Goal: Task Accomplishment & Management: Manage account settings

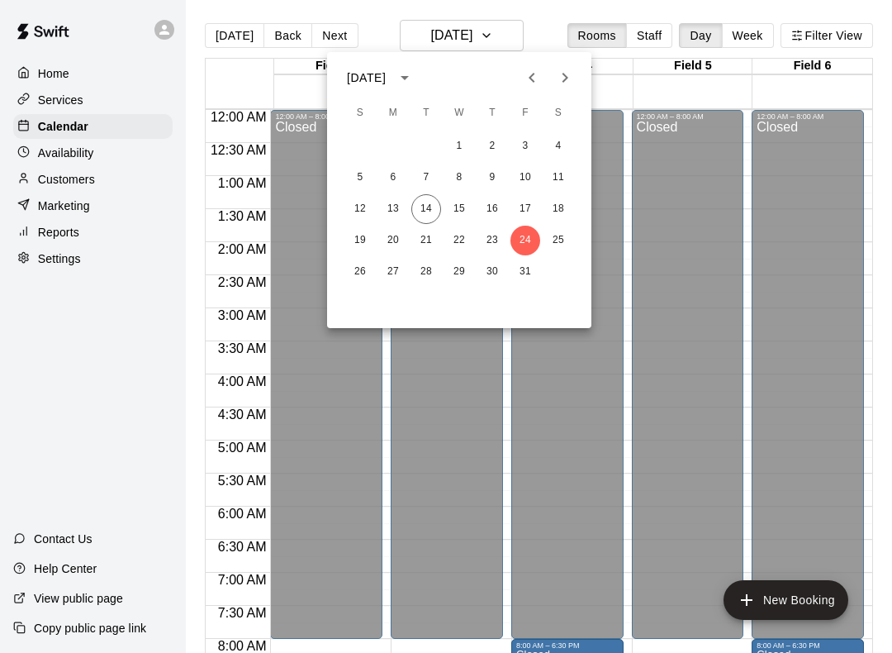
scroll to position [364, 0]
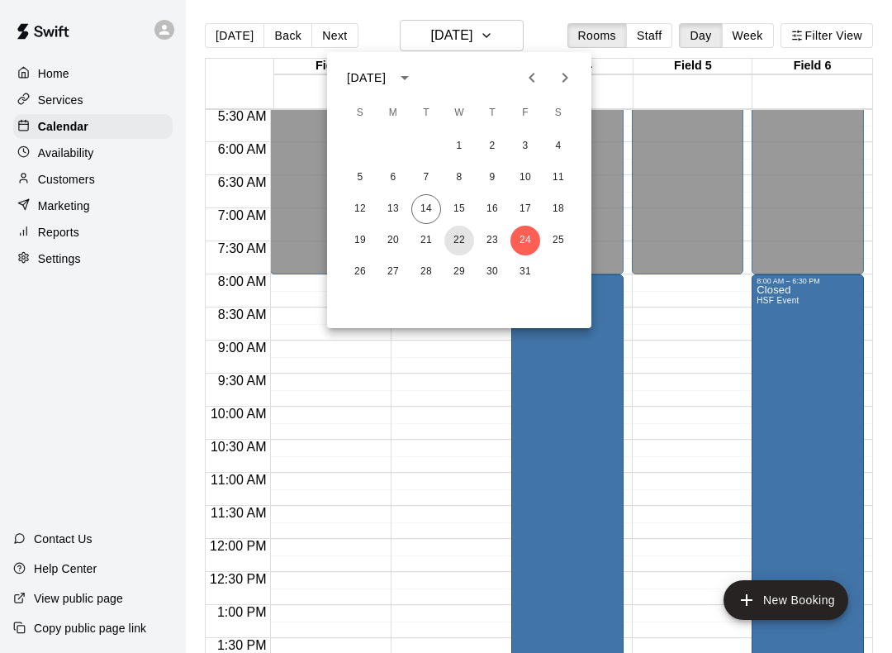
click at [461, 232] on button "22" at bounding box center [460, 241] width 30 height 30
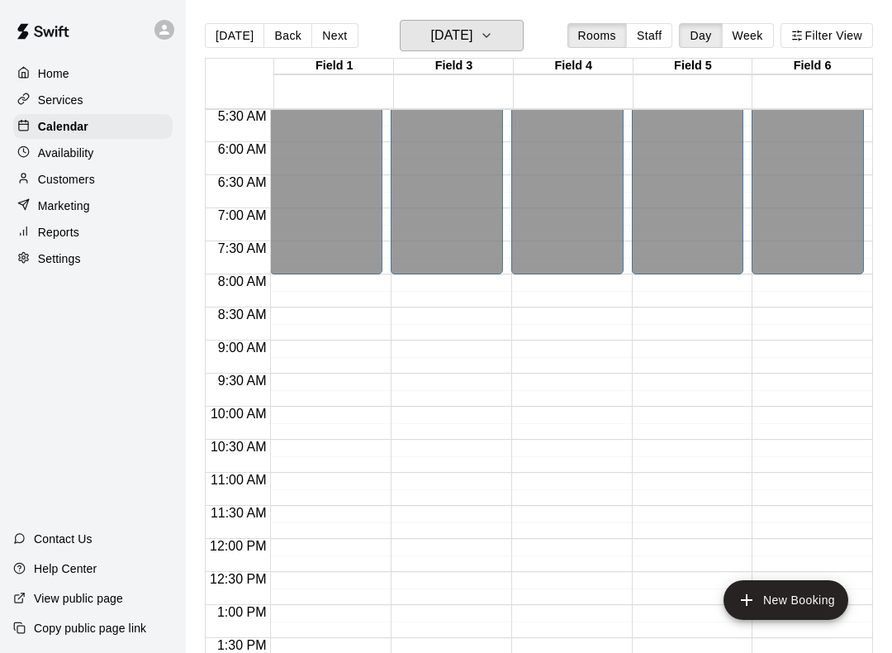
click at [493, 36] on icon "button" at bounding box center [486, 36] width 13 height 20
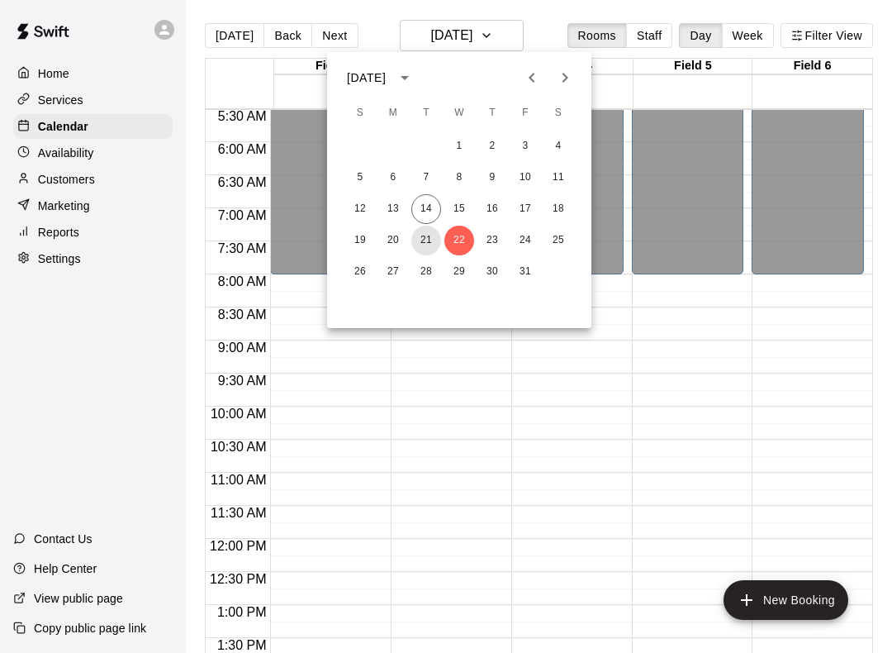
click at [428, 237] on button "21" at bounding box center [427, 241] width 30 height 30
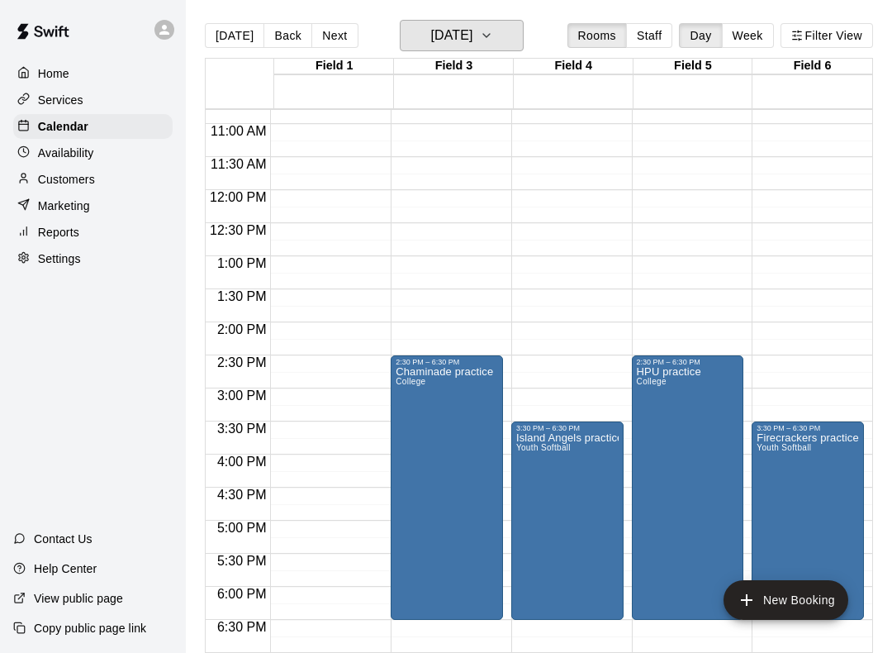
scroll to position [715, 0]
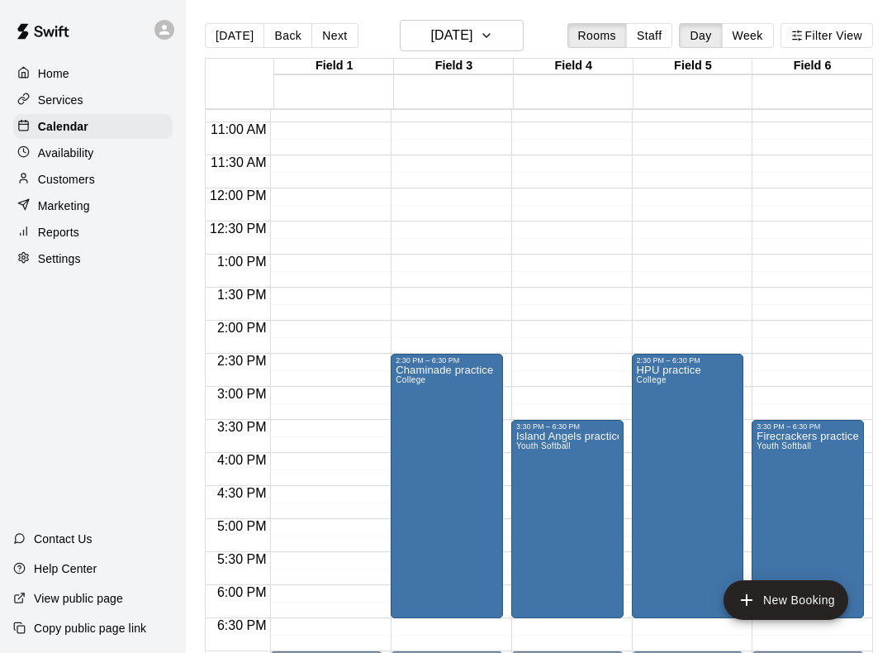
click at [511, 37] on div at bounding box center [446, 326] width 892 height 653
click at [493, 32] on icon "button" at bounding box center [486, 36] width 13 height 20
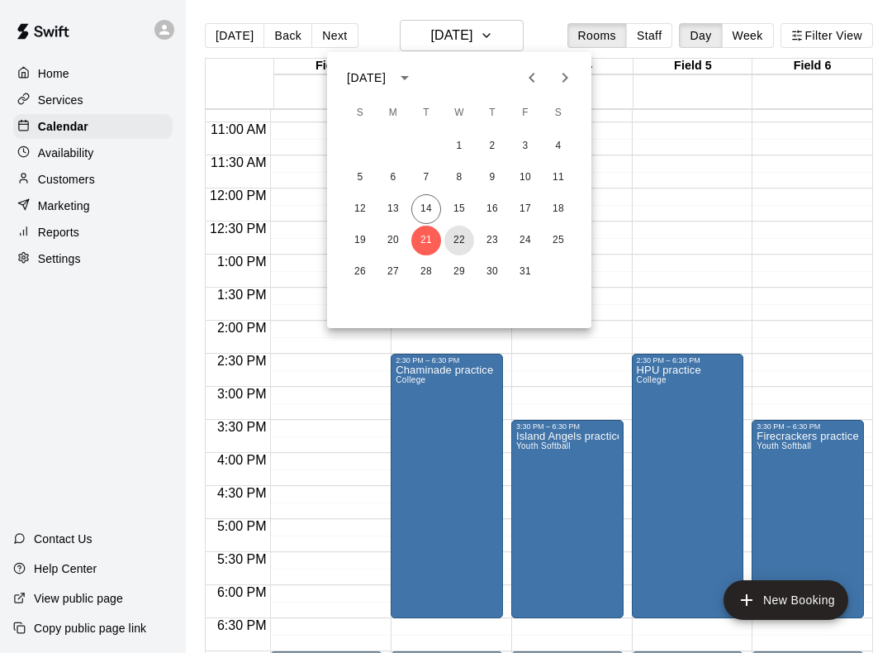
click at [460, 244] on button "22" at bounding box center [460, 241] width 30 height 30
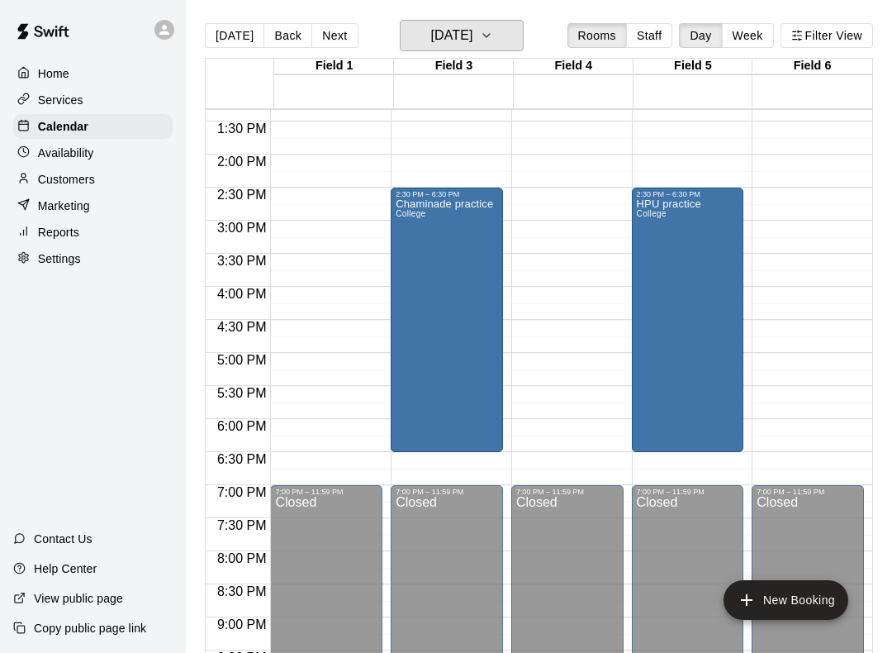
scroll to position [886, 0]
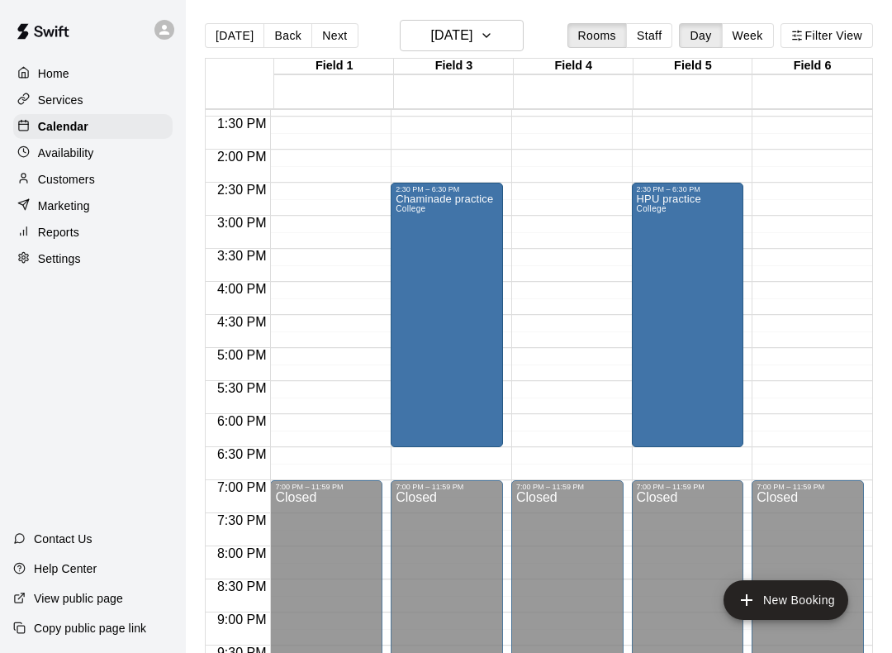
click at [568, 206] on div "12:00 AM – 8:00 AM Closed 7:00 PM – 11:59 PM Closed" at bounding box center [568, 17] width 112 height 1587
click at [811, 604] on button "New Booking" at bounding box center [786, 600] width 125 height 40
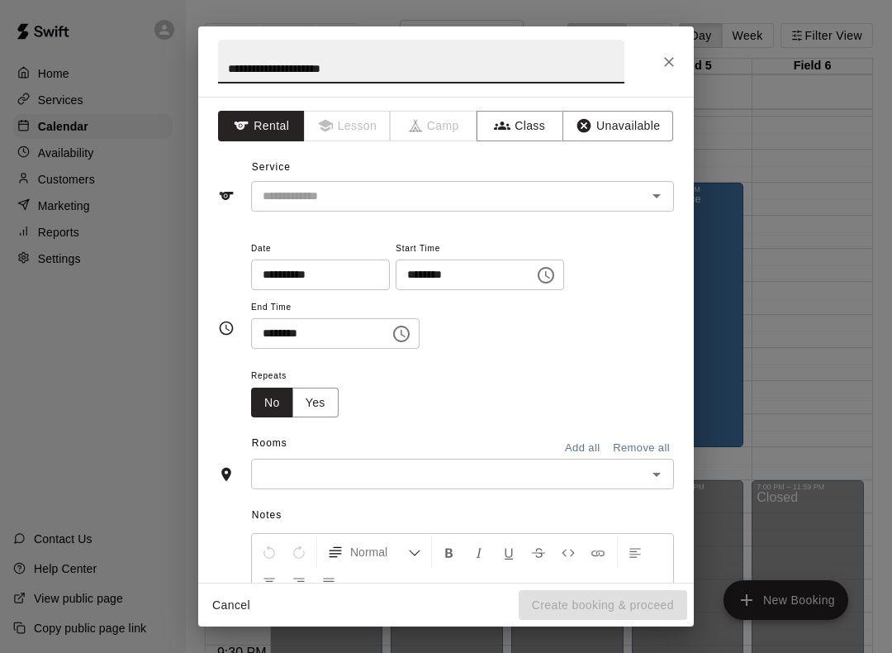
click at [652, 193] on icon "Open" at bounding box center [657, 196] width 20 height 20
type input "**********"
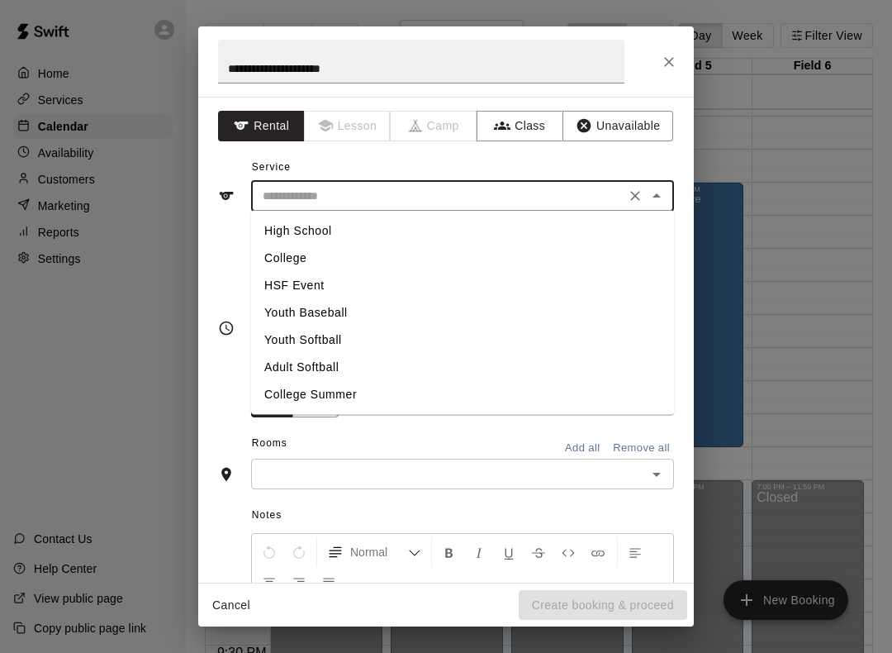
click at [320, 341] on li "Youth Softball" at bounding box center [462, 339] width 423 height 27
type input "**********"
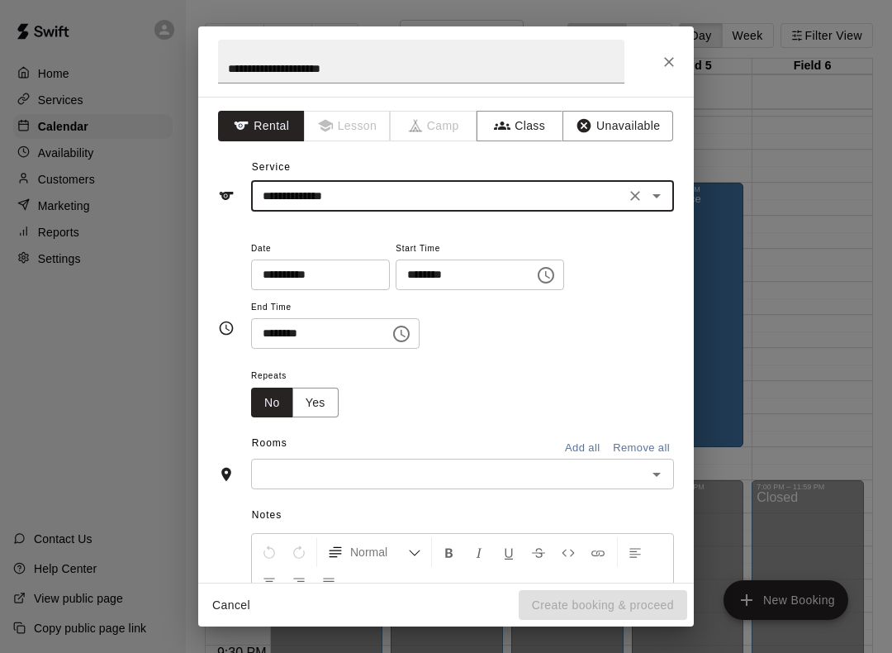
click at [492, 276] on input "********" at bounding box center [459, 274] width 127 height 31
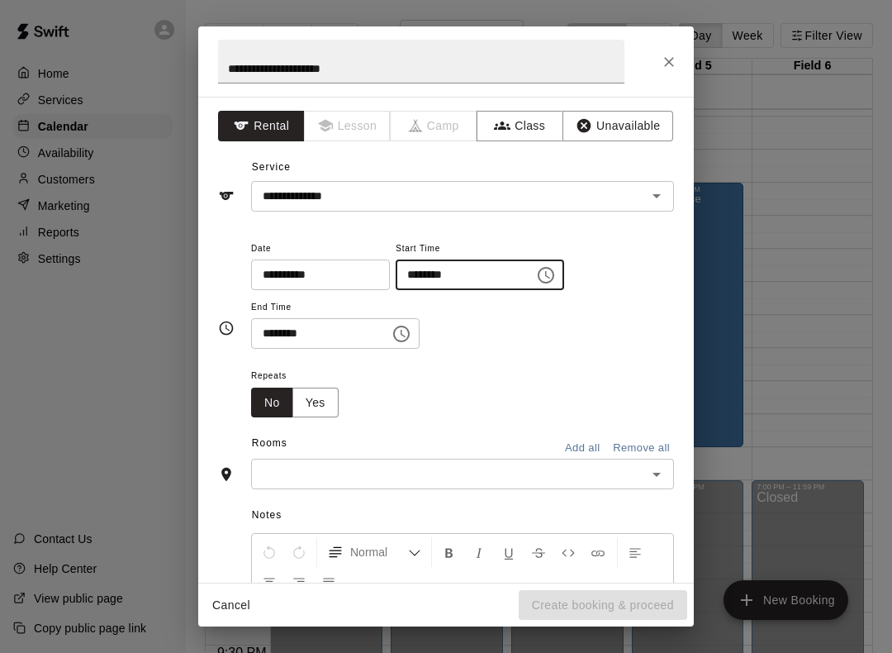
click at [536, 277] on icon "Choose time, selected time is 9:00 AM" at bounding box center [546, 275] width 20 height 20
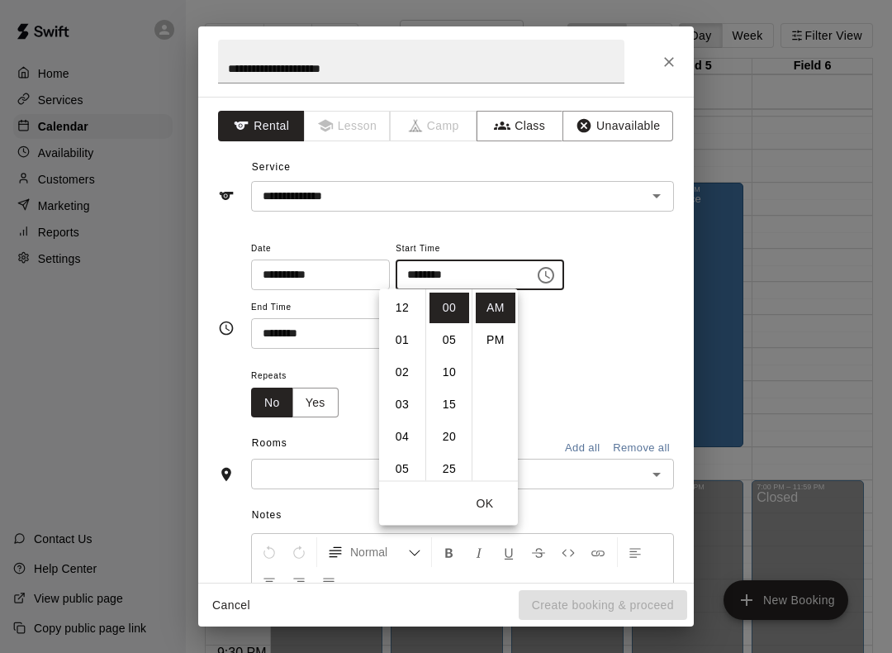
scroll to position [290, 0]
click at [484, 337] on li "PM" at bounding box center [496, 340] width 40 height 31
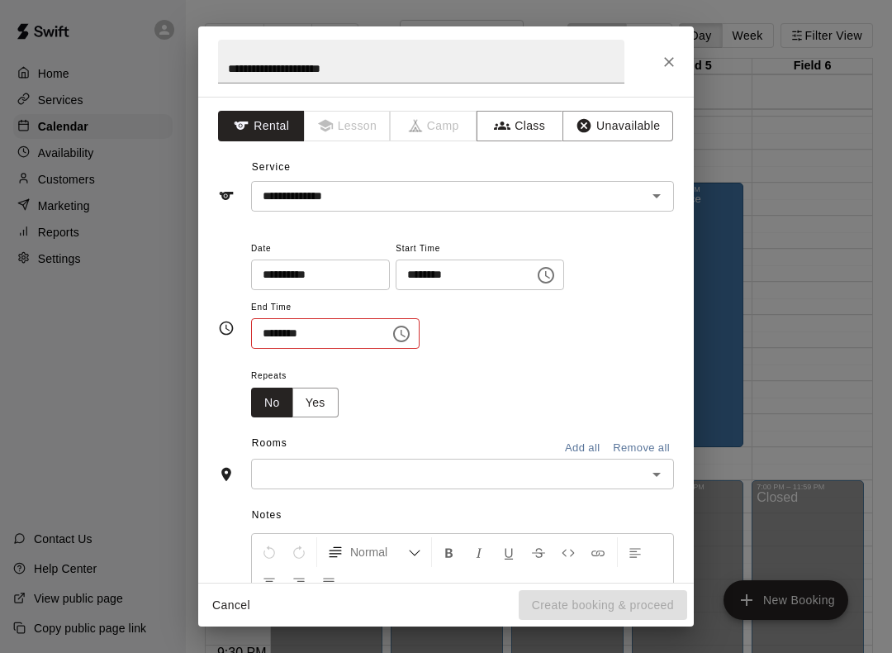
scroll to position [28, 0]
click at [456, 278] on input "********" at bounding box center [459, 274] width 127 height 31
click at [536, 278] on icon "Choose time, selected time is 9:00 PM" at bounding box center [546, 275] width 20 height 20
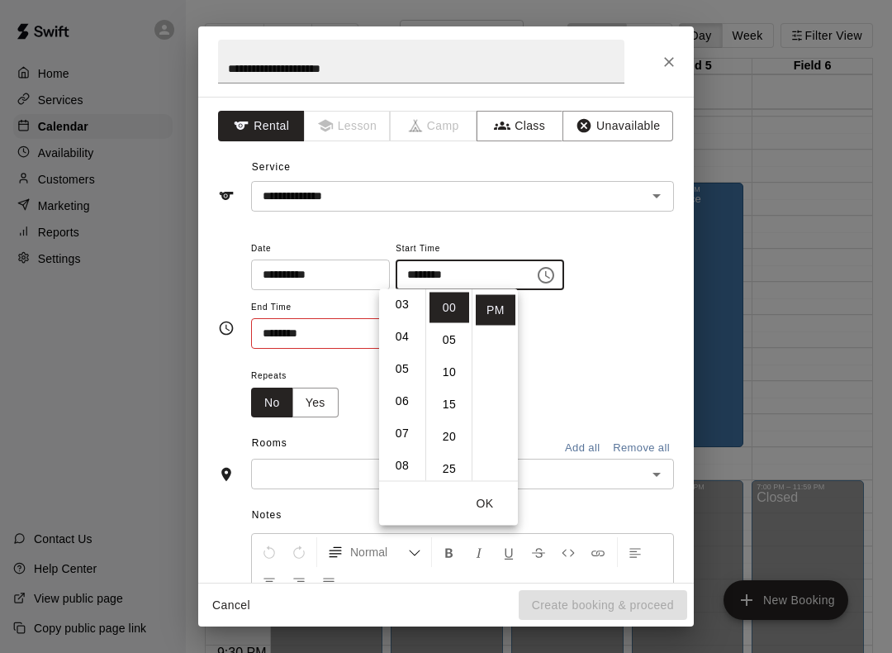
scroll to position [86, 0]
click at [404, 347] on li "04" at bounding box center [403, 351] width 40 height 31
click at [404, 339] on li "03" at bounding box center [403, 336] width 40 height 31
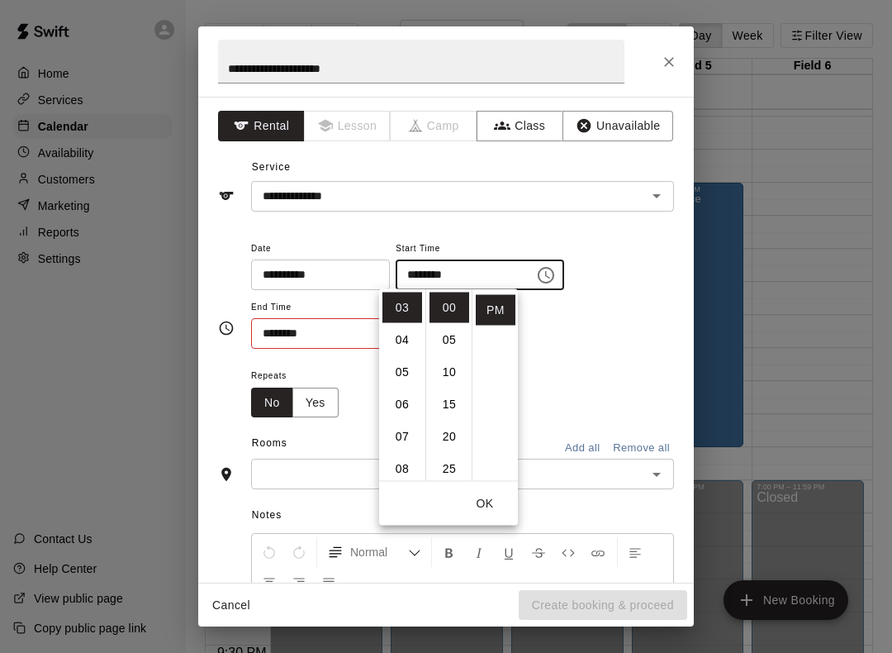
click at [435, 479] on li "25" at bounding box center [450, 469] width 40 height 31
click at [450, 342] on li "30" at bounding box center [450, 340] width 40 height 31
type input "********"
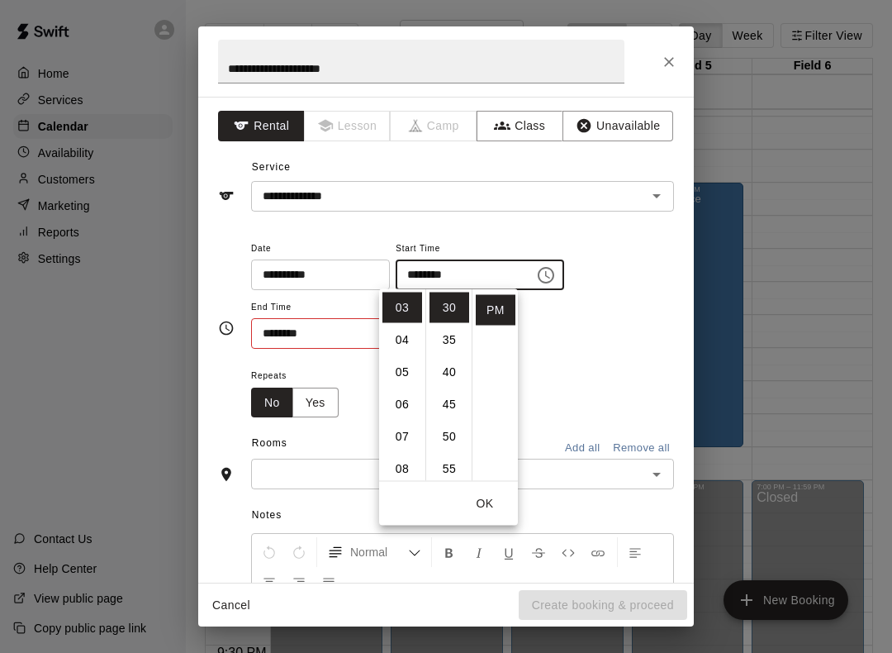
click at [475, 510] on button "OK" at bounding box center [485, 503] width 53 height 31
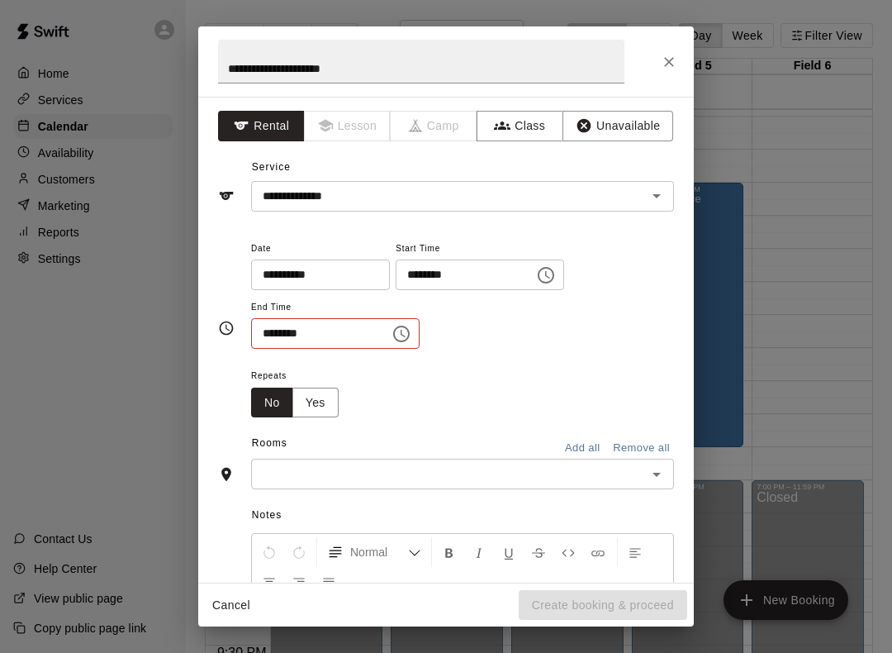
click at [392, 326] on icon "Choose time, selected time is 9:30 AM" at bounding box center [402, 334] width 20 height 20
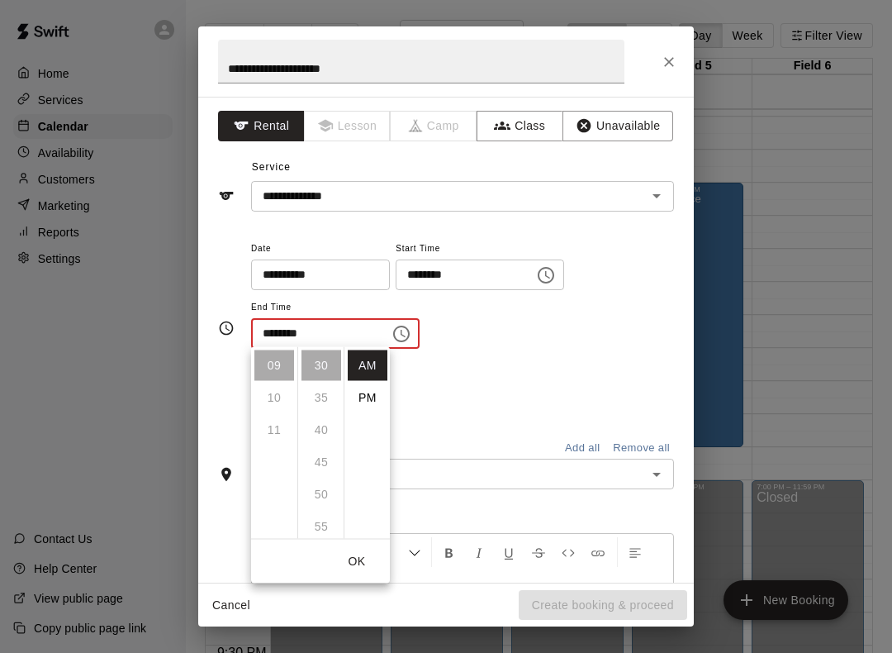
click at [364, 394] on li "PM" at bounding box center [368, 398] width 40 height 31
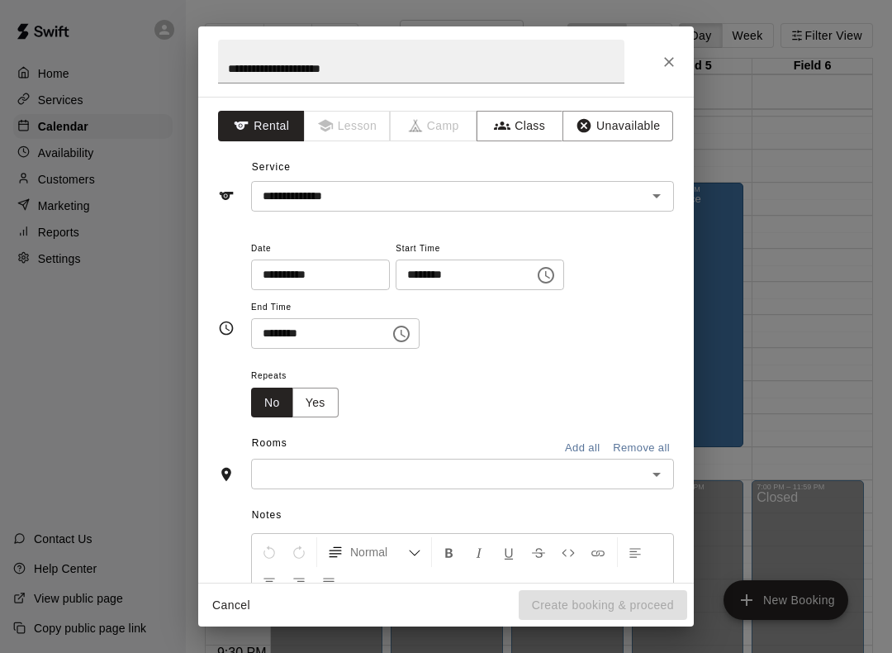
scroll to position [0, 0]
click at [392, 332] on icon "Choose time, selected time is 9:30 PM" at bounding box center [402, 334] width 20 height 20
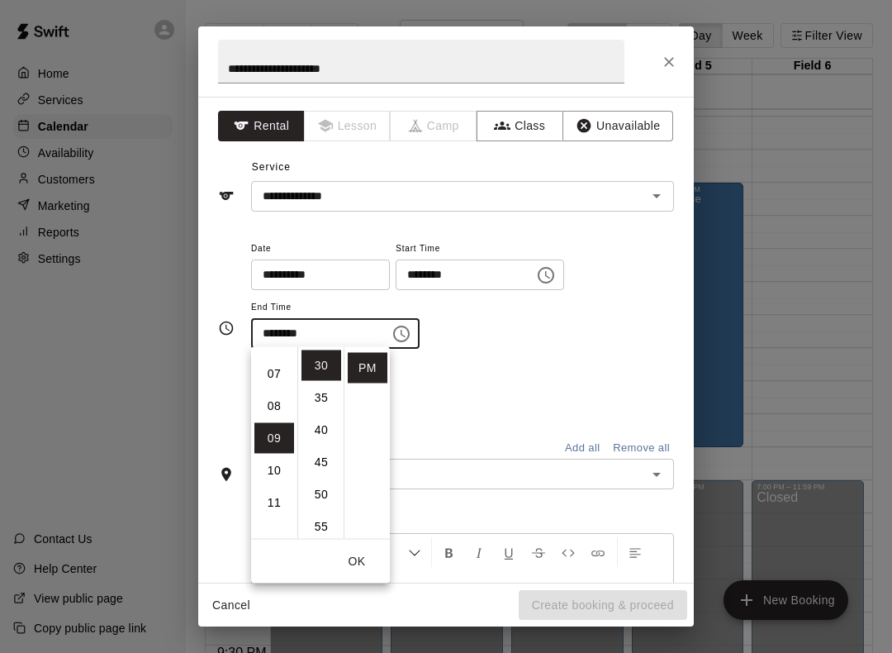
scroll to position [205, 0]
click at [274, 358] on li "06" at bounding box center [275, 354] width 40 height 31
type input "********"
click at [356, 552] on button "OK" at bounding box center [357, 561] width 53 height 31
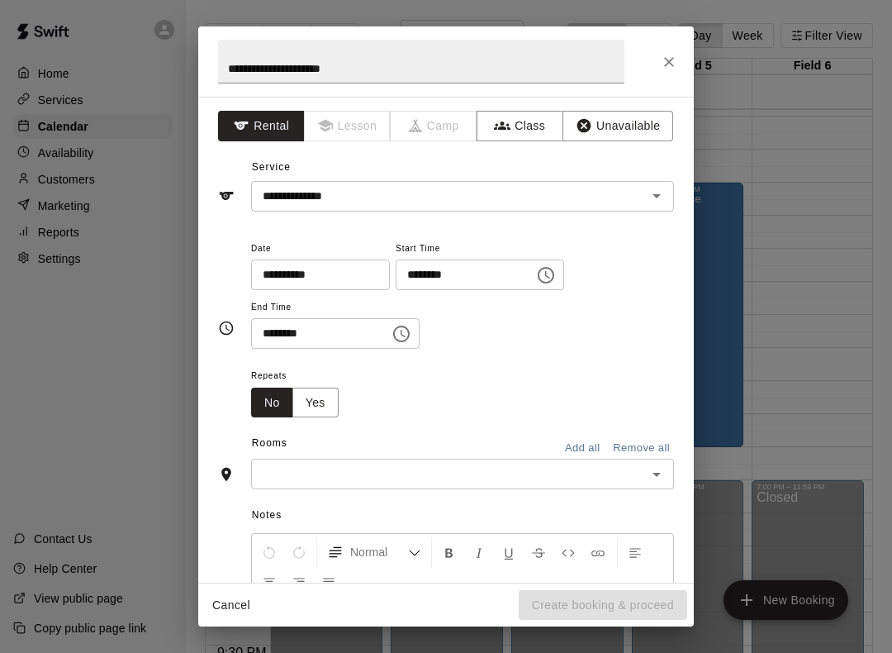
click at [657, 464] on icon "Open" at bounding box center [657, 474] width 20 height 20
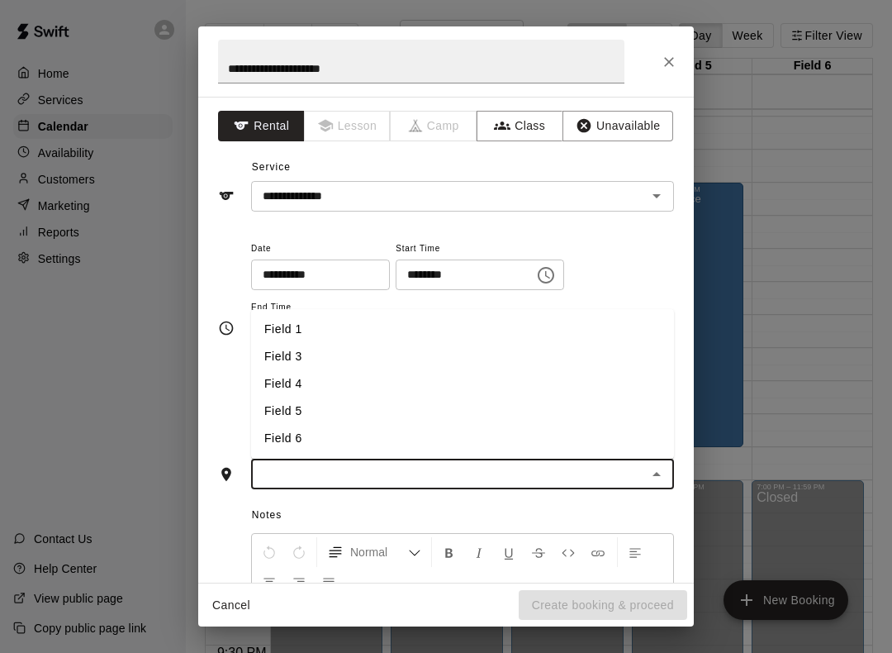
click at [302, 383] on li "Field 4" at bounding box center [462, 383] width 423 height 27
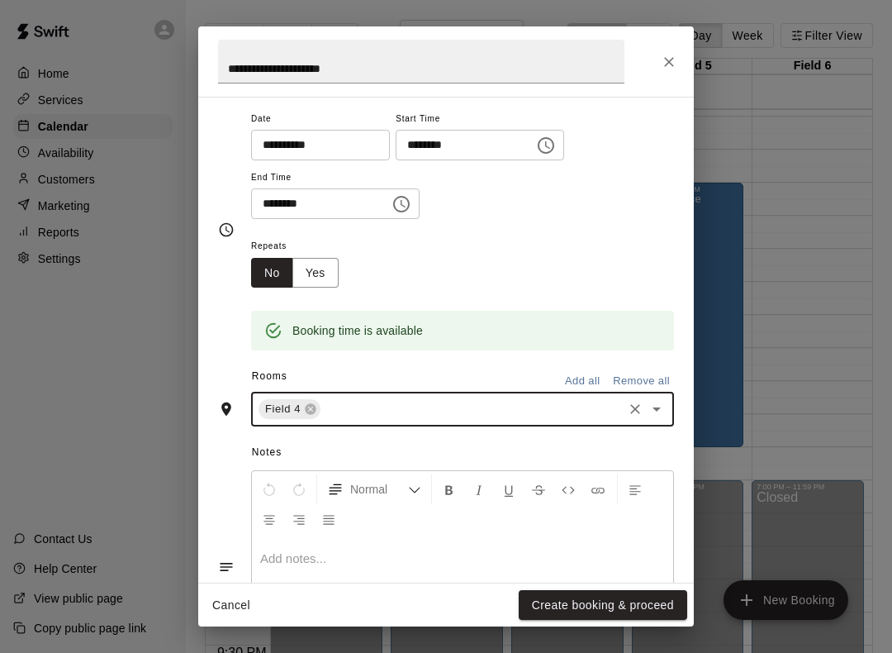
scroll to position [131, 0]
click at [568, 592] on button "Create booking & proceed" at bounding box center [603, 605] width 169 height 31
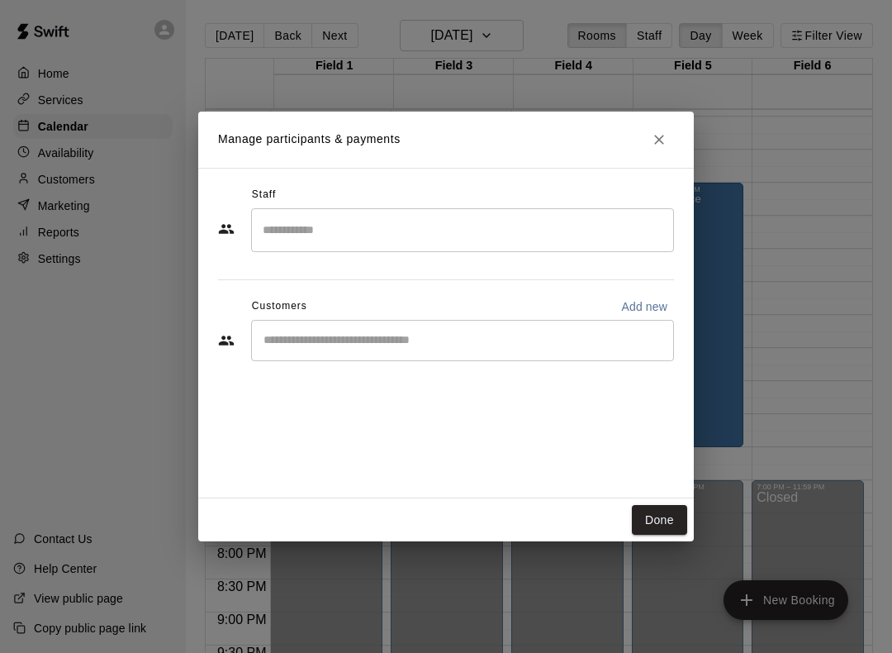
click at [664, 526] on button "Done" at bounding box center [659, 520] width 55 height 31
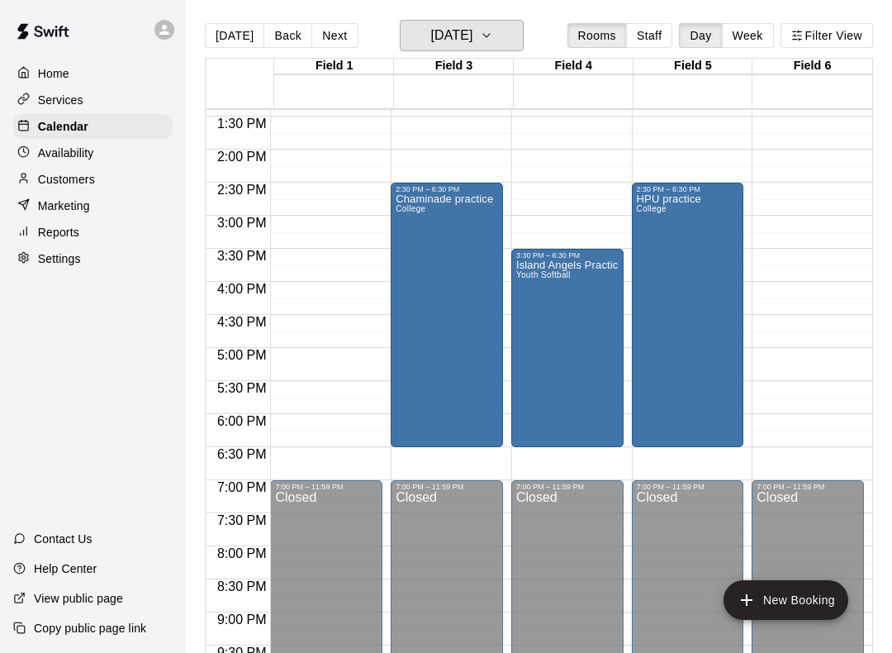
click at [493, 41] on icon "button" at bounding box center [486, 36] width 13 height 20
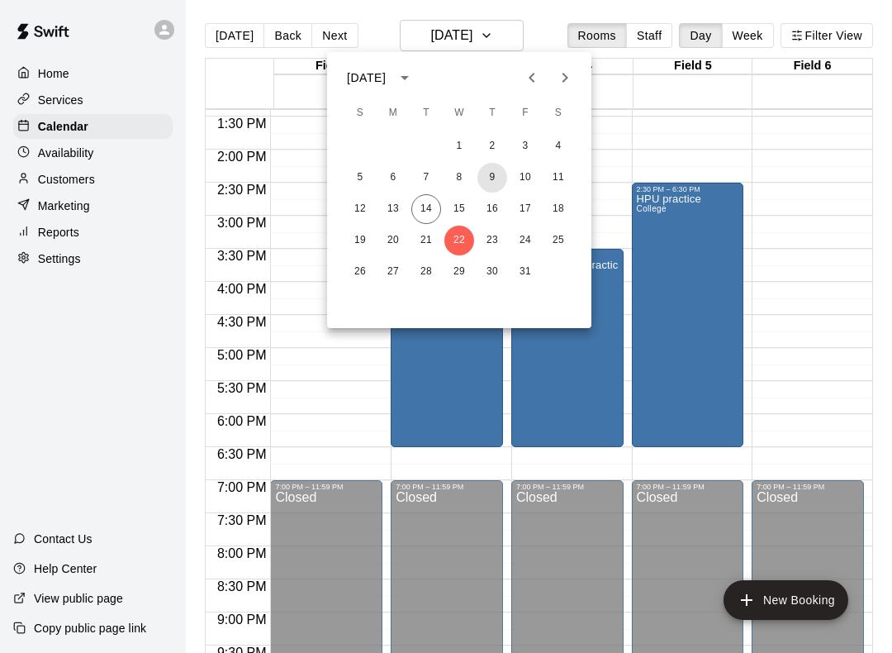
click at [493, 183] on button "9" at bounding box center [493, 178] width 30 height 30
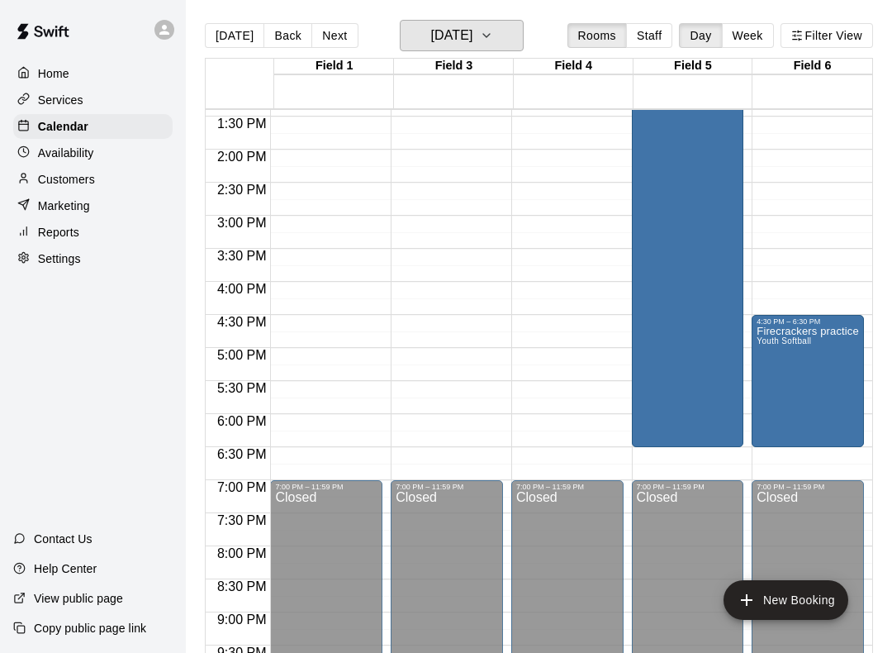
click at [493, 36] on icon "button" at bounding box center [486, 36] width 13 height 20
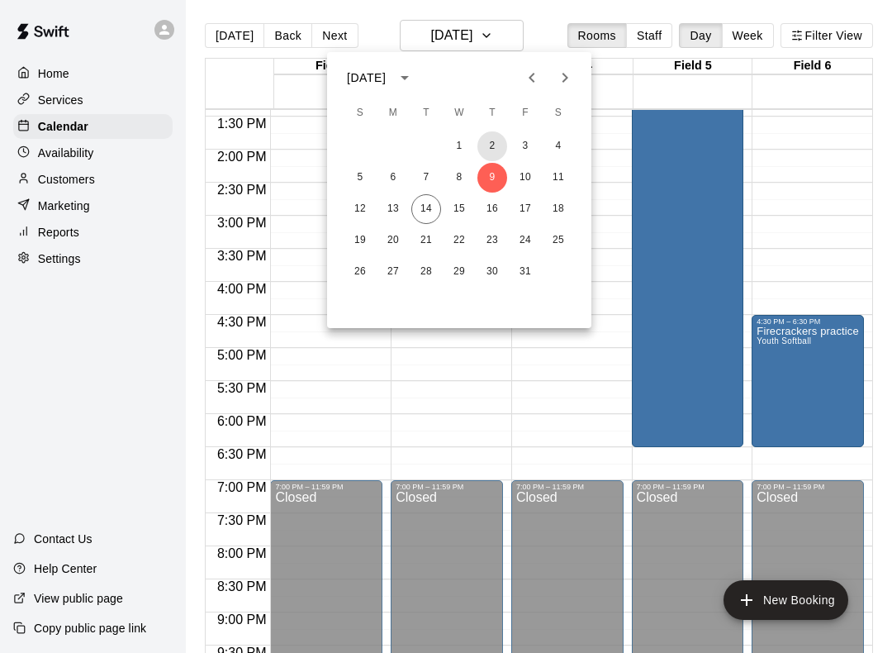
click at [494, 145] on button "2" at bounding box center [493, 146] width 30 height 30
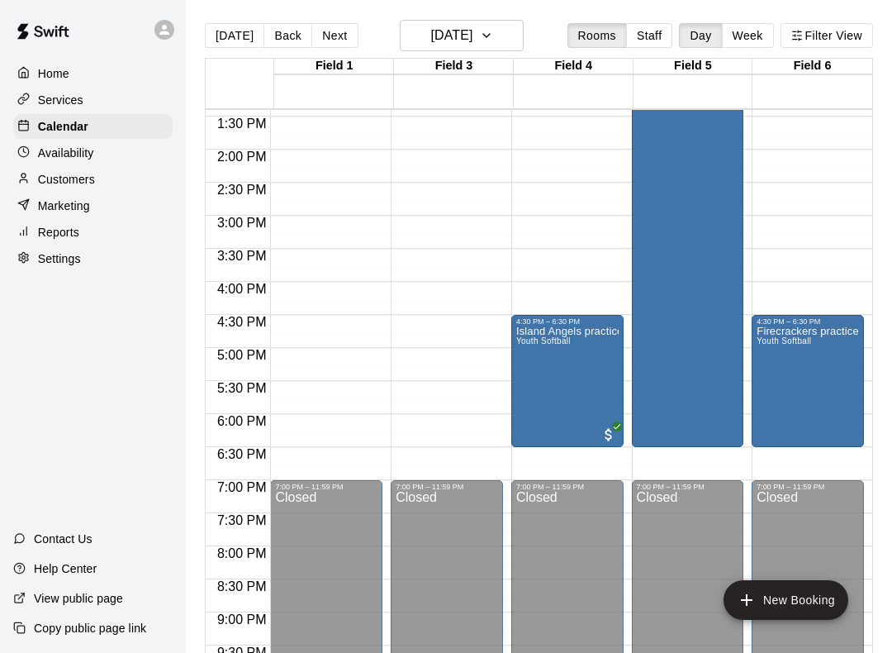
click at [559, 379] on div "Island Angels practice Youth Softball" at bounding box center [567, 652] width 102 height 653
click at [537, 388] on img "edit" at bounding box center [535, 383] width 19 height 19
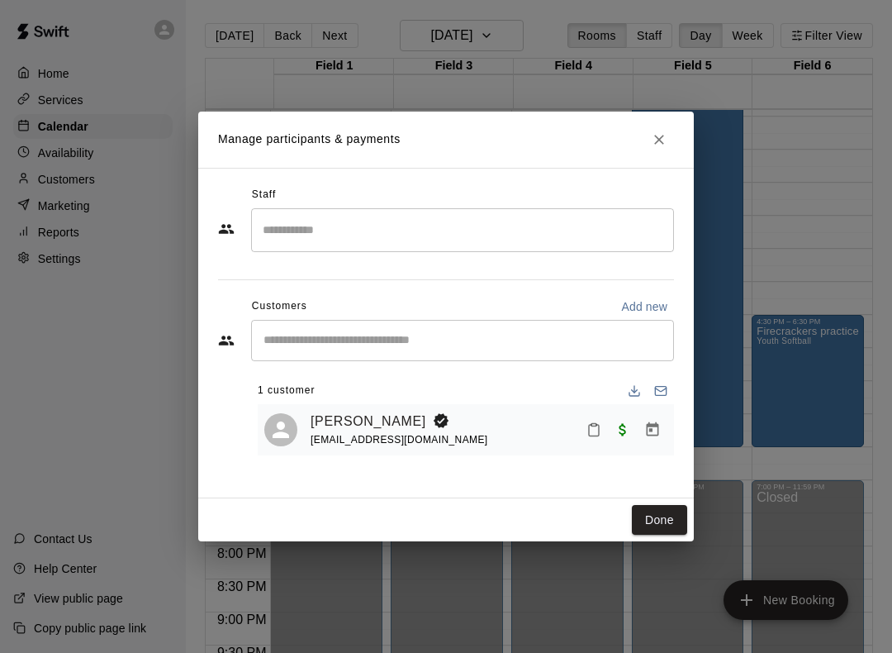
click at [623, 435] on span "Paid with Other" at bounding box center [623, 428] width 30 height 14
click at [619, 431] on span "Paid with Other" at bounding box center [623, 428] width 30 height 14
click at [589, 434] on icon "Mark attendance" at bounding box center [594, 431] width 10 height 12
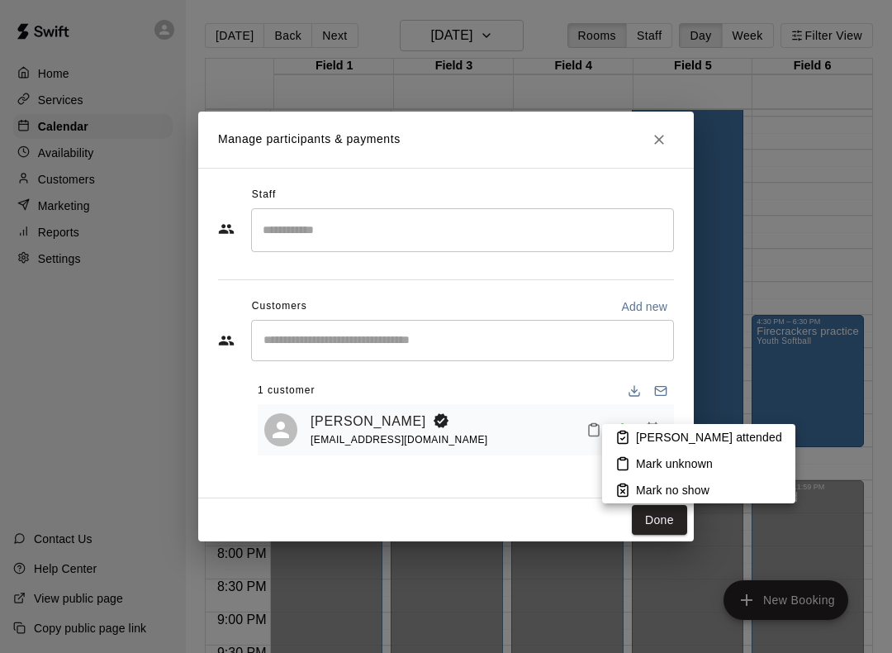
click at [552, 510] on div at bounding box center [446, 326] width 892 height 653
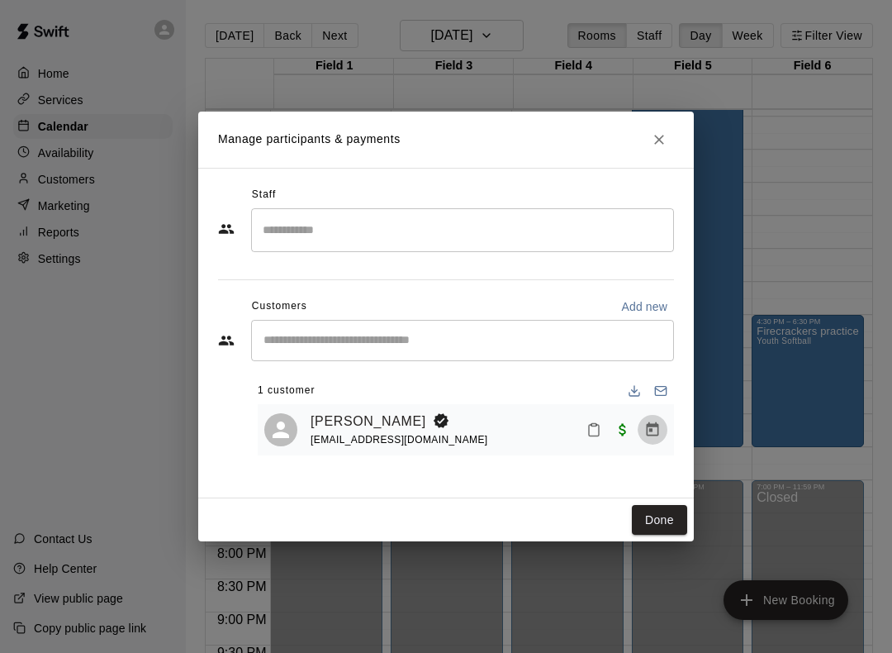
click at [654, 428] on icon "Manage bookings & payment" at bounding box center [653, 429] width 17 height 17
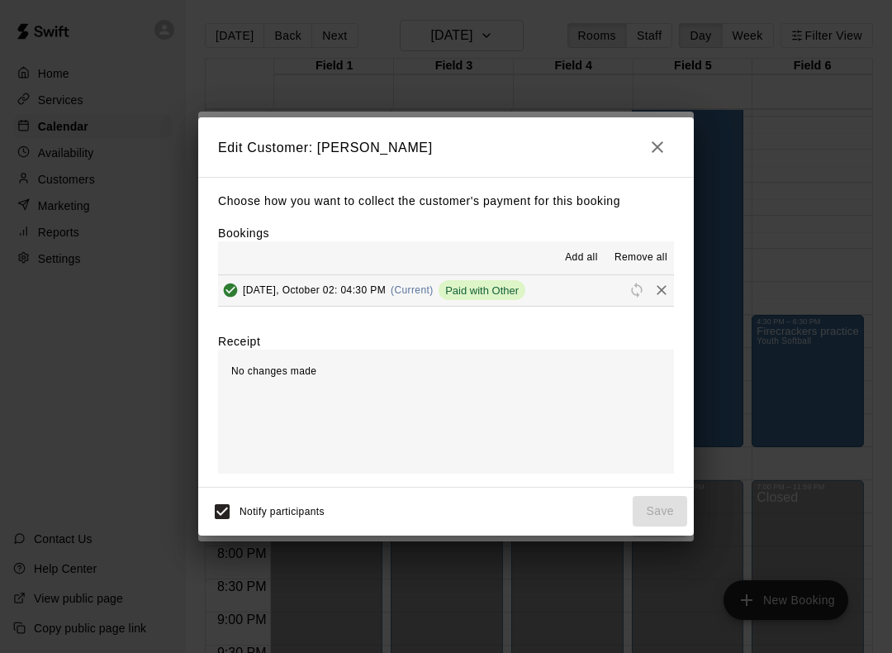
click at [655, 142] on icon "button" at bounding box center [658, 147] width 20 height 20
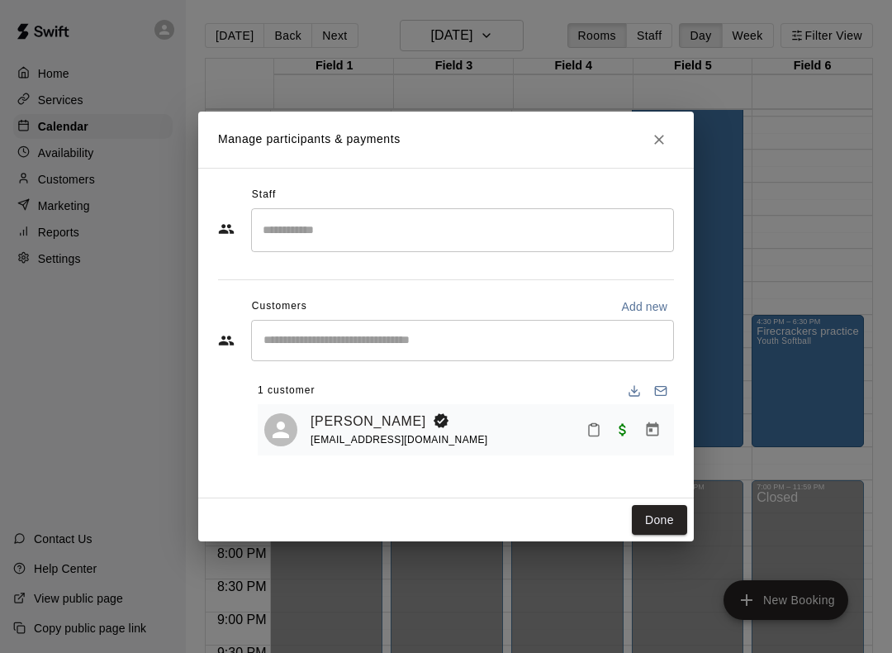
click at [659, 141] on icon "Close" at bounding box center [659, 140] width 10 height 10
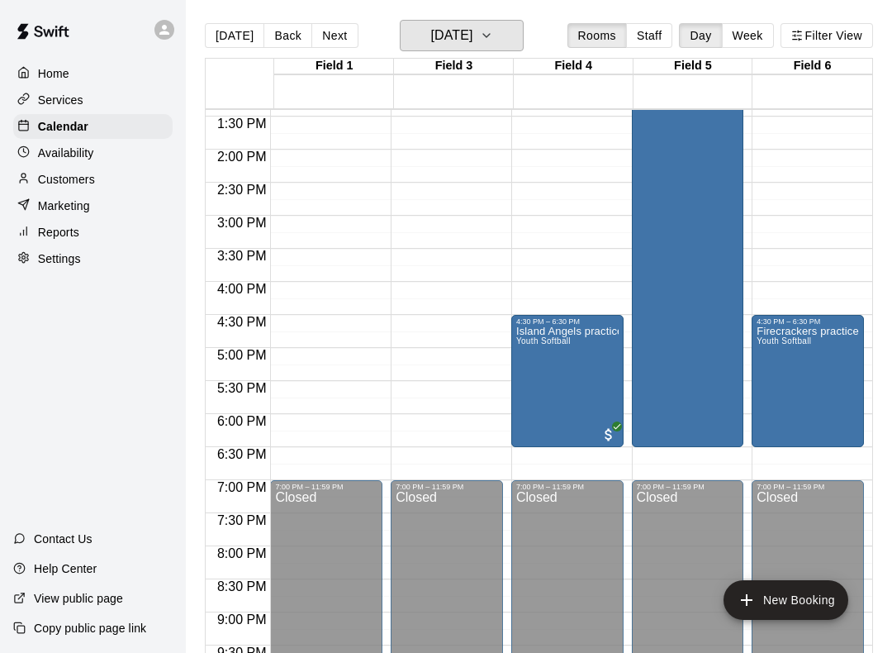
click at [493, 40] on icon "button" at bounding box center [486, 36] width 13 height 20
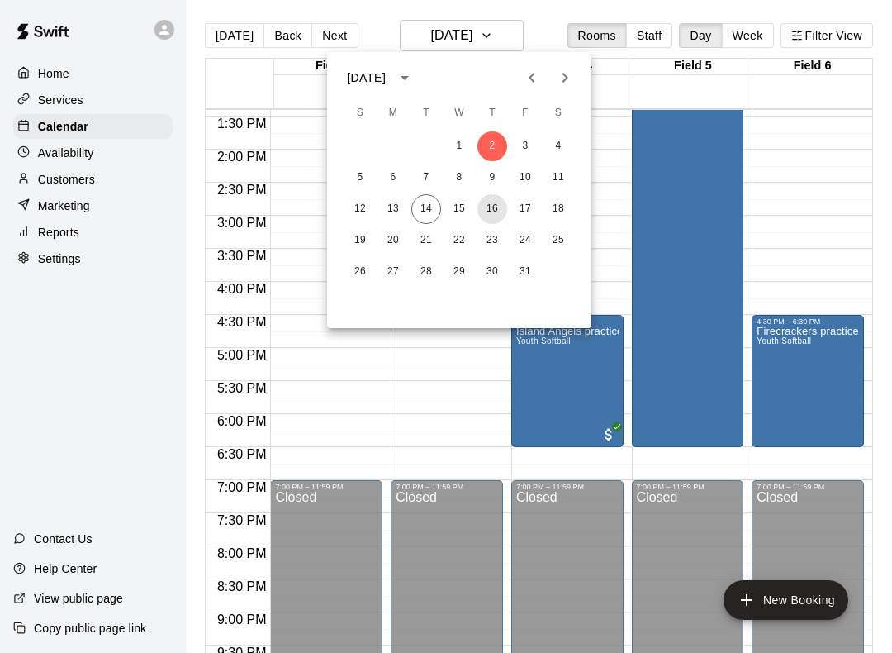
click at [492, 212] on button "16" at bounding box center [493, 209] width 30 height 30
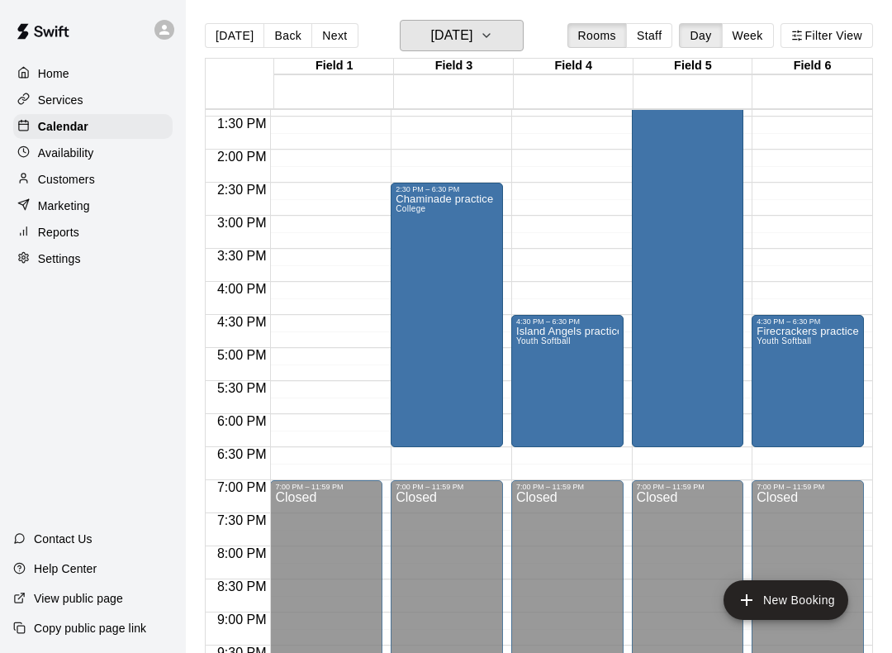
click at [493, 40] on icon "button" at bounding box center [486, 36] width 13 height 20
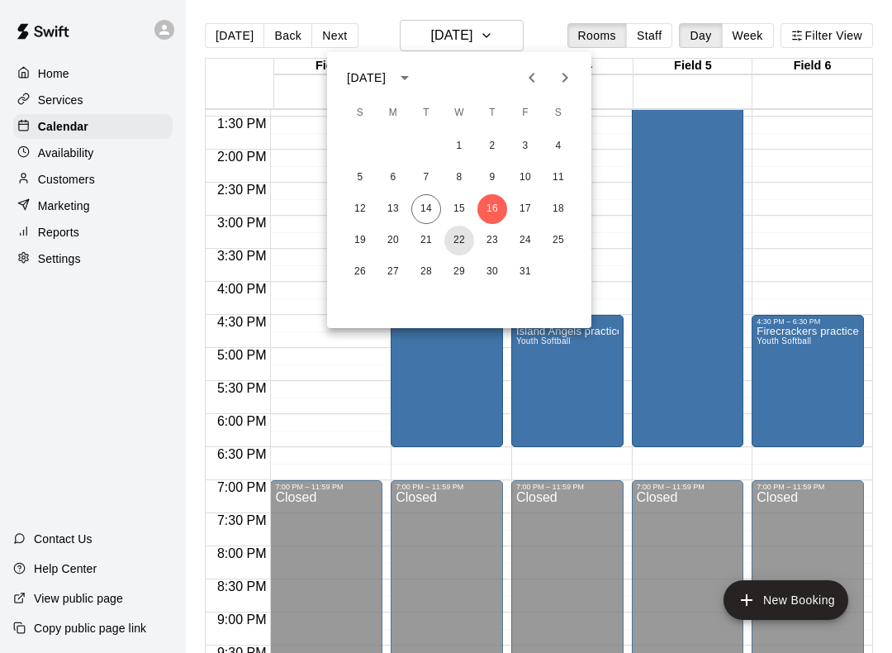
click at [456, 242] on button "22" at bounding box center [460, 241] width 30 height 30
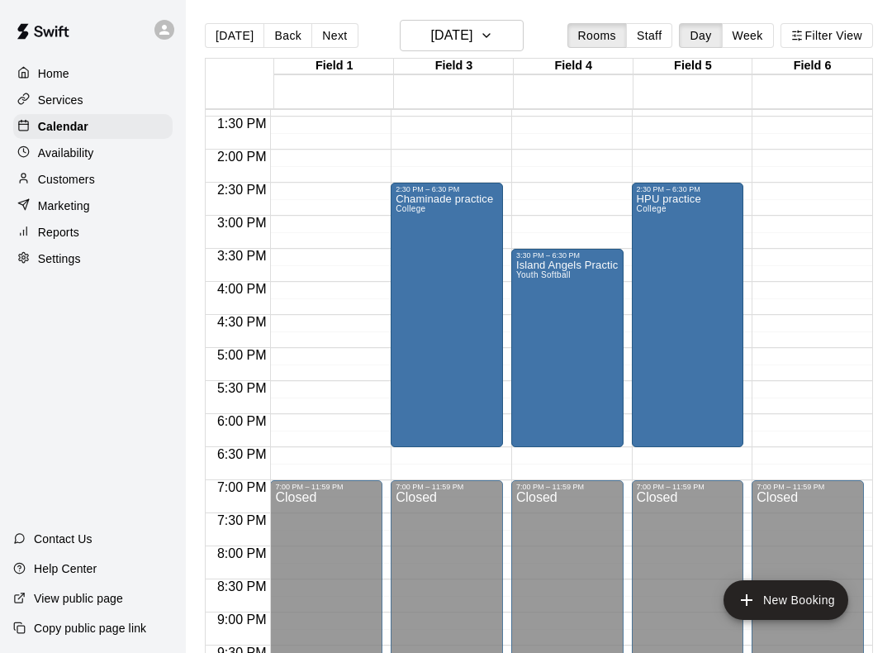
click at [556, 312] on div "Island Angels Practice Youth Softball" at bounding box center [567, 585] width 102 height 653
click at [535, 276] on icon "edit" at bounding box center [534, 278] width 15 height 15
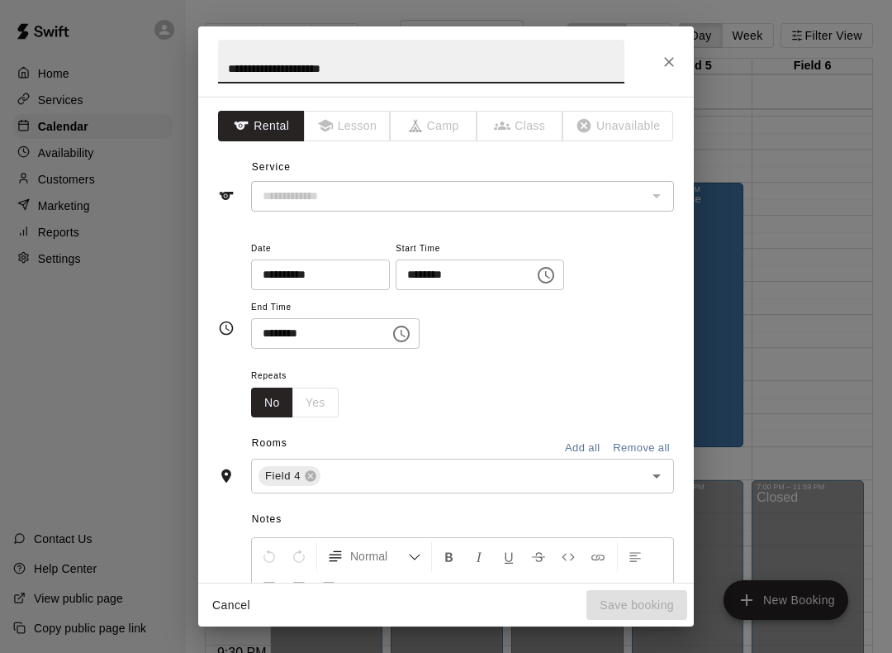
type input "**********"
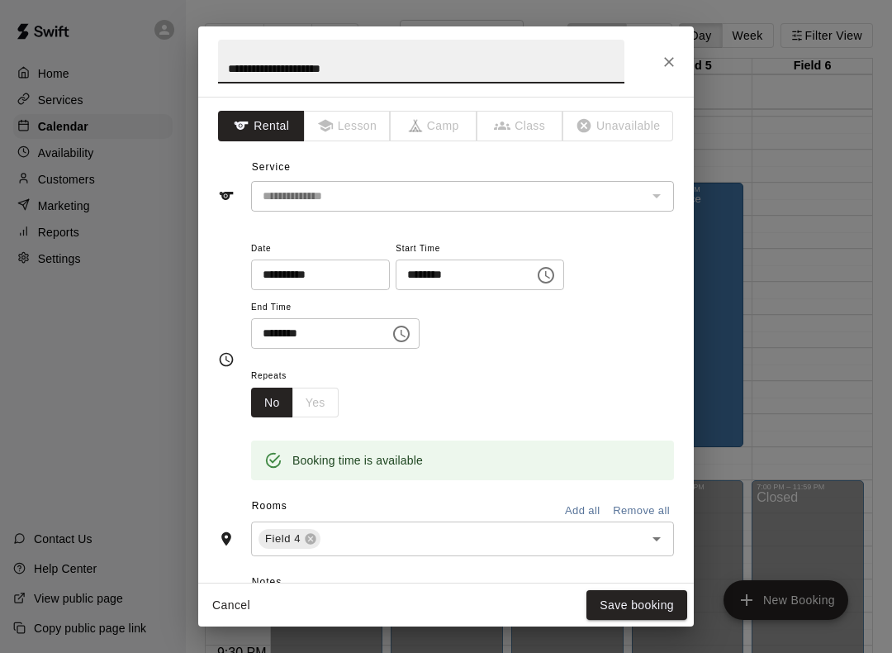
click at [536, 274] on icon "Choose time, selected time is 3:30 PM" at bounding box center [546, 275] width 20 height 20
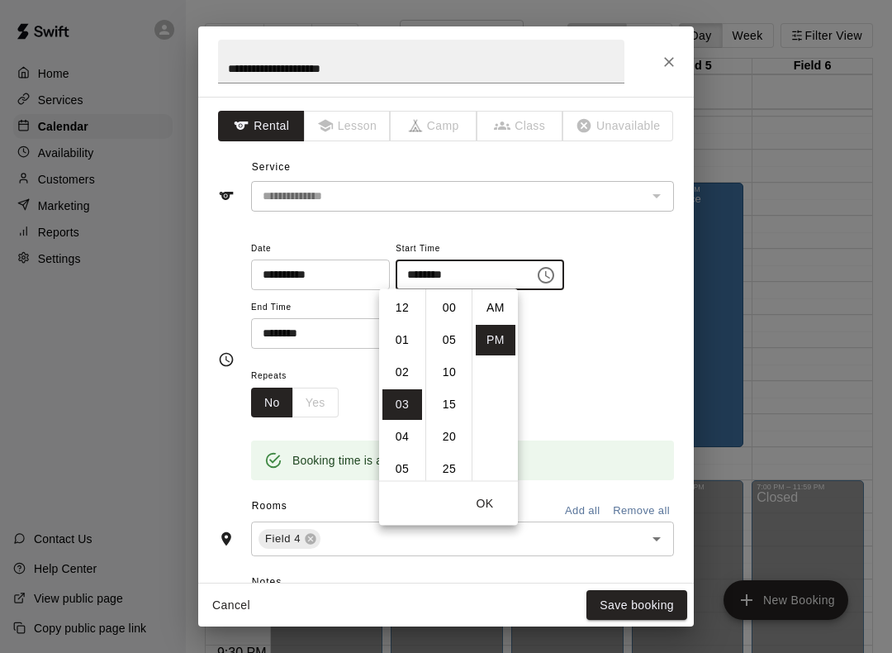
scroll to position [30, 0]
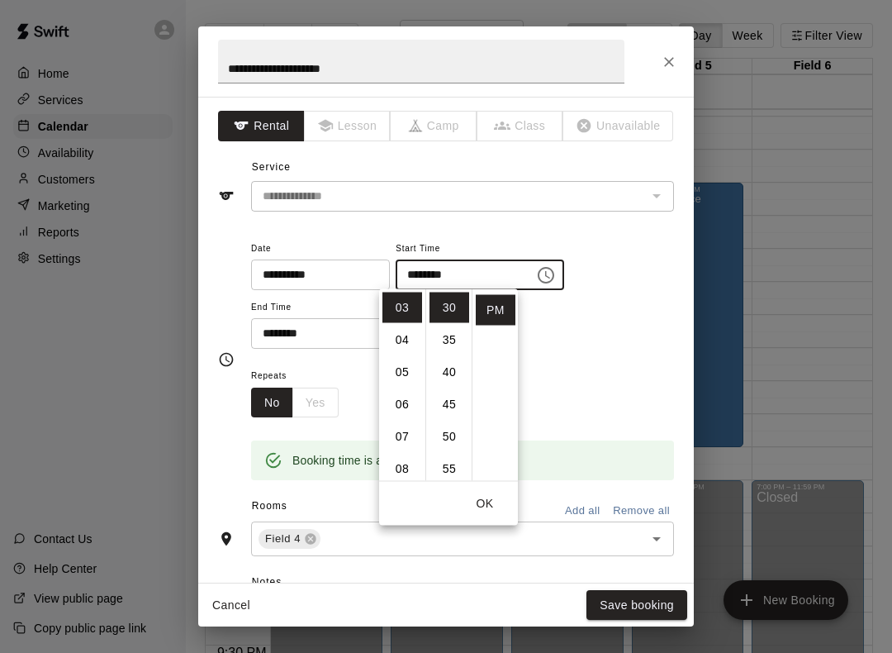
click at [398, 337] on li "04" at bounding box center [403, 340] width 40 height 31
type input "********"
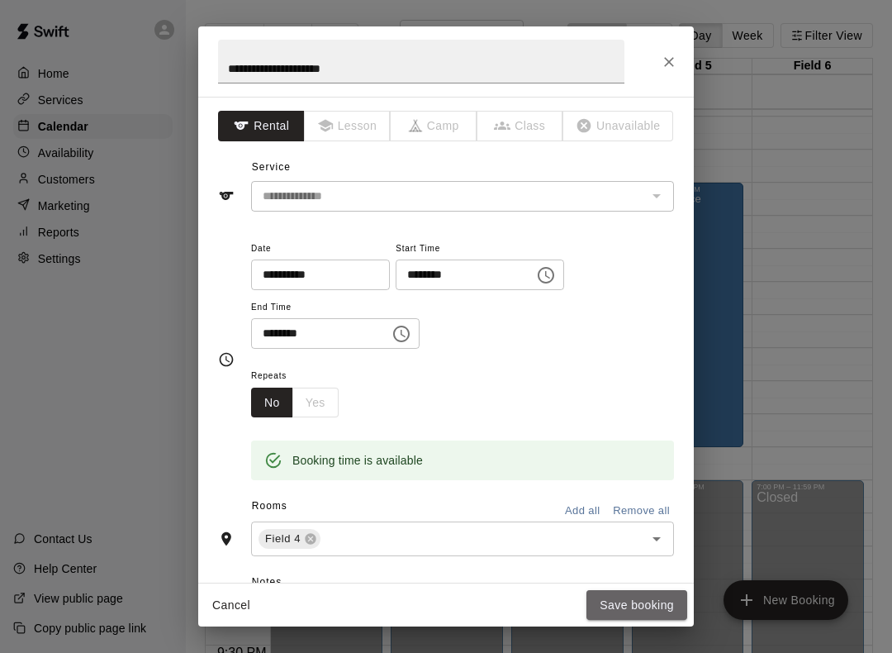
click at [638, 598] on button "Save booking" at bounding box center [637, 605] width 101 height 31
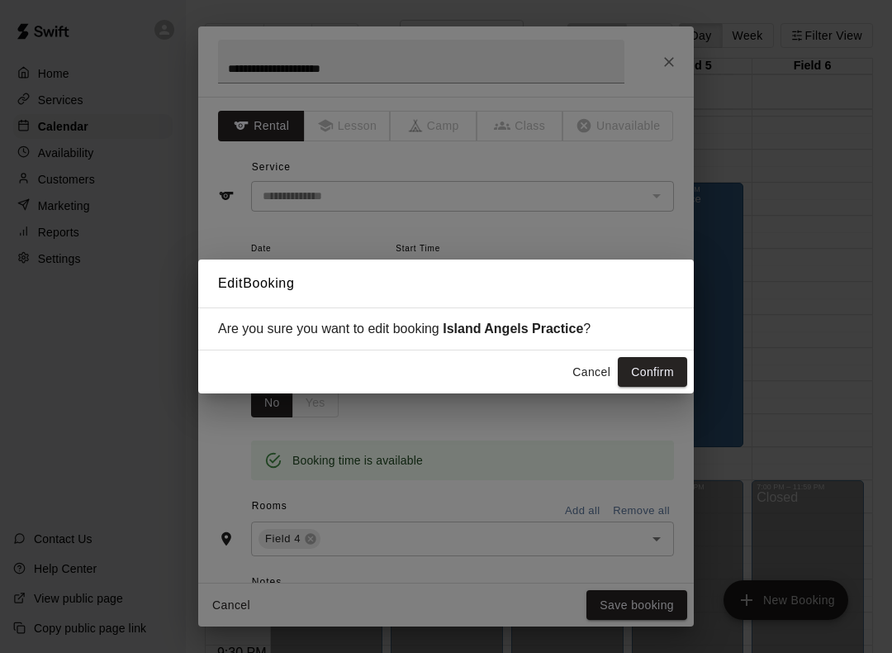
click at [655, 371] on button "Confirm" at bounding box center [652, 372] width 69 height 31
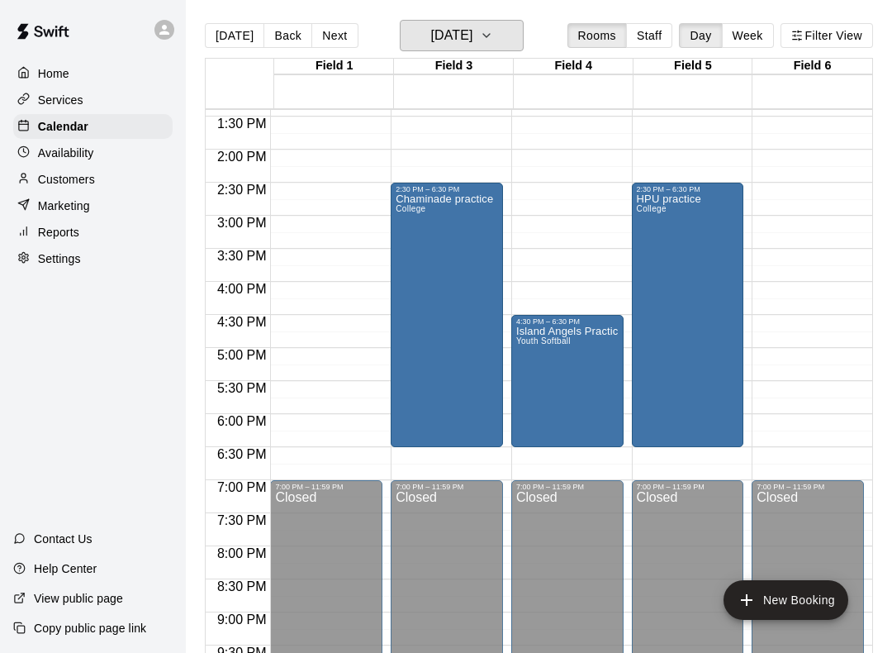
click at [493, 34] on icon "button" at bounding box center [486, 36] width 13 height 20
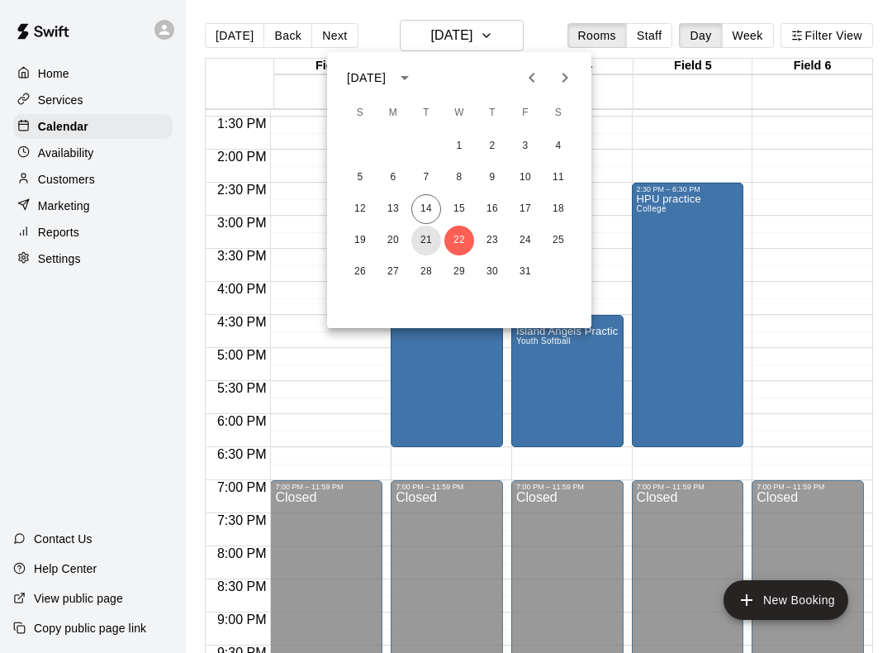
click at [430, 245] on button "21" at bounding box center [427, 241] width 30 height 30
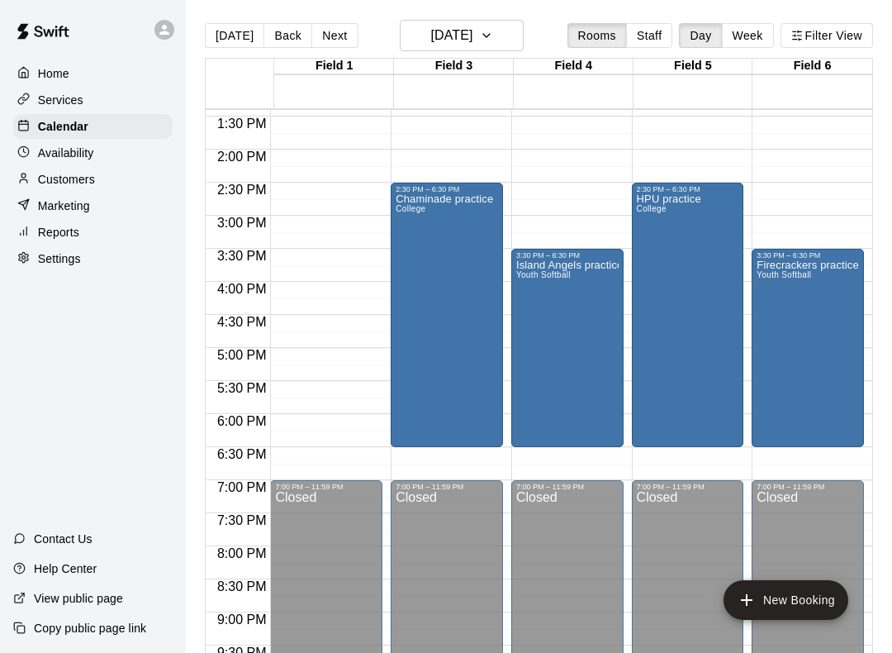
click at [564, 348] on div "Island Angels practice Youth Softball" at bounding box center [567, 585] width 102 height 653
click at [538, 279] on icon "edit" at bounding box center [535, 279] width 20 height 20
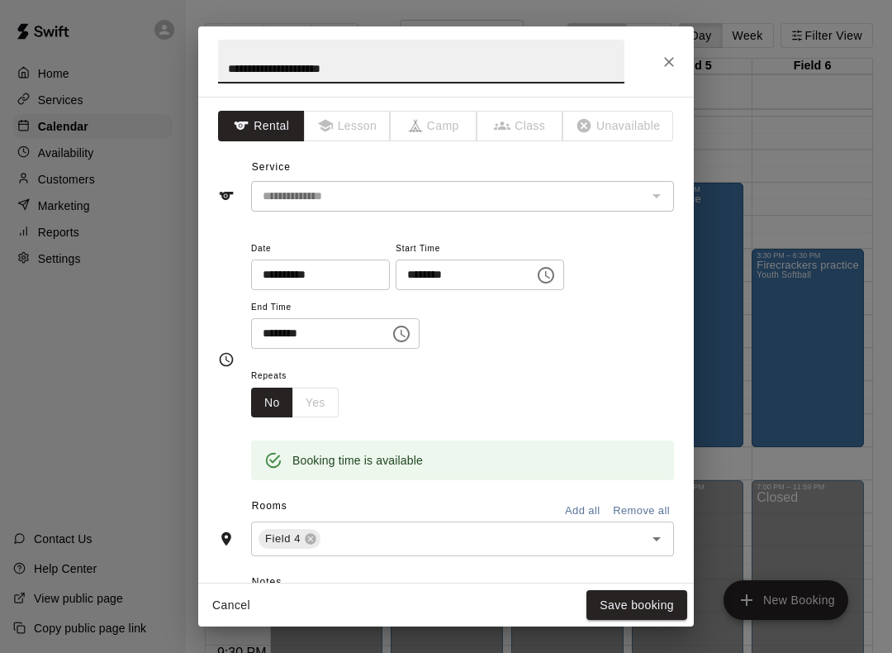
click at [536, 281] on icon "Choose time, selected time is 3:30 PM" at bounding box center [546, 275] width 20 height 20
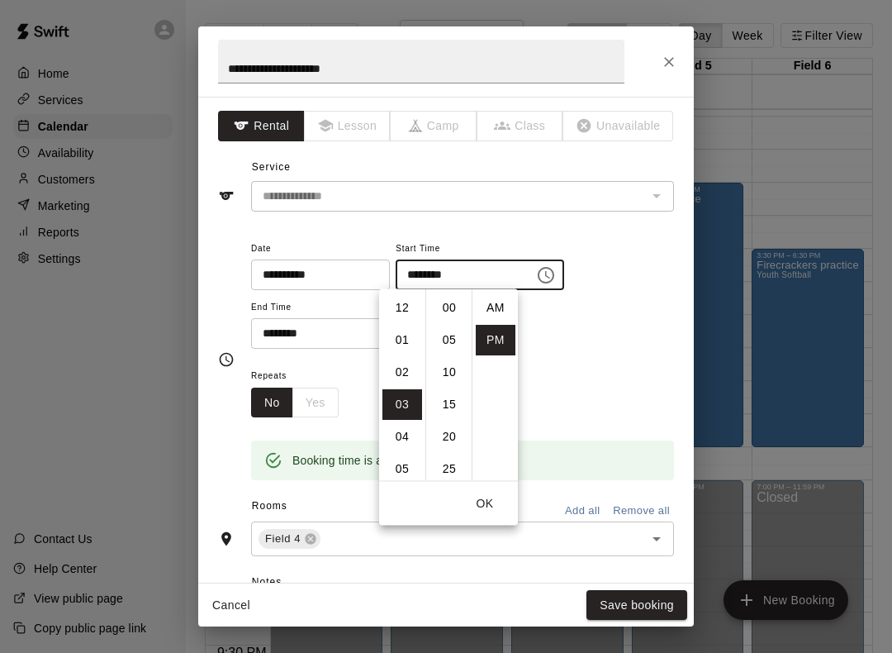
scroll to position [30, 0]
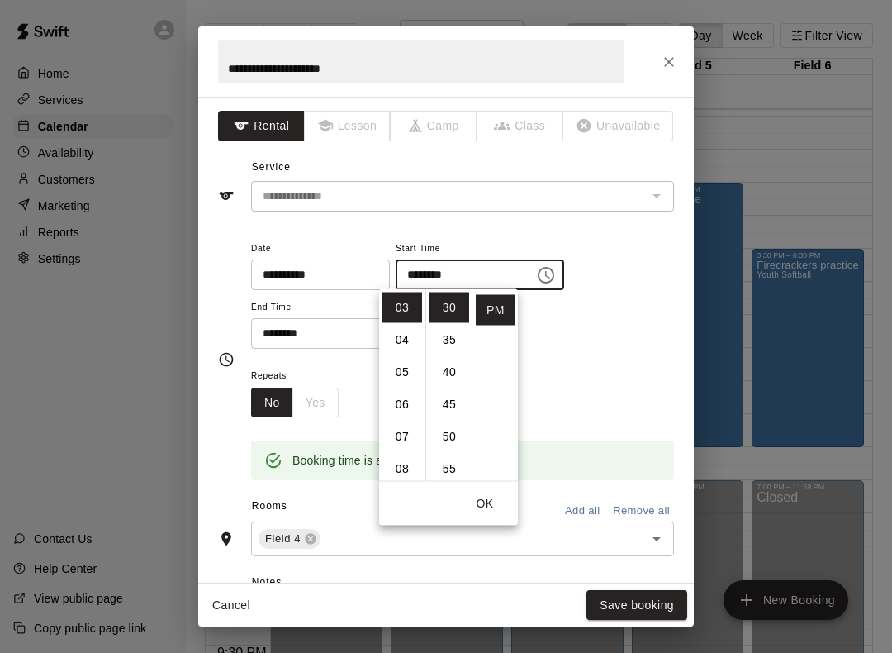
click at [412, 337] on li "04" at bounding box center [403, 340] width 40 height 31
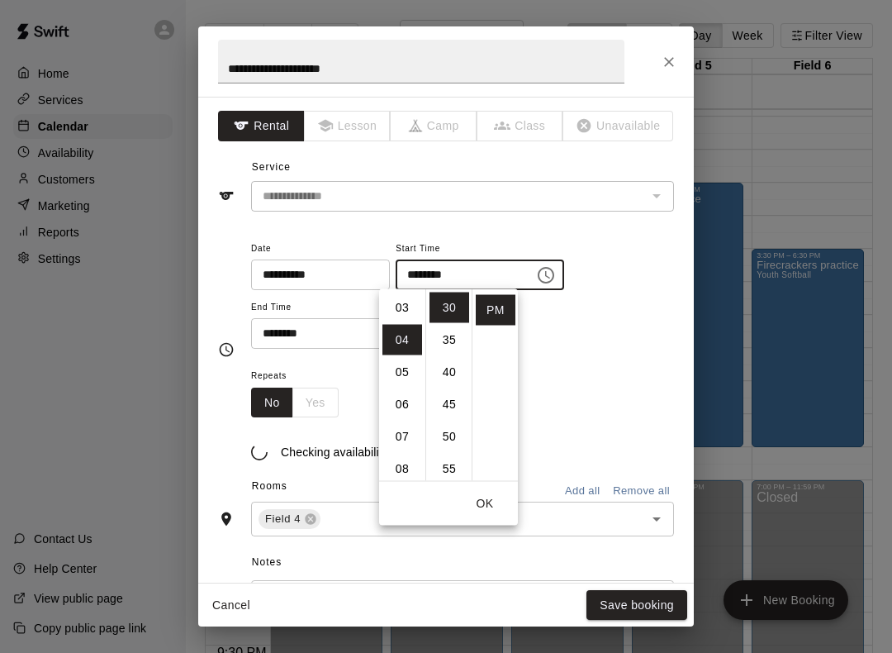
type input "********"
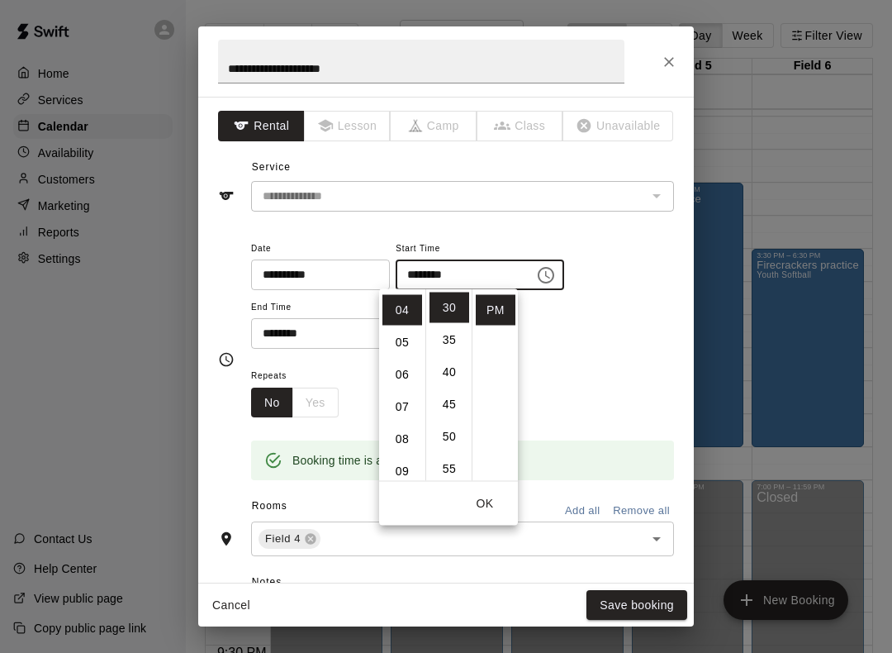
scroll to position [129, 0]
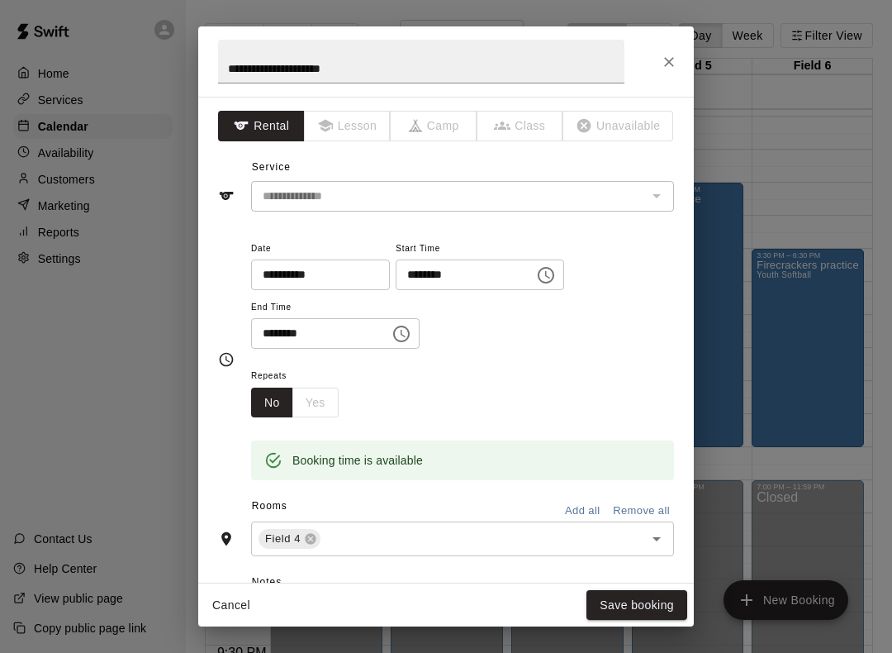
click at [667, 606] on button "Save booking" at bounding box center [637, 605] width 101 height 31
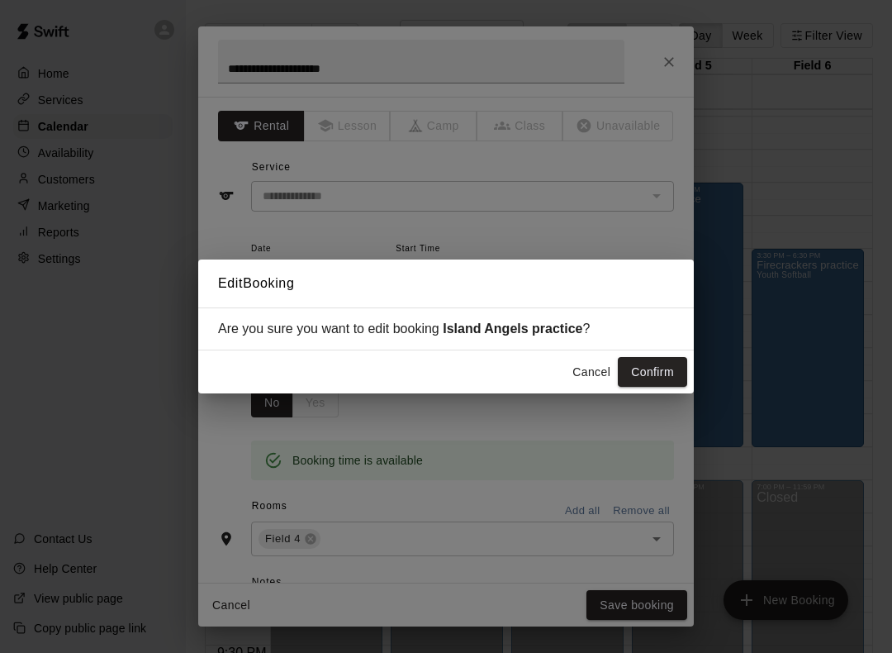
click at [671, 372] on button "Confirm" at bounding box center [652, 372] width 69 height 31
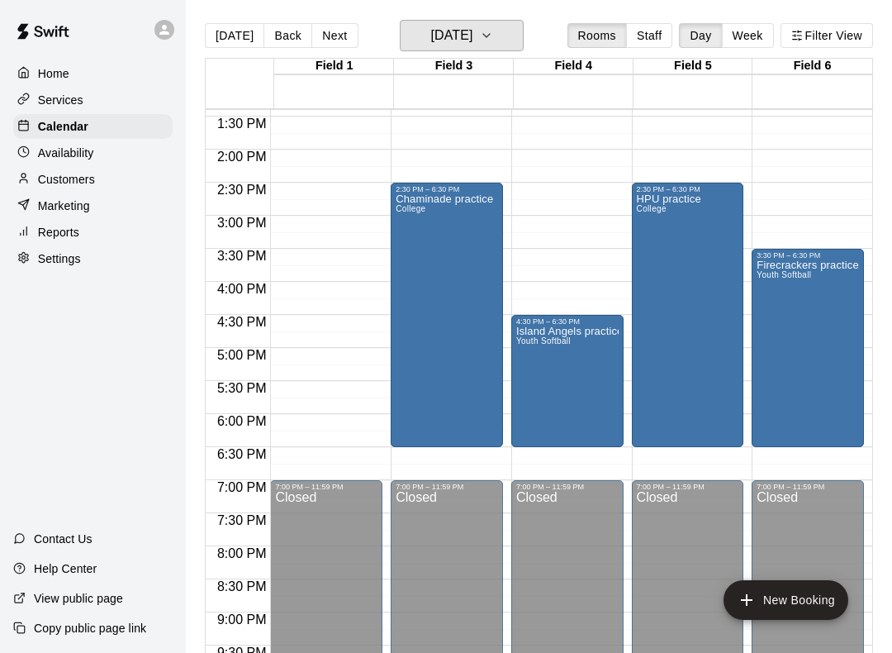
click at [493, 33] on icon "button" at bounding box center [486, 36] width 13 height 20
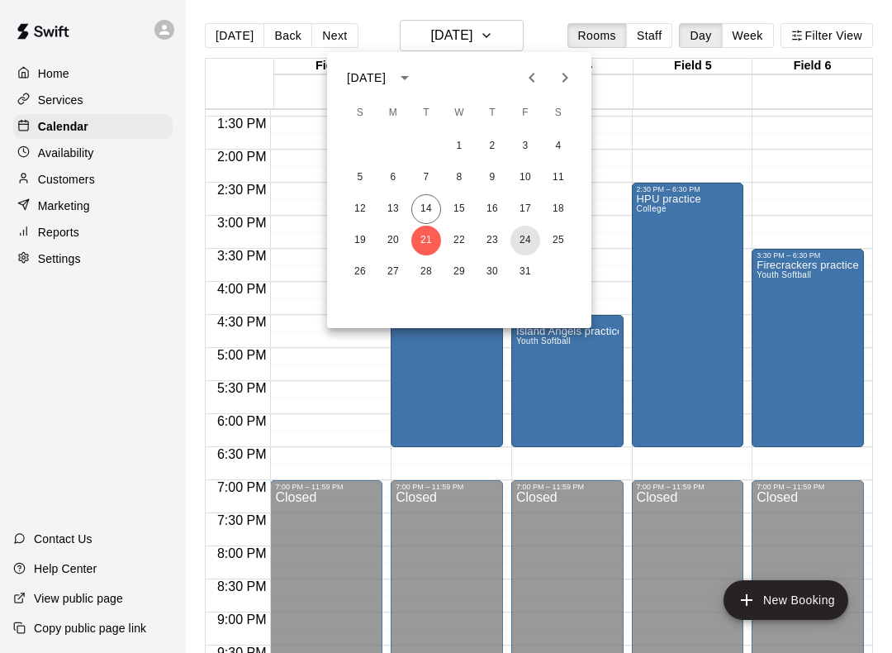
click at [523, 245] on button "24" at bounding box center [526, 241] width 30 height 30
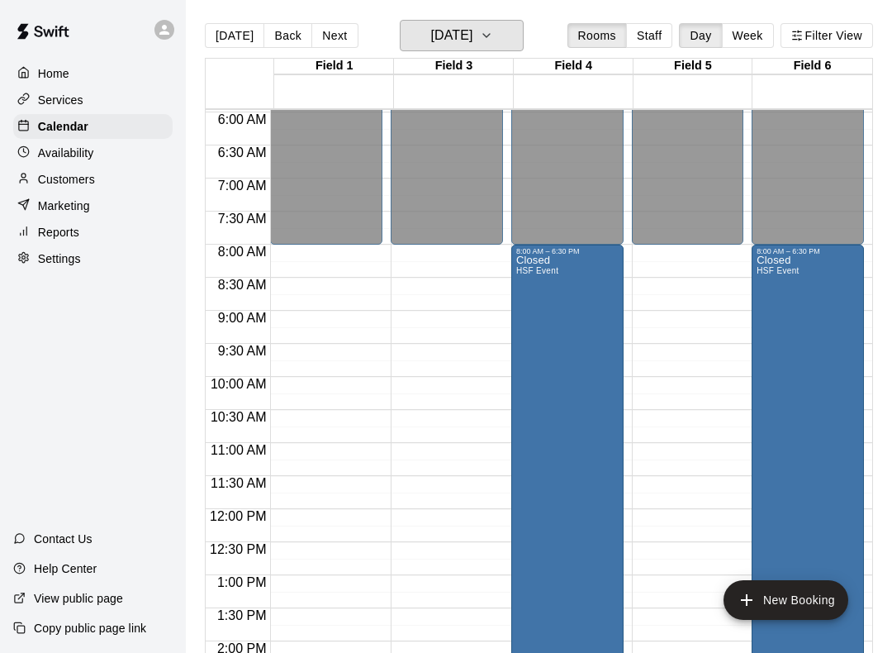
scroll to position [393, 0]
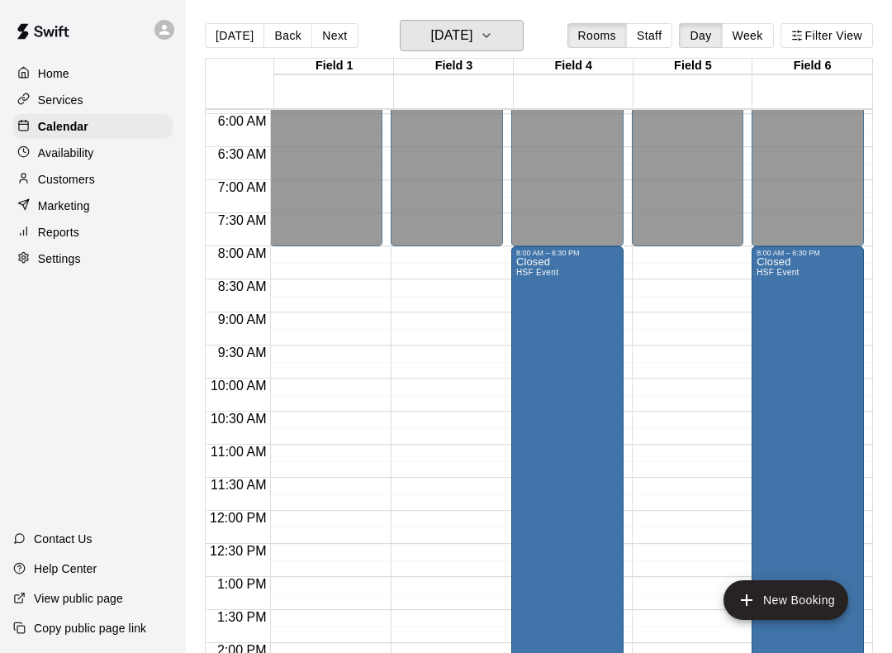
click at [493, 40] on icon "button" at bounding box center [486, 36] width 13 height 20
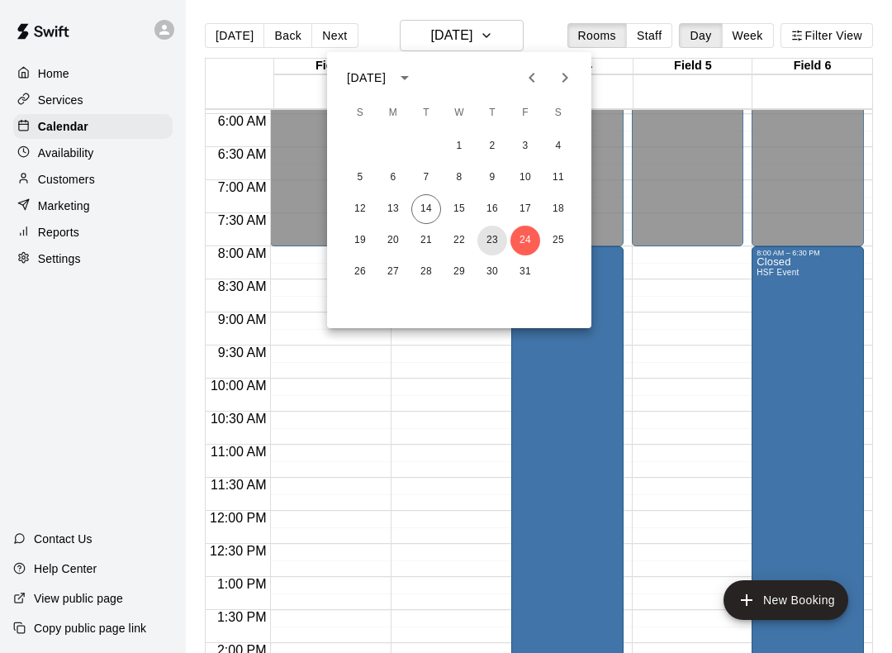
click at [492, 247] on button "23" at bounding box center [493, 241] width 30 height 30
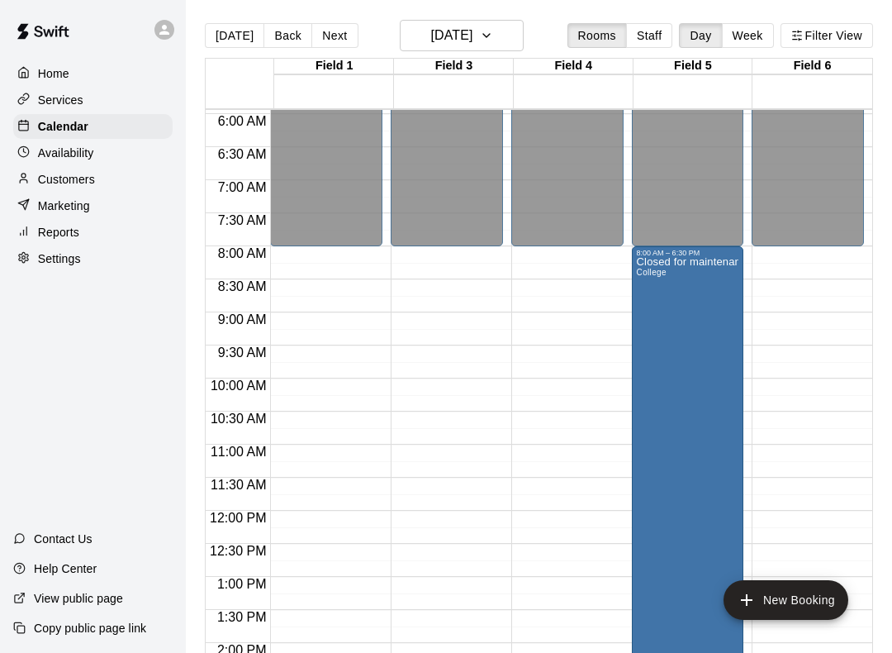
click at [816, 593] on button "New Booking" at bounding box center [786, 600] width 125 height 40
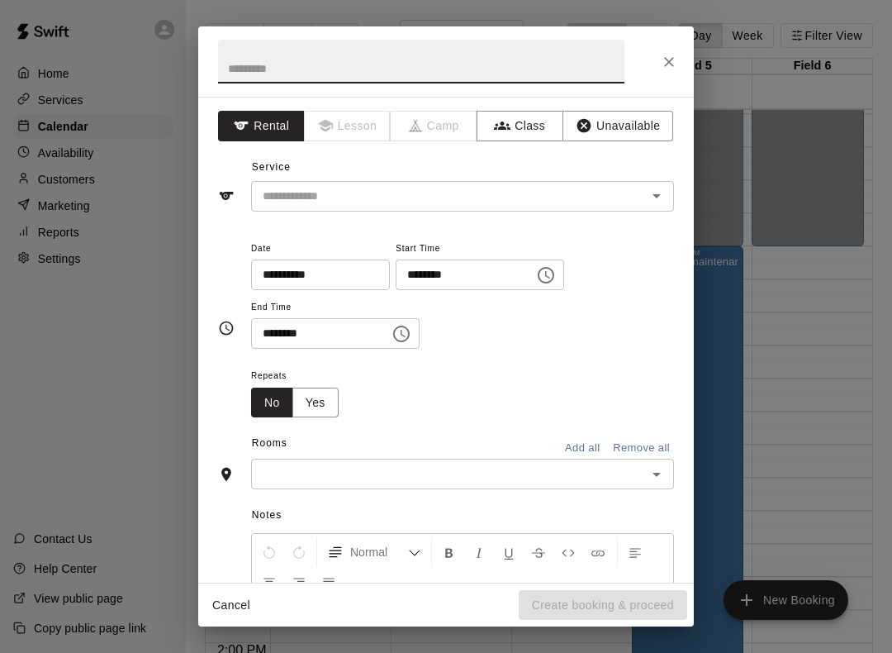
click at [597, 50] on input "text" at bounding box center [421, 62] width 407 height 44
click at [659, 197] on icon "Open" at bounding box center [657, 196] width 20 height 20
type input "**********"
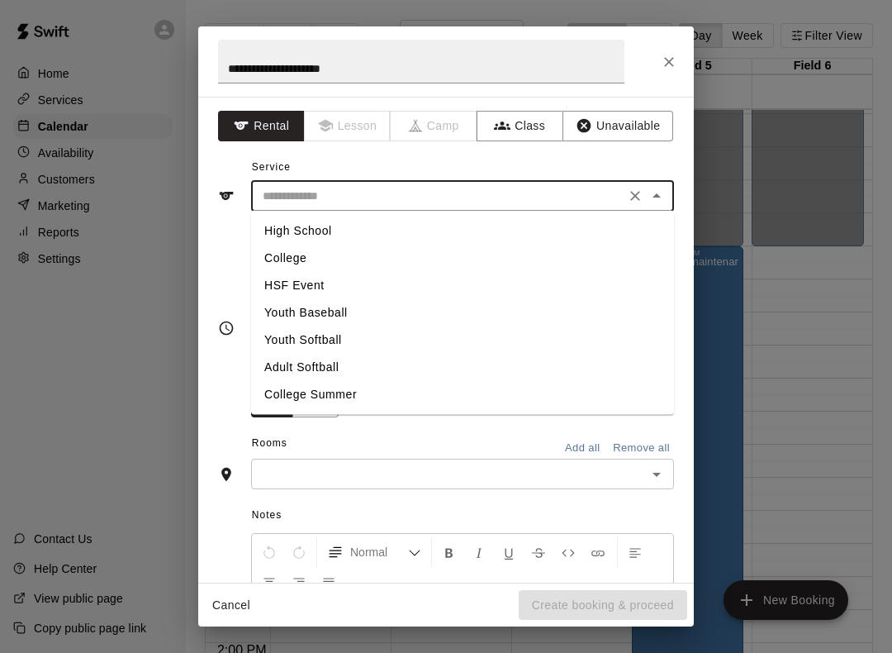
click at [333, 340] on li "Youth Softball" at bounding box center [462, 339] width 423 height 27
type input "**********"
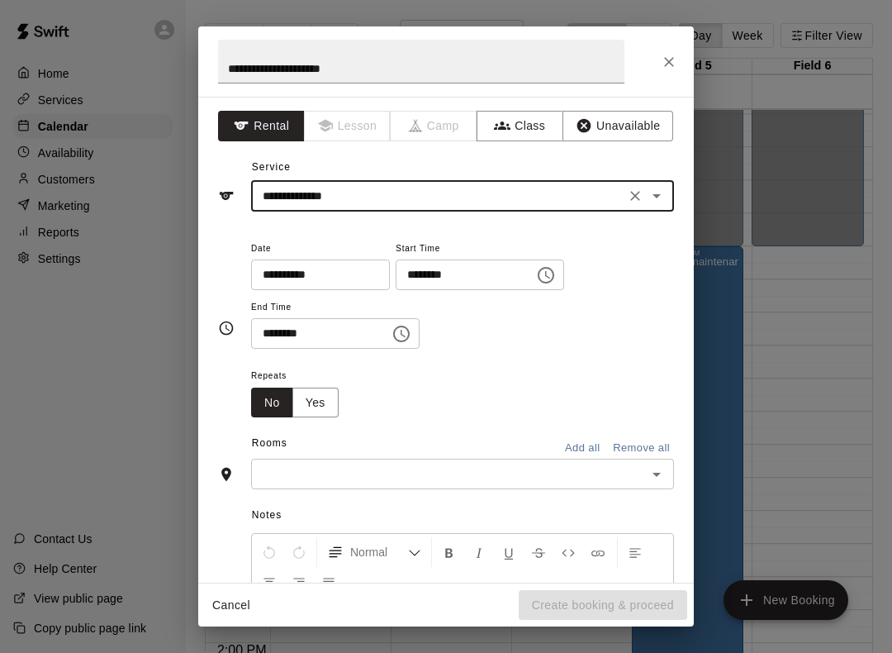
click at [536, 274] on icon "Choose time, selected time is 9:00 AM" at bounding box center [546, 275] width 20 height 20
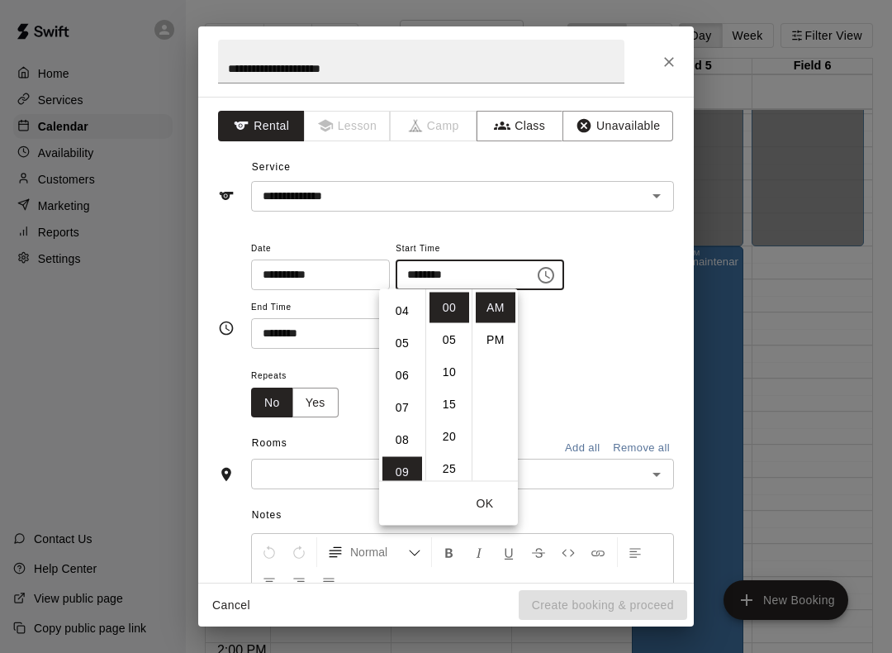
scroll to position [123, 0]
click at [404, 318] on li "04" at bounding box center [403, 313] width 40 height 31
click at [501, 340] on li "PM" at bounding box center [496, 340] width 40 height 31
type input "********"
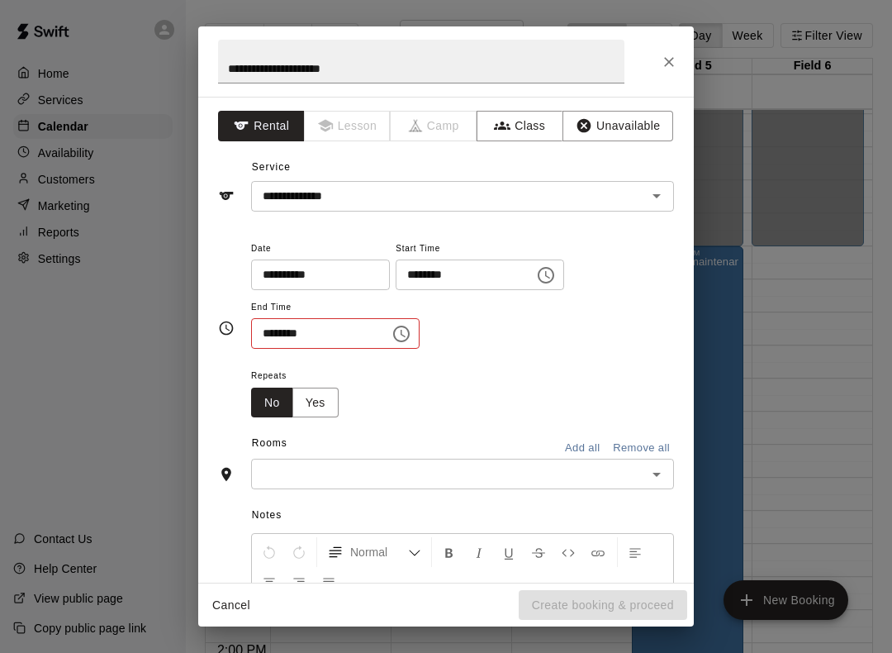
scroll to position [30, 0]
click at [392, 331] on icon "Choose time, selected time is 9:30 AM" at bounding box center [402, 334] width 20 height 20
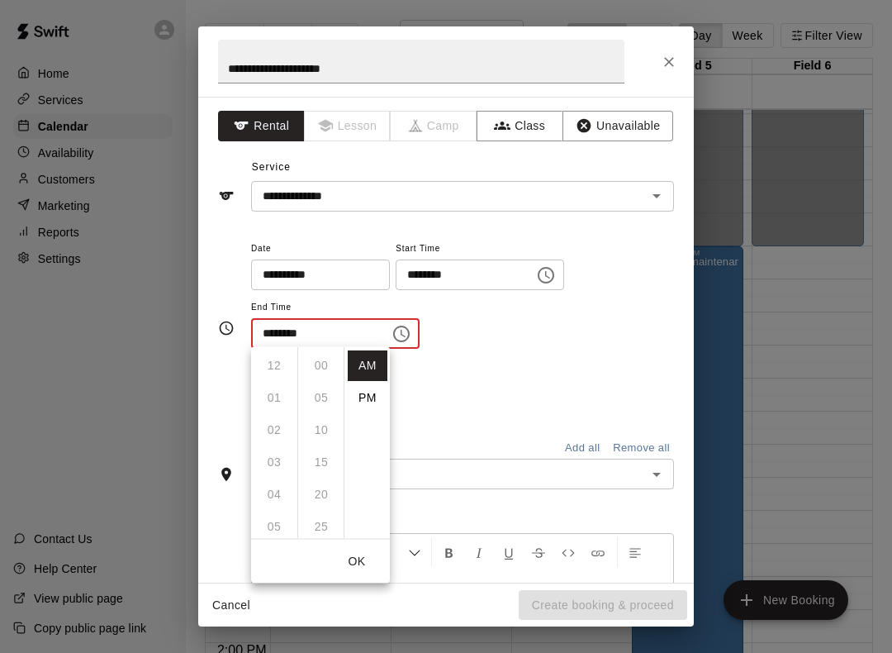
scroll to position [193, 0]
click at [370, 397] on li "PM" at bounding box center [368, 398] width 40 height 31
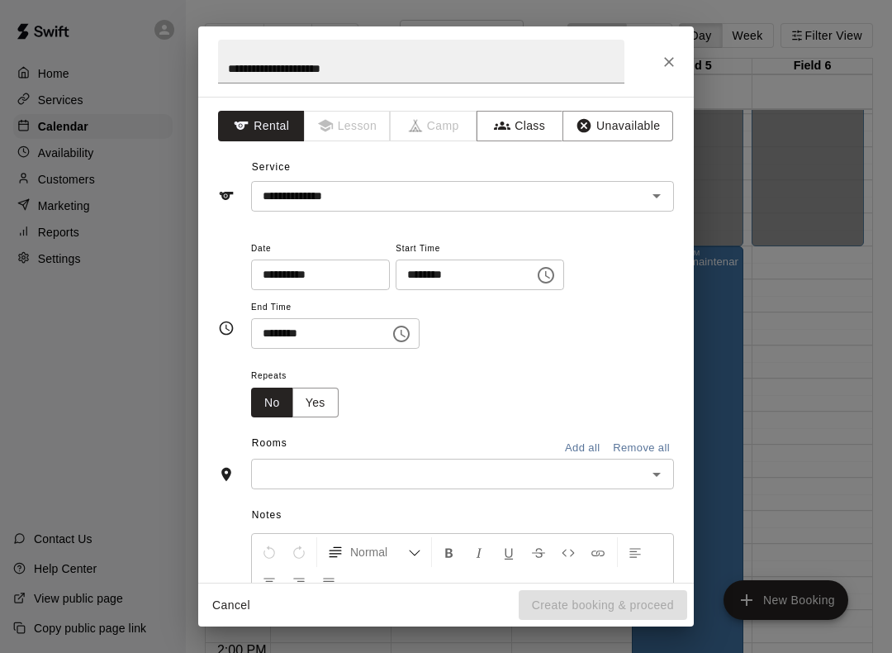
scroll to position [26, 0]
click at [392, 337] on icon "Choose time, selected time is 9:30 PM" at bounding box center [402, 334] width 20 height 20
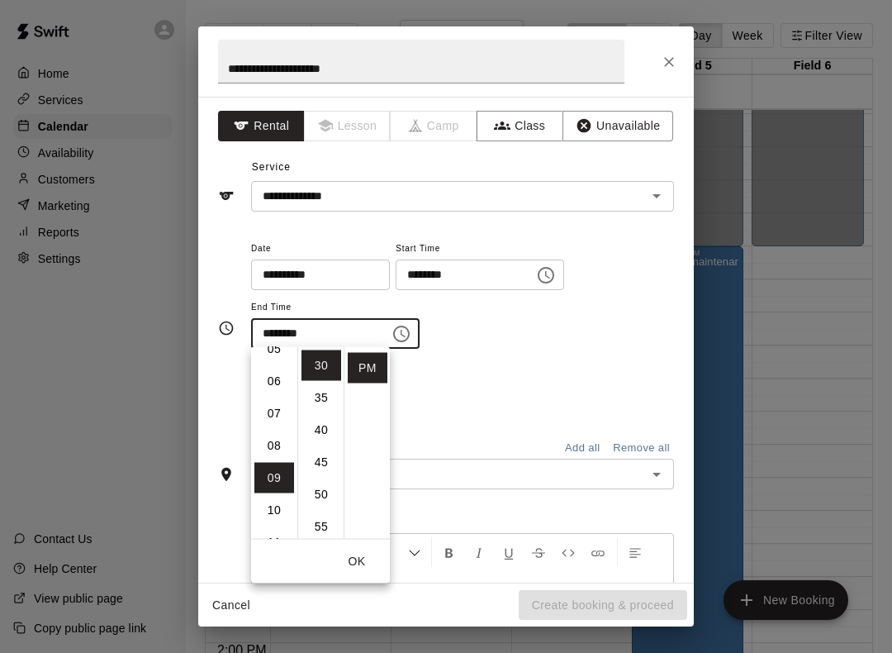
scroll to position [183, 0]
click at [286, 371] on li "06" at bounding box center [275, 376] width 40 height 31
type input "********"
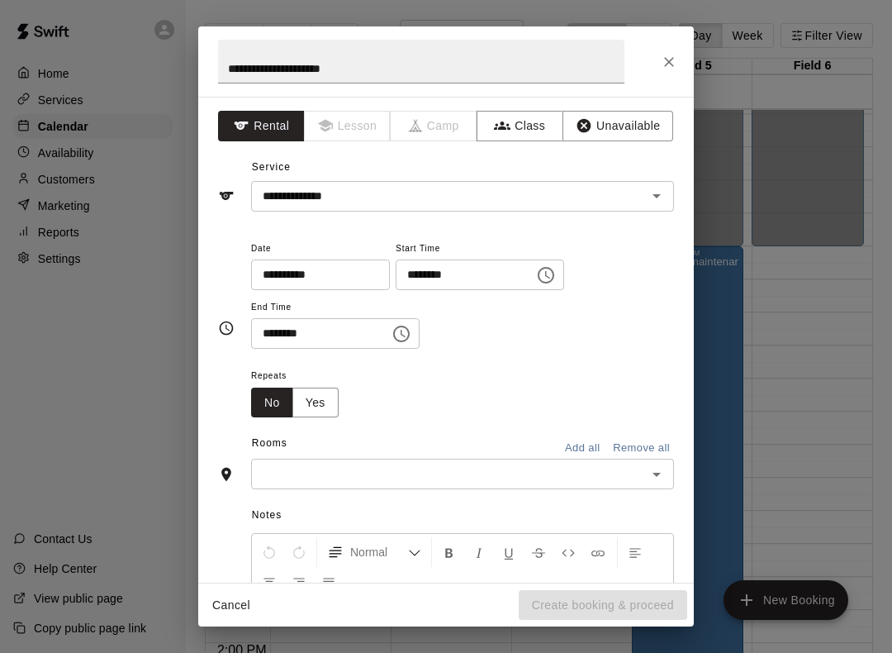
click at [541, 351] on div "**********" at bounding box center [462, 302] width 423 height 128
click at [661, 468] on icon "Open" at bounding box center [657, 474] width 20 height 20
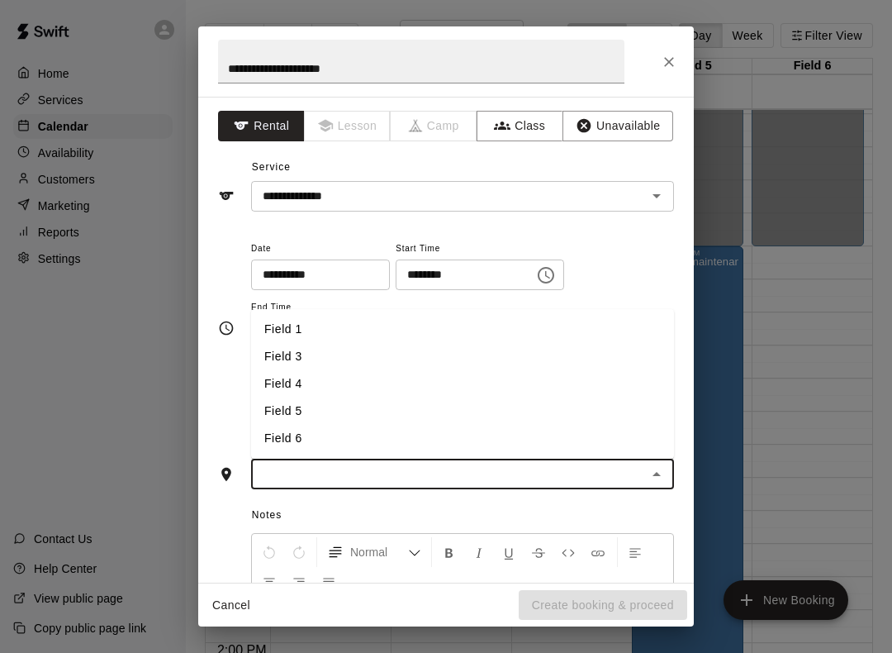
click at [645, 263] on div "**********" at bounding box center [462, 294] width 423 height 112
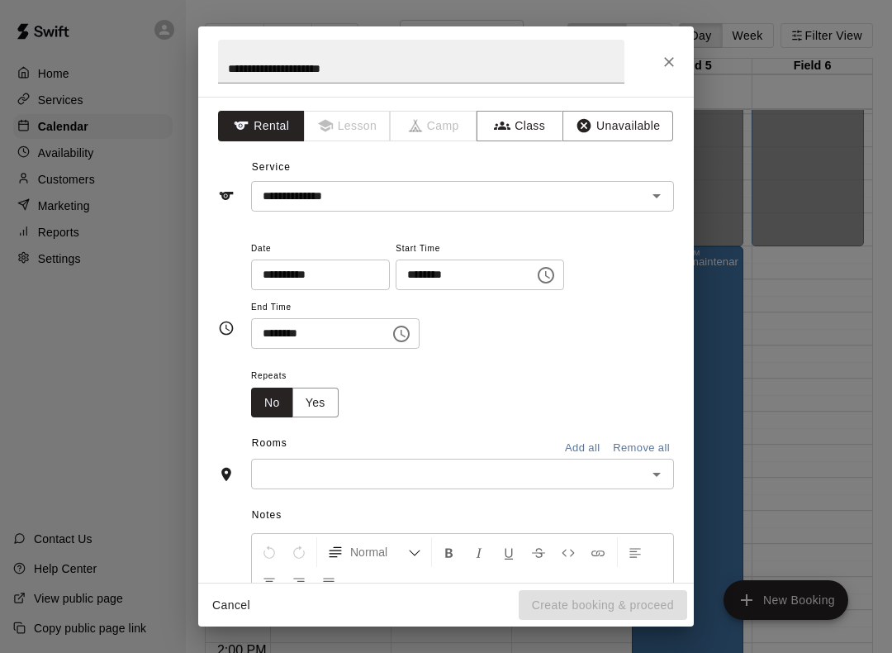
click at [578, 464] on input "text" at bounding box center [449, 474] width 386 height 21
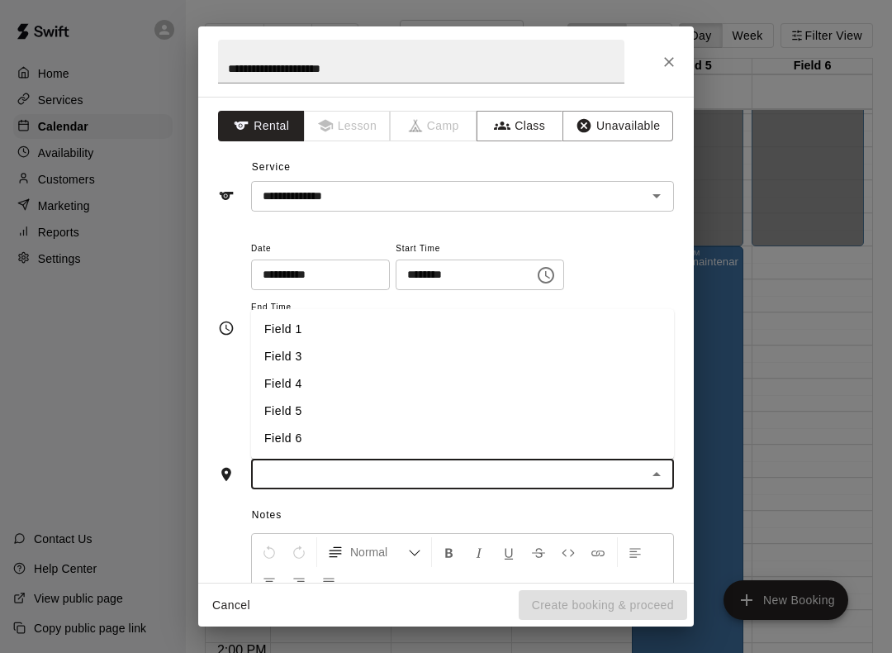
click at [645, 390] on li "Field 4" at bounding box center [462, 383] width 423 height 27
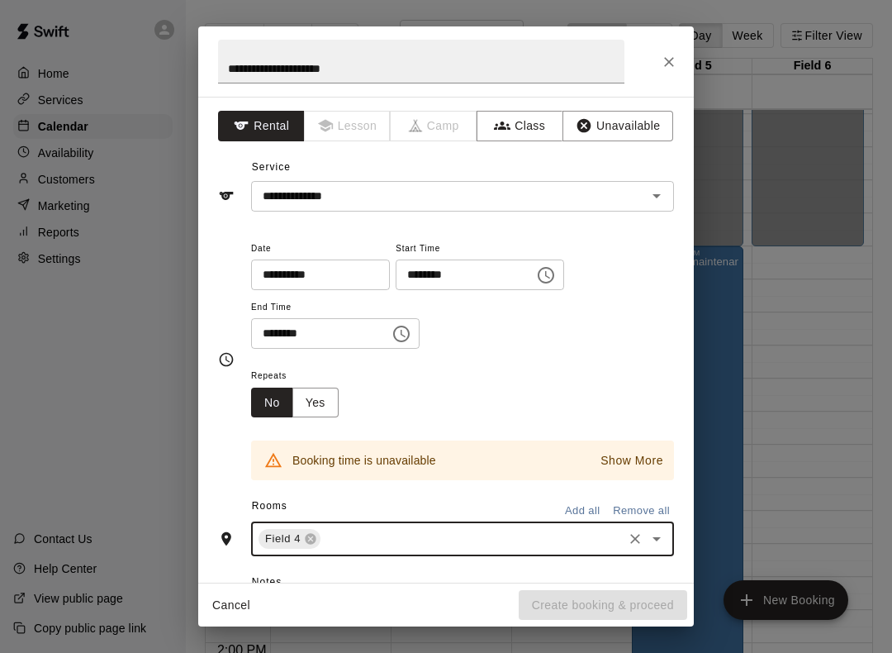
click at [636, 536] on icon "Clear" at bounding box center [636, 539] width 10 height 10
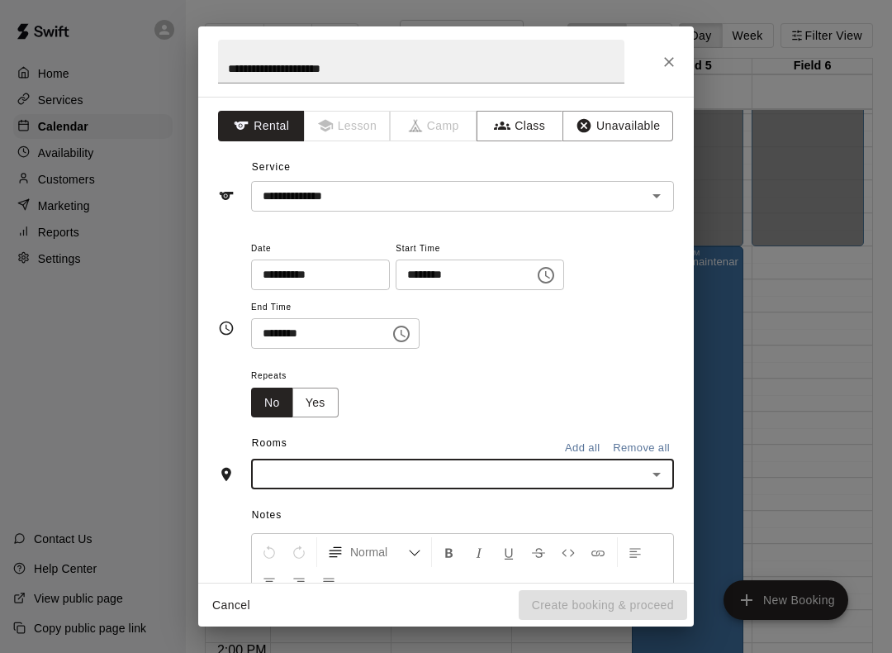
click at [664, 474] on icon "Open" at bounding box center [657, 474] width 20 height 20
click at [297, 321] on li "Field 1" at bounding box center [462, 329] width 423 height 27
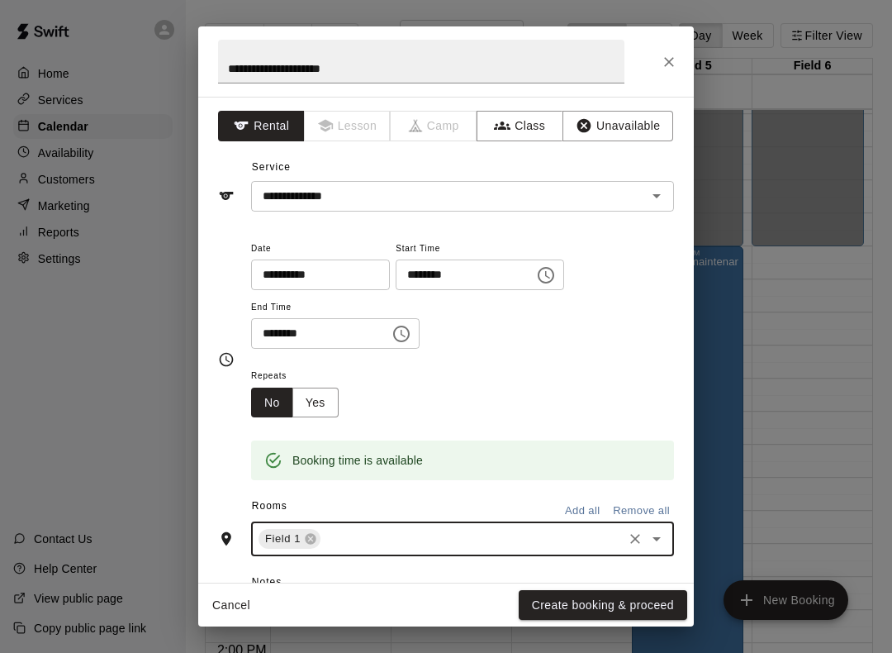
click at [658, 533] on icon "Open" at bounding box center [657, 539] width 20 height 20
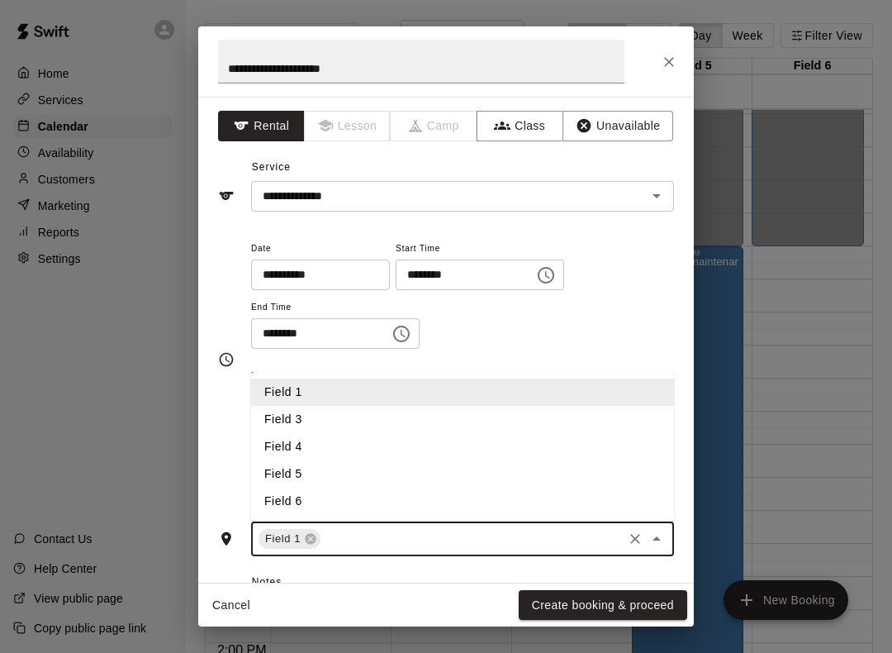
click at [294, 419] on li "Field 3" at bounding box center [462, 419] width 423 height 27
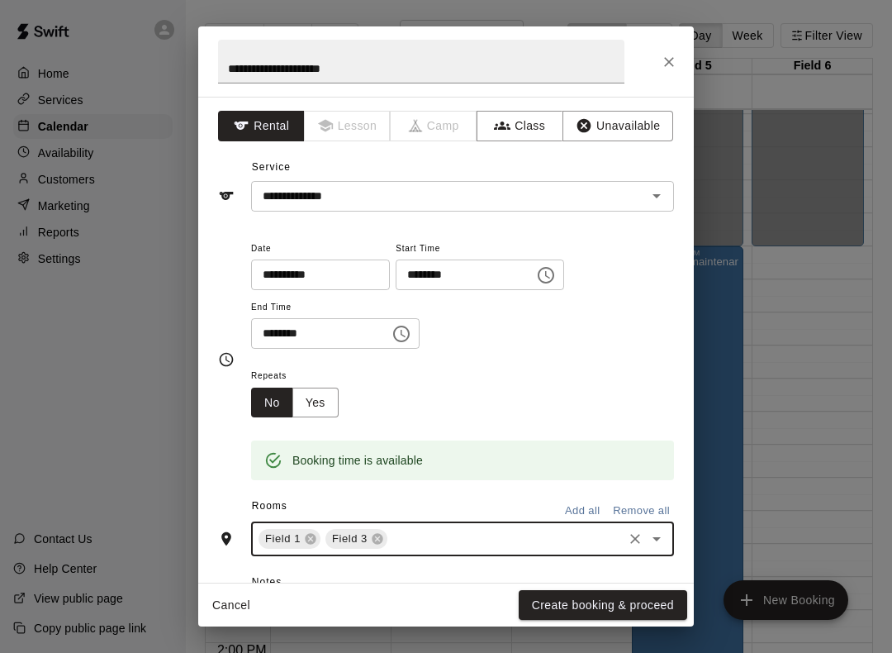
click at [661, 535] on icon "Open" at bounding box center [657, 539] width 20 height 20
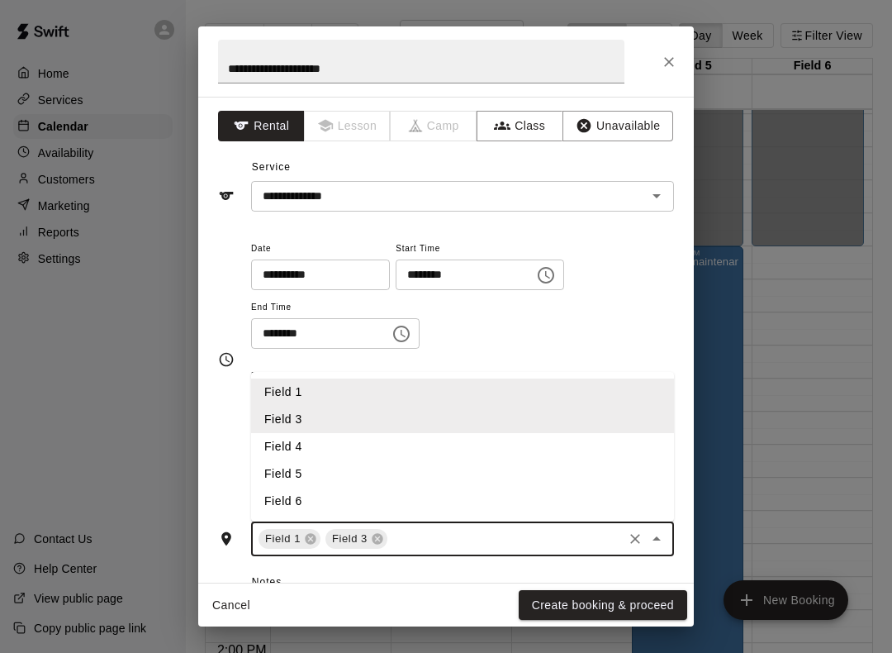
click at [295, 440] on li "Field 4" at bounding box center [462, 446] width 423 height 27
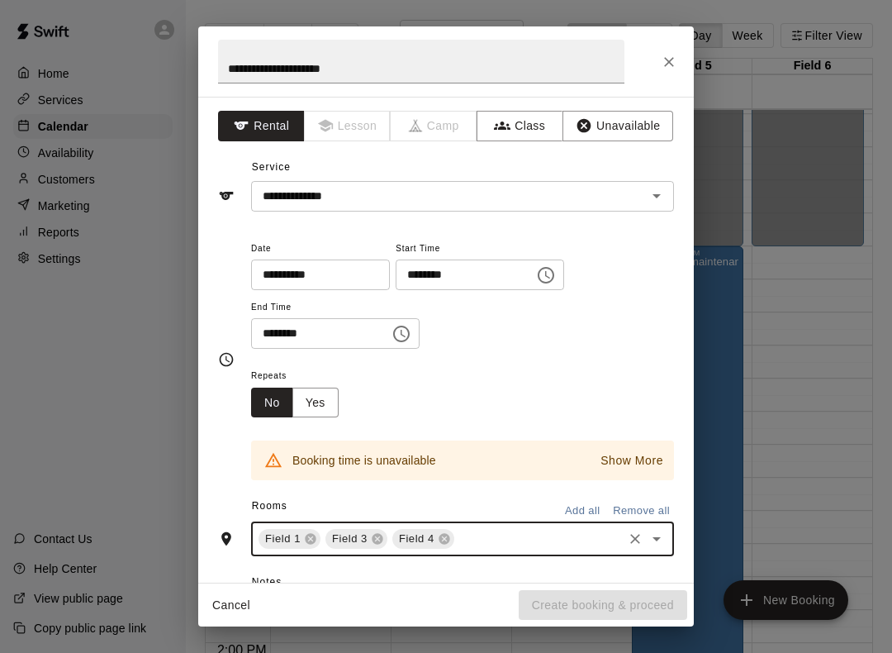
click at [444, 538] on icon at bounding box center [444, 539] width 11 height 11
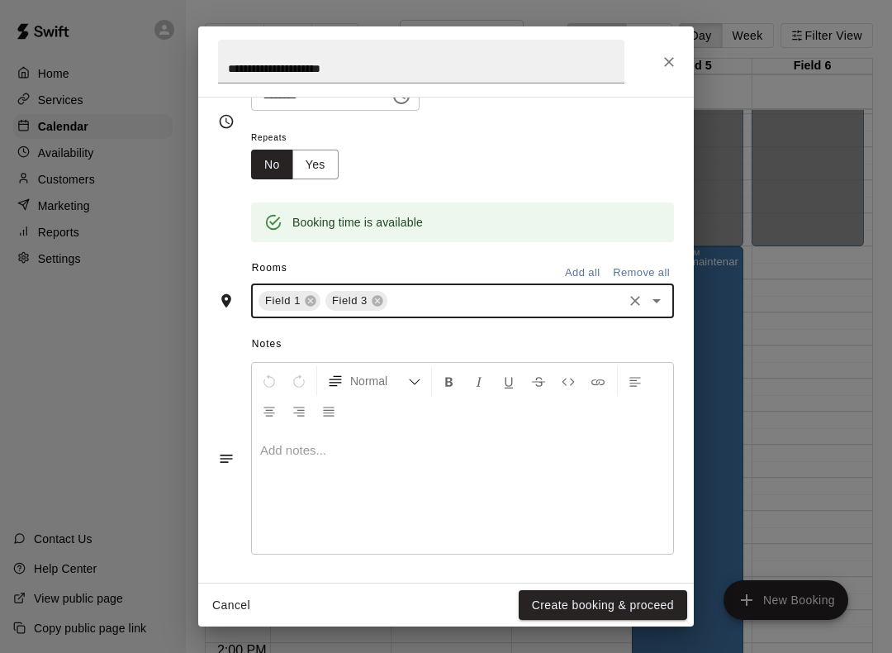
scroll to position [236, 0]
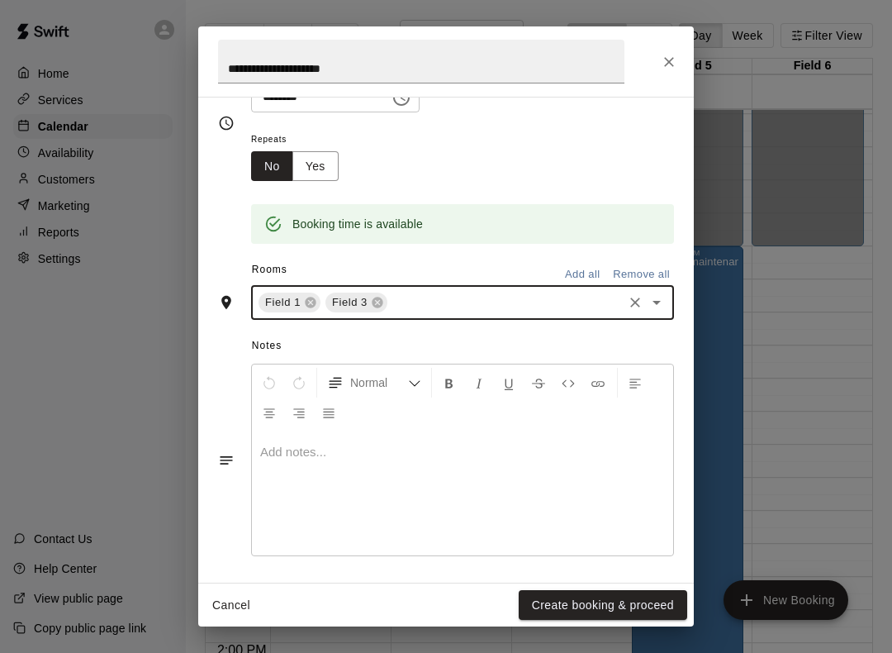
click at [664, 597] on button "Create booking & proceed" at bounding box center [603, 605] width 169 height 31
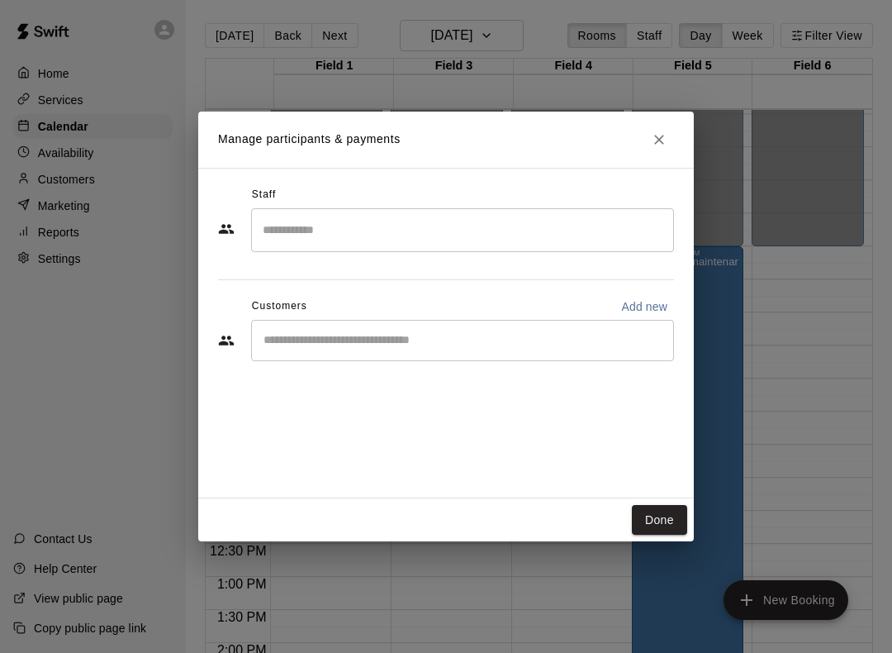
click at [660, 520] on button "Done" at bounding box center [659, 520] width 55 height 31
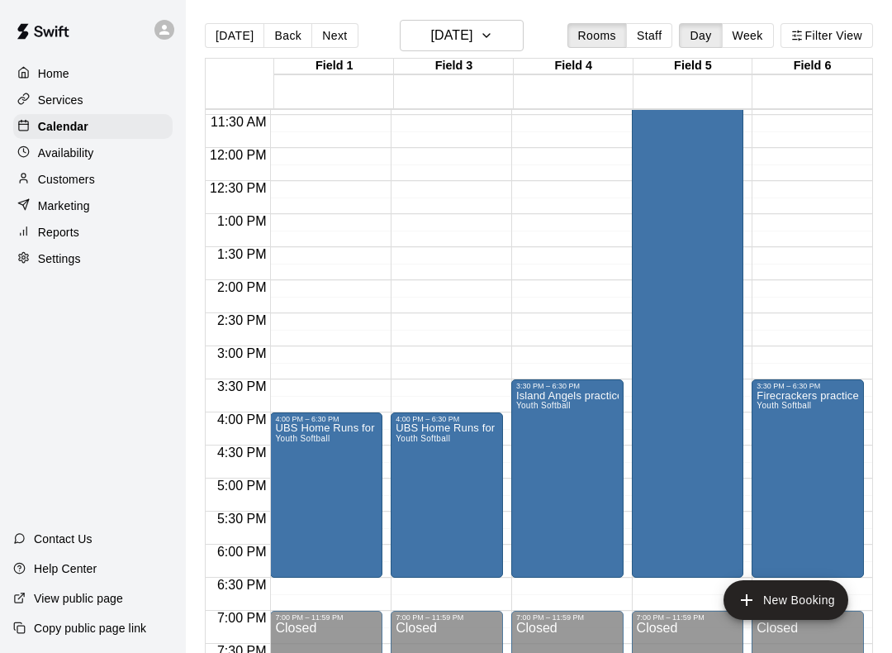
scroll to position [756, 0]
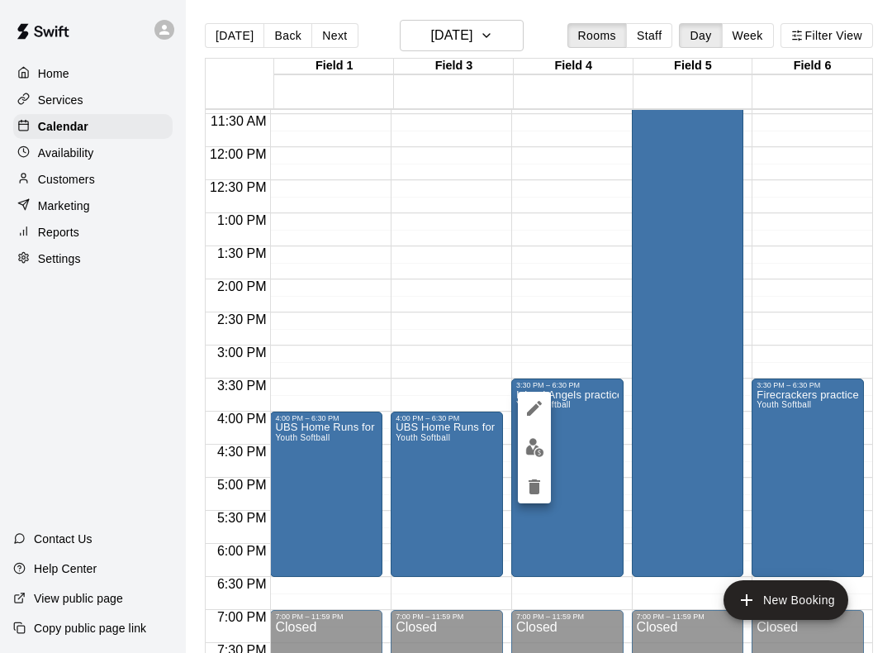
click at [539, 488] on icon "delete" at bounding box center [535, 486] width 12 height 15
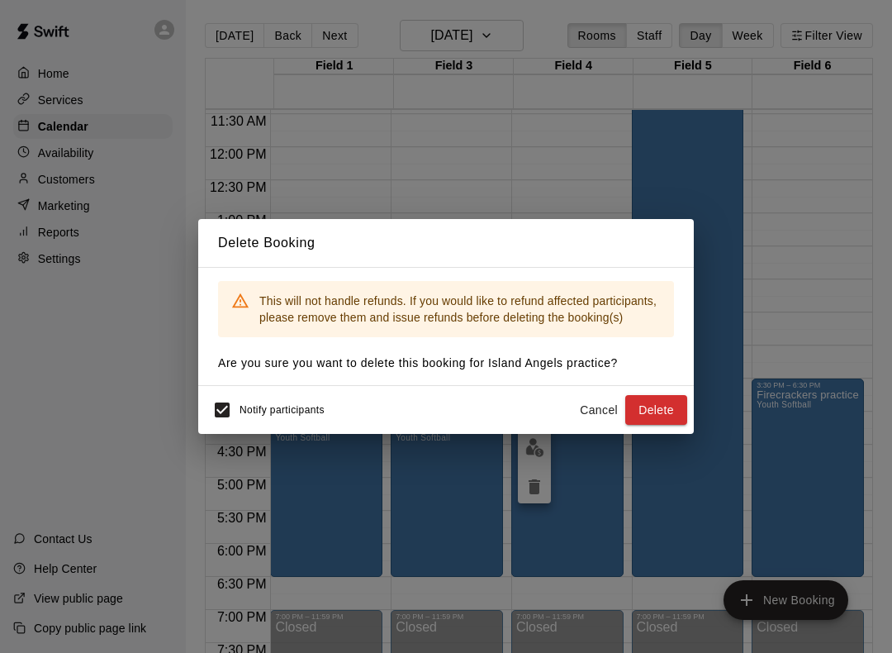
click at [664, 412] on button "Delete" at bounding box center [657, 410] width 62 height 31
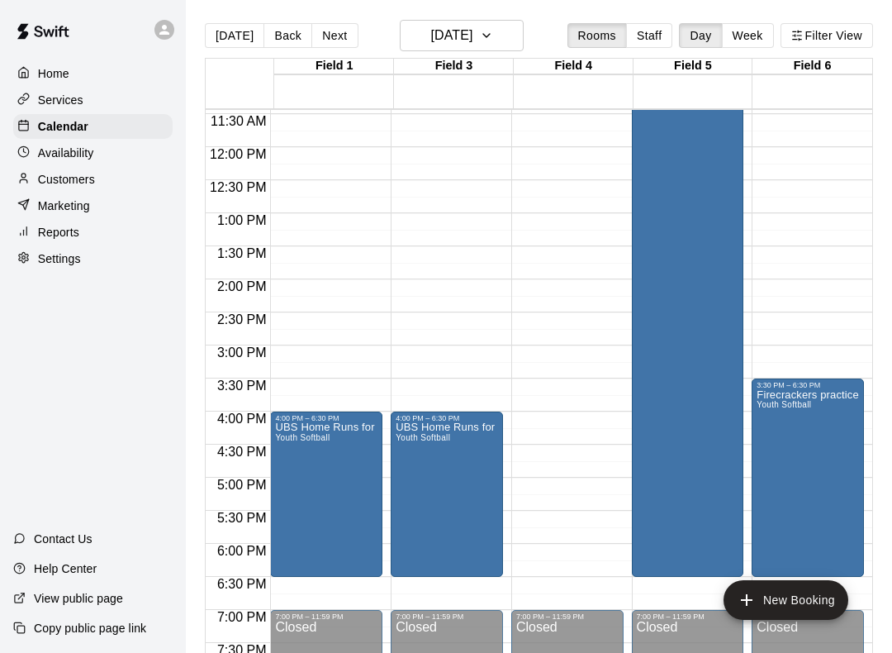
click at [294, 445] on icon "edit" at bounding box center [295, 441] width 15 height 15
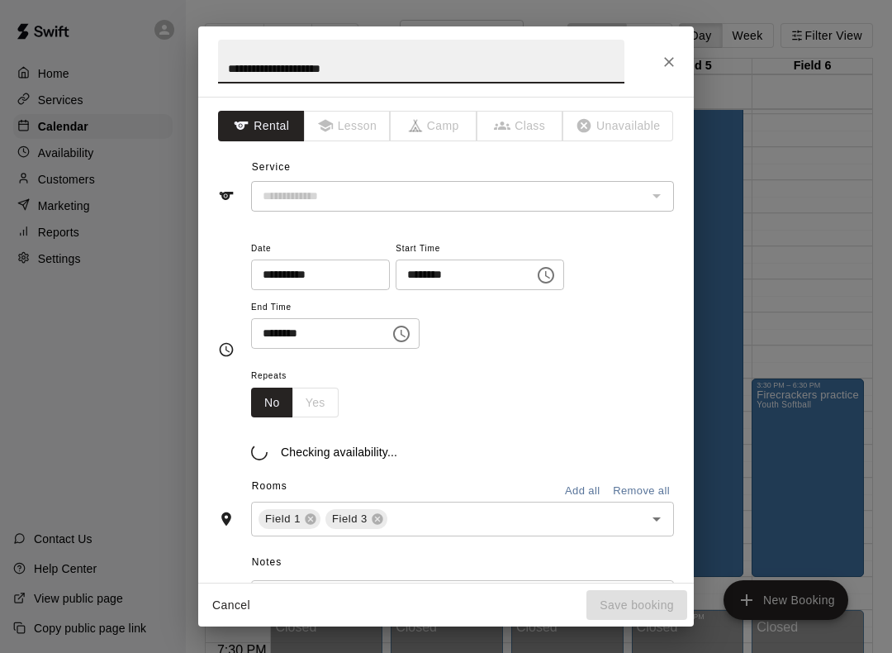
type input "**********"
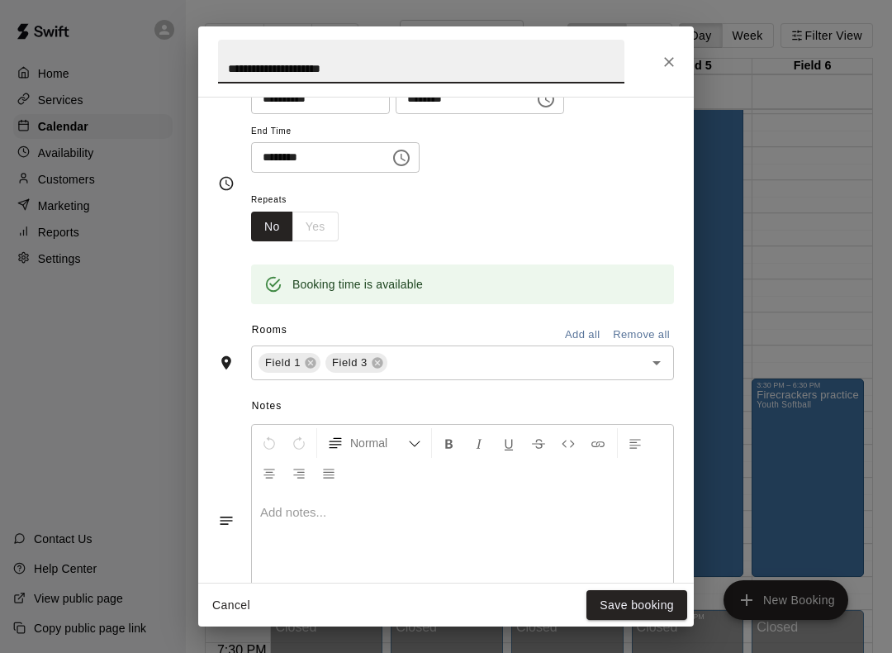
scroll to position [181, 0]
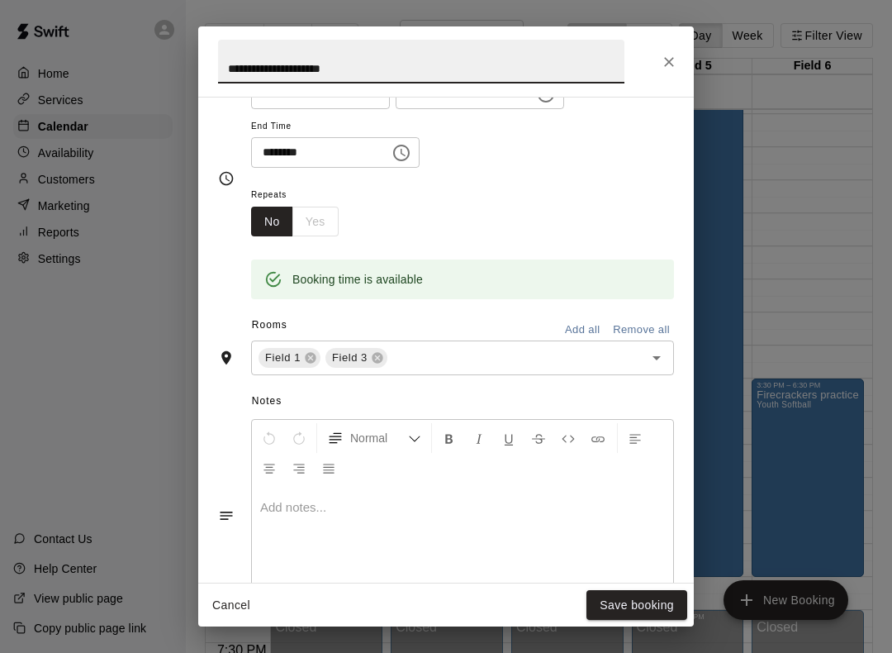
click at [650, 348] on icon "Open" at bounding box center [657, 358] width 20 height 20
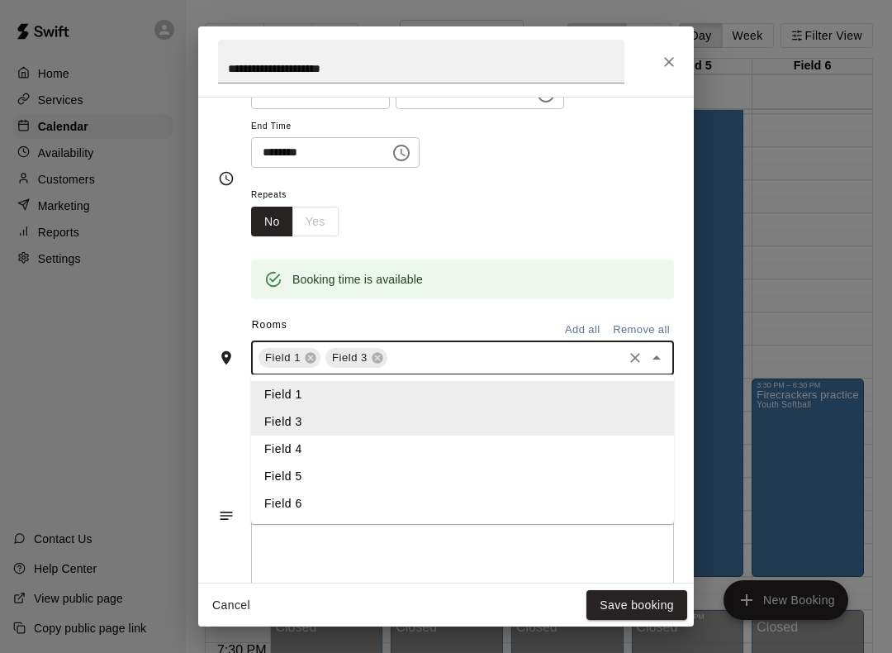
click at [293, 445] on li "Field 4" at bounding box center [462, 448] width 423 height 27
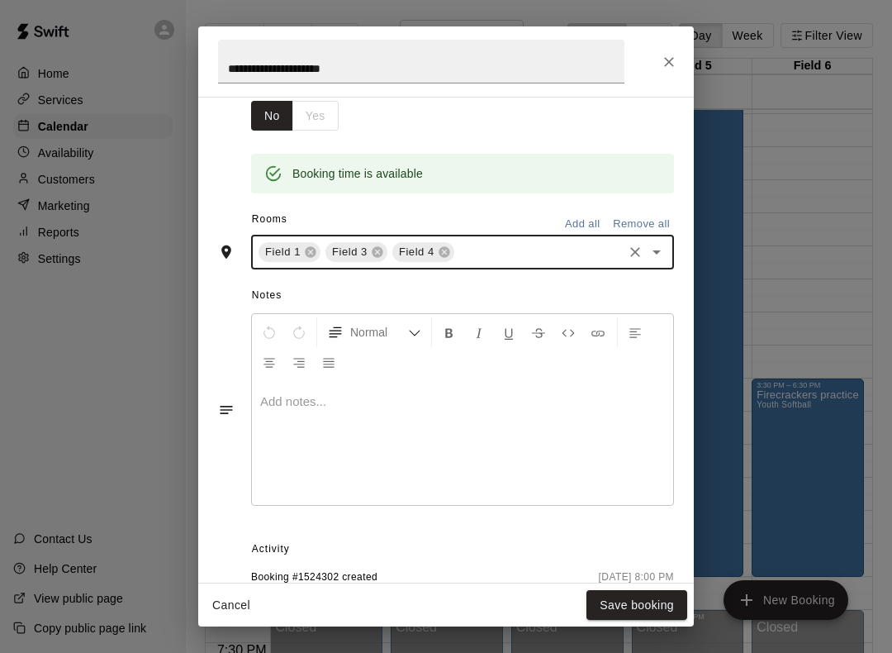
scroll to position [288, 0]
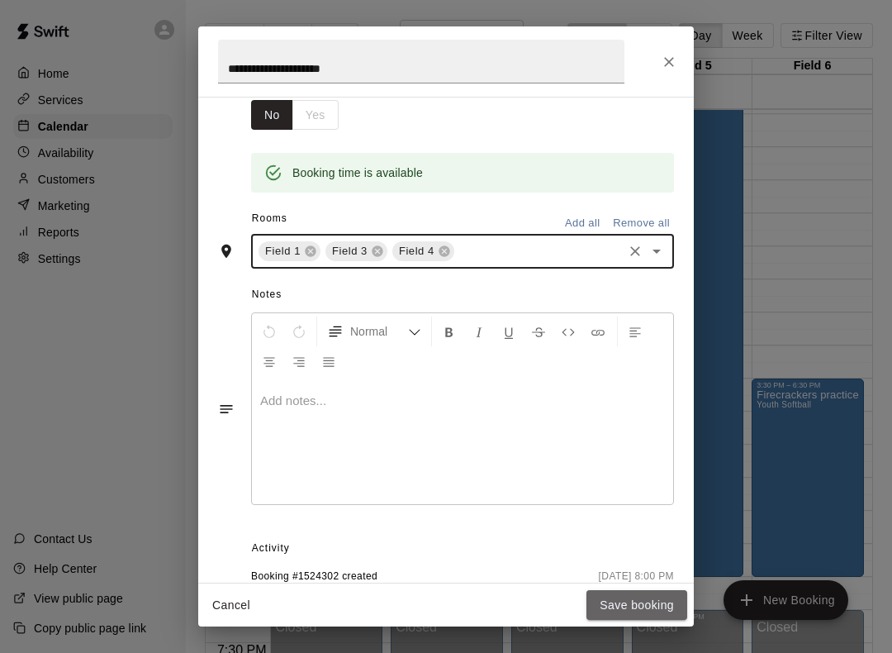
click at [618, 593] on button "Save booking" at bounding box center [637, 605] width 101 height 31
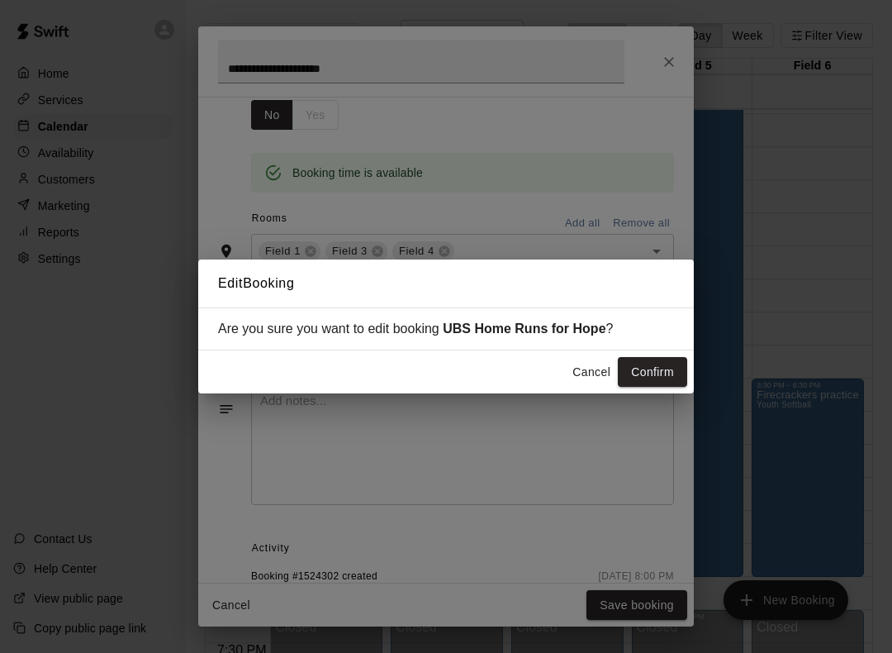
click at [671, 370] on button "Confirm" at bounding box center [652, 372] width 69 height 31
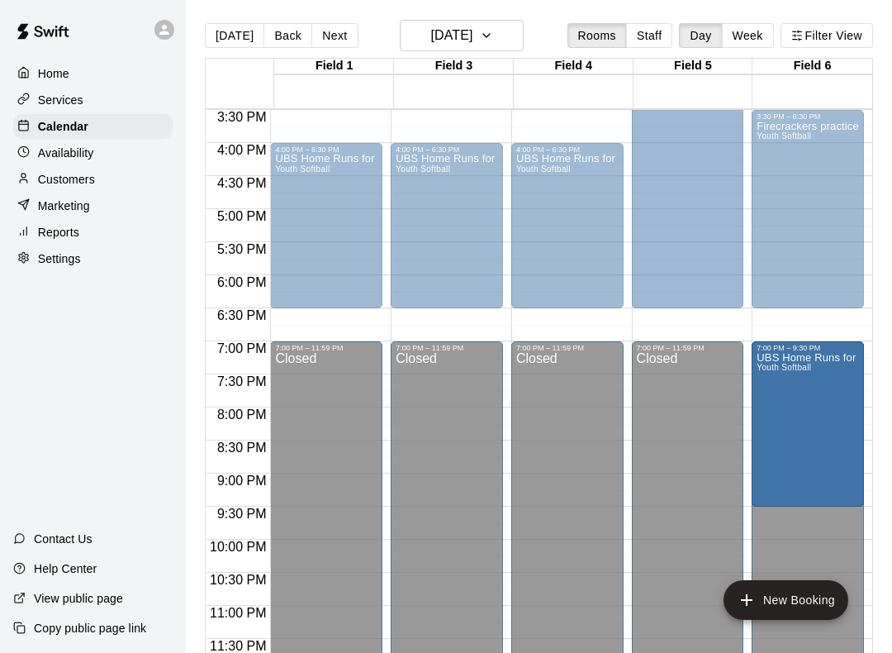
scroll to position [1026, 0]
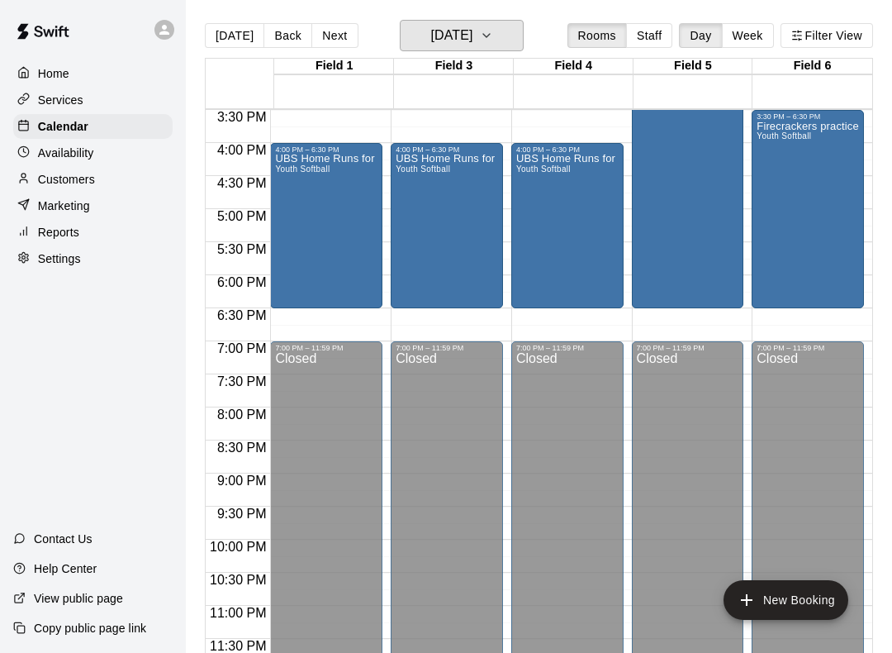
click at [493, 30] on icon "button" at bounding box center [486, 36] width 13 height 20
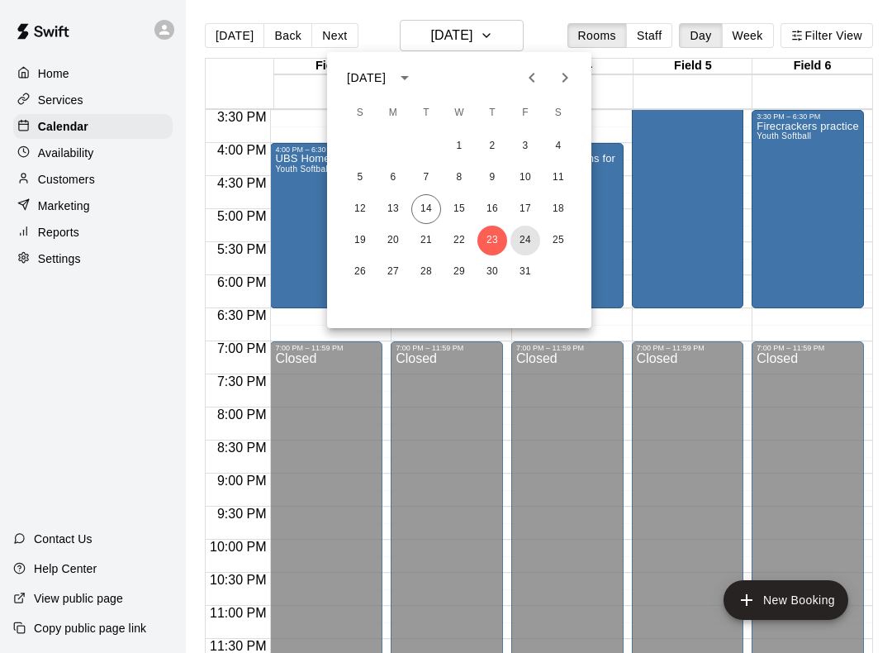
click at [523, 242] on button "24" at bounding box center [526, 241] width 30 height 30
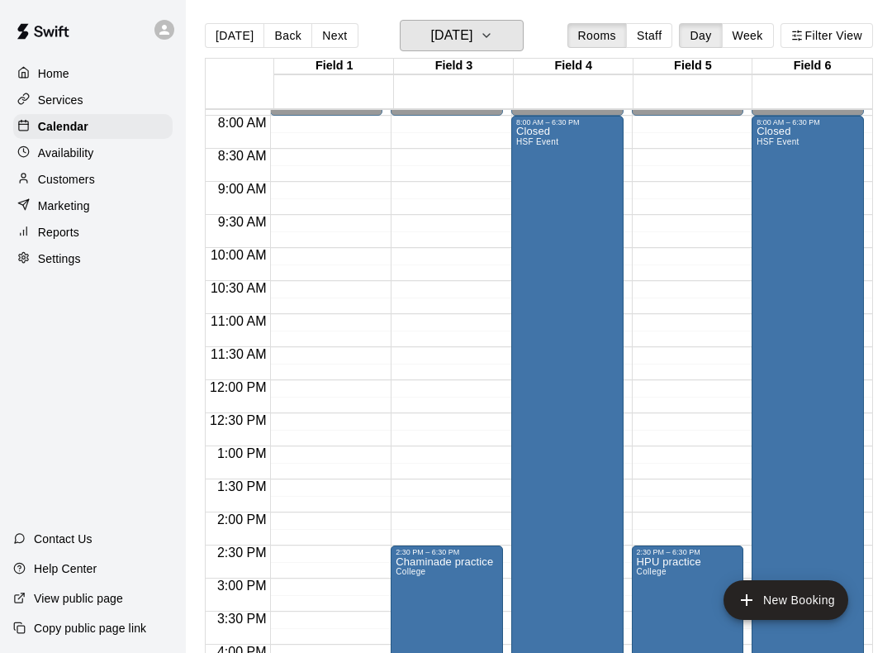
scroll to position [533, 0]
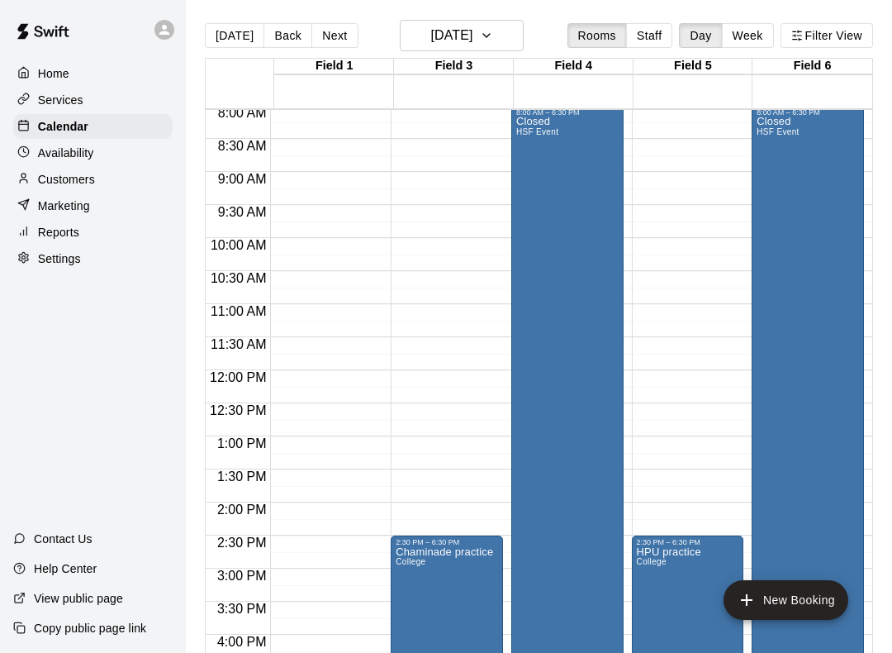
click at [554, 224] on div "Closed HSF Event" at bounding box center [537, 443] width 42 height 653
click at [529, 143] on icon "edit" at bounding box center [534, 135] width 15 height 15
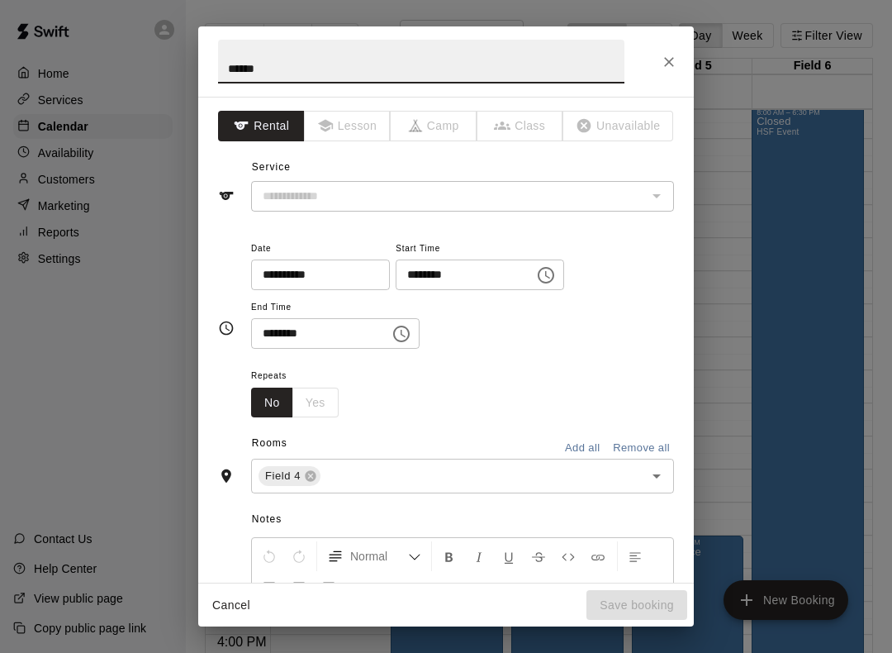
type input "*********"
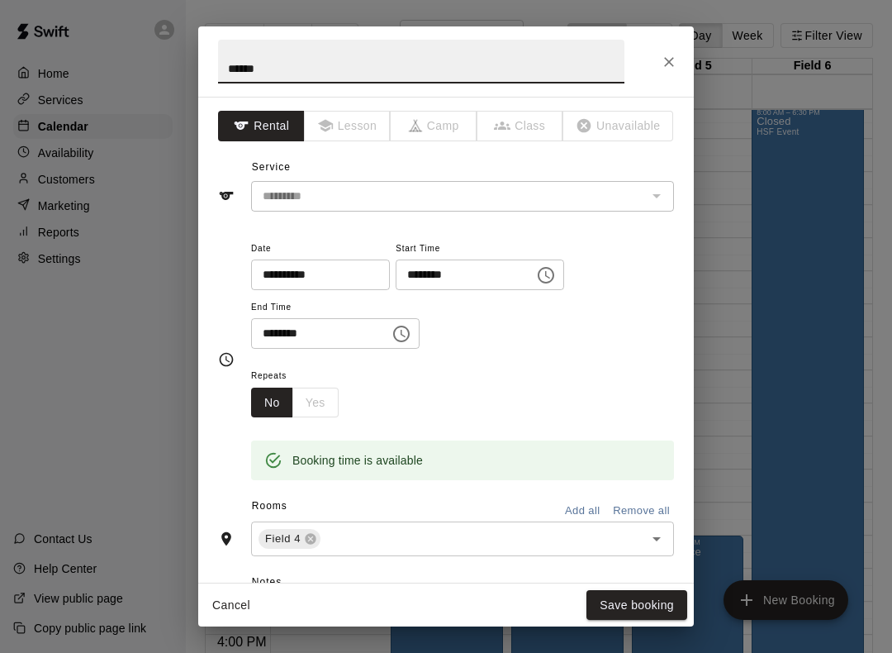
scroll to position [0, 0]
click at [674, 58] on icon "Close" at bounding box center [669, 62] width 17 height 17
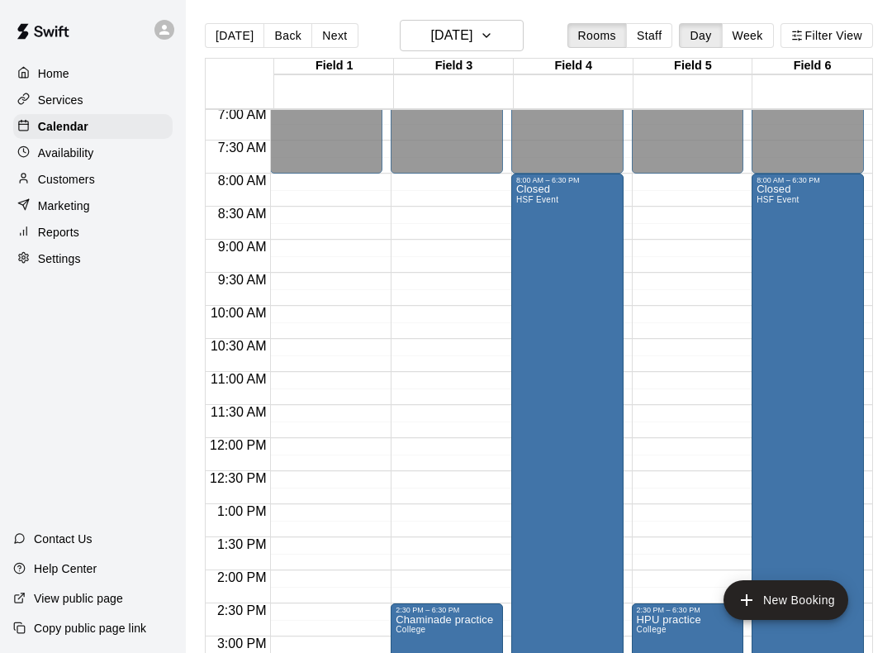
scroll to position [460, 0]
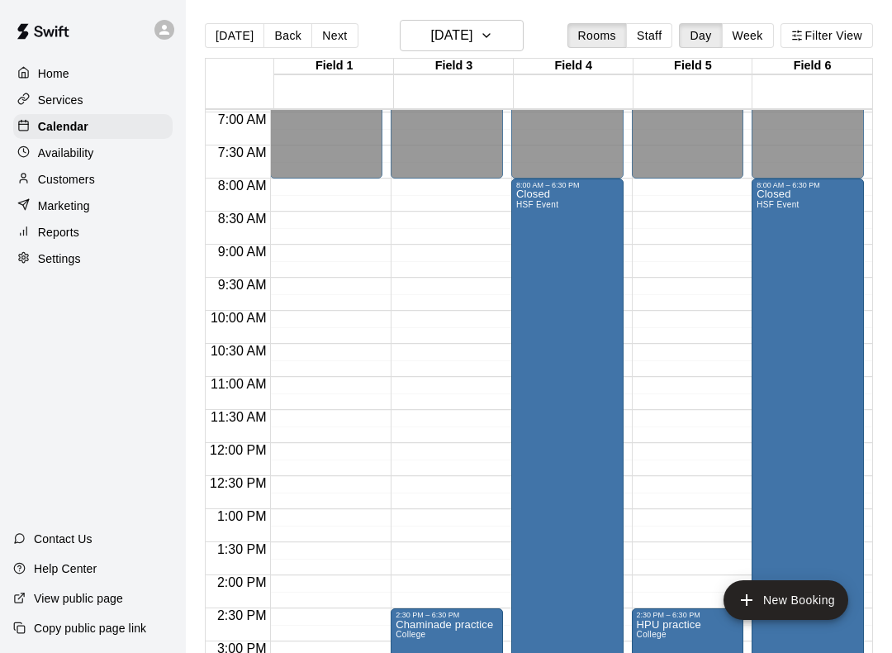
click at [578, 256] on div "Closed HSF Event" at bounding box center [567, 515] width 102 height 653
click at [534, 288] on icon "delete" at bounding box center [535, 286] width 12 height 15
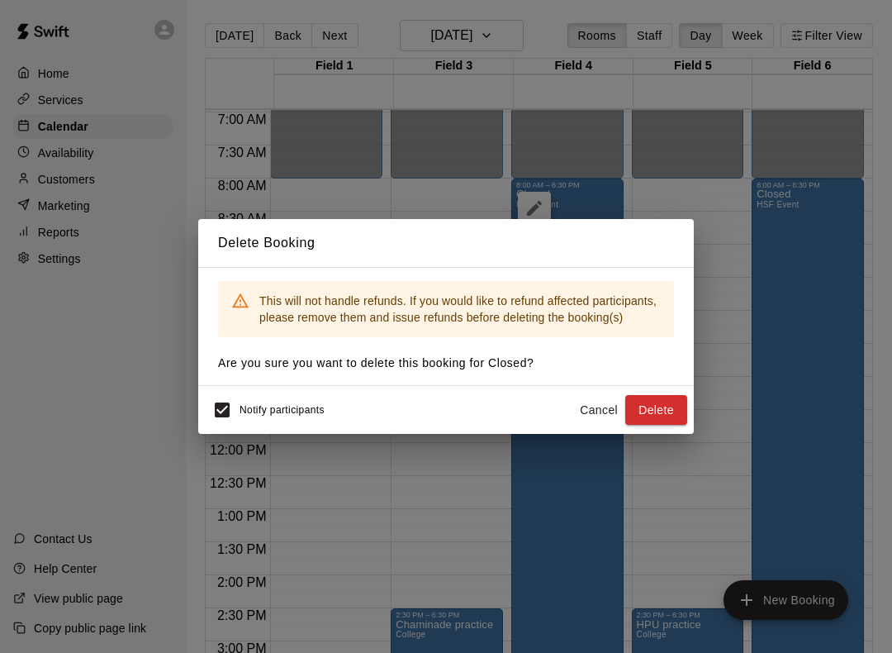
click at [669, 408] on button "Delete" at bounding box center [657, 410] width 62 height 31
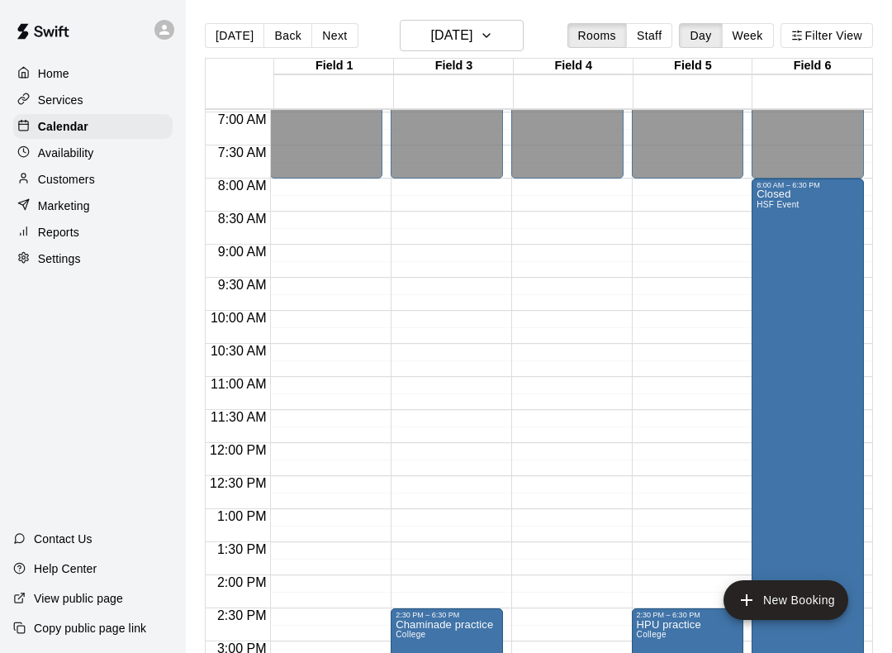
click at [832, 271] on div "Closed HSF Event" at bounding box center [808, 515] width 102 height 653
click at [771, 291] on icon "delete" at bounding box center [775, 286] width 12 height 15
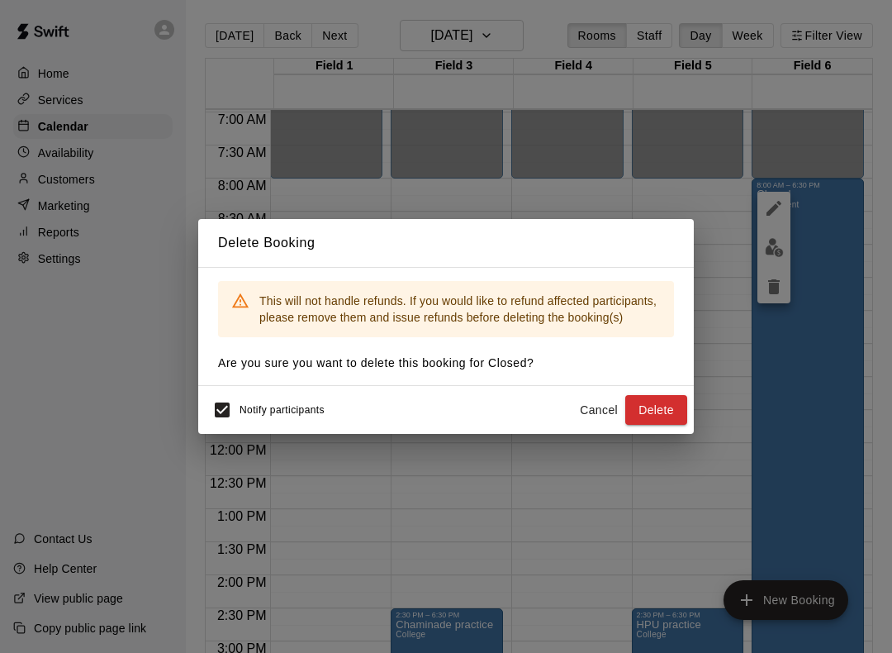
click at [647, 407] on button "Delete" at bounding box center [657, 410] width 62 height 31
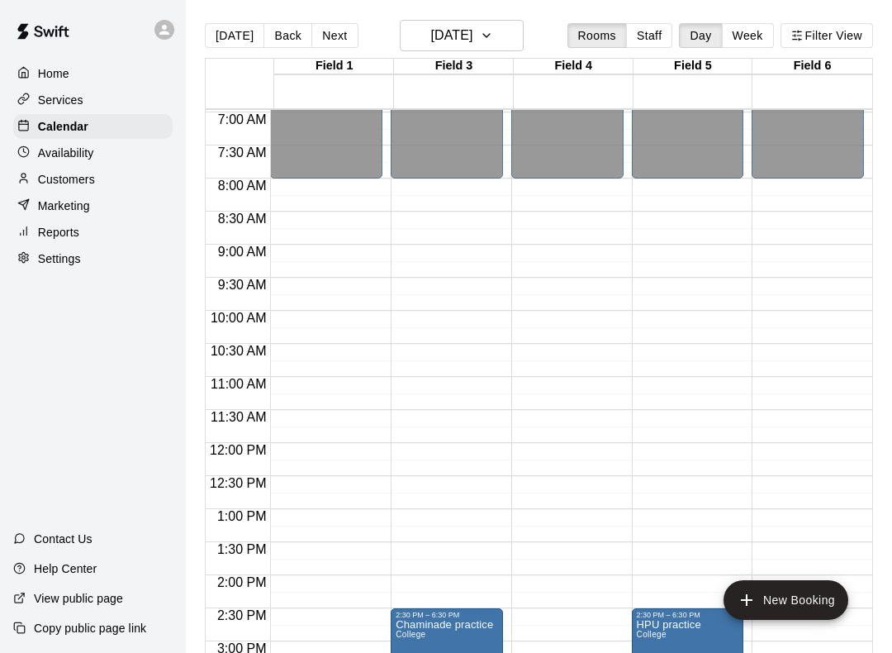
click at [765, 602] on button "New Booking" at bounding box center [786, 600] width 125 height 40
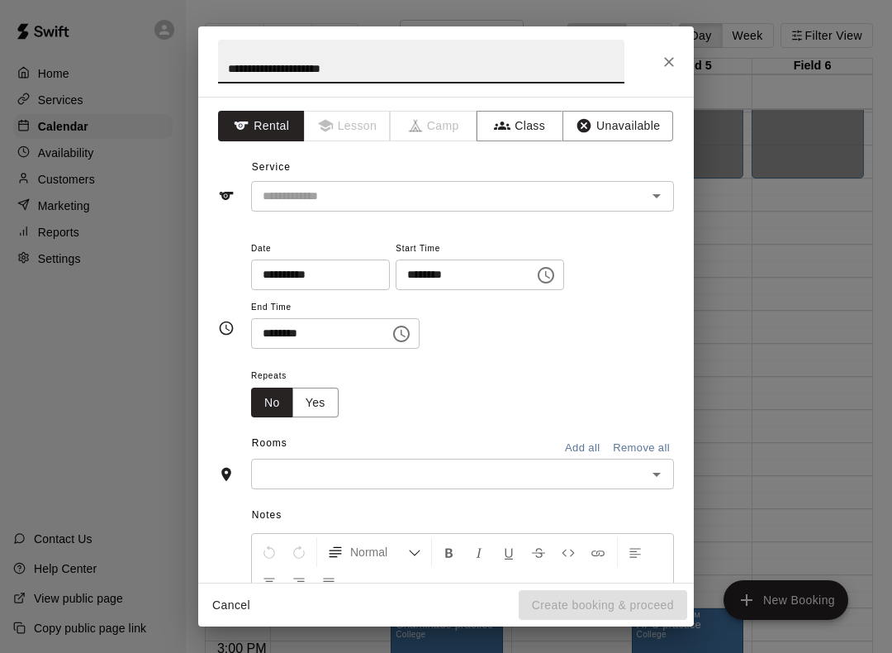
click at [666, 196] on icon "Open" at bounding box center [657, 196] width 20 height 20
type input "**********"
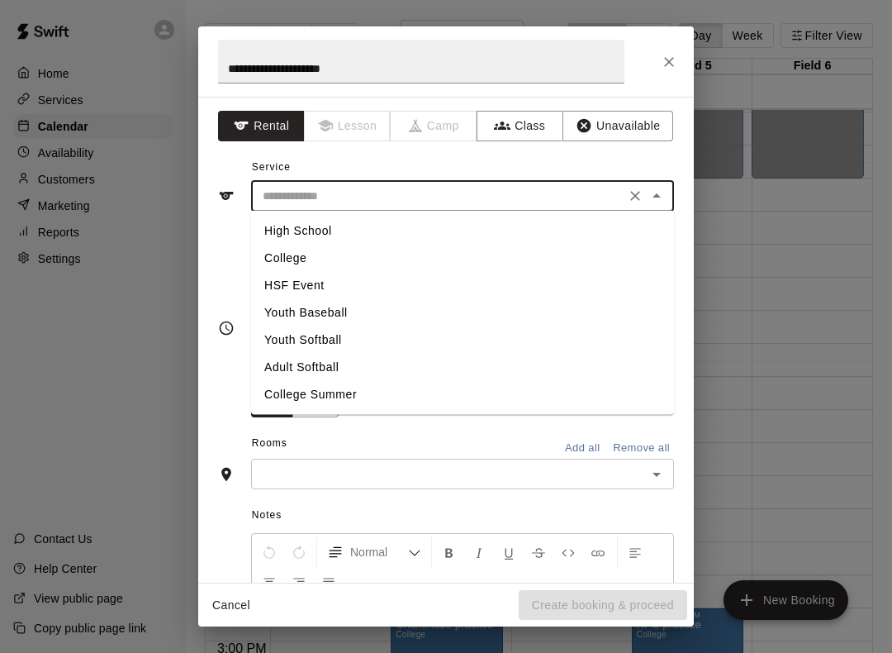
click at [330, 343] on li "Youth Softball" at bounding box center [462, 339] width 423 height 27
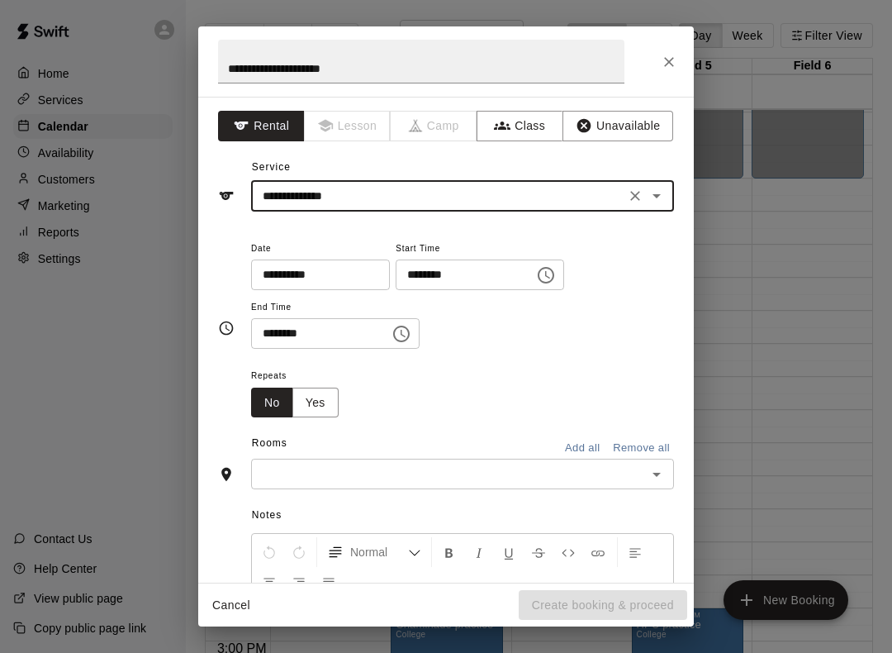
type input "**********"
click at [536, 273] on icon "Choose time, selected time is 9:00 AM" at bounding box center [546, 275] width 20 height 20
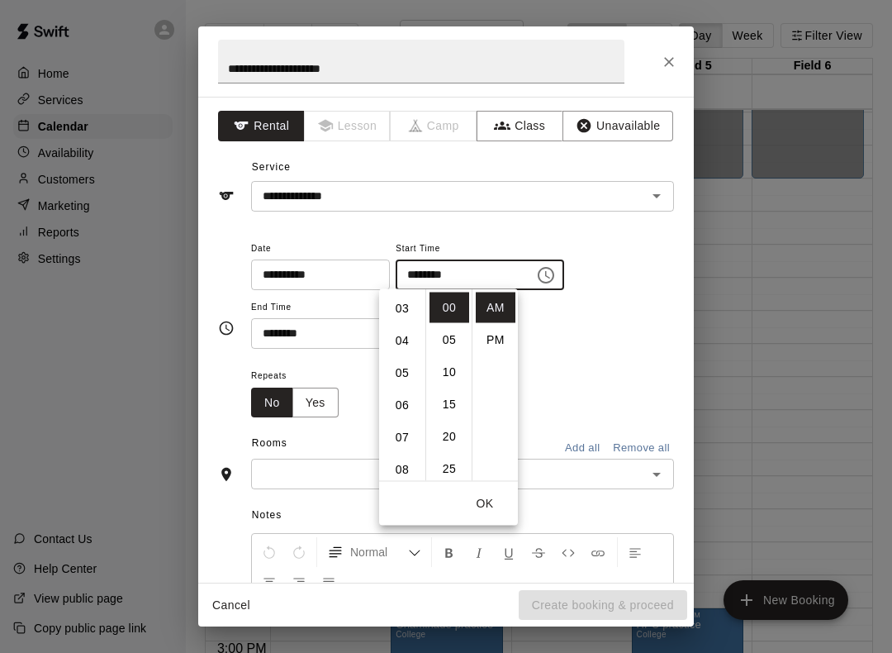
click at [403, 340] on li "04" at bounding box center [403, 341] width 40 height 31
click at [500, 345] on li "PM" at bounding box center [496, 340] width 40 height 31
type input "********"
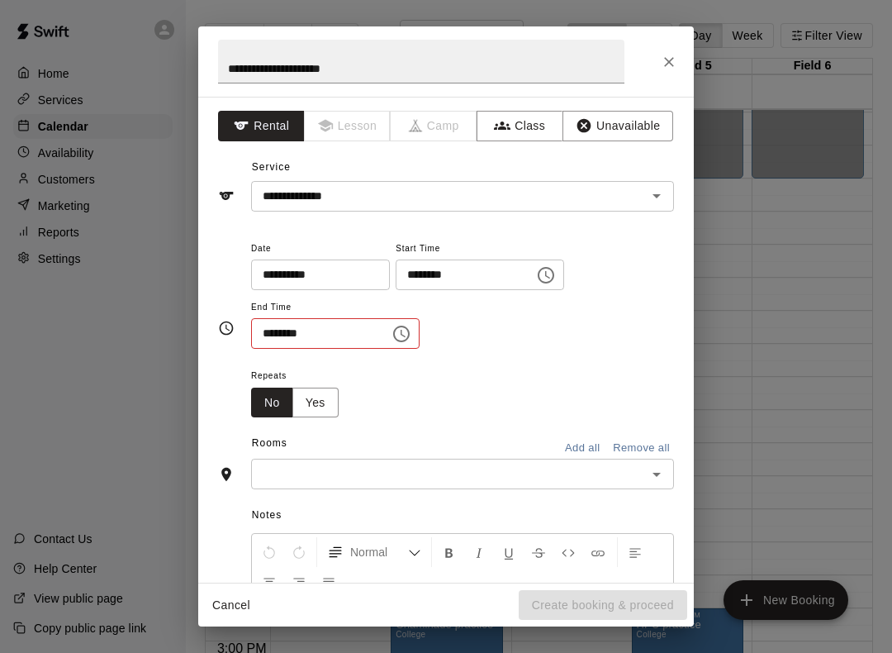
scroll to position [0, 0]
click at [392, 332] on icon "Choose time, selected time is 9:30 AM" at bounding box center [402, 334] width 20 height 20
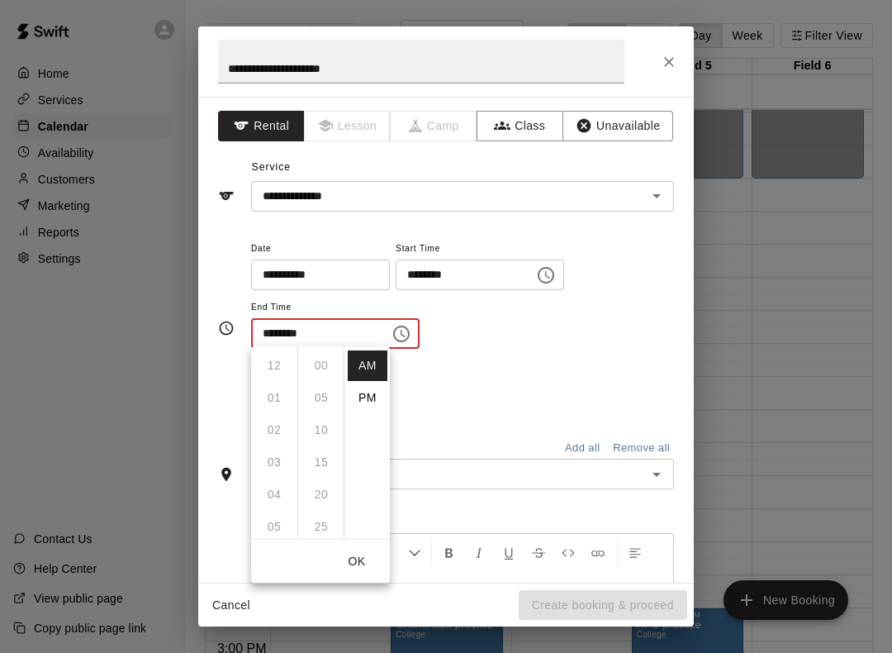
scroll to position [193, 0]
click at [370, 396] on li "PM" at bounding box center [368, 398] width 40 height 31
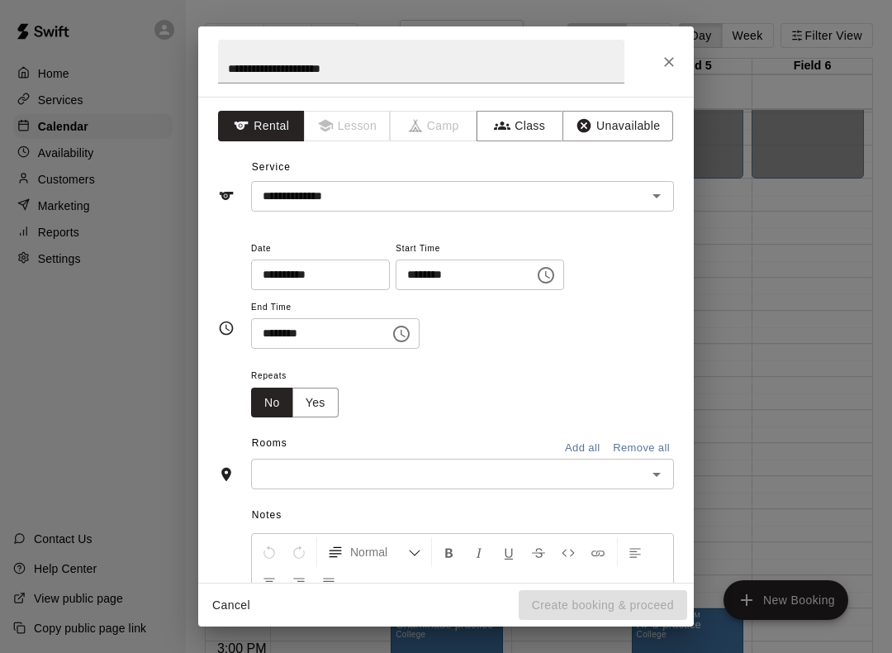
scroll to position [0, 0]
click at [396, 340] on icon "Choose time, selected time is 9:30 PM" at bounding box center [402, 334] width 20 height 20
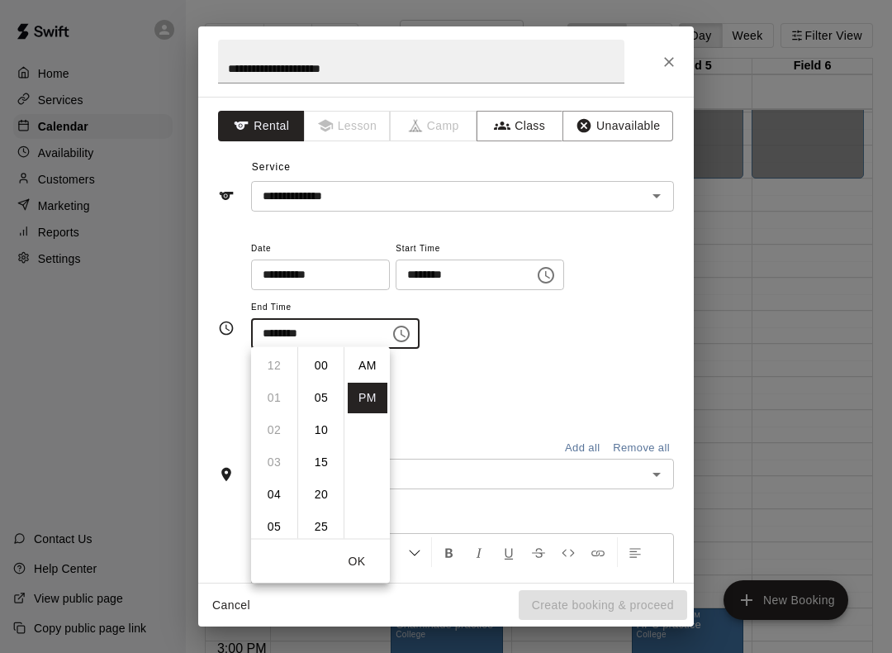
scroll to position [30, 0]
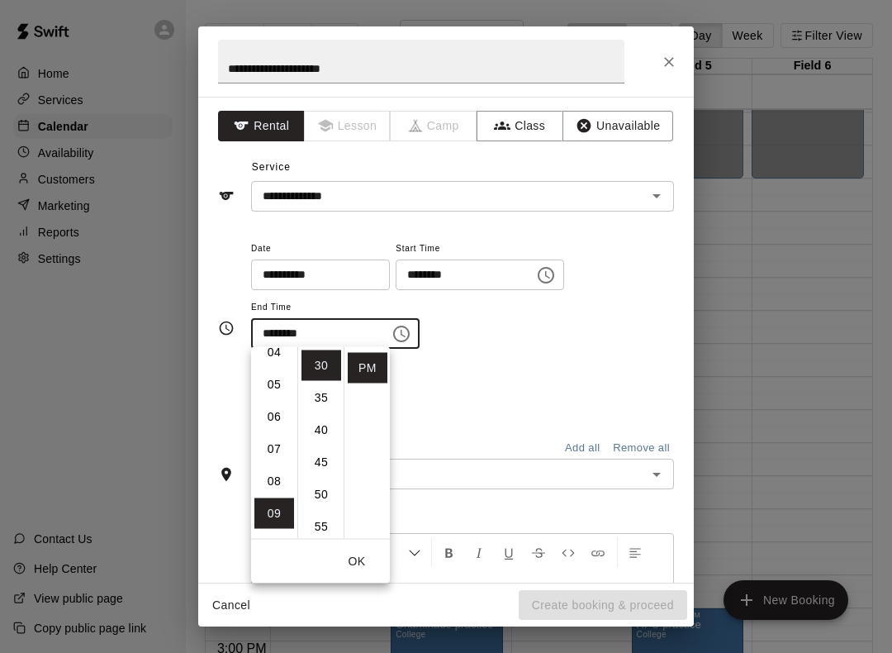
click at [272, 421] on li "06" at bounding box center [275, 417] width 40 height 31
type input "********"
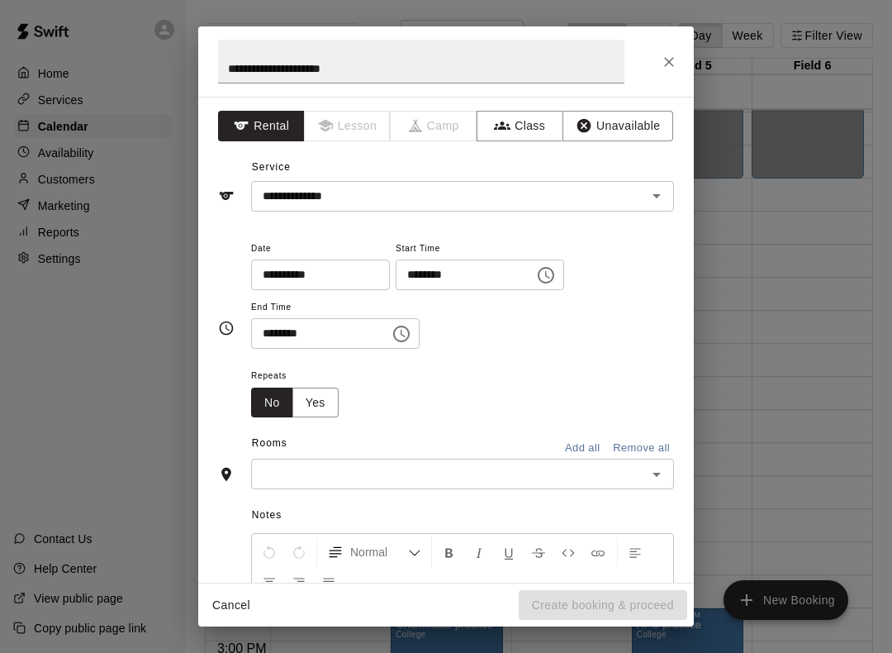
click at [526, 383] on div "Repeats No Yes" at bounding box center [462, 391] width 423 height 52
click at [658, 466] on icon "Open" at bounding box center [657, 474] width 20 height 20
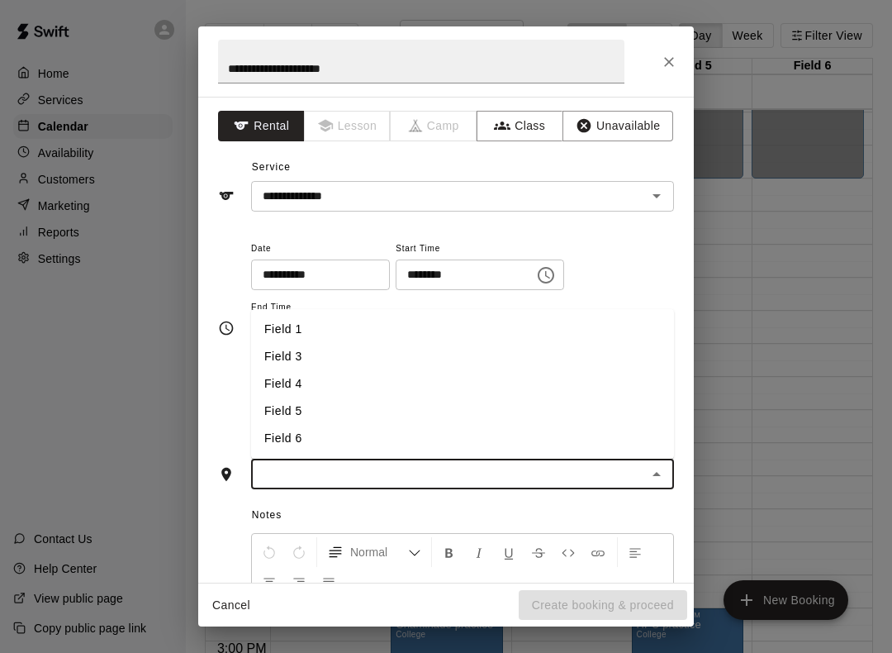
click at [275, 325] on li "Field 1" at bounding box center [462, 329] width 423 height 27
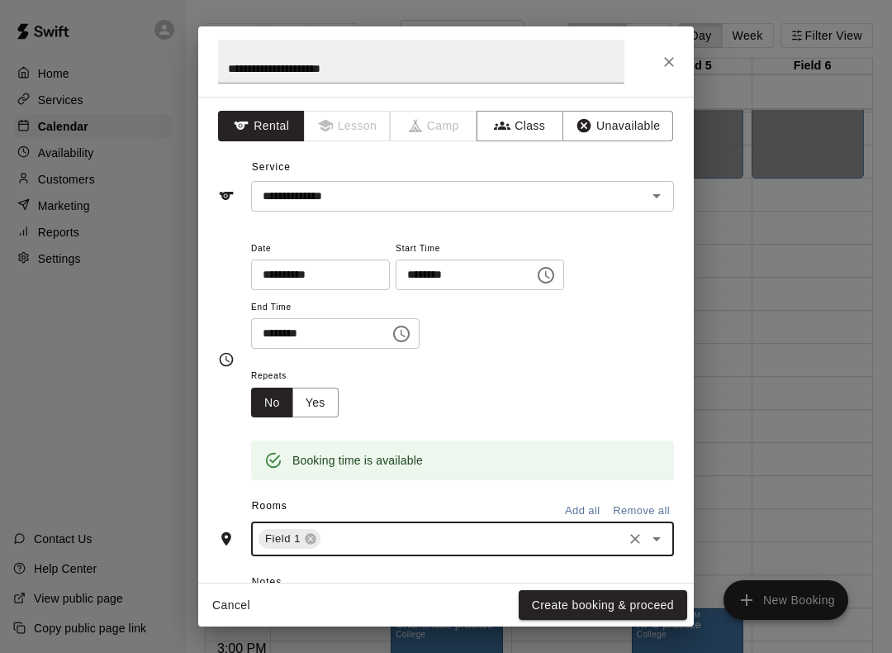
click at [629, 534] on icon "Clear" at bounding box center [635, 539] width 17 height 17
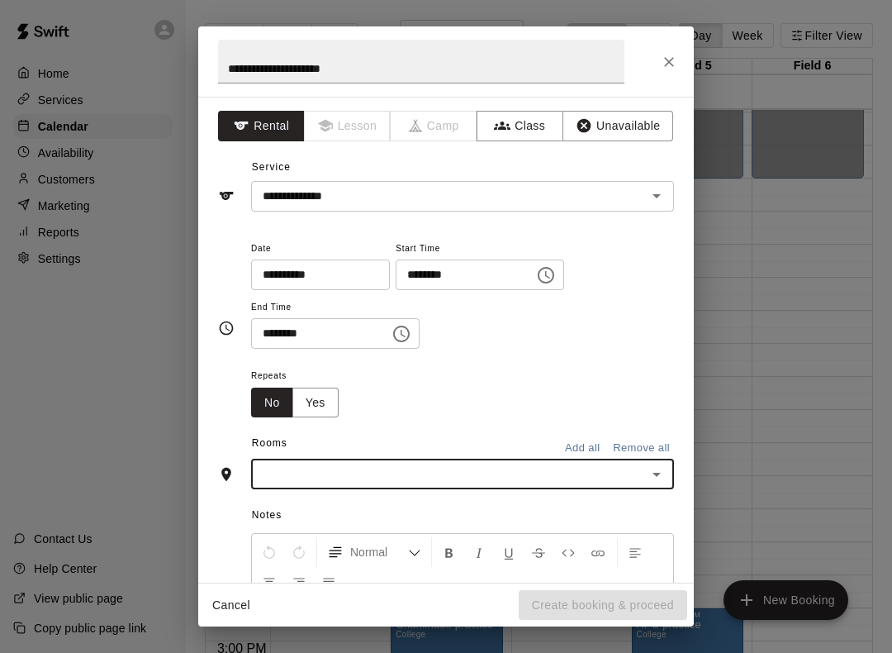
click at [654, 475] on icon "Open" at bounding box center [657, 474] width 20 height 20
click at [271, 316] on li "Field 1" at bounding box center [462, 329] width 423 height 27
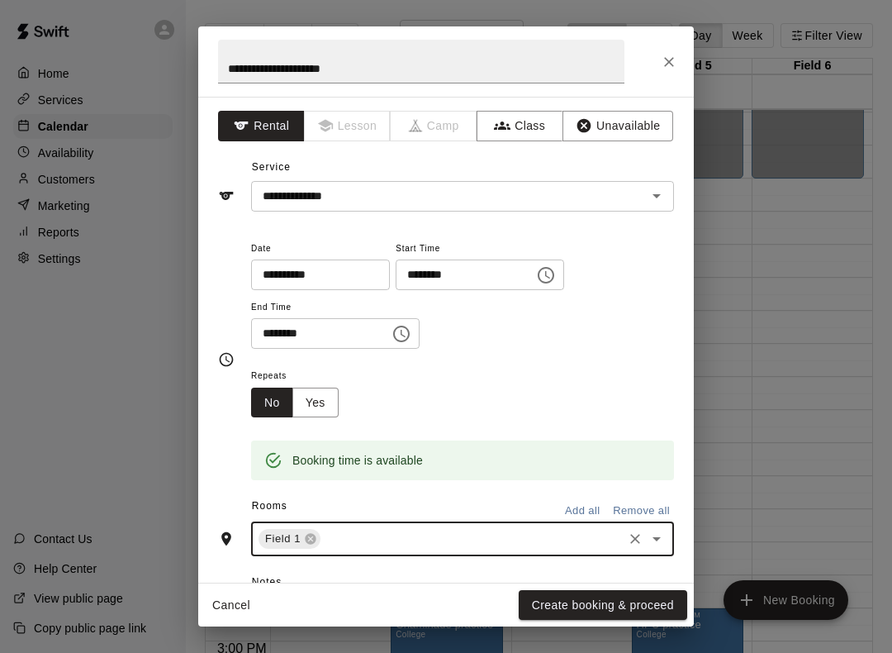
click at [661, 529] on icon "Open" at bounding box center [657, 539] width 20 height 20
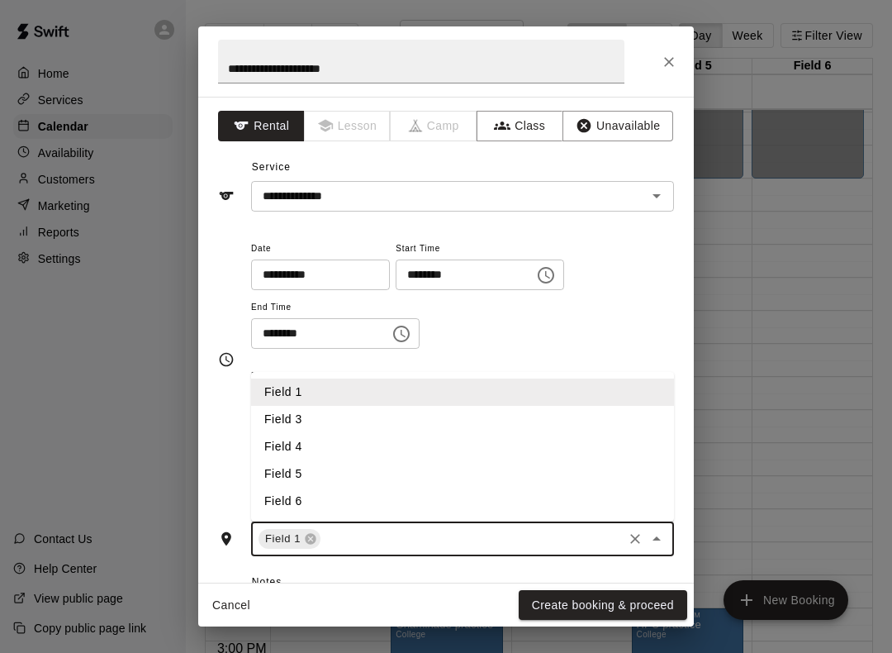
click at [282, 436] on li "Field 4" at bounding box center [462, 446] width 423 height 27
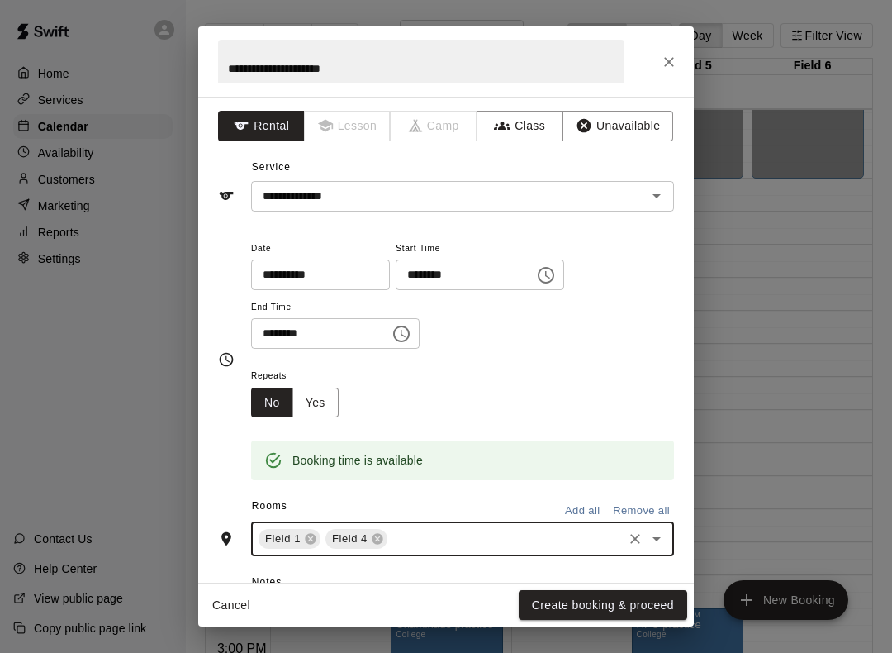
click at [663, 541] on icon "Open" at bounding box center [657, 539] width 20 height 20
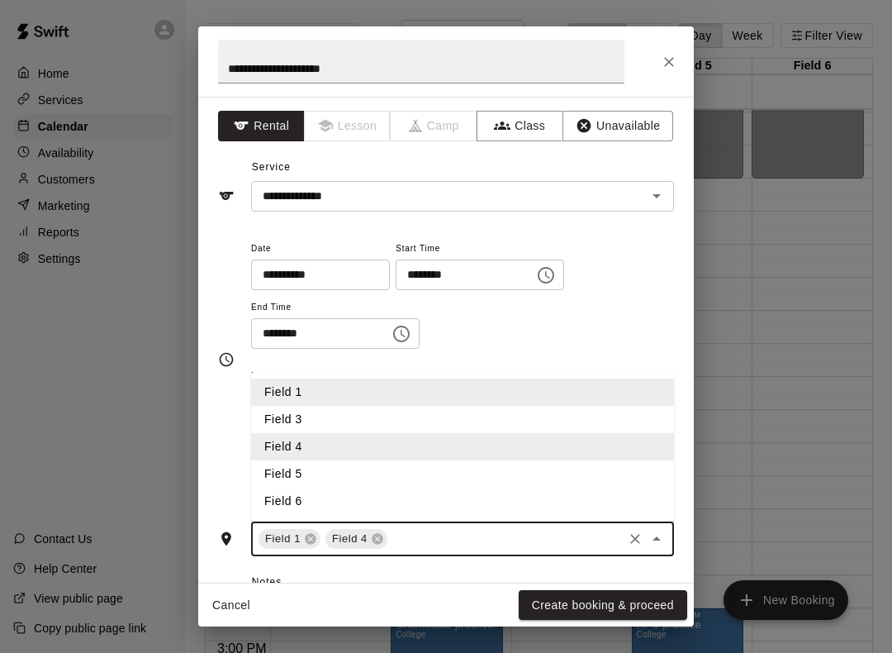
click at [281, 499] on li "Field 6" at bounding box center [462, 501] width 423 height 27
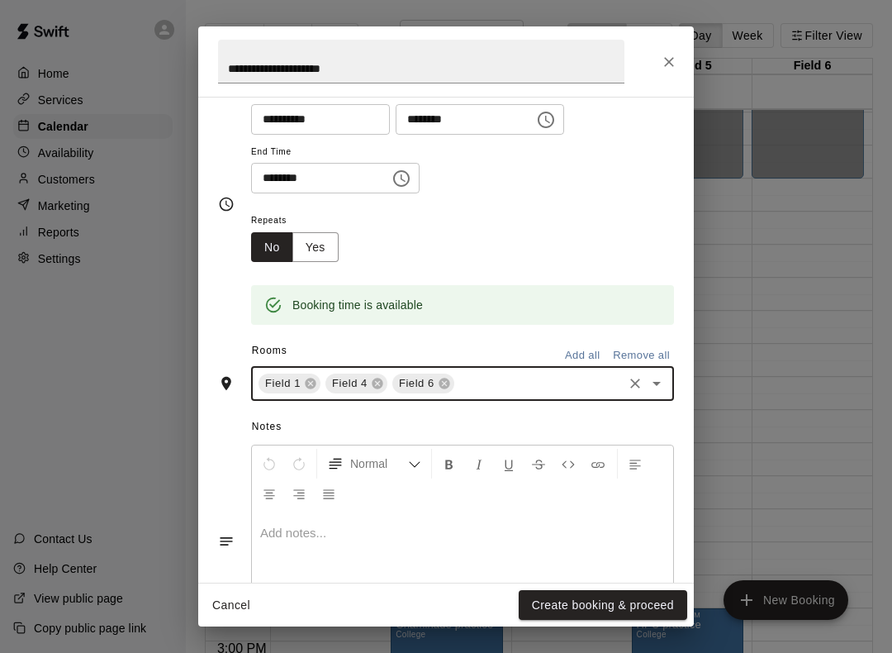
scroll to position [156, 0]
click at [595, 592] on button "Create booking & proceed" at bounding box center [603, 605] width 169 height 31
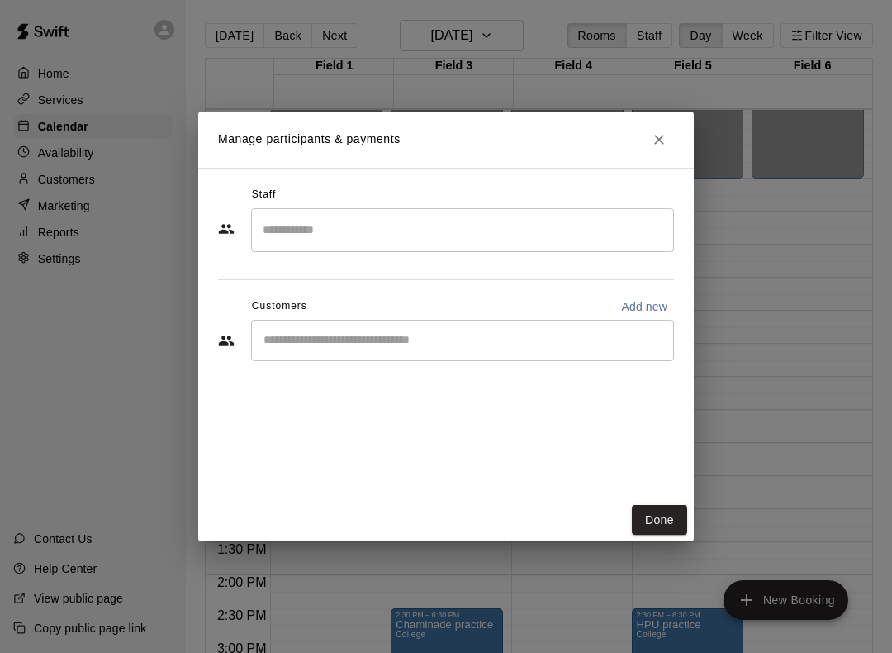
click at [673, 521] on button "Done" at bounding box center [659, 520] width 55 height 31
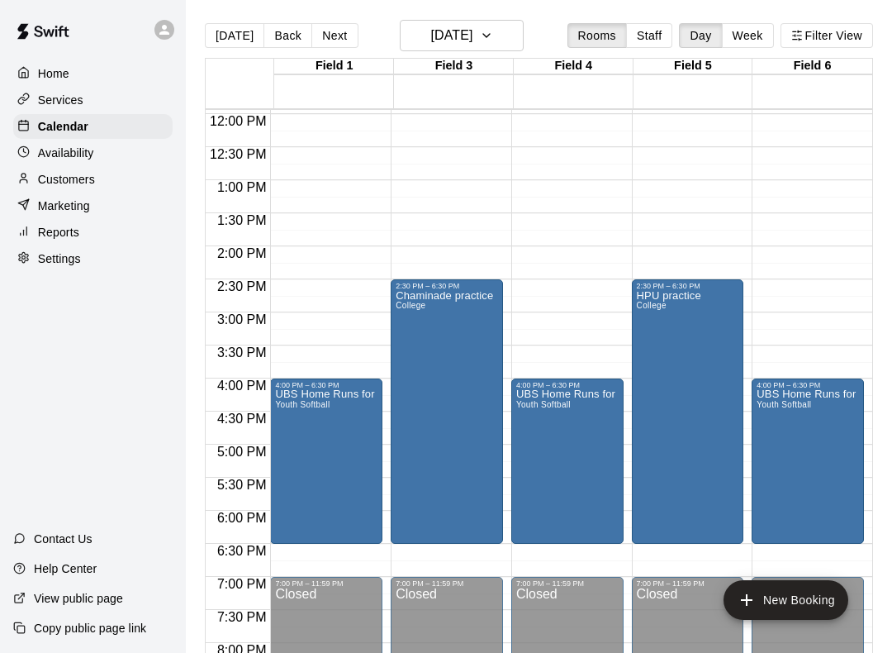
scroll to position [790, 0]
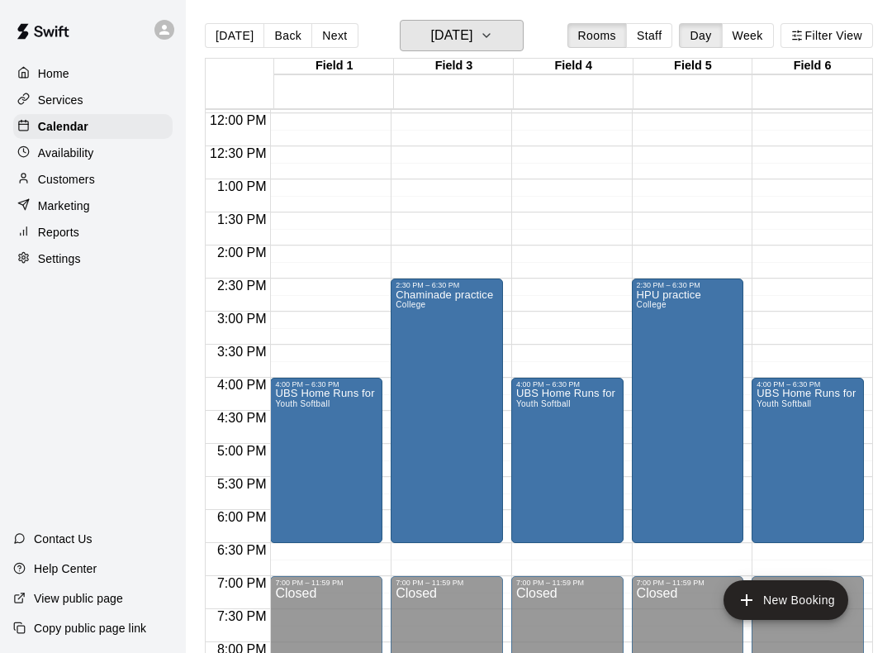
click at [493, 40] on icon "button" at bounding box center [486, 36] width 13 height 20
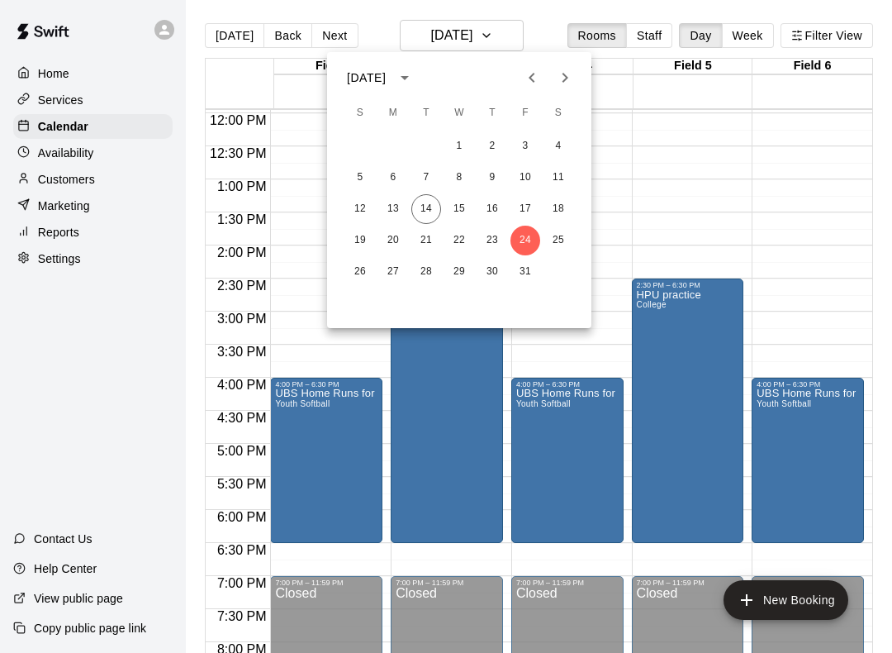
click at [562, 78] on icon "Next month" at bounding box center [565, 78] width 20 height 20
click at [559, 76] on icon "Next month" at bounding box center [565, 78] width 20 height 20
click at [565, 79] on icon "Next month" at bounding box center [566, 78] width 6 height 10
click at [560, 243] on button "24" at bounding box center [559, 241] width 30 height 30
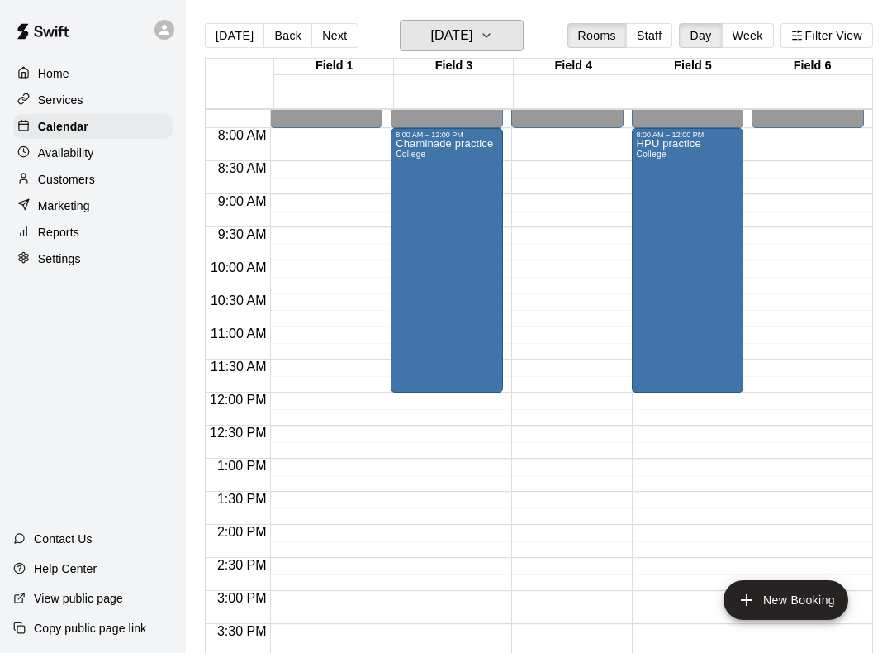
scroll to position [504, 0]
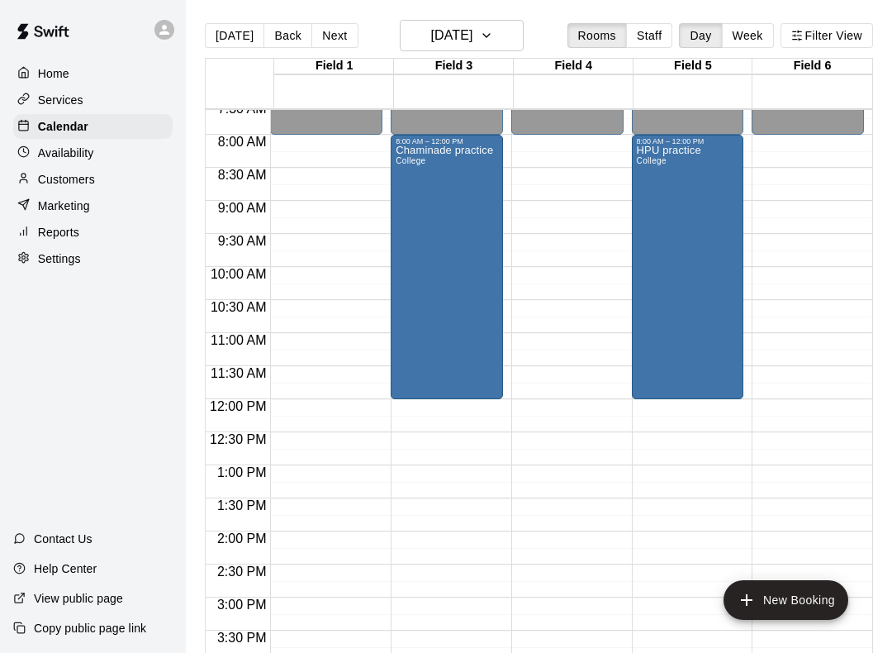
click at [372, 219] on div "12:00 AM – 8:00 AM Closed 7:00 PM – 11:59 PM Closed" at bounding box center [326, 399] width 112 height 1587
click at [99, 292] on div "Home Services Calendar Availability Customers Marketing Reports Settings Contac…" at bounding box center [93, 326] width 186 height 653
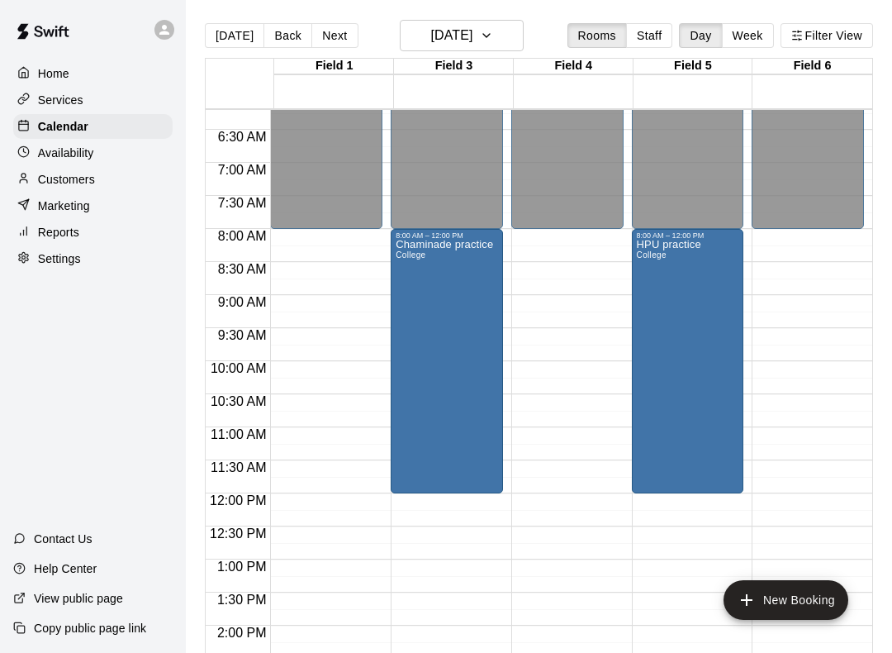
scroll to position [405, 0]
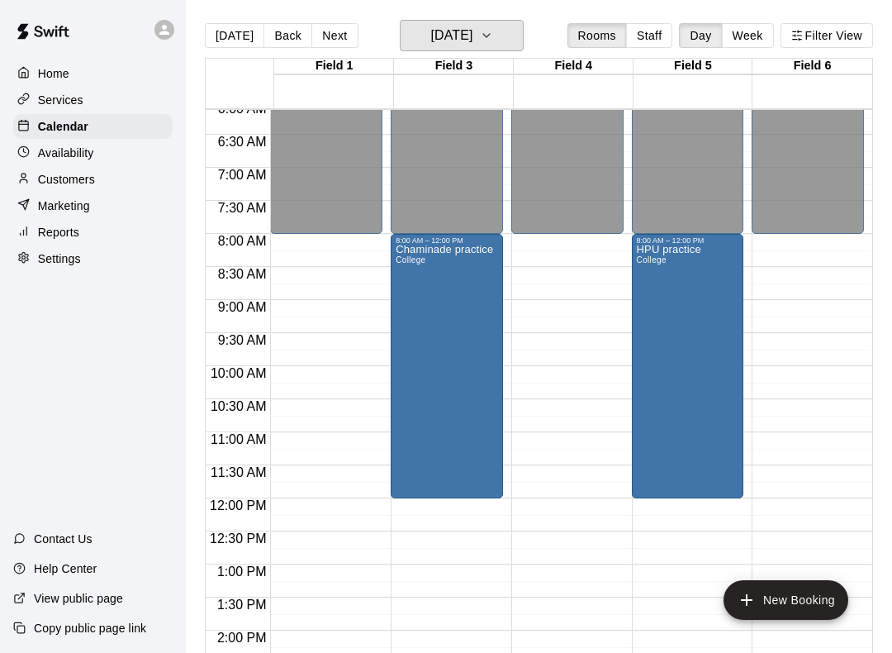
click at [521, 31] on button "[DATE]" at bounding box center [462, 35] width 124 height 31
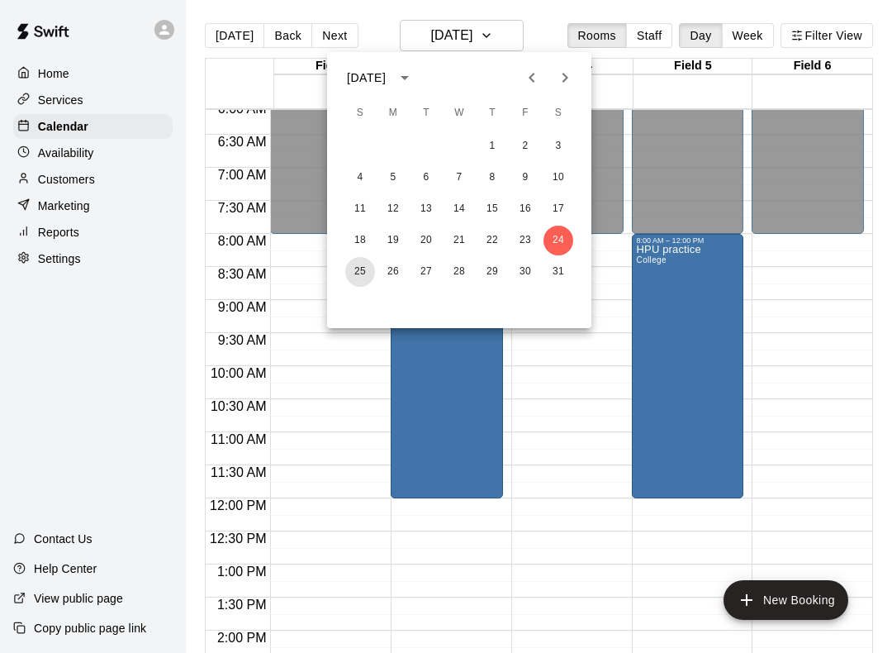
click at [360, 263] on button "25" at bounding box center [360, 272] width 30 height 30
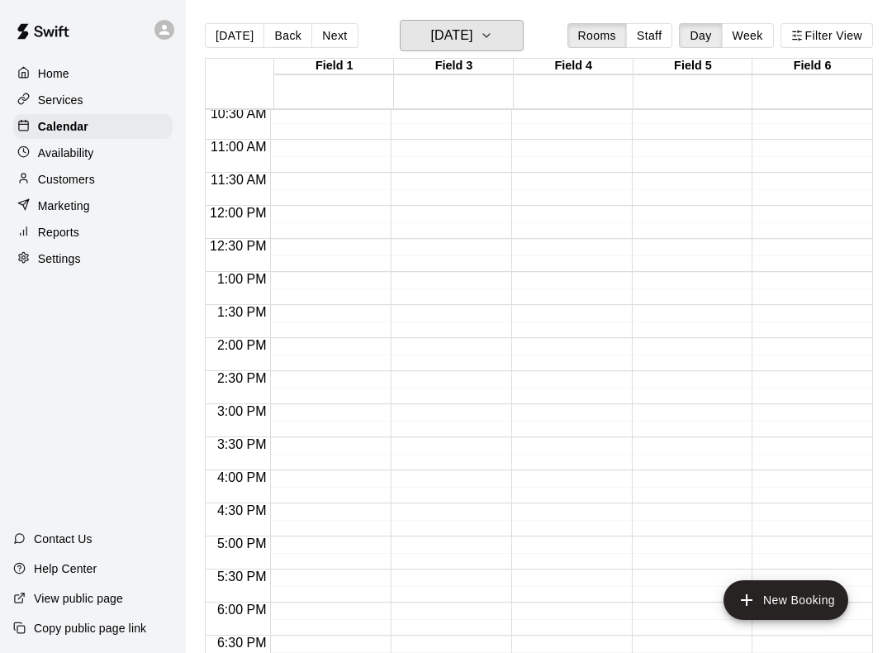
scroll to position [692, 0]
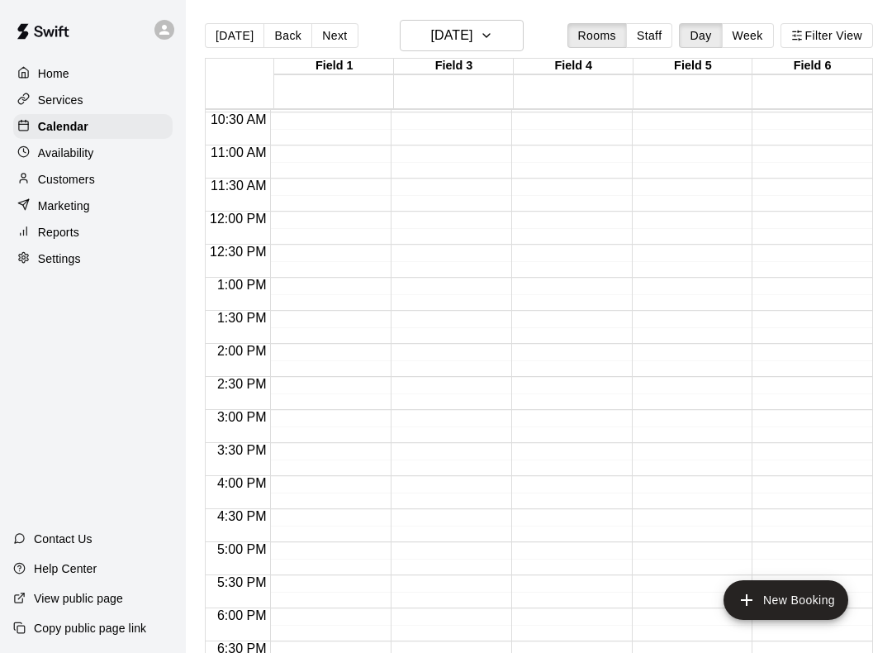
click at [790, 604] on button "New Booking" at bounding box center [786, 600] width 125 height 40
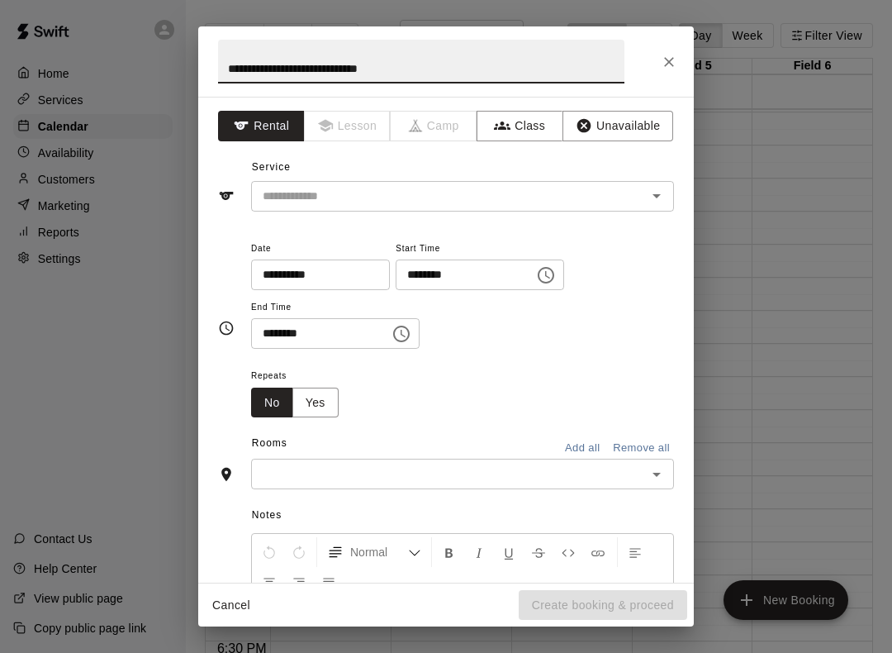
type input "**********"
click at [536, 277] on icon "Choose time, selected time is 9:00 AM" at bounding box center [546, 275] width 20 height 20
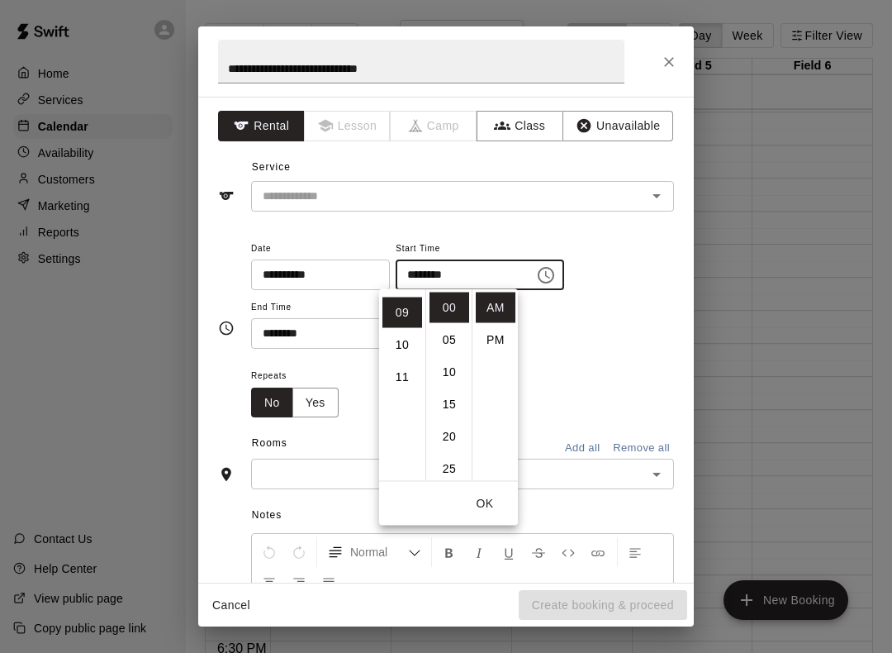
scroll to position [288, 0]
click at [595, 352] on div "**********" at bounding box center [462, 302] width 423 height 128
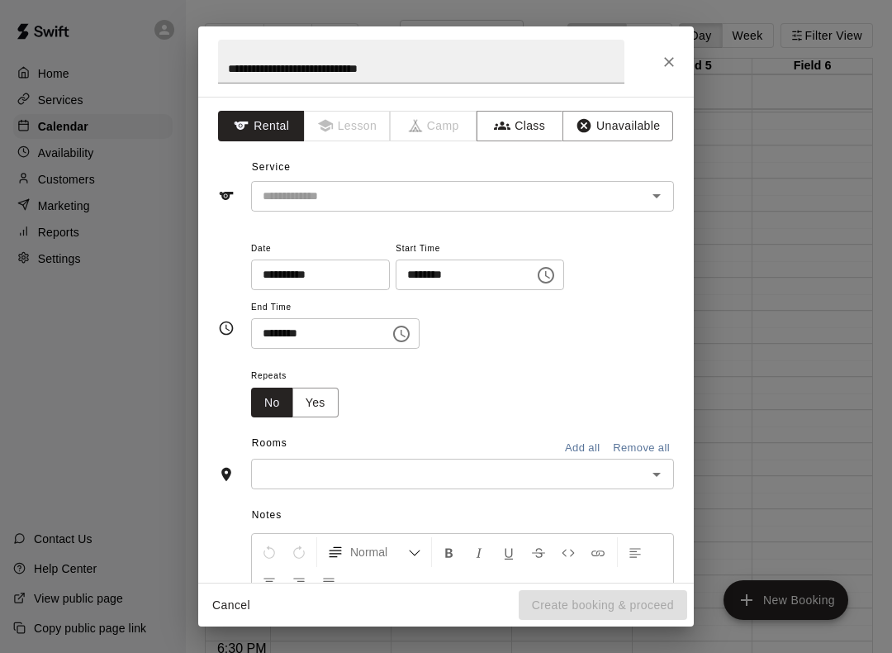
click at [399, 336] on button "Choose time, selected time is 9:30 AM" at bounding box center [401, 333] width 33 height 33
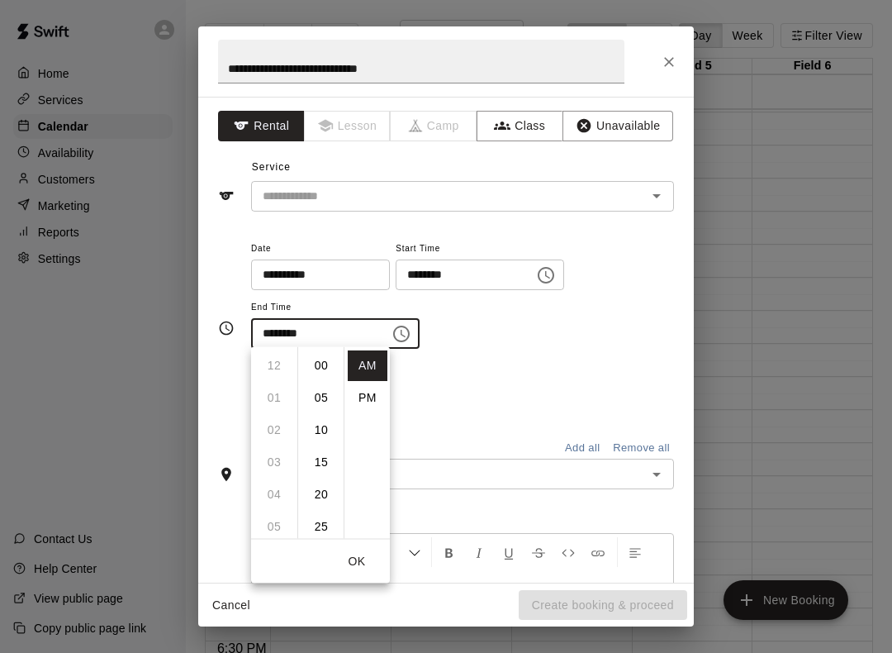
scroll to position [193, 0]
click at [371, 400] on li "PM" at bounding box center [368, 398] width 40 height 31
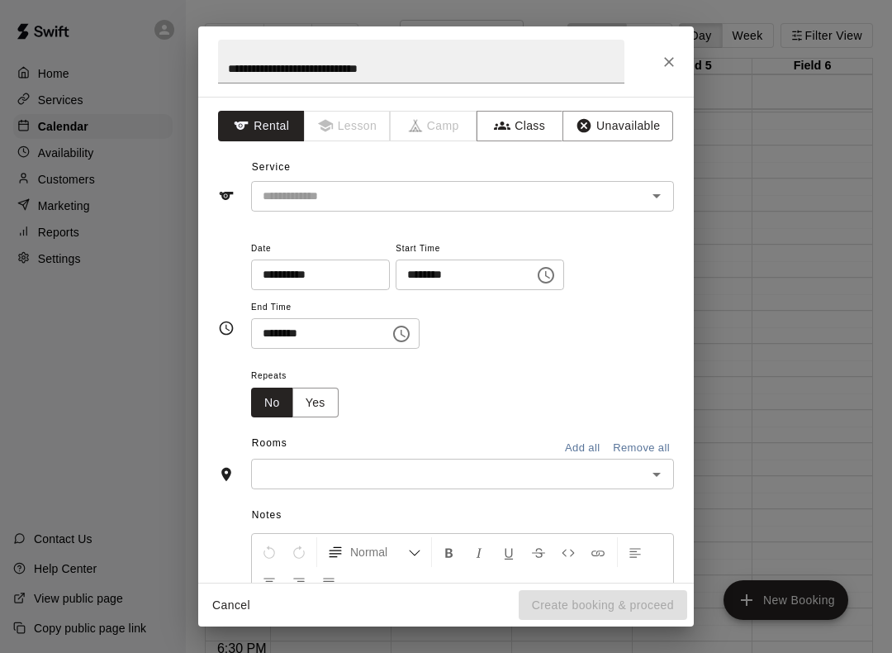
scroll to position [0, 0]
click at [393, 336] on icon "Choose time, selected time is 9:30 PM" at bounding box center [401, 334] width 17 height 17
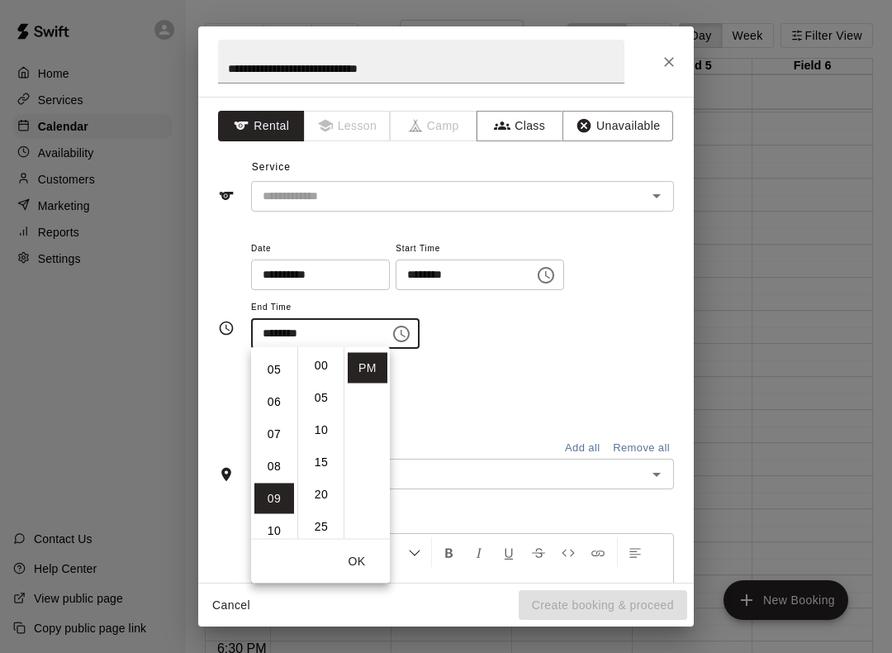
click at [321, 364] on li "00" at bounding box center [322, 365] width 40 height 31
click at [275, 378] on li "04" at bounding box center [275, 376] width 40 height 31
type input "********"
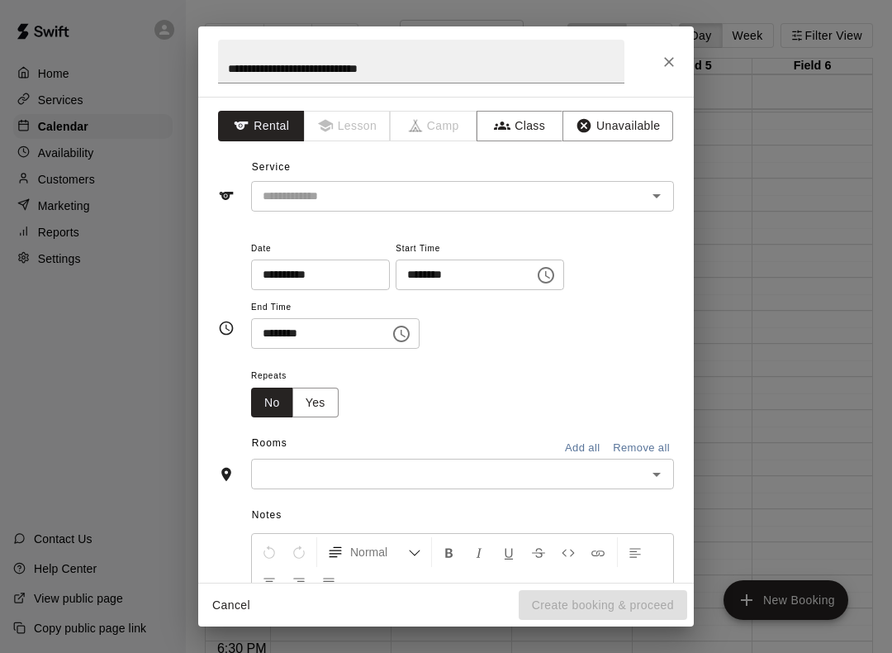
click at [529, 406] on div "Repeats No Yes" at bounding box center [462, 391] width 423 height 52
click at [577, 445] on button "Add all" at bounding box center [582, 448] width 53 height 26
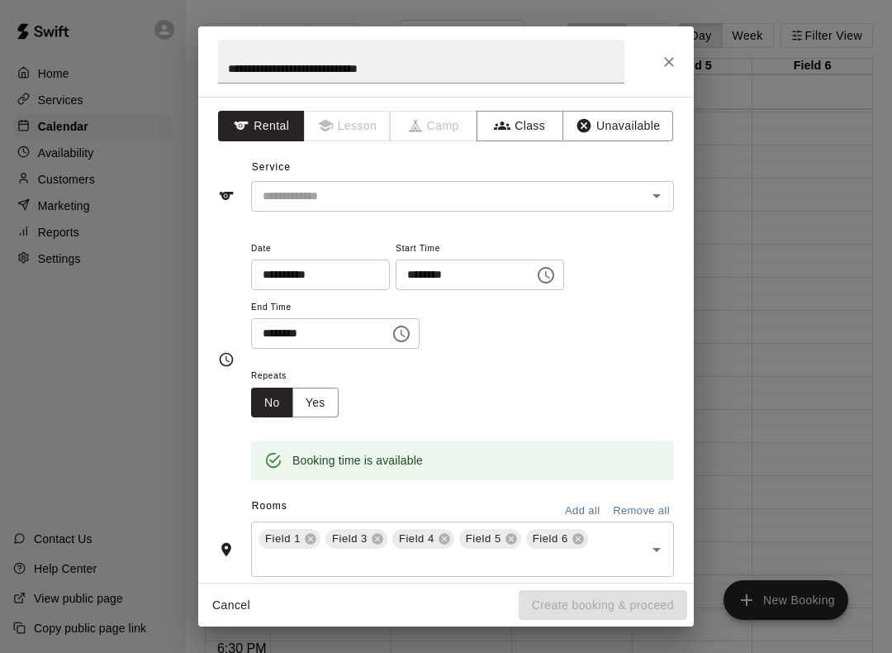
click at [304, 532] on icon at bounding box center [310, 538] width 13 height 13
click at [307, 536] on icon at bounding box center [310, 539] width 11 height 11
click at [383, 532] on icon at bounding box center [377, 538] width 13 height 13
click at [655, 533] on icon "Open" at bounding box center [657, 539] width 20 height 20
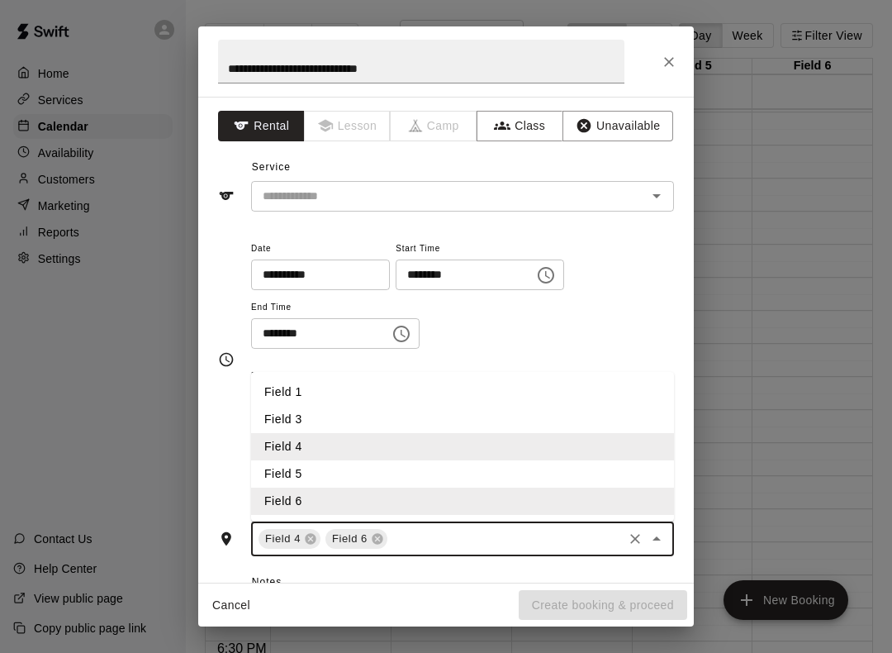
click at [296, 387] on li "Field 1" at bounding box center [462, 391] width 423 height 27
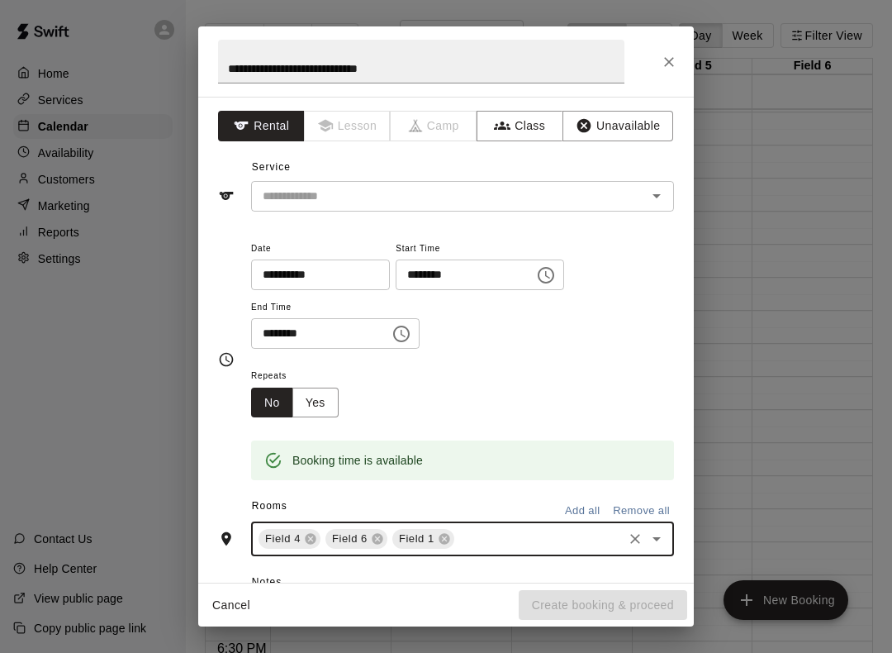
click at [449, 534] on icon at bounding box center [444, 539] width 11 height 11
click at [583, 507] on button "Add all" at bounding box center [582, 511] width 53 height 26
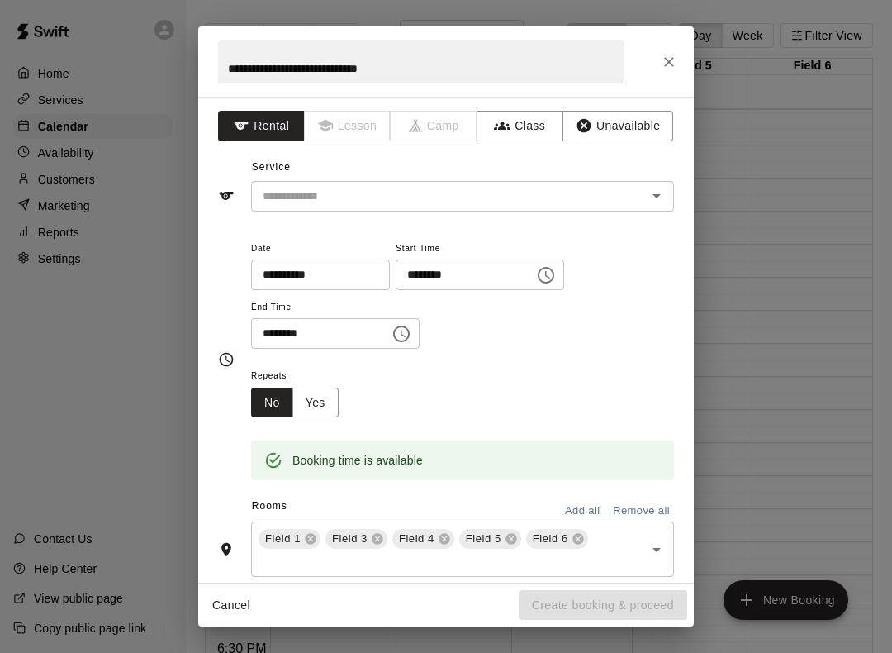
click at [312, 538] on icon at bounding box center [310, 539] width 11 height 11
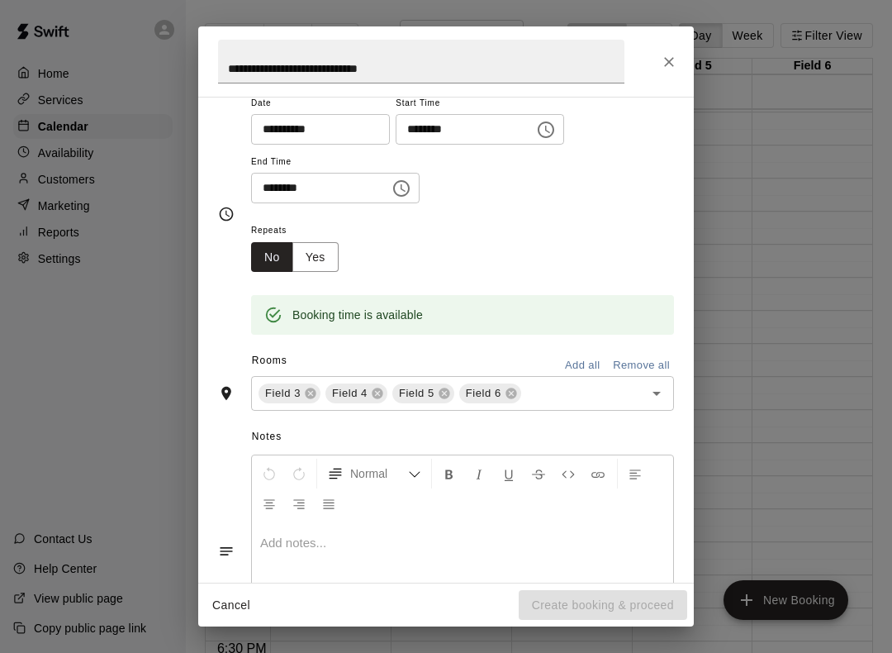
scroll to position [146, 0]
click at [449, 534] on p at bounding box center [462, 542] width 405 height 17
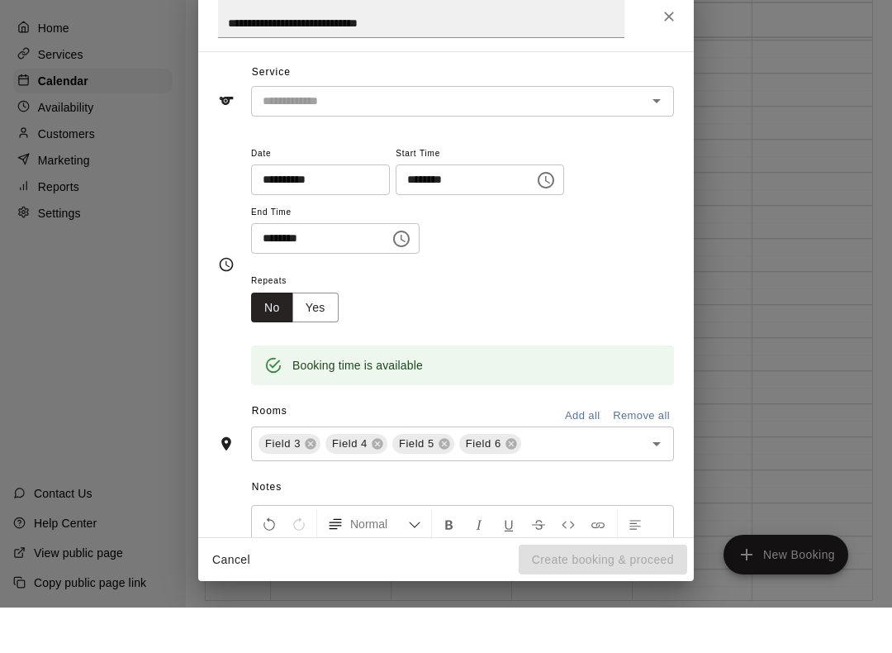
scroll to position [34, 0]
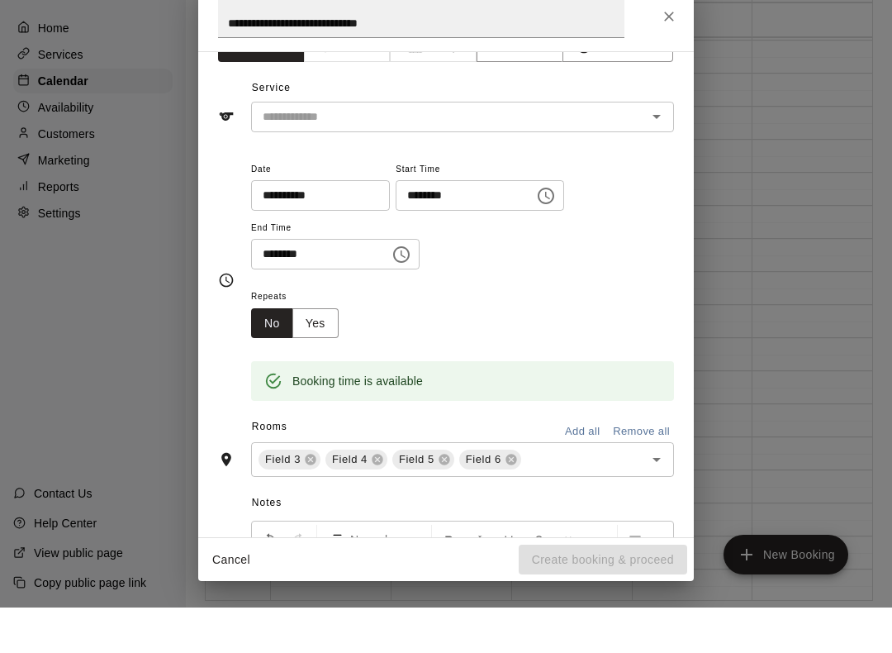
click at [661, 152] on icon "Open" at bounding box center [657, 162] width 20 height 20
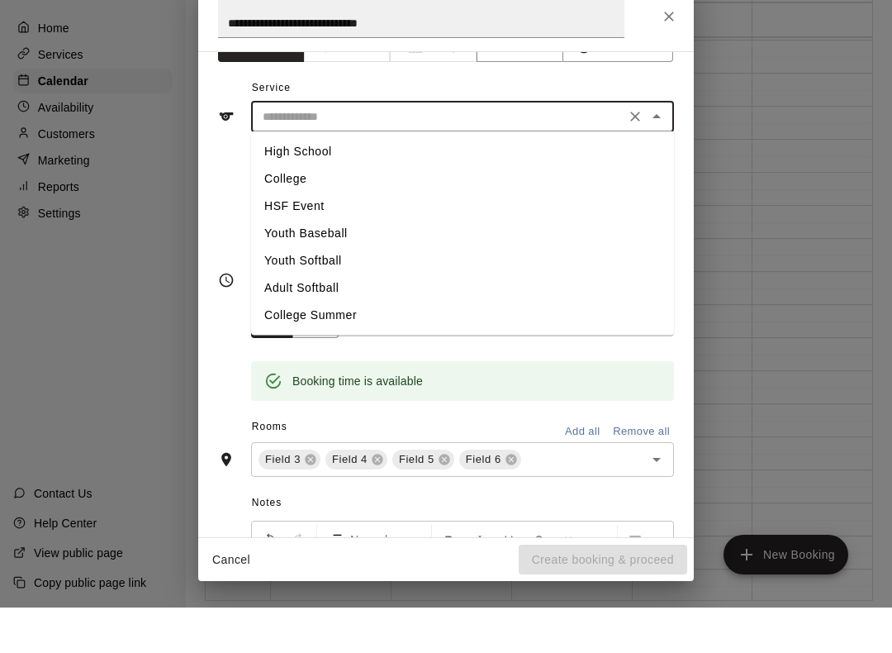
click at [319, 238] on li "HSF Event" at bounding box center [462, 251] width 423 height 27
type input "*********"
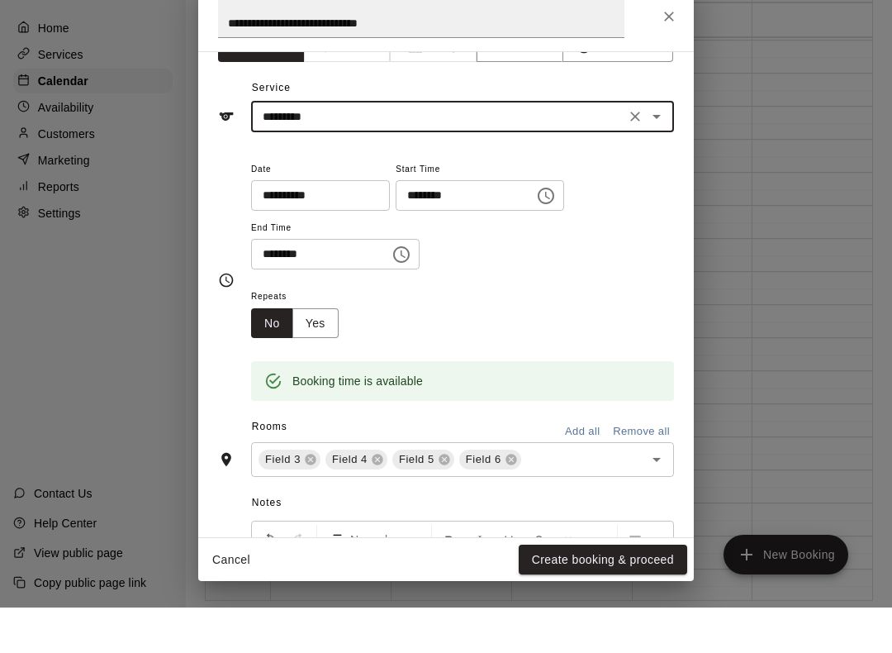
click at [585, 590] on button "Create booking & proceed" at bounding box center [603, 605] width 169 height 31
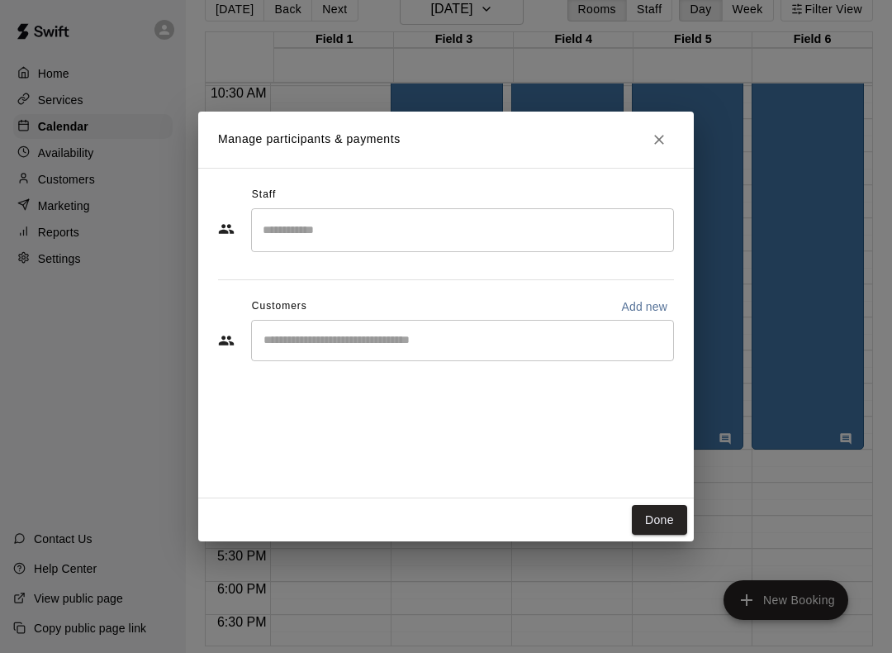
click at [653, 512] on button "Done" at bounding box center [659, 520] width 55 height 31
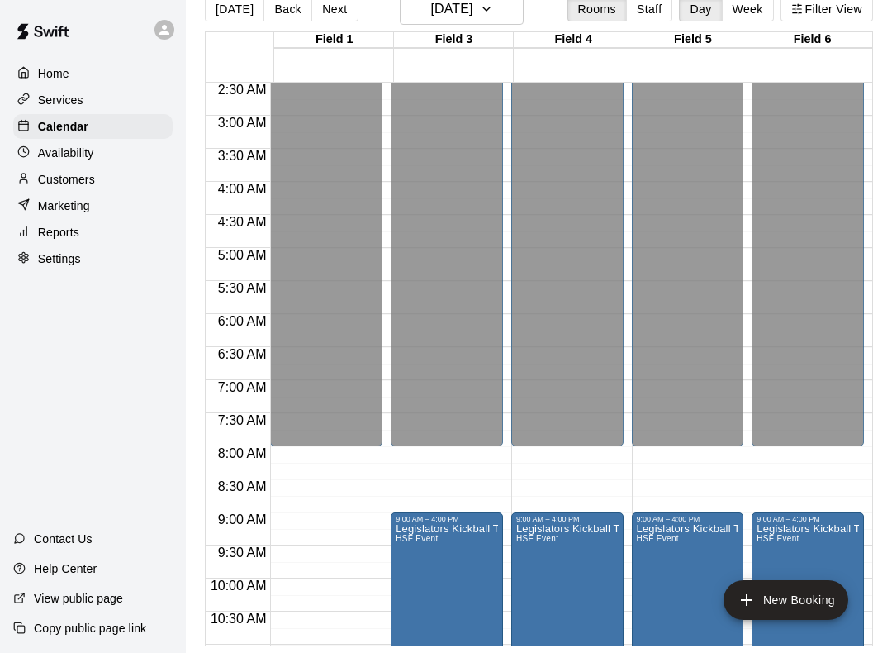
scroll to position [165, 0]
click at [498, 20] on button "[DATE]" at bounding box center [462, 8] width 124 height 31
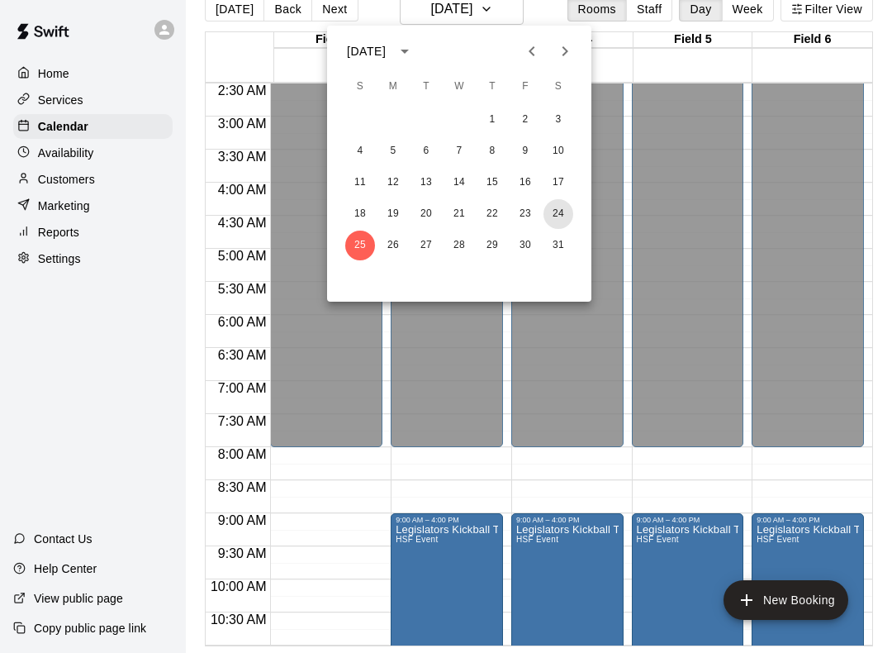
click at [564, 214] on button "24" at bounding box center [559, 214] width 30 height 30
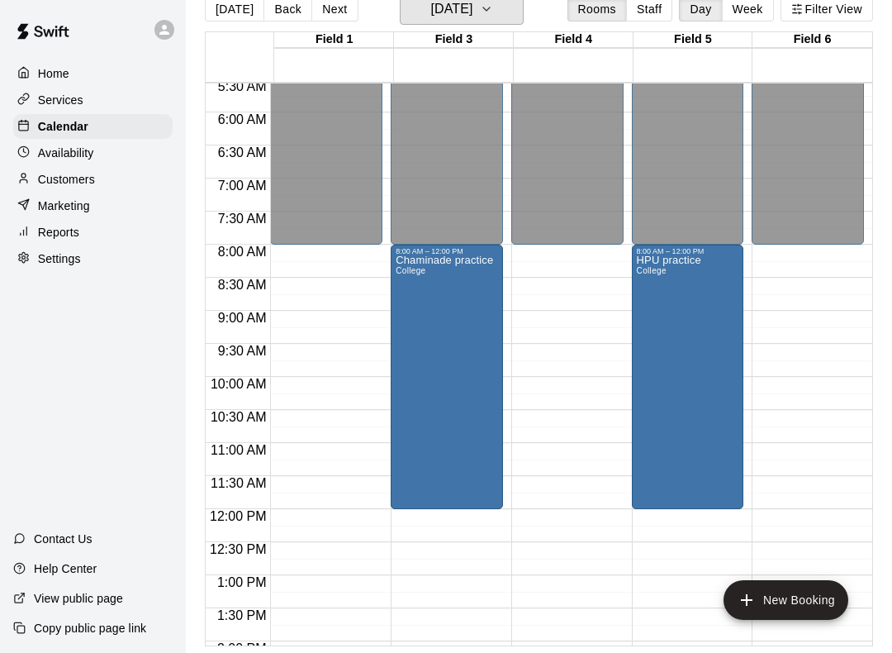
scroll to position [365, 0]
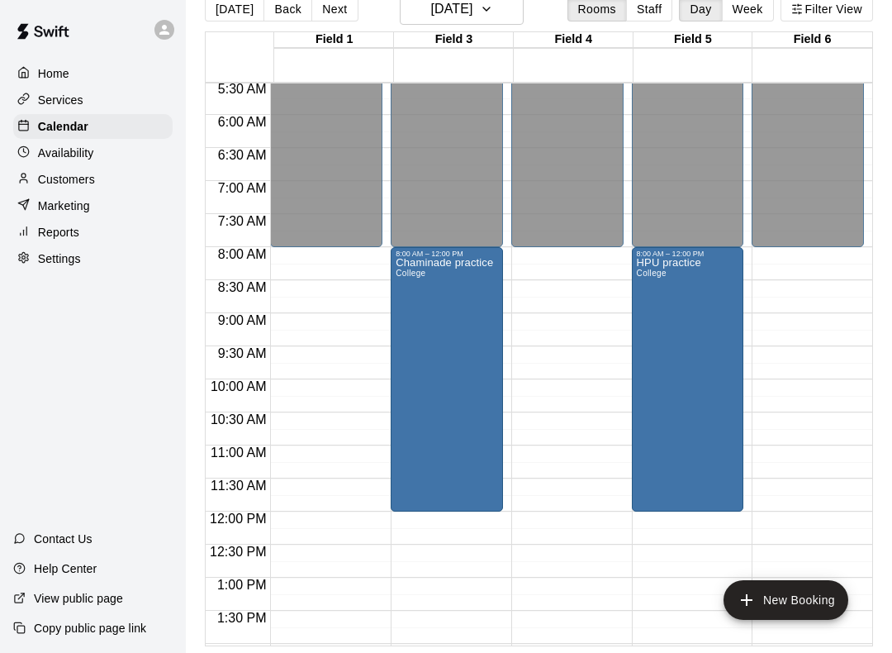
click at [417, 315] on div "Chaminade practice College" at bounding box center [445, 584] width 98 height 653
click at [423, 269] on icon "edit" at bounding box center [415, 277] width 20 height 20
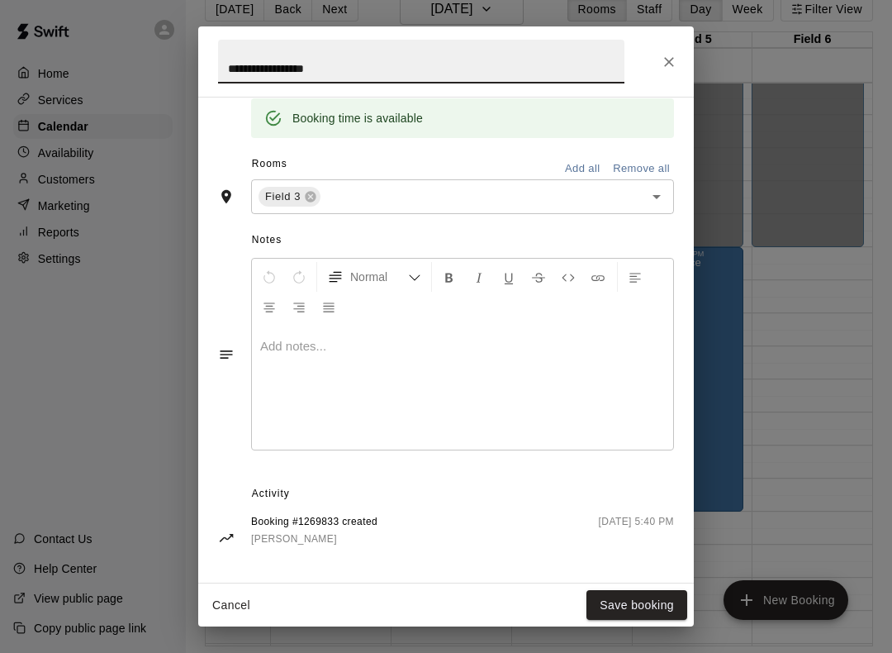
scroll to position [341, 0]
click at [673, 63] on icon "Close" at bounding box center [669, 62] width 17 height 17
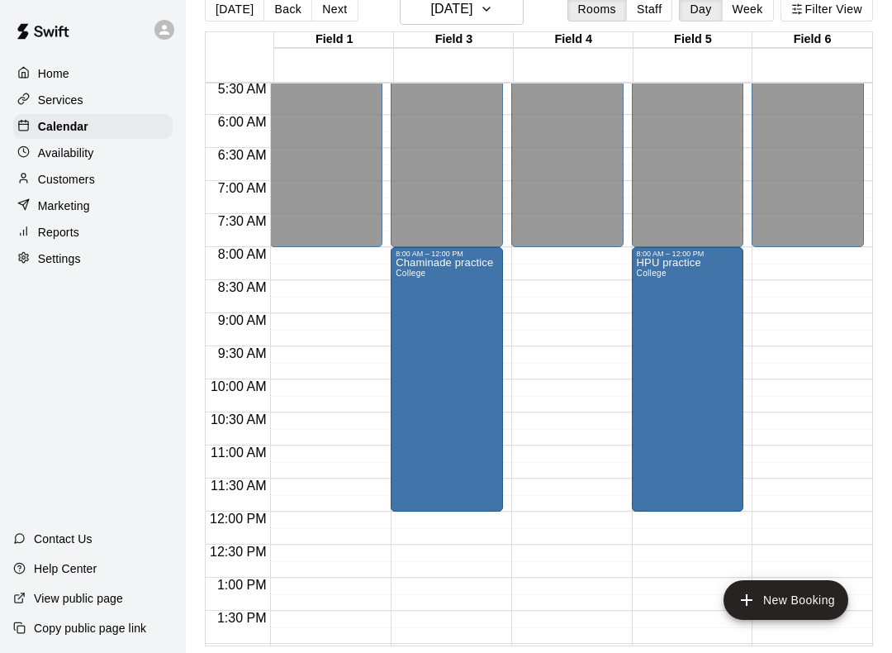
click at [803, 603] on button "New Booking" at bounding box center [786, 600] width 125 height 40
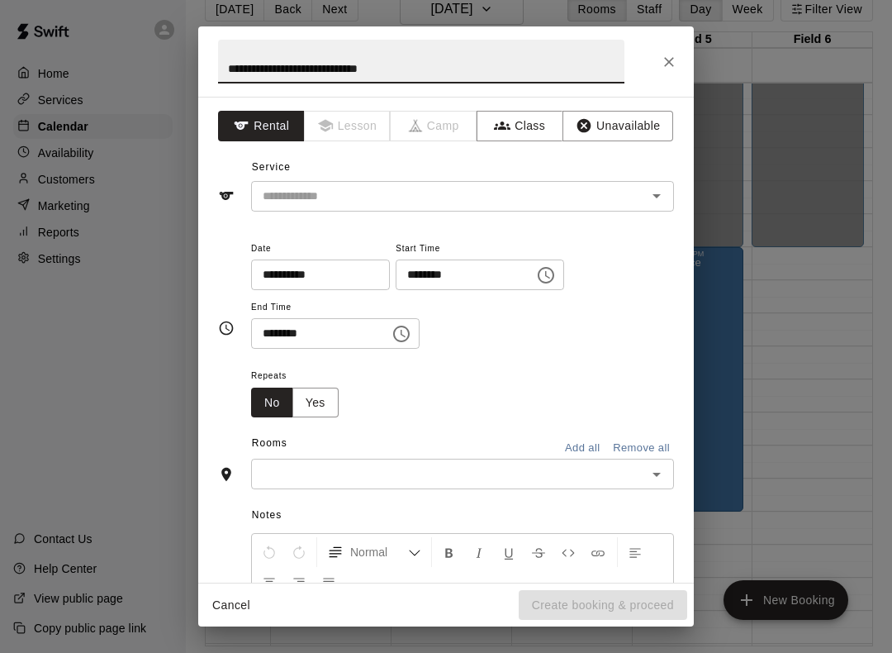
click at [659, 194] on icon "Open" at bounding box center [657, 196] width 8 height 4
type input "**********"
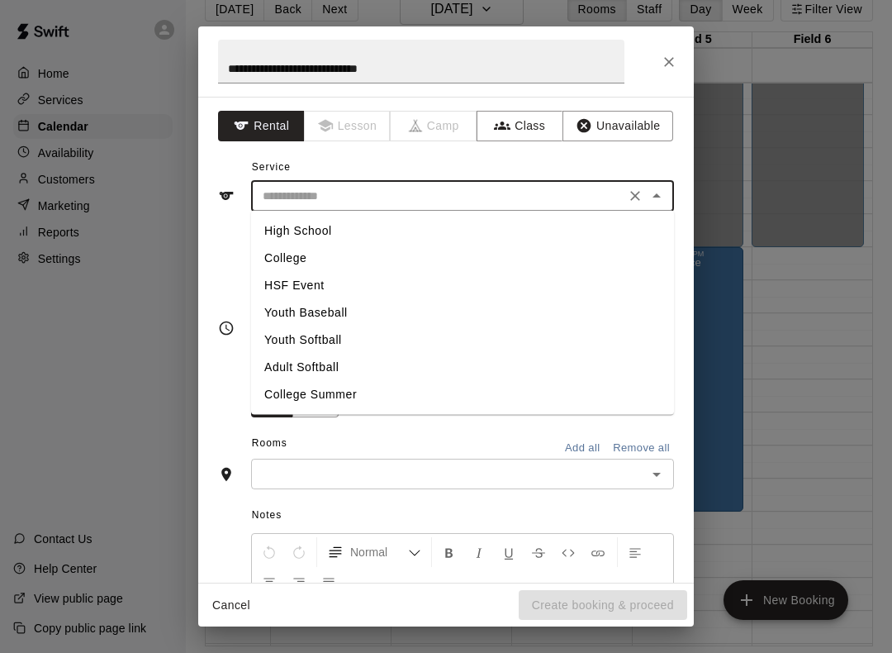
click at [324, 287] on li "HSF Event" at bounding box center [462, 285] width 423 height 27
type input "*********"
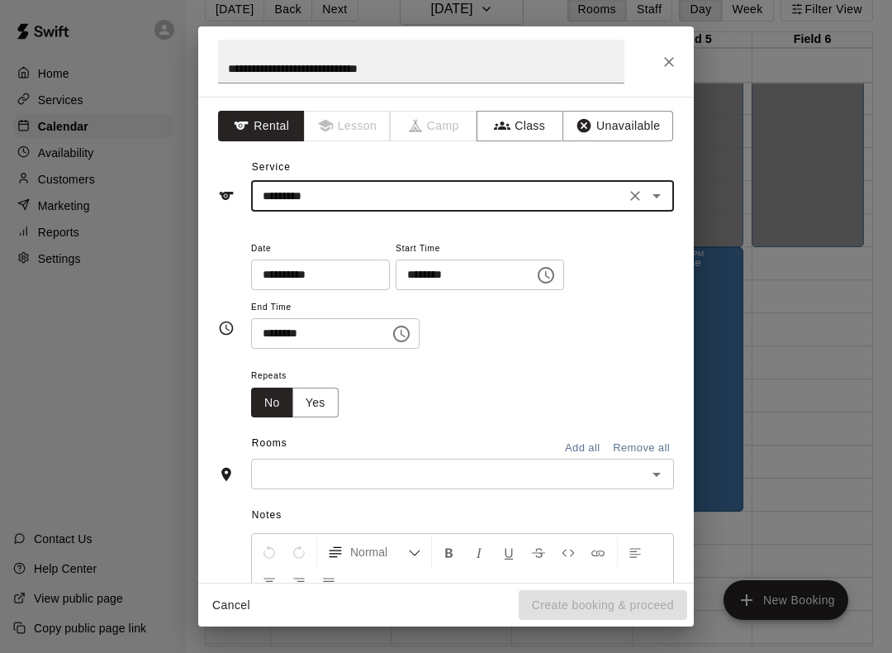
click at [536, 271] on icon "Choose time, selected time is 9:00 AM" at bounding box center [546, 275] width 20 height 20
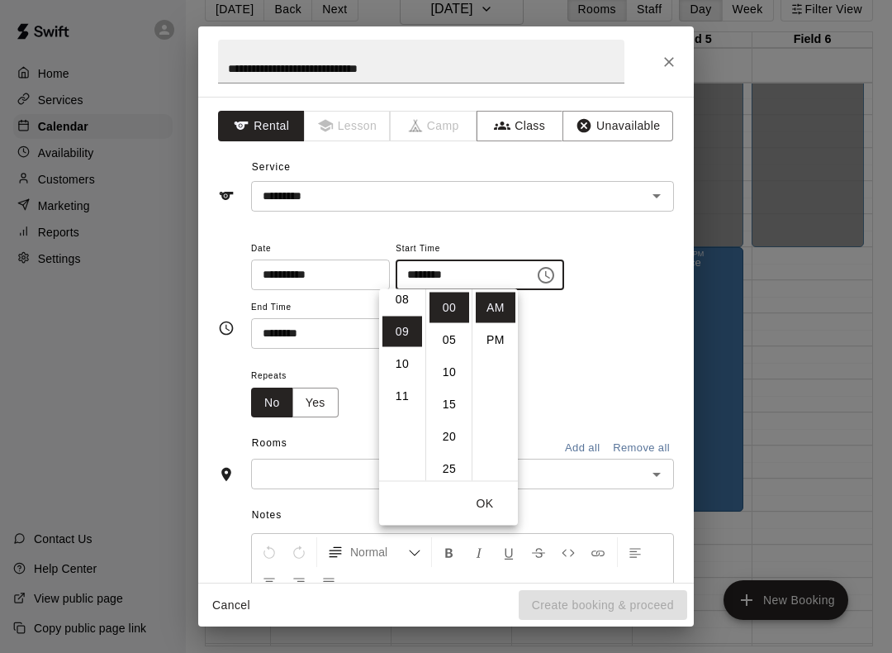
scroll to position [278, 0]
click at [404, 331] on li "09" at bounding box center [403, 320] width 40 height 31
click at [402, 320] on li "08" at bounding box center [403, 318] width 40 height 31
type input "********"
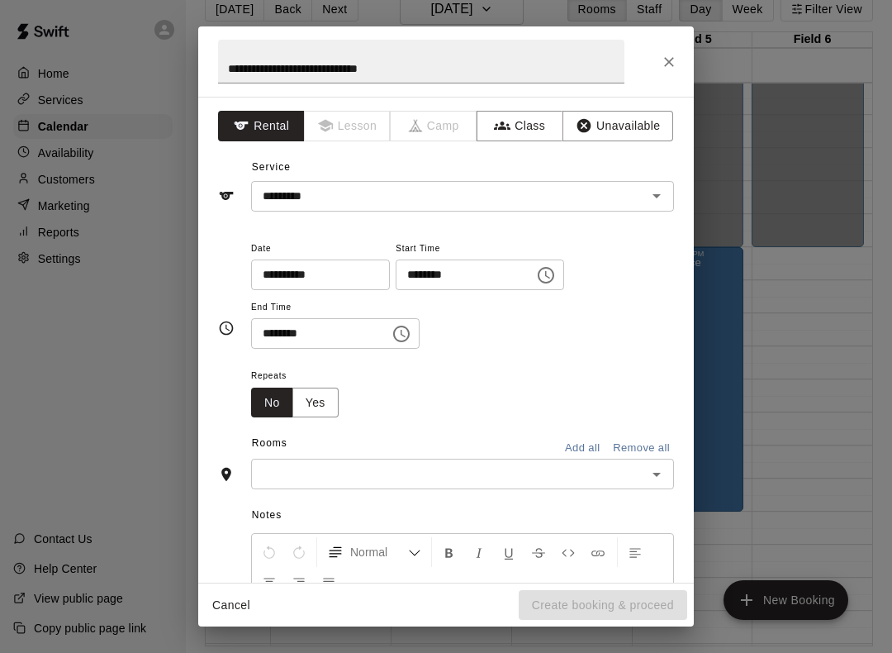
click at [582, 318] on div "**********" at bounding box center [462, 294] width 423 height 112
click at [392, 333] on icon "Choose time, selected time is 9:30 AM" at bounding box center [402, 334] width 20 height 20
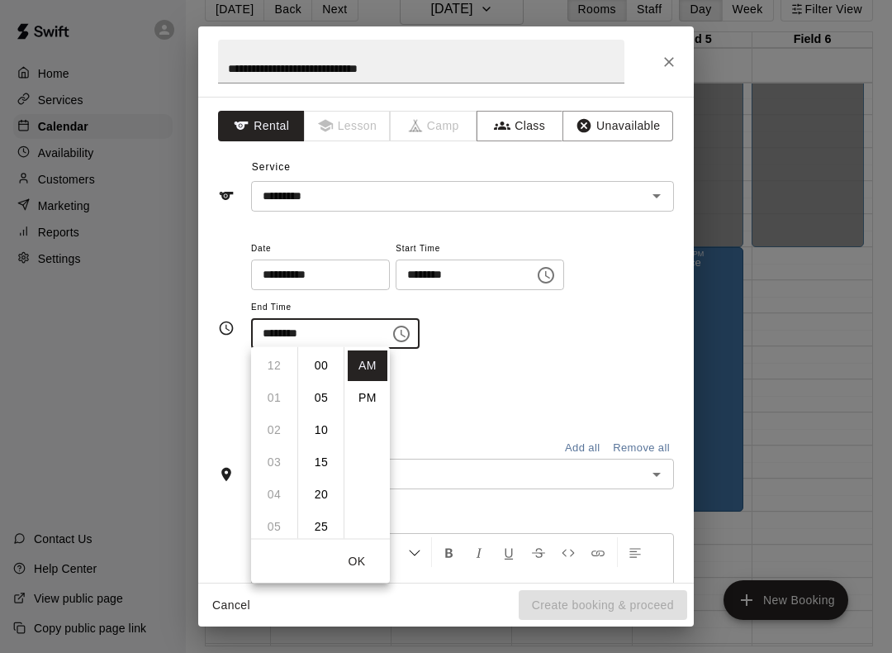
scroll to position [193, 0]
click at [369, 403] on li "PM" at bounding box center [368, 398] width 40 height 31
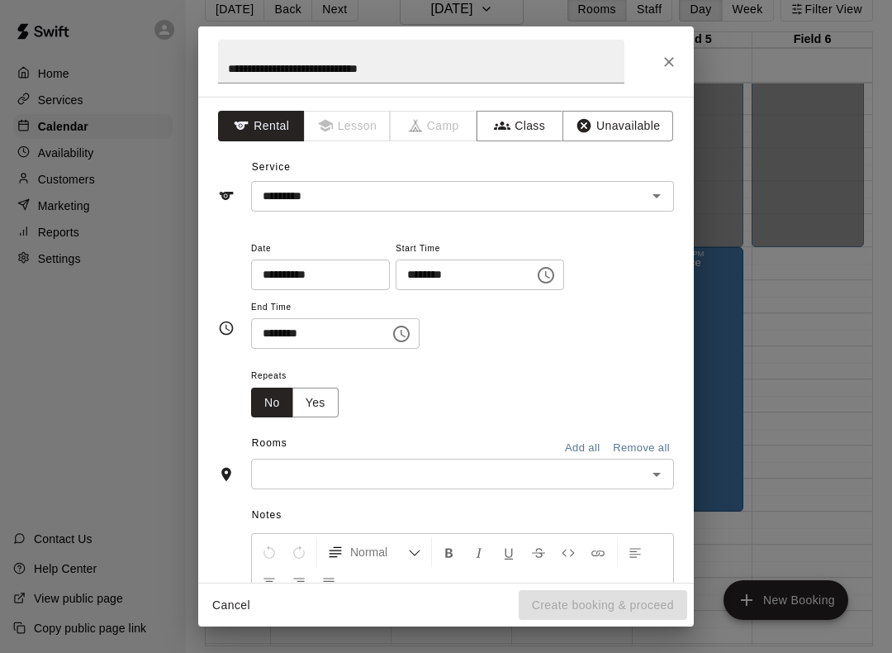
scroll to position [0, 0]
click at [393, 339] on icon "Choose time, selected time is 9:30 PM" at bounding box center [401, 334] width 17 height 17
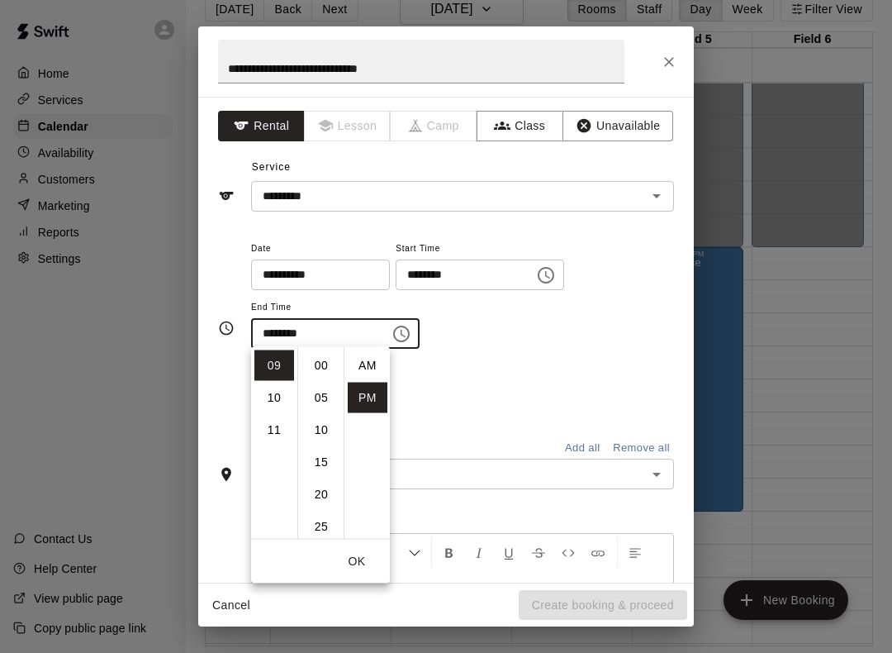
scroll to position [30, 0]
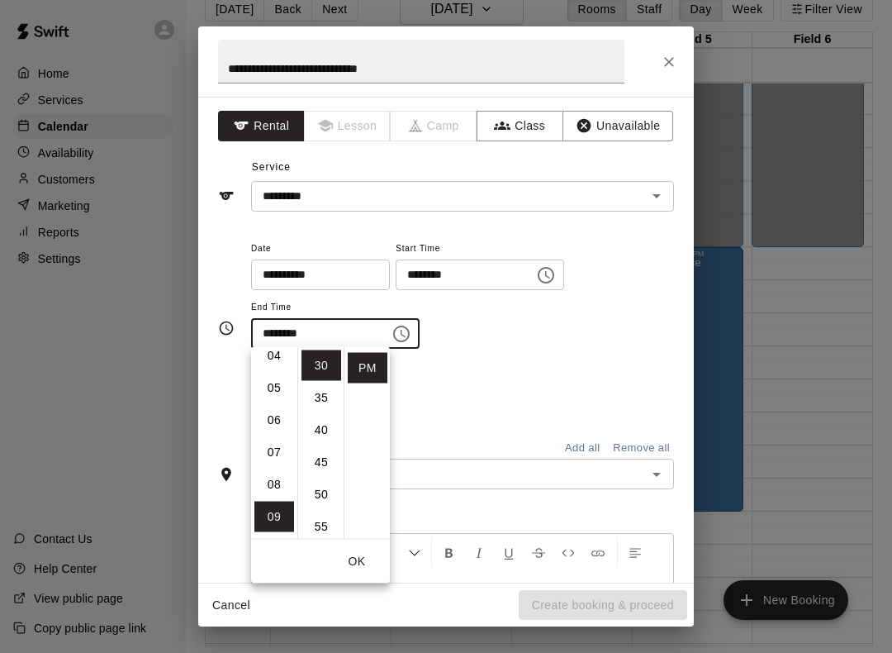
click at [272, 386] on li "05" at bounding box center [275, 388] width 40 height 31
click at [320, 366] on li "00" at bounding box center [322, 365] width 40 height 31
type input "********"
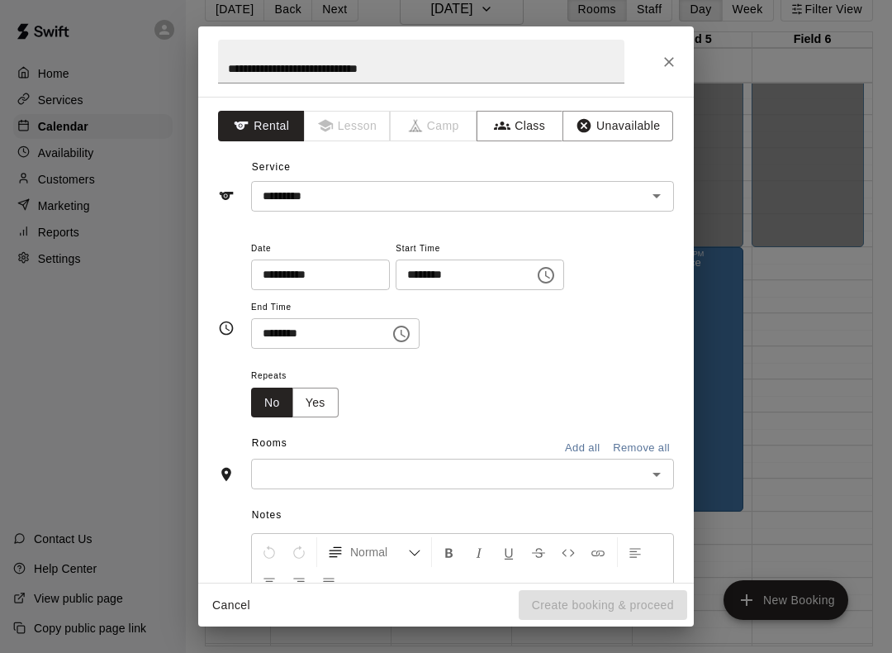
click at [579, 441] on button "Add all" at bounding box center [582, 448] width 53 height 26
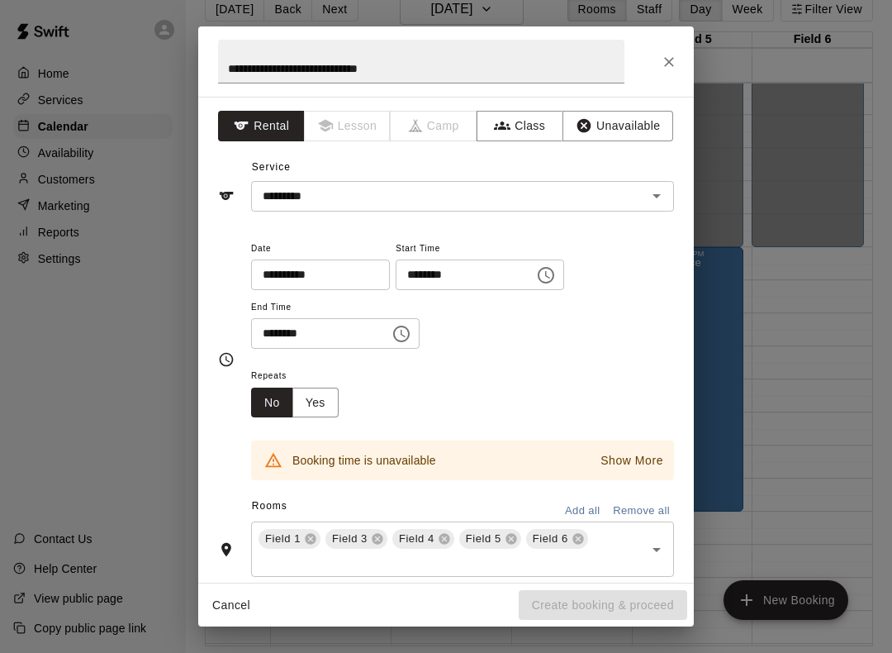
click at [376, 532] on icon at bounding box center [377, 538] width 13 height 13
click at [438, 535] on icon at bounding box center [444, 538] width 13 height 13
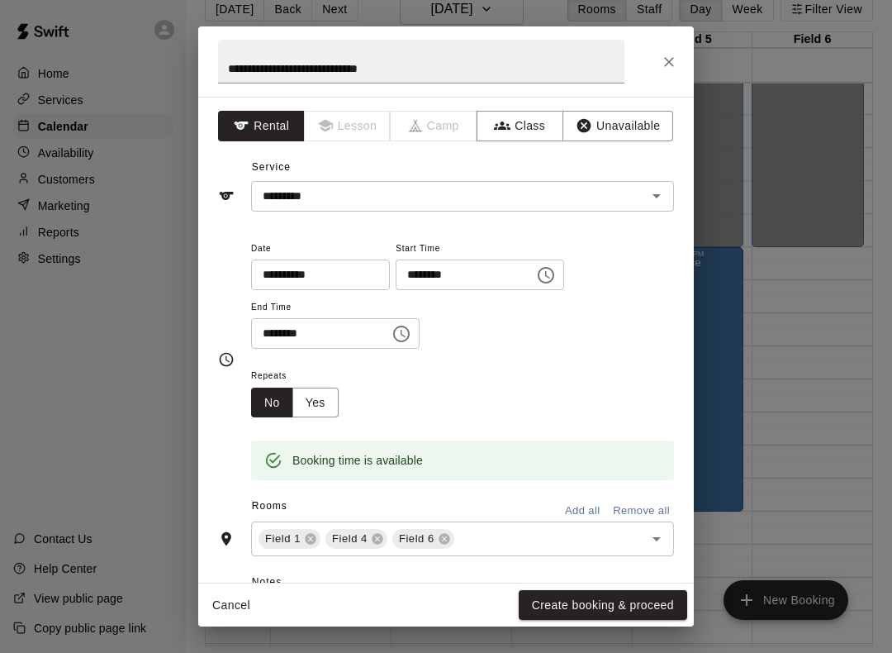
click at [292, 536] on span "Field 1" at bounding box center [283, 539] width 49 height 17
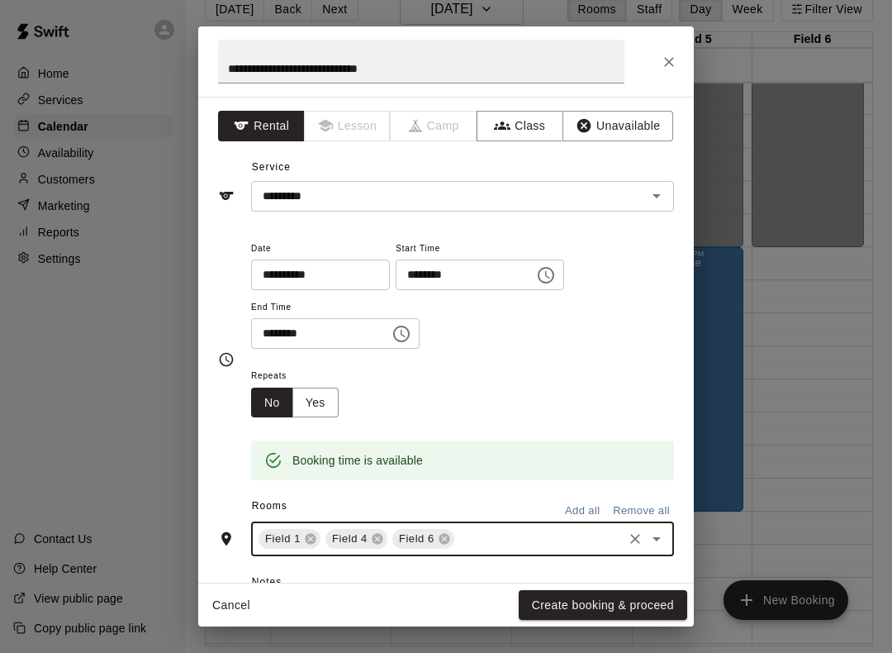
click at [304, 534] on icon at bounding box center [310, 538] width 13 height 13
click at [540, 597] on button "Create booking & proceed" at bounding box center [603, 605] width 169 height 31
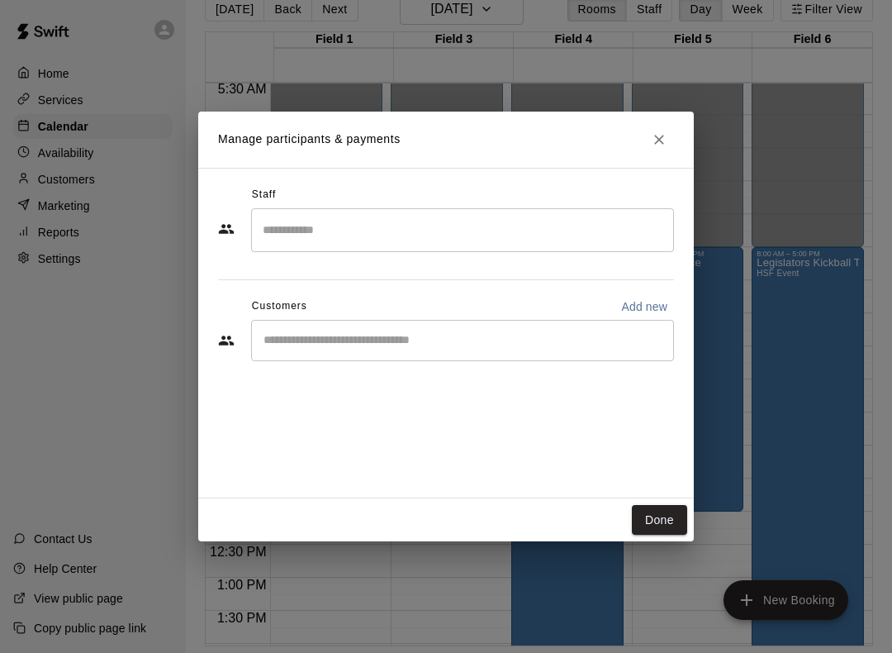
click at [644, 518] on button "Done" at bounding box center [659, 520] width 55 height 31
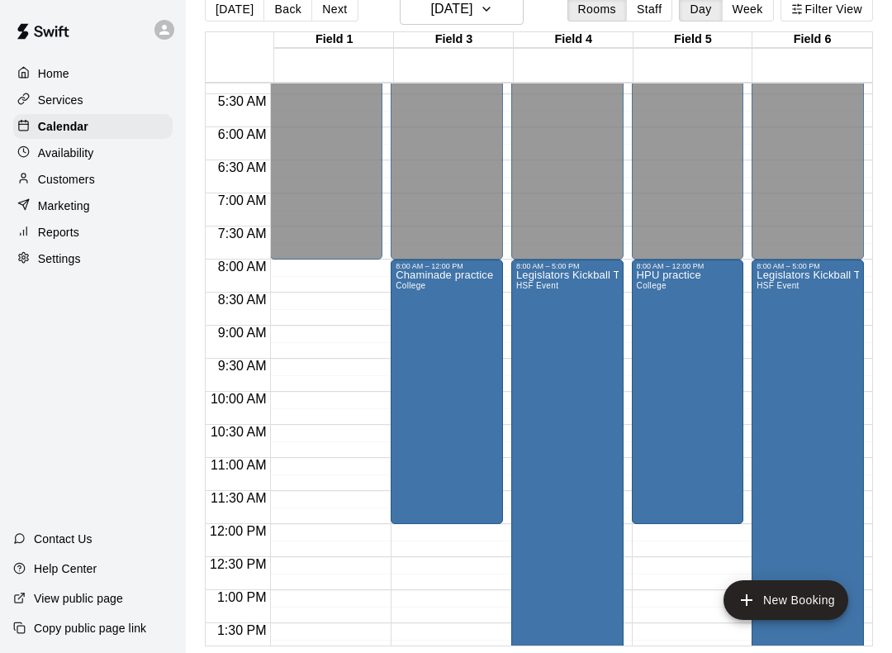
scroll to position [359, 0]
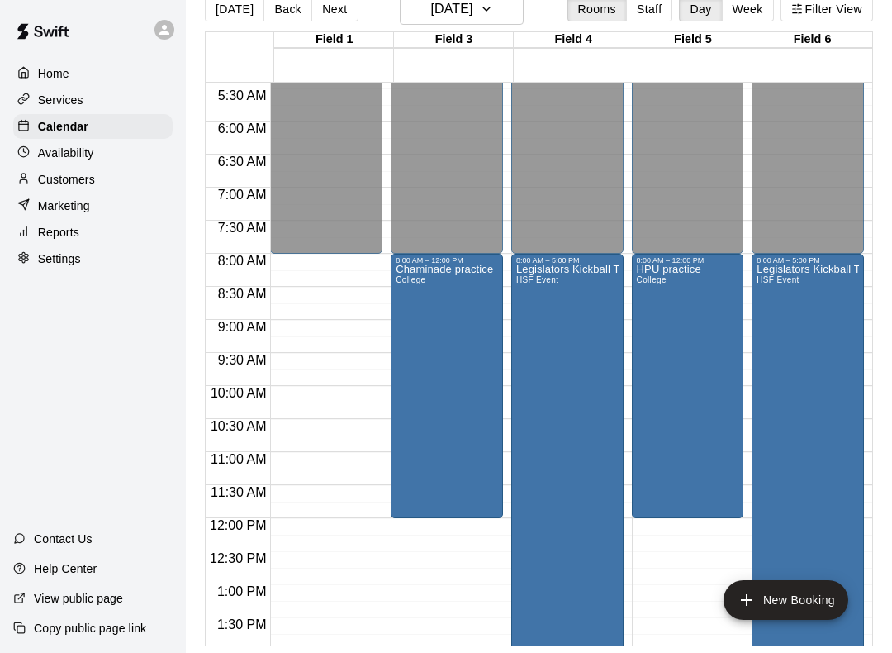
click at [560, 432] on div "Legislators Kickball Tournament HSF Event" at bounding box center [567, 590] width 102 height 653
click at [538, 278] on icon "edit" at bounding box center [534, 283] width 15 height 15
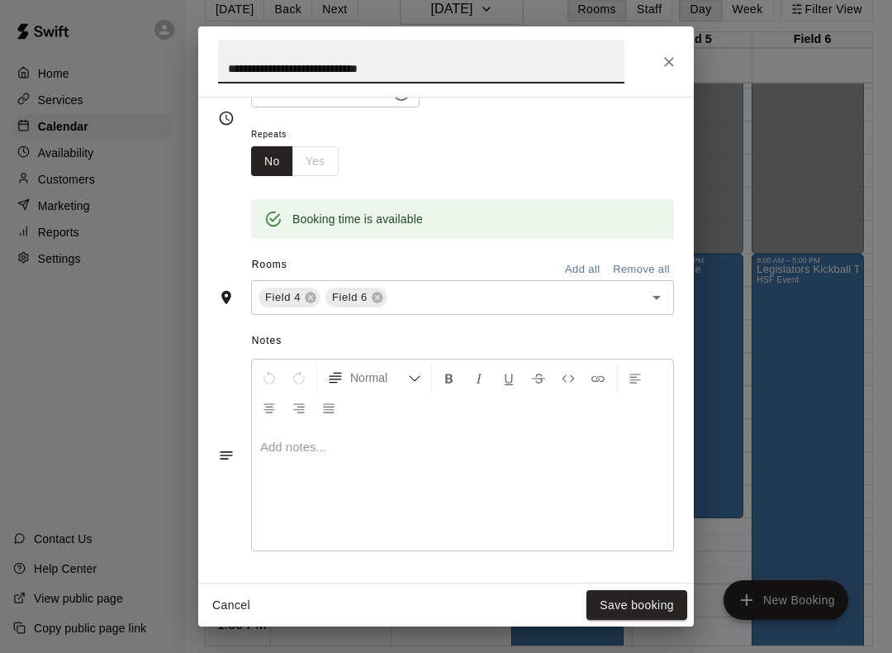
scroll to position [242, 0]
click at [408, 478] on div at bounding box center [462, 488] width 421 height 124
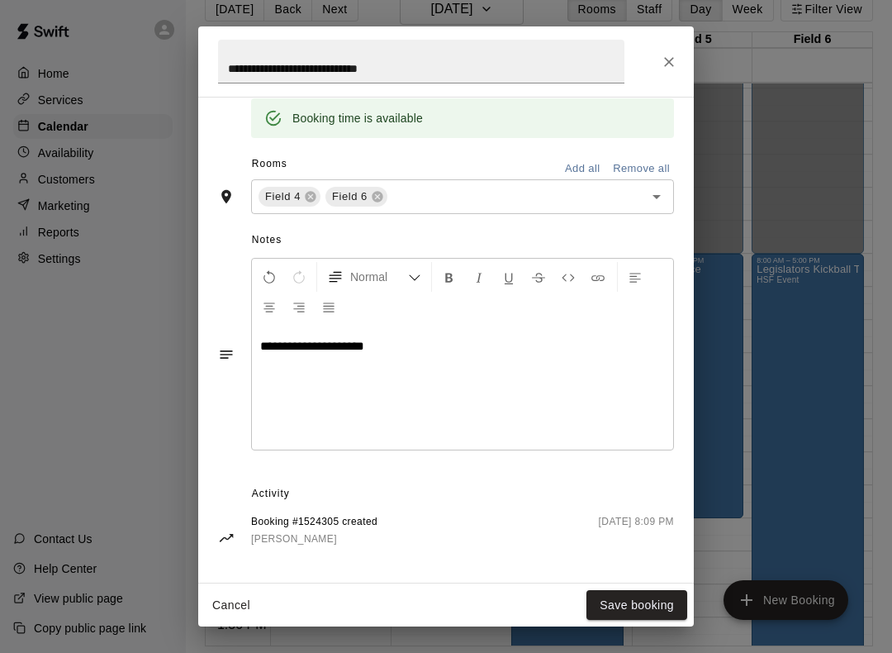
scroll to position [341, 0]
click at [659, 593] on button "Save booking" at bounding box center [637, 605] width 101 height 31
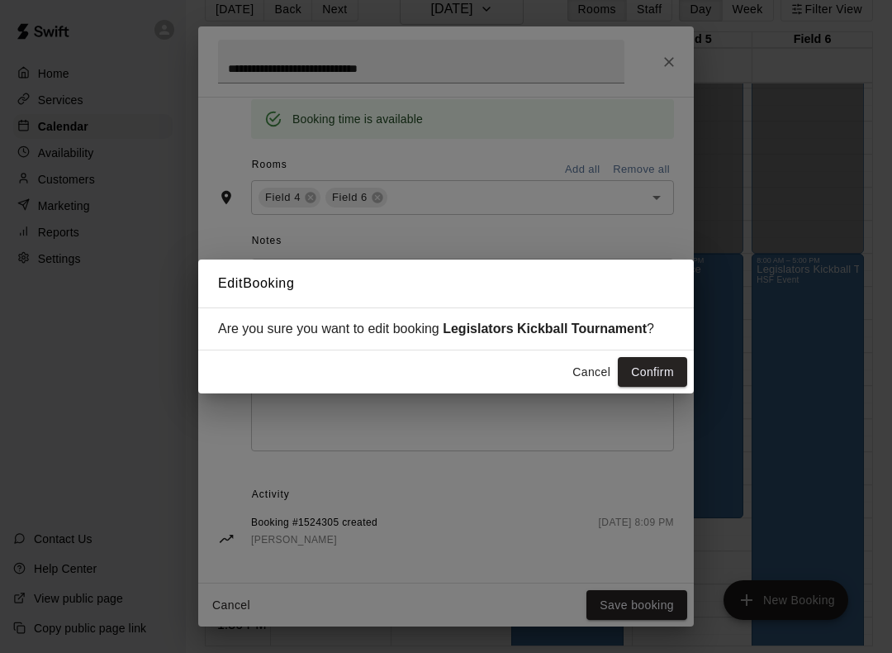
click at [682, 388] on button "Confirm" at bounding box center [652, 372] width 69 height 31
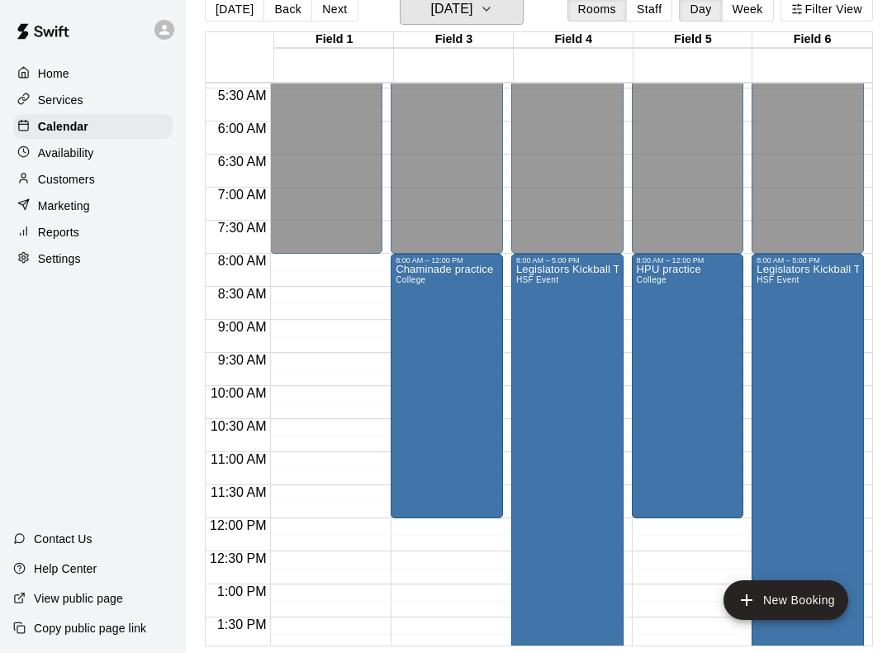
click at [518, 15] on button "[DATE]" at bounding box center [462, 8] width 124 height 31
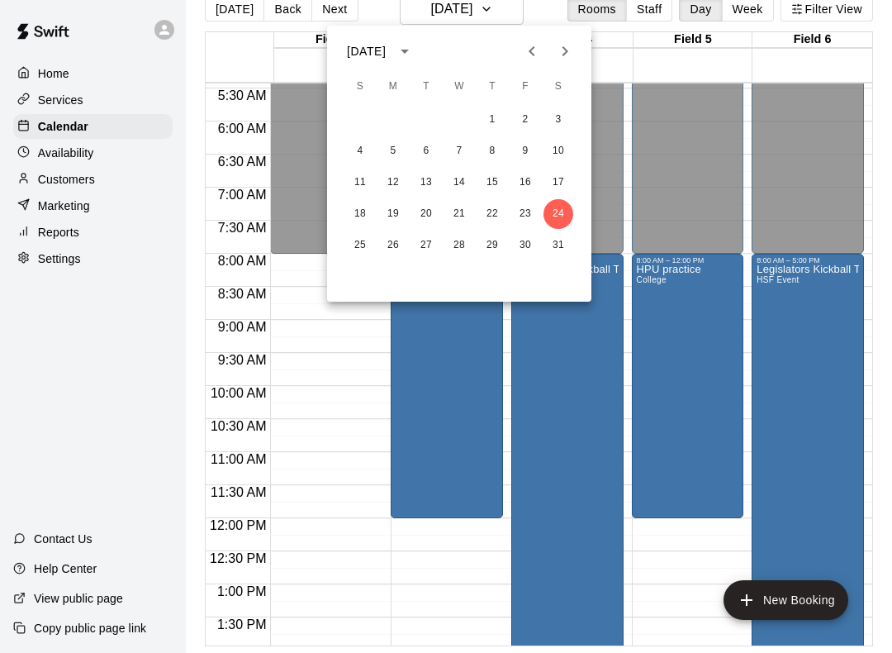
click at [238, 3] on div at bounding box center [446, 326] width 892 height 653
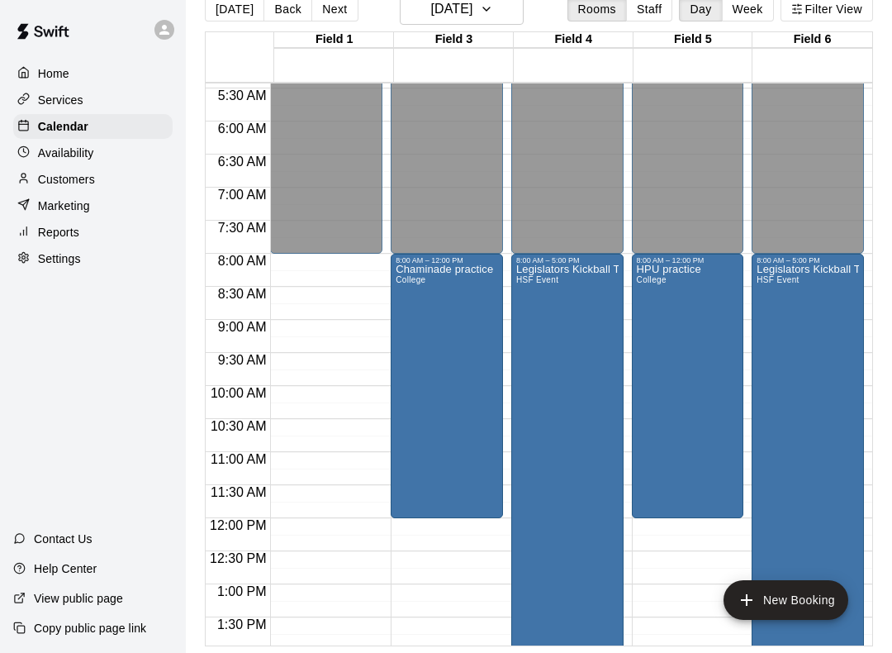
click at [233, 17] on button "[DATE]" at bounding box center [234, 9] width 59 height 25
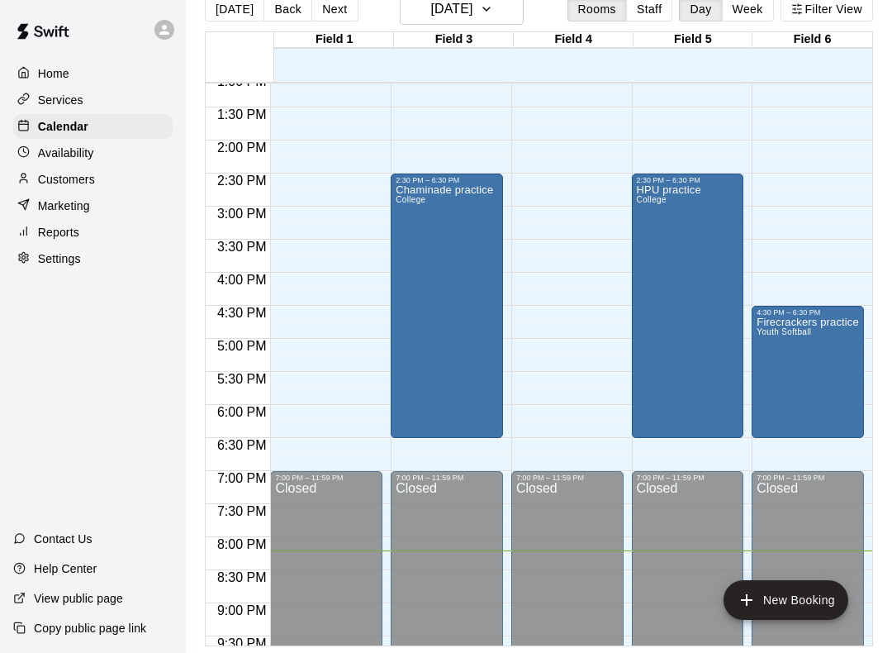
scroll to position [867, 0]
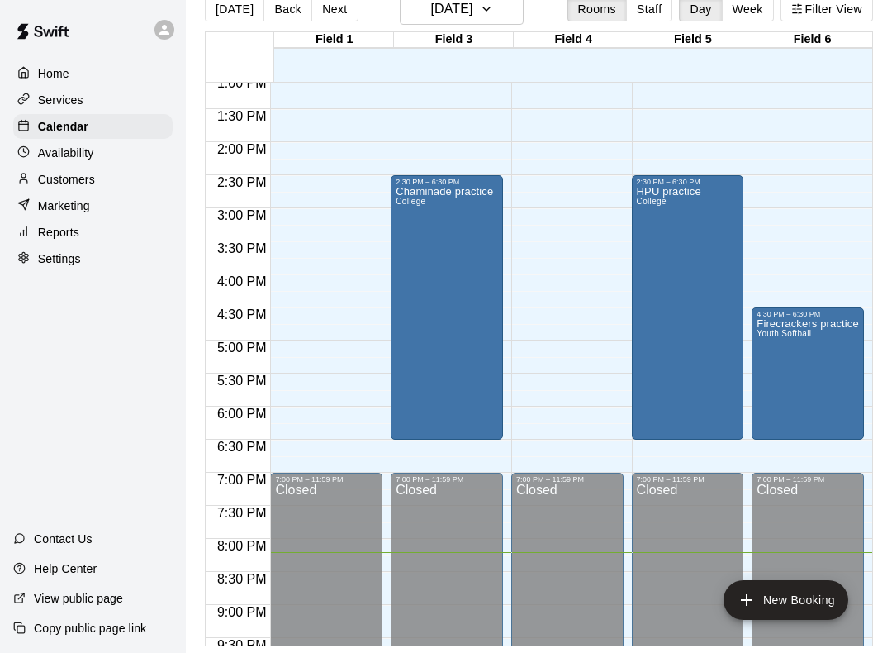
click at [826, 602] on button "New Booking" at bounding box center [786, 600] width 125 height 40
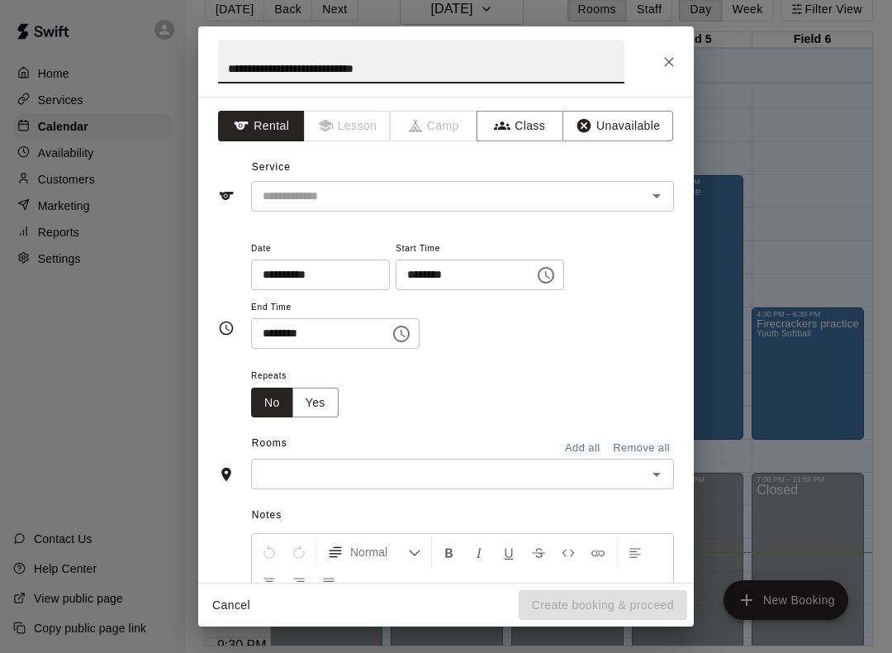
click at [664, 196] on icon "Open" at bounding box center [657, 196] width 20 height 20
type input "**********"
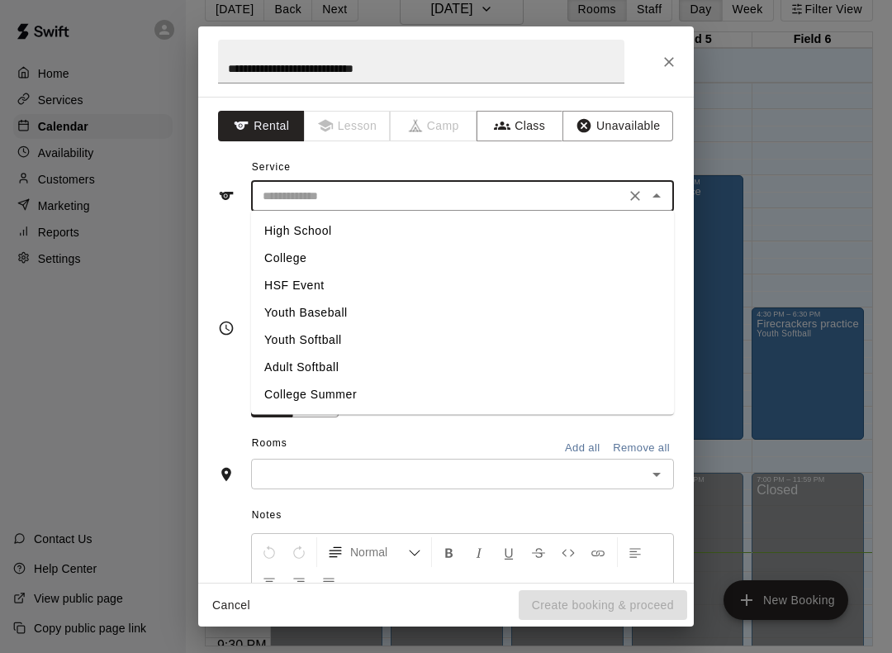
click at [327, 235] on li "High School" at bounding box center [462, 230] width 423 height 27
type input "**********"
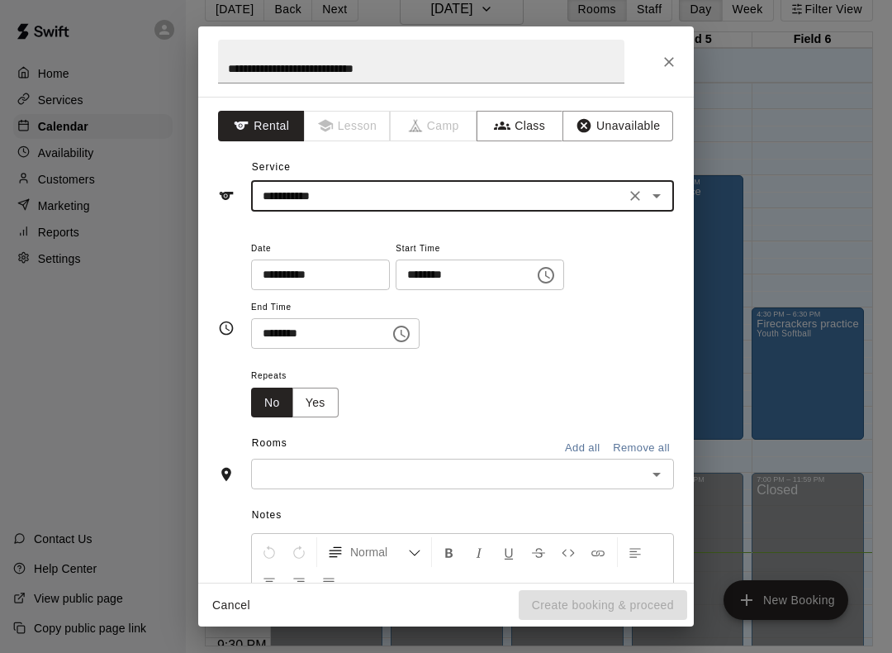
click at [536, 277] on icon "Choose time, selected time is 8:00 PM" at bounding box center [546, 275] width 20 height 20
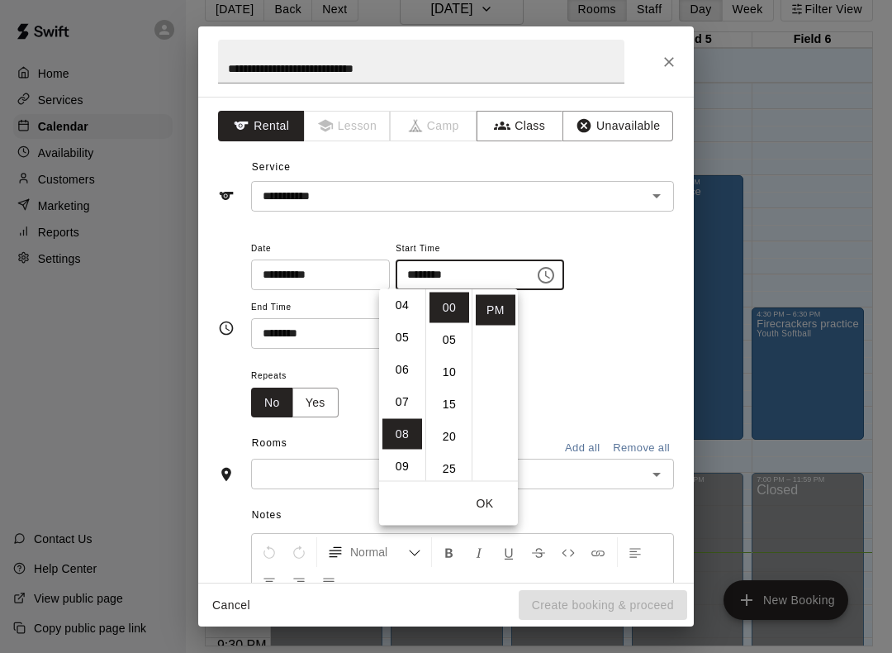
scroll to position [128, 0]
click at [410, 309] on li "04" at bounding box center [403, 308] width 40 height 31
type input "********"
click at [488, 507] on button "OK" at bounding box center [485, 503] width 53 height 31
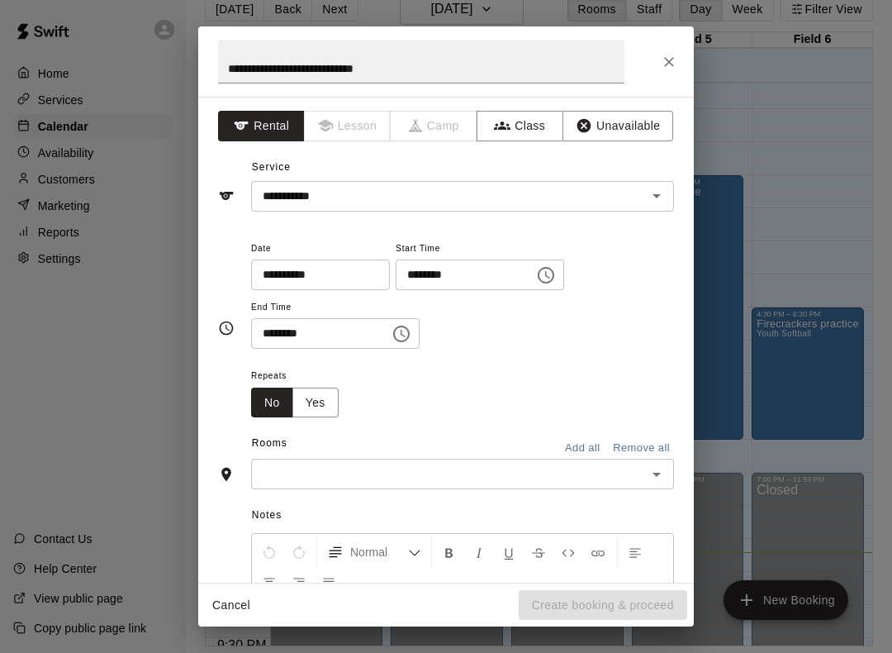
click at [394, 334] on icon "Choose time, selected time is 8:30 PM" at bounding box center [401, 334] width 17 height 17
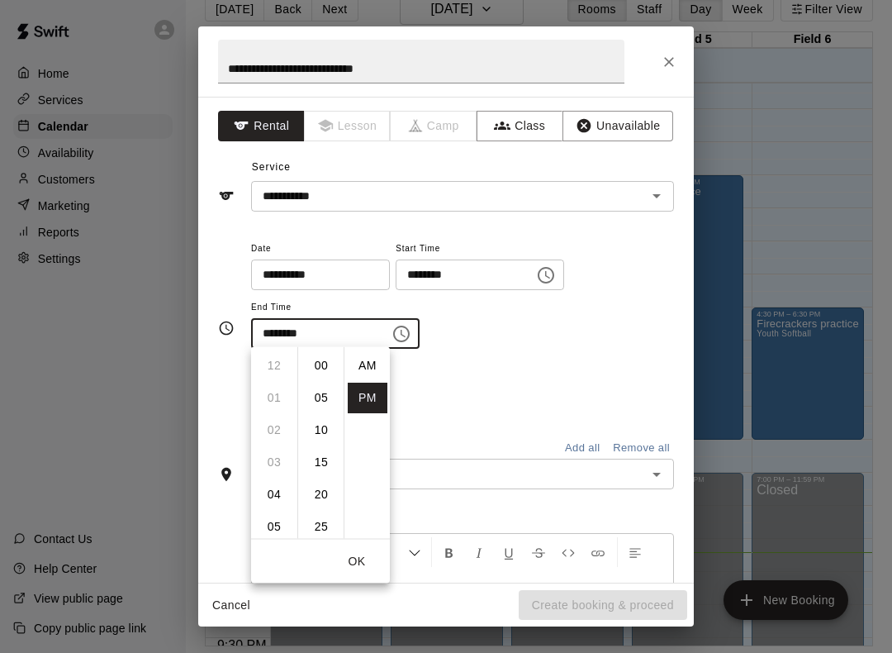
scroll to position [30, 0]
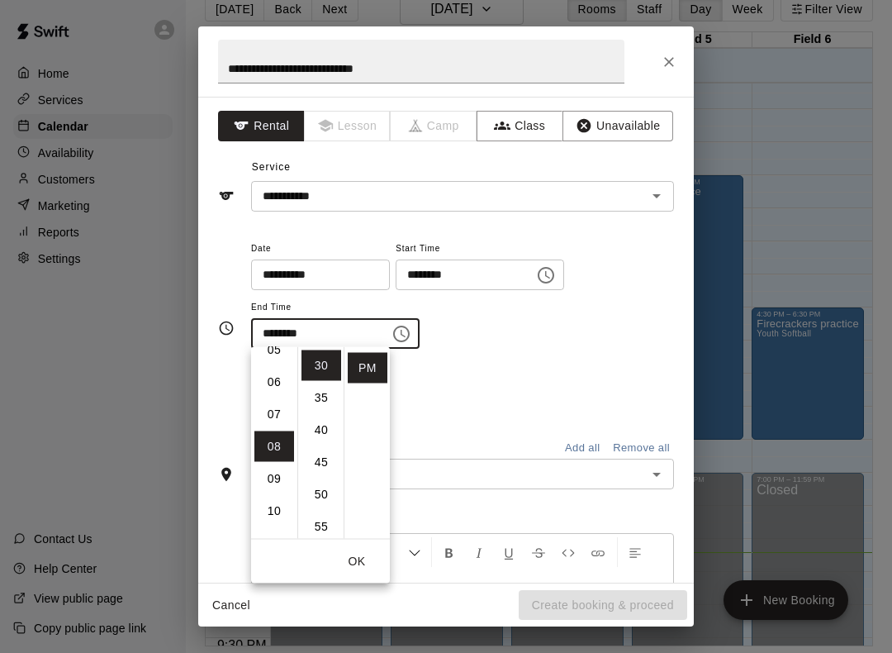
click at [274, 377] on li "06" at bounding box center [275, 382] width 40 height 31
click at [322, 367] on li "00" at bounding box center [322, 365] width 40 height 31
type input "********"
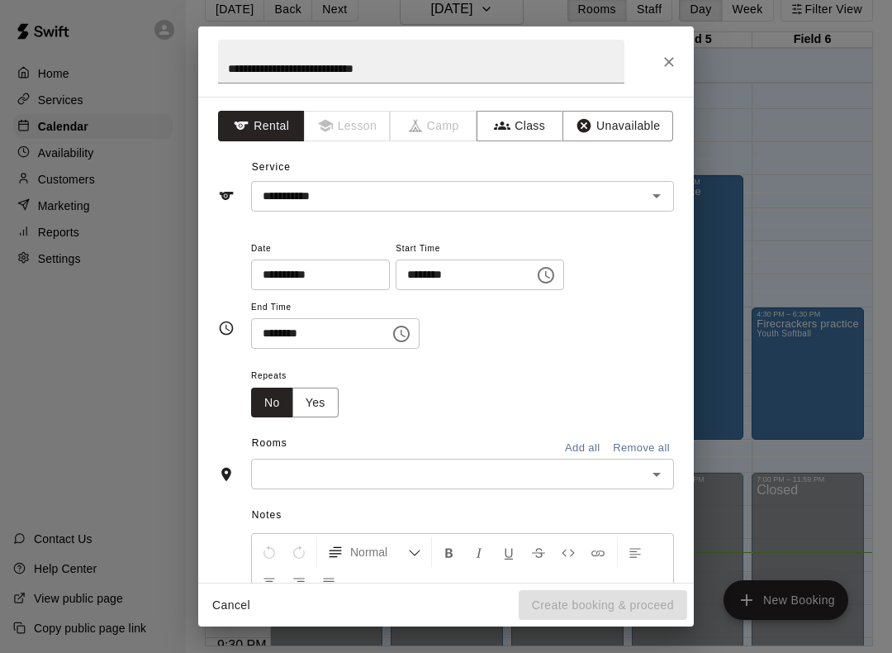
click at [512, 341] on div "**********" at bounding box center [462, 294] width 423 height 112
click at [658, 481] on button "Open" at bounding box center [656, 474] width 23 height 23
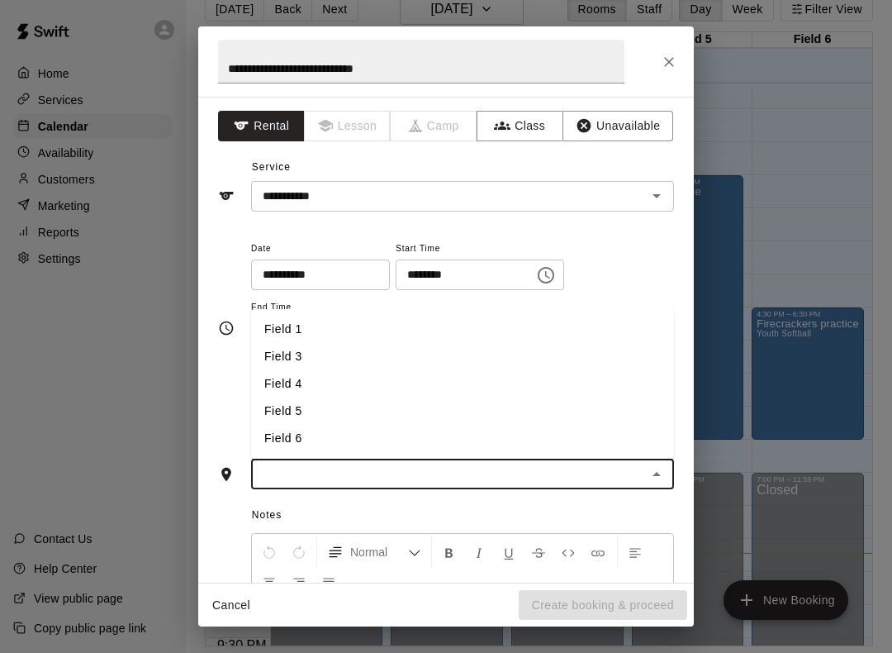
click at [301, 334] on li "Field 1" at bounding box center [462, 329] width 423 height 27
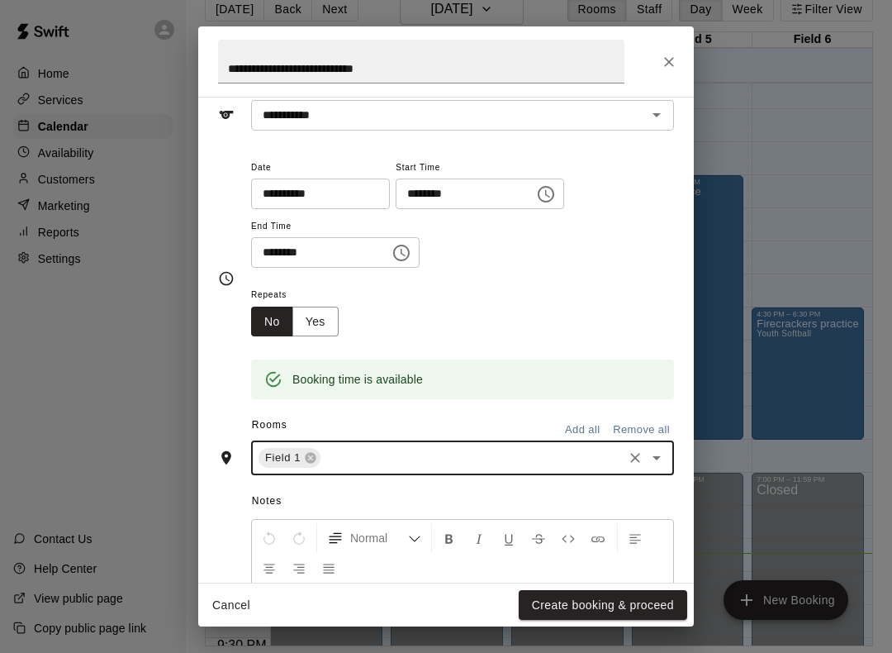
scroll to position [94, 0]
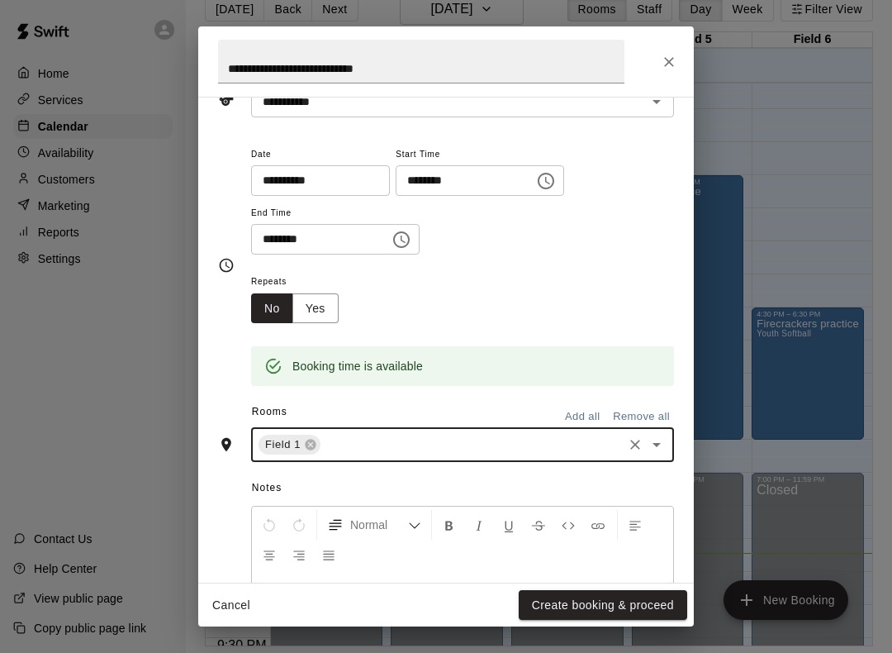
click at [569, 597] on button "Create booking & proceed" at bounding box center [603, 605] width 169 height 31
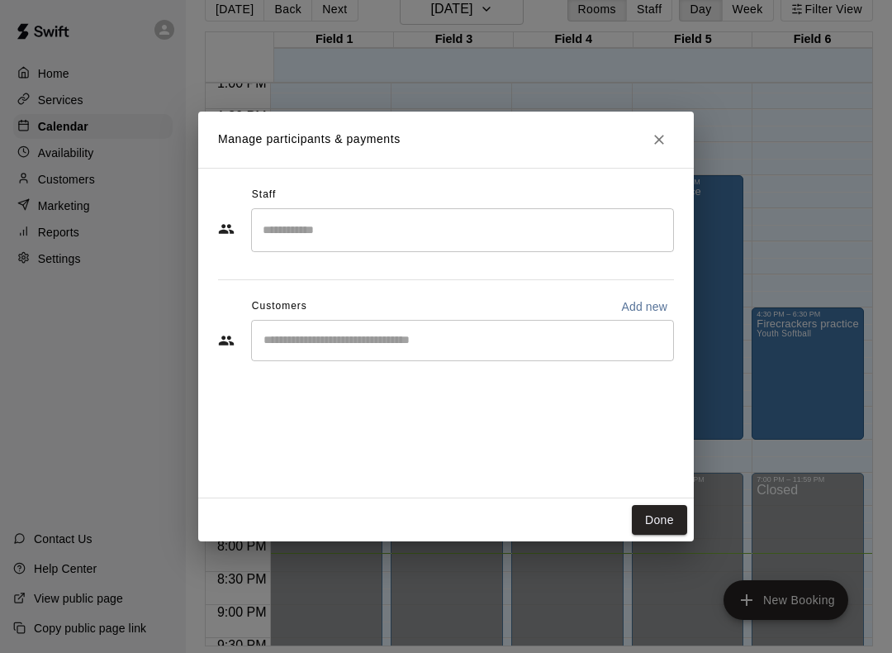
click at [668, 517] on button "Done" at bounding box center [659, 520] width 55 height 31
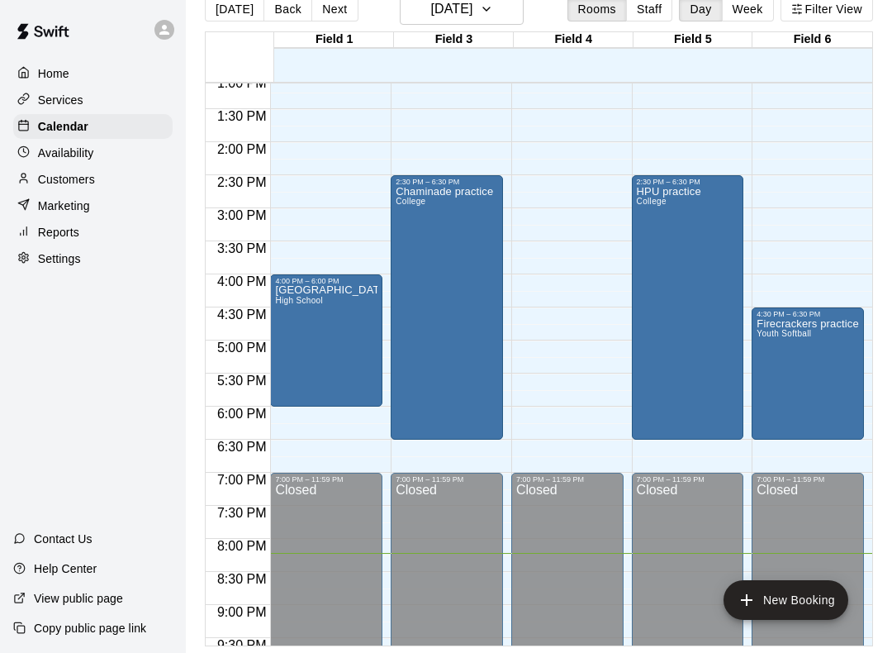
click at [330, 355] on div "[GEOGRAPHIC_DATA]" at bounding box center [326, 611] width 102 height 653
click at [293, 292] on button "edit" at bounding box center [294, 304] width 33 height 33
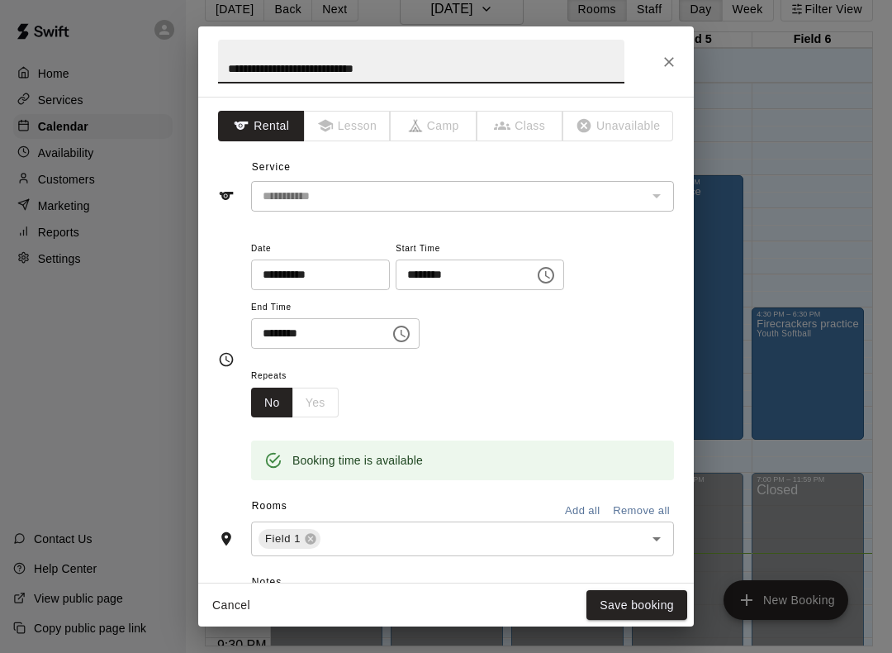
click at [324, 402] on div "No Yes" at bounding box center [295, 403] width 88 height 31
click at [320, 402] on div "No Yes" at bounding box center [295, 403] width 88 height 31
click at [314, 400] on div "No Yes" at bounding box center [295, 403] width 88 height 31
click at [270, 411] on button "No" at bounding box center [272, 403] width 42 height 31
click at [323, 399] on div "No Yes" at bounding box center [295, 403] width 88 height 31
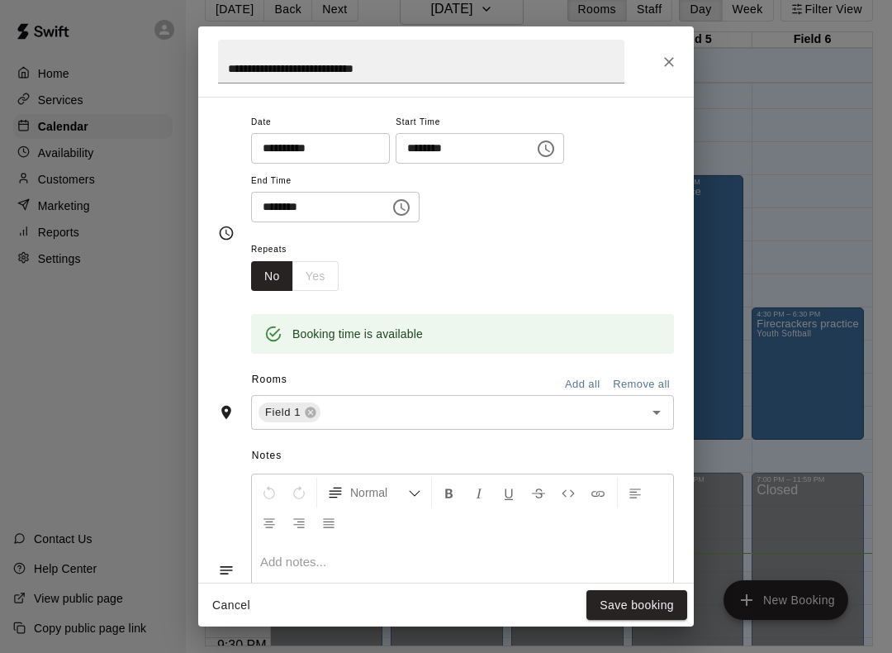
scroll to position [128, 0]
click at [320, 273] on div "No Yes" at bounding box center [295, 274] width 88 height 31
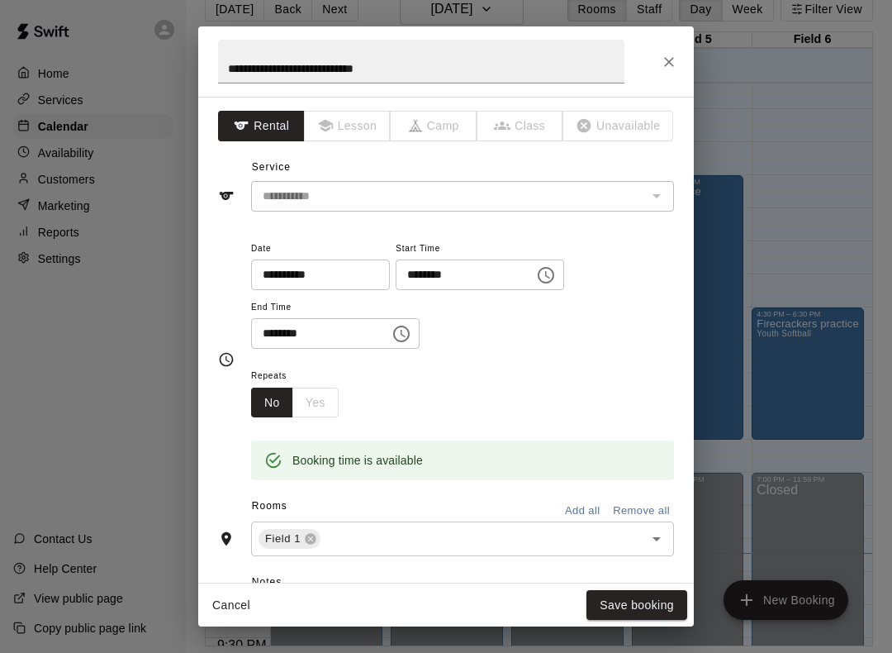
scroll to position [0, 0]
click at [669, 62] on icon "Close" at bounding box center [669, 62] width 10 height 10
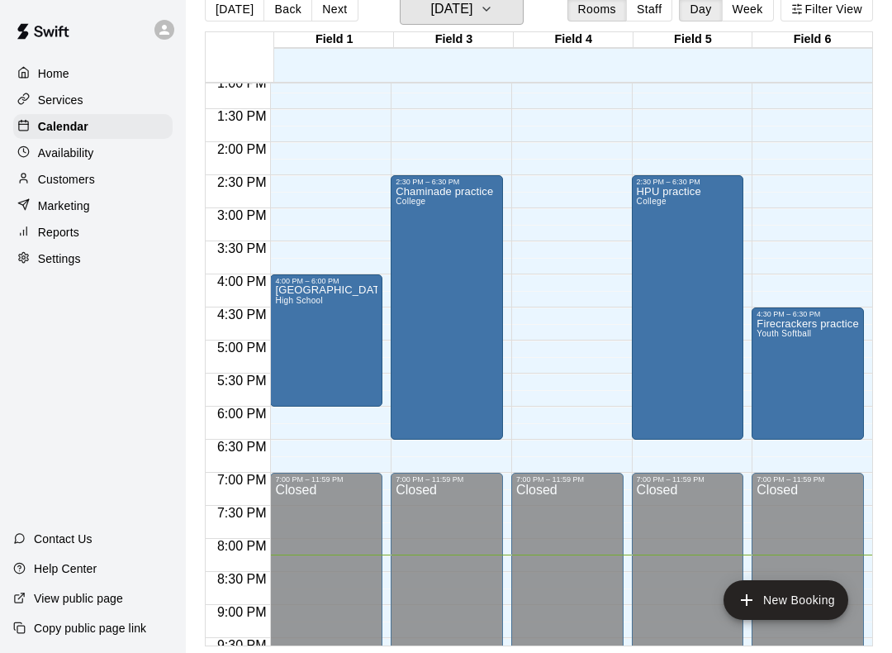
click at [493, 7] on icon "button" at bounding box center [486, 9] width 13 height 20
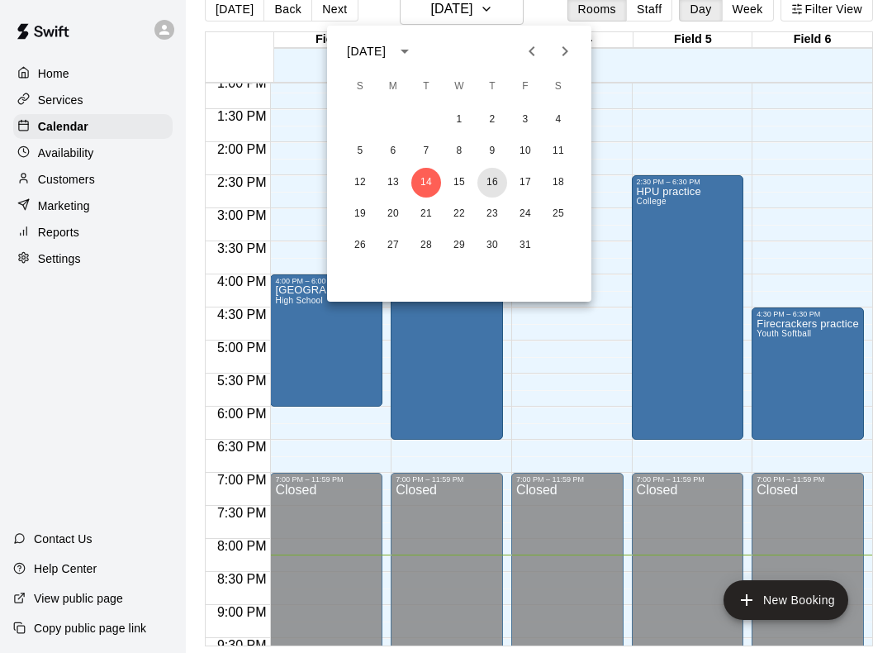
click at [493, 191] on button "16" at bounding box center [493, 183] width 30 height 30
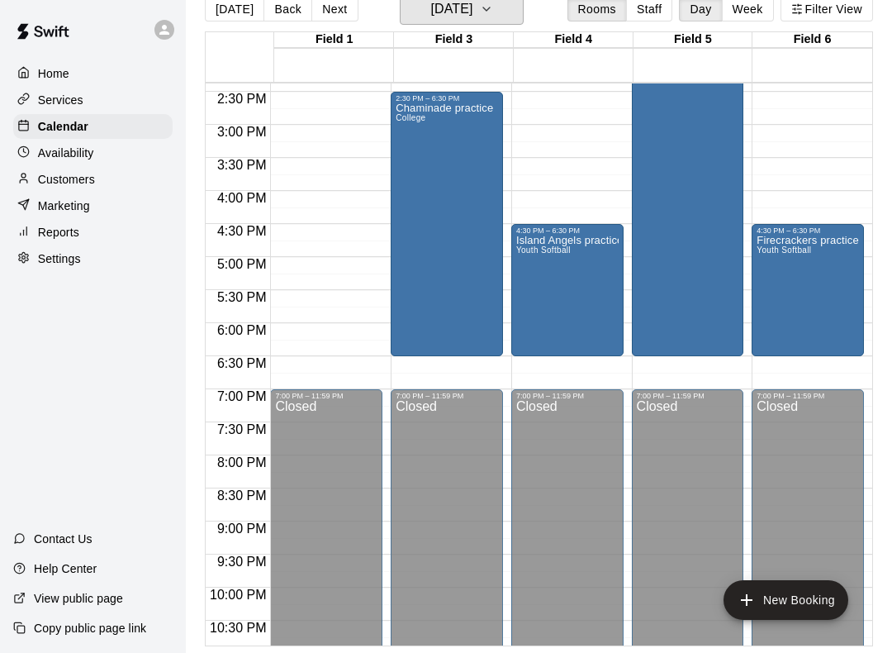
scroll to position [952, 0]
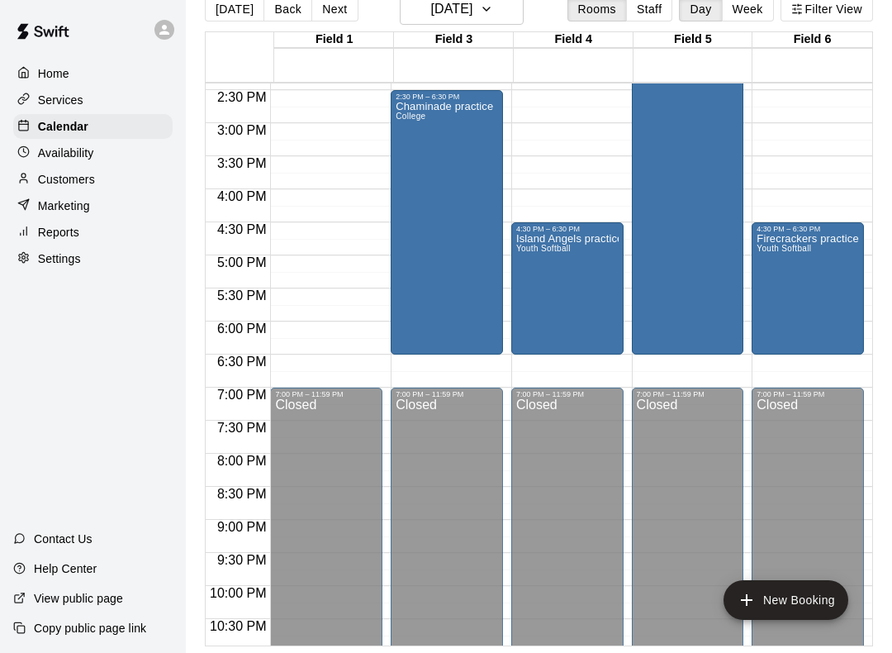
click at [783, 607] on button "New Booking" at bounding box center [786, 600] width 125 height 40
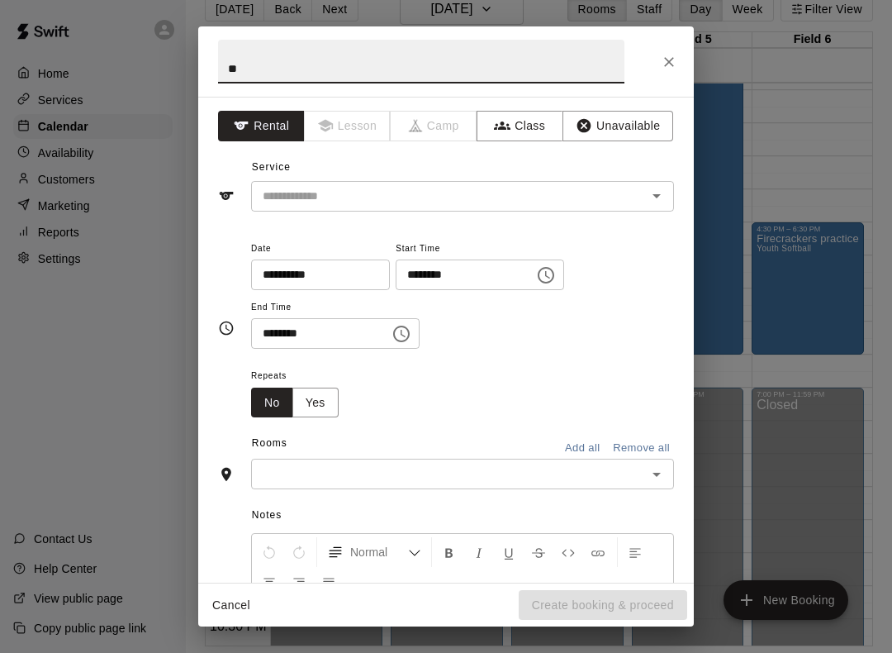
type input "*"
click at [656, 197] on icon "Open" at bounding box center [657, 196] width 20 height 20
type input "**********"
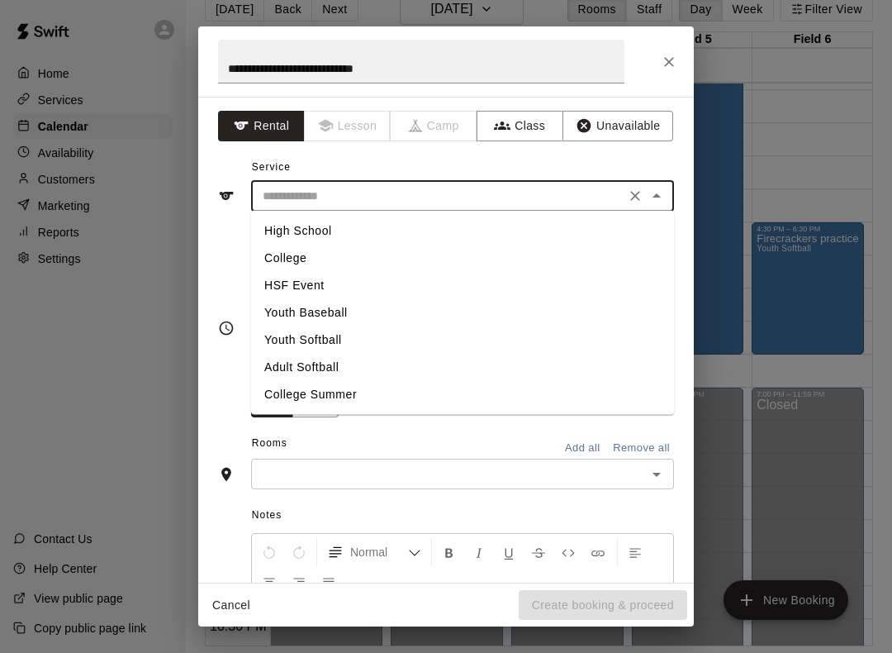
click at [320, 233] on li "High School" at bounding box center [462, 230] width 423 height 27
type input "**********"
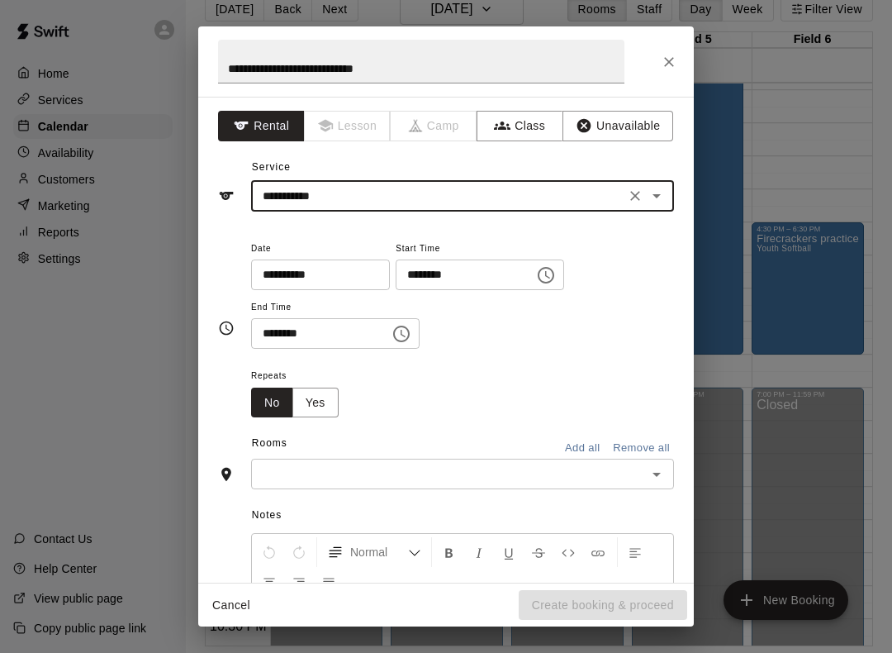
click at [530, 283] on button "Choose time, selected time is 8:00 PM" at bounding box center [546, 275] width 33 height 33
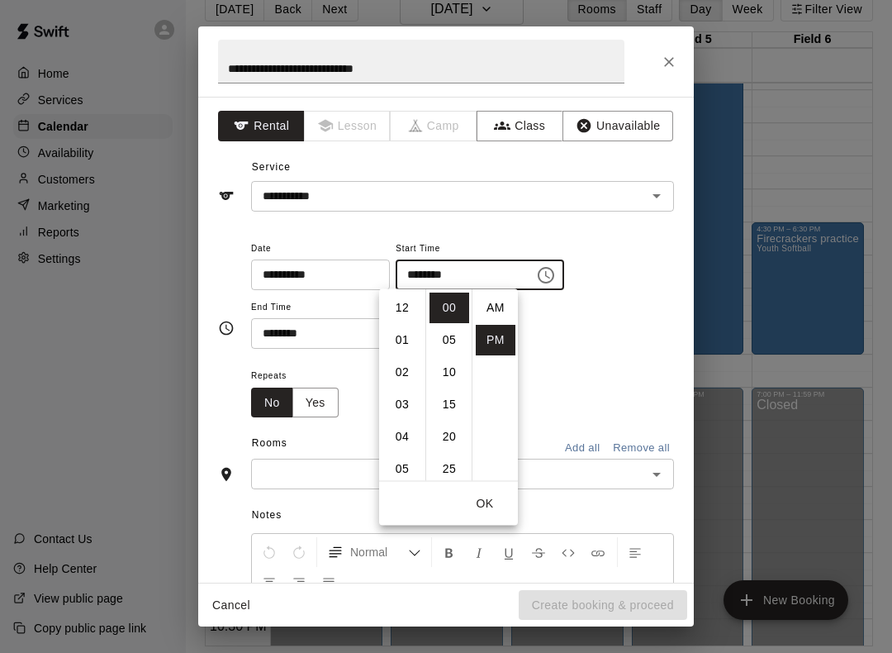
scroll to position [30, 0]
click at [407, 329] on li "04" at bounding box center [403, 327] width 40 height 31
type input "********"
click at [479, 497] on button "OK" at bounding box center [485, 503] width 53 height 31
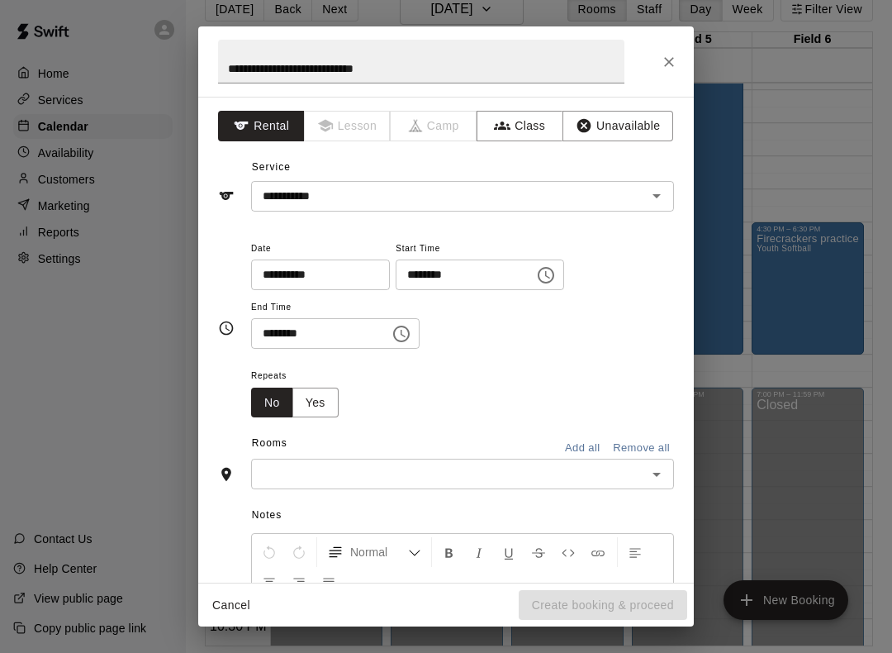
click at [393, 339] on icon "Choose time, selected time is 8:30 PM" at bounding box center [402, 334] width 20 height 20
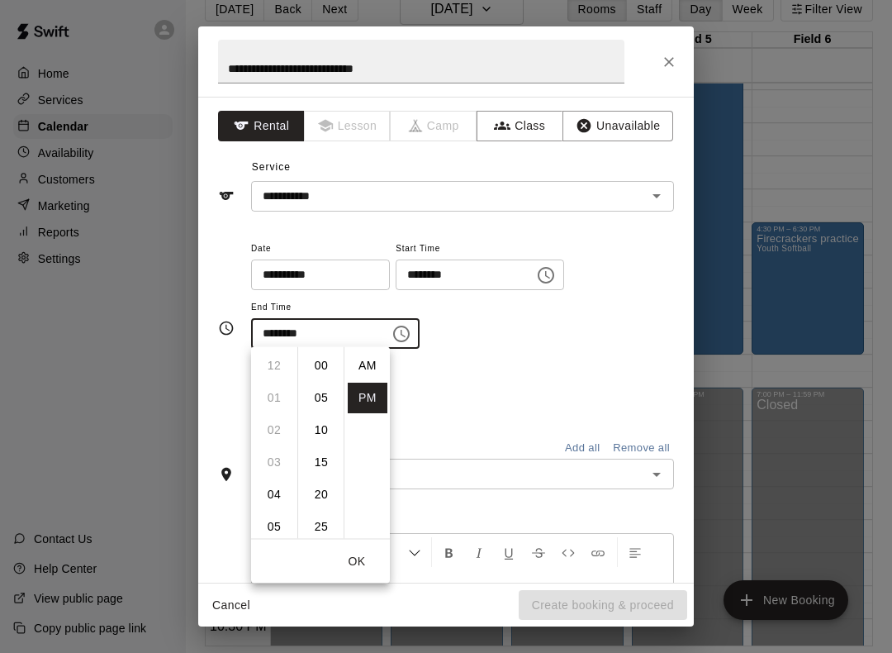
scroll to position [30, 0]
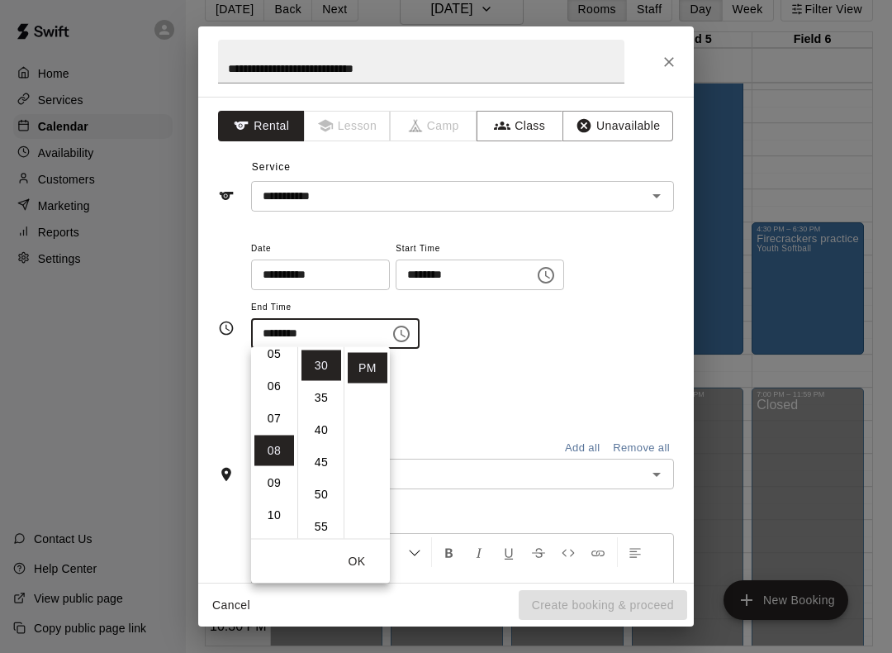
click at [278, 388] on li "06" at bounding box center [275, 386] width 40 height 31
click at [324, 369] on li "00" at bounding box center [322, 365] width 40 height 31
type input "********"
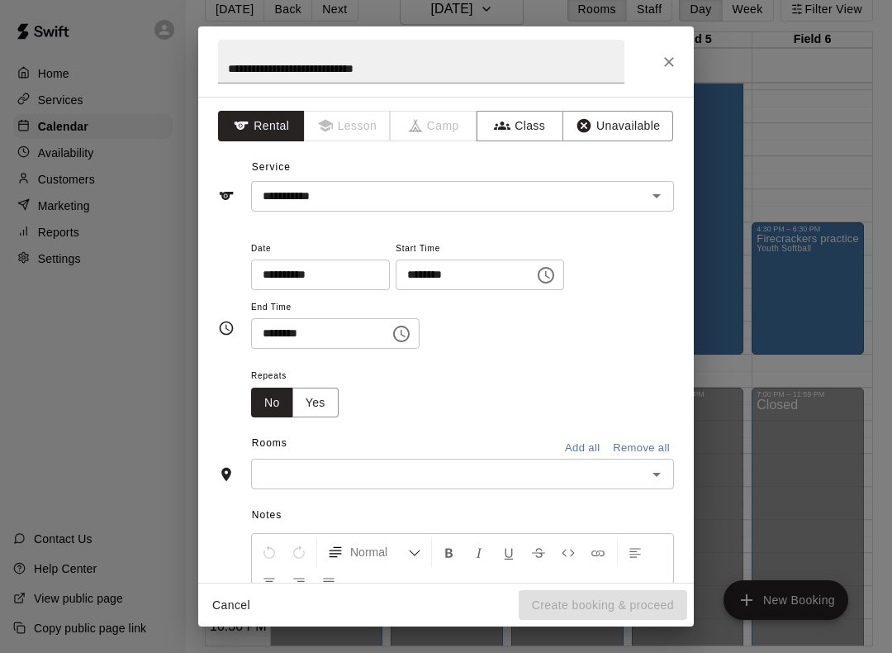
click at [564, 345] on div "**********" at bounding box center [462, 294] width 423 height 112
click at [660, 473] on icon "Open" at bounding box center [657, 474] width 20 height 20
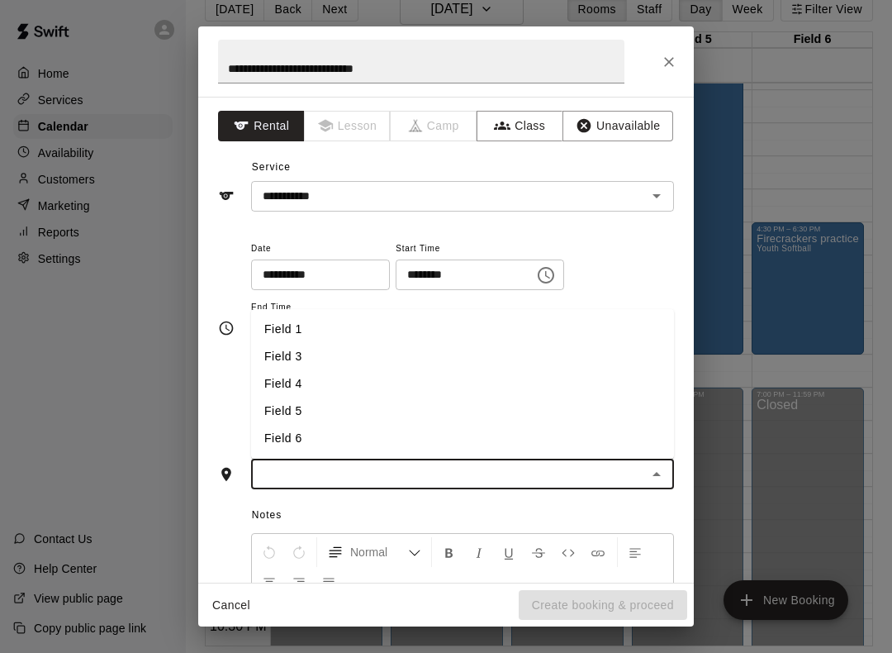
click at [302, 328] on li "Field 1" at bounding box center [462, 329] width 423 height 27
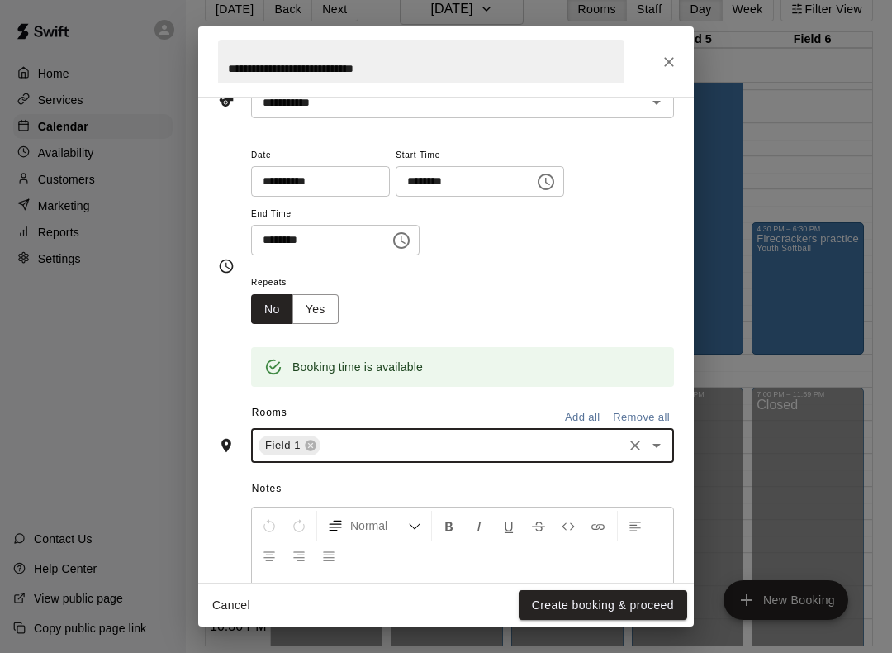
scroll to position [117, 0]
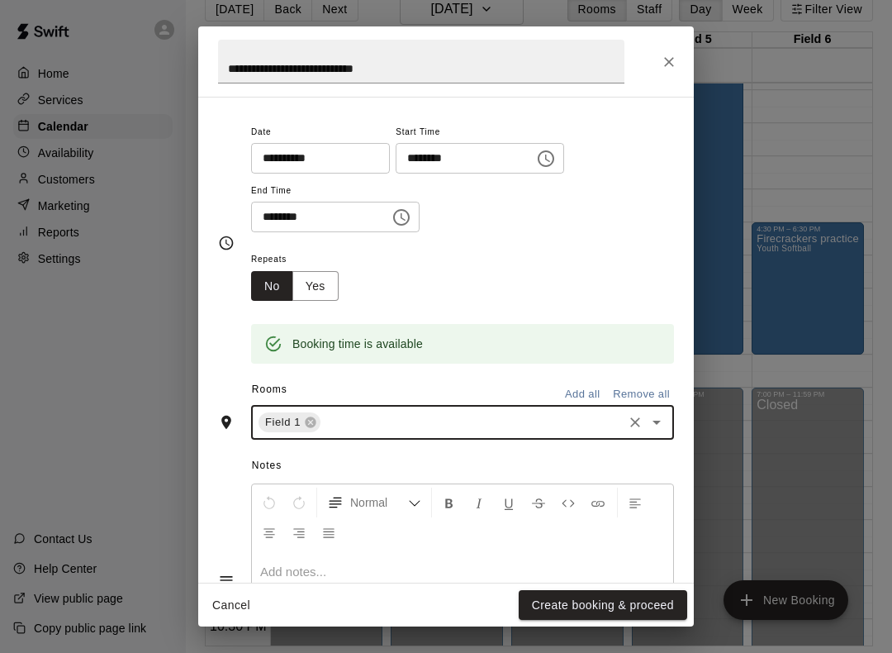
click at [603, 602] on button "Create booking & proceed" at bounding box center [603, 605] width 169 height 31
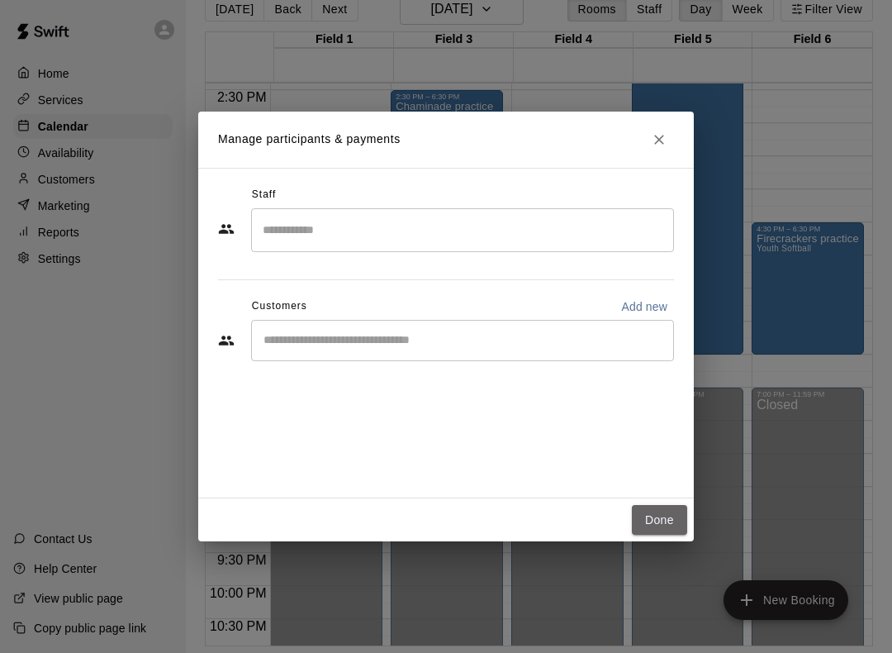
click at [666, 526] on button "Done" at bounding box center [659, 520] width 55 height 31
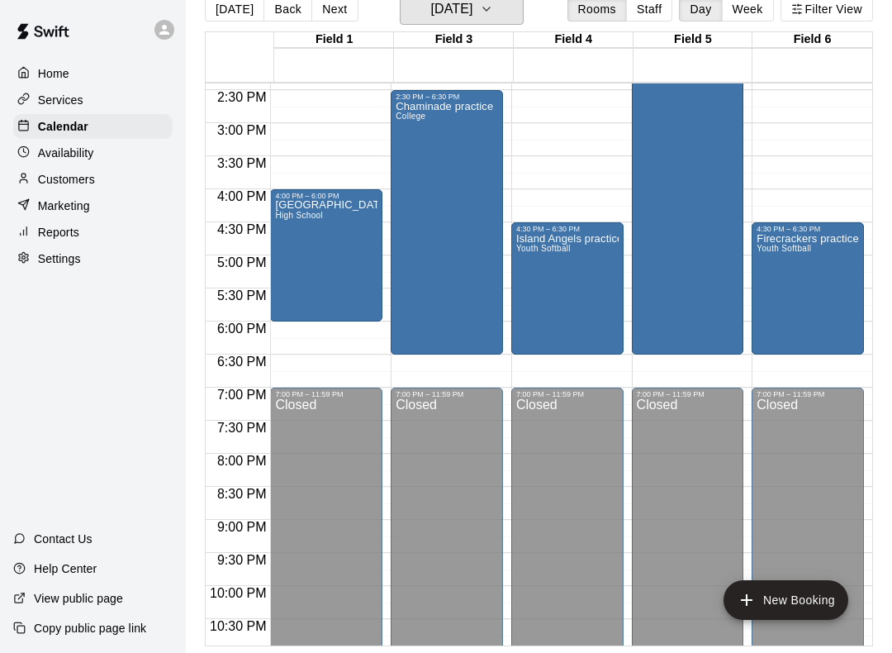
click at [493, 17] on icon "button" at bounding box center [486, 9] width 13 height 20
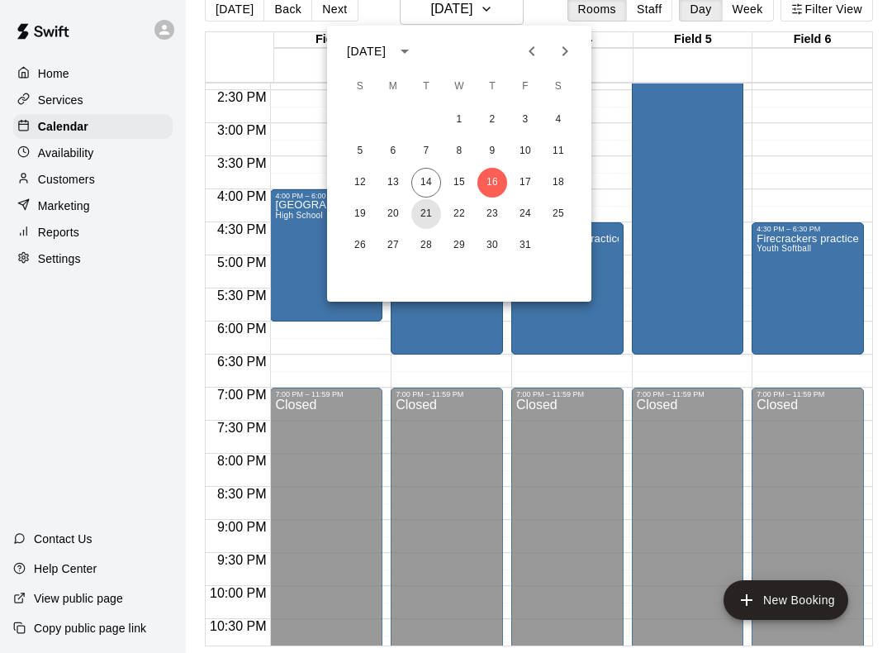
click at [428, 219] on button "21" at bounding box center [427, 214] width 30 height 30
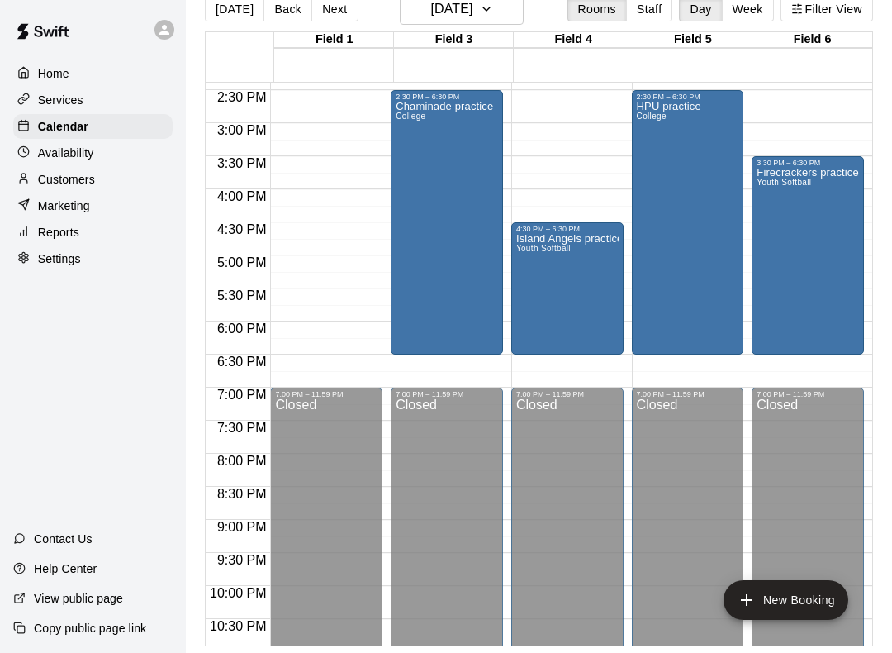
click at [814, 603] on button "New Booking" at bounding box center [786, 600] width 125 height 40
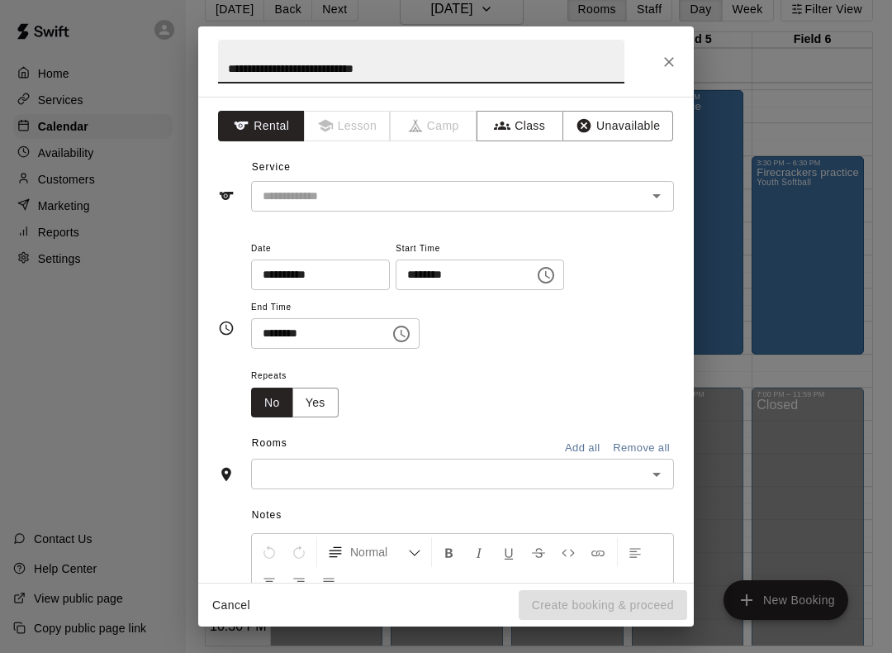
click at [659, 203] on icon "Open" at bounding box center [657, 196] width 20 height 20
type input "**********"
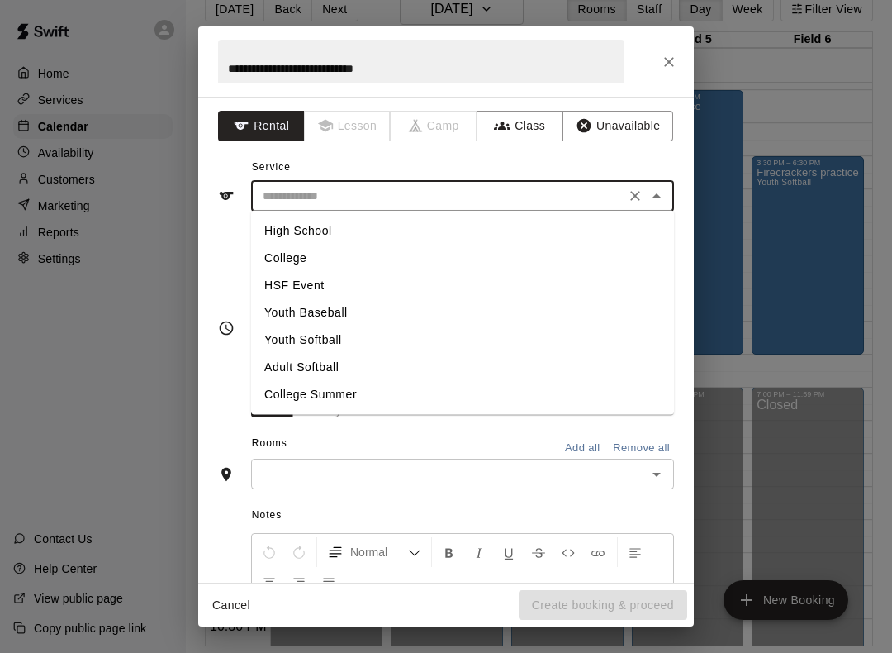
click at [340, 232] on li "High School" at bounding box center [462, 230] width 423 height 27
type input "**********"
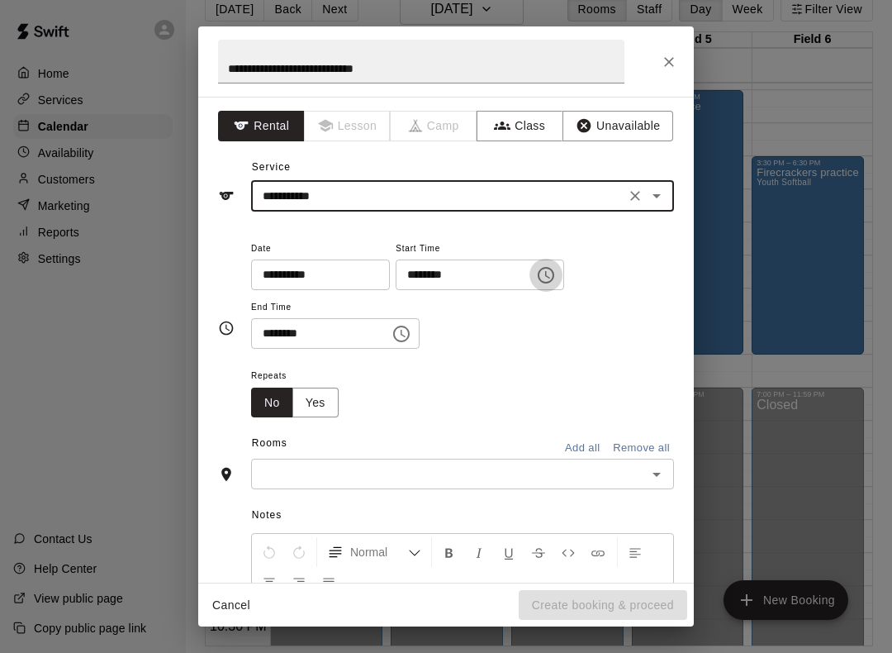
click at [530, 285] on button "Choose time, selected time is 8:00 PM" at bounding box center [546, 275] width 33 height 33
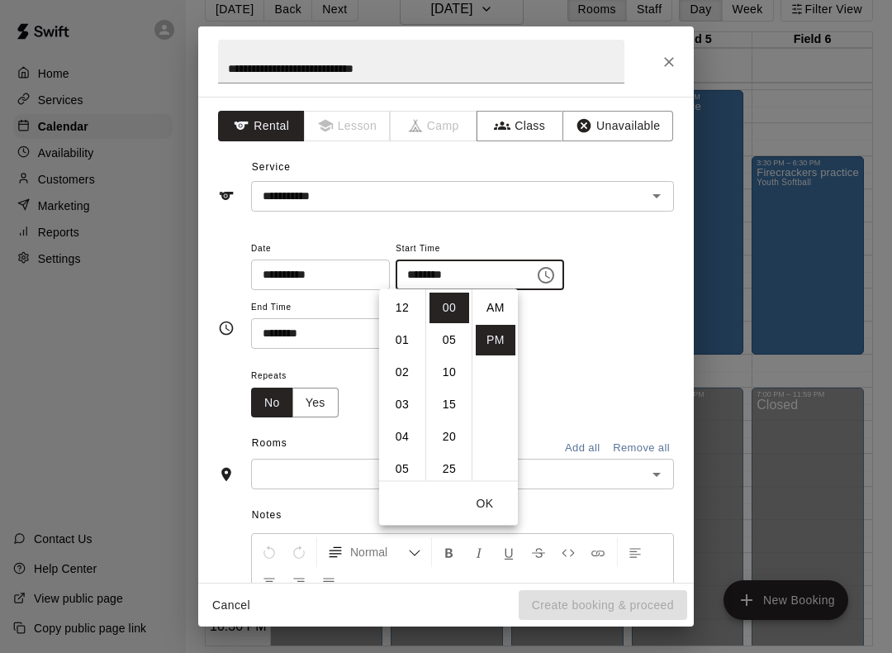
scroll to position [30, 0]
click at [402, 321] on li "04" at bounding box center [403, 325] width 40 height 31
type input "********"
click at [483, 516] on button "OK" at bounding box center [485, 503] width 53 height 31
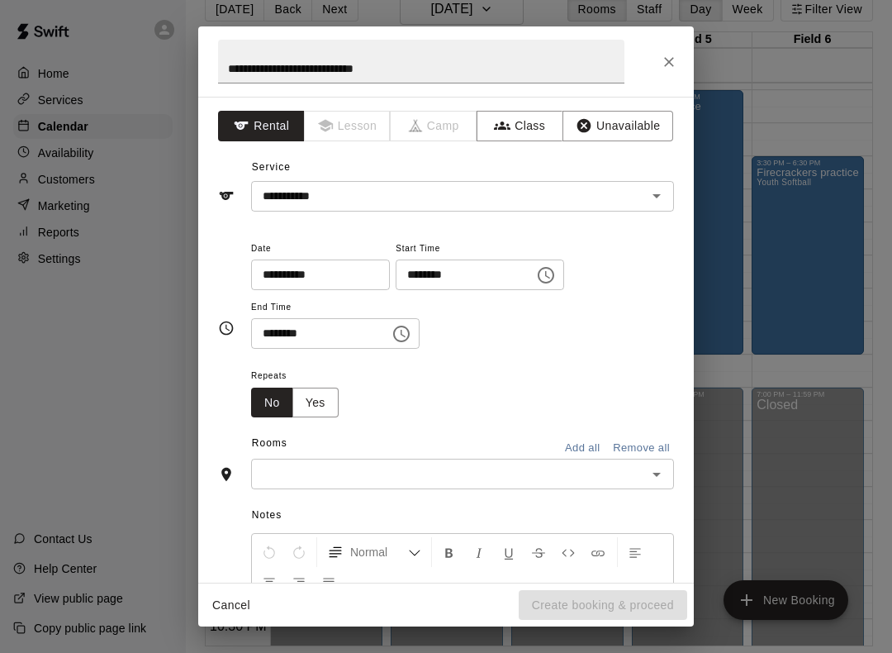
click at [392, 334] on icon "Choose time, selected time is 8:30 PM" at bounding box center [402, 334] width 20 height 20
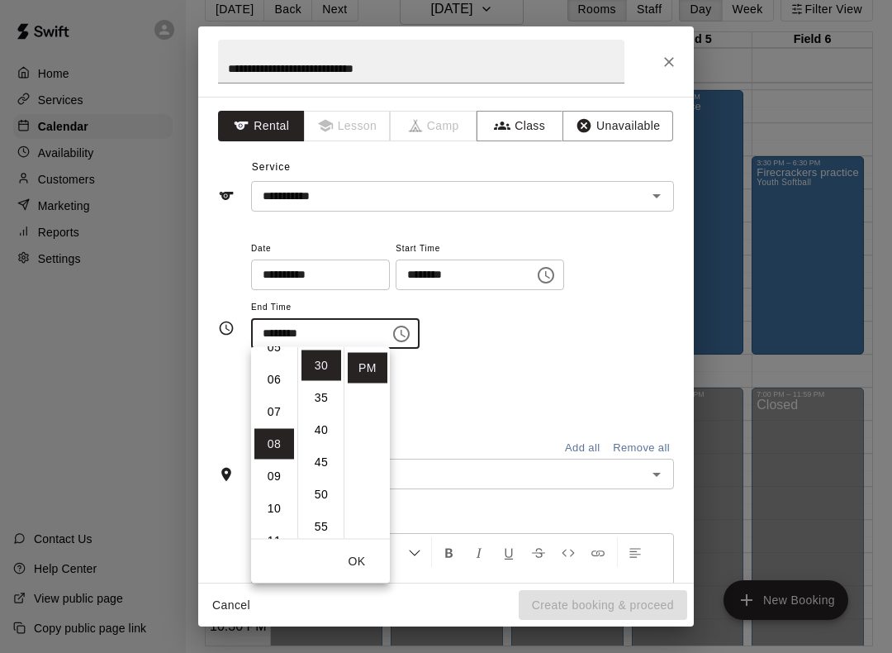
scroll to position [155, 0]
click at [274, 413] on li "06" at bounding box center [275, 404] width 40 height 31
click at [332, 364] on li "00" at bounding box center [322, 365] width 40 height 31
type input "********"
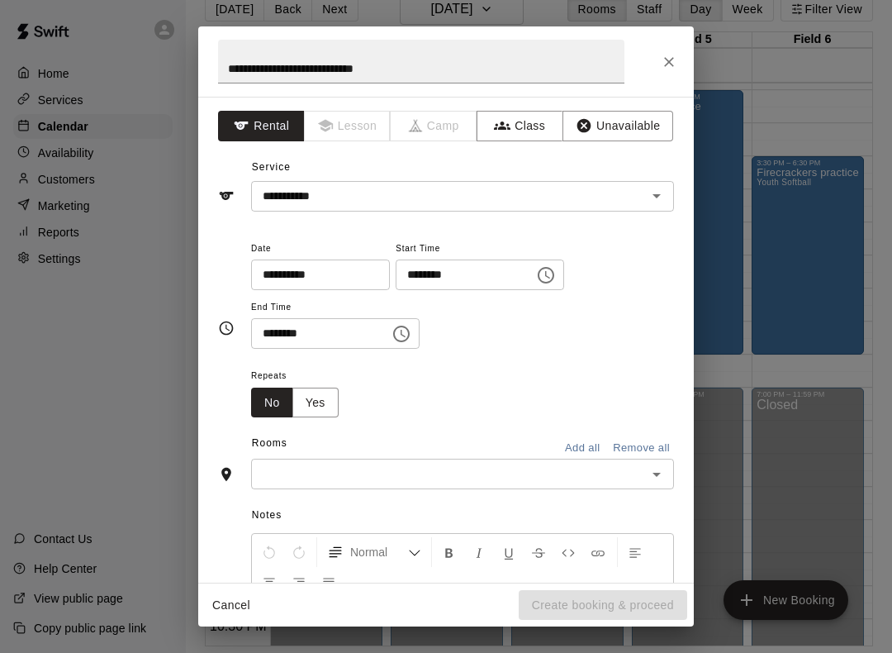
click at [639, 343] on div "**********" at bounding box center [462, 294] width 423 height 112
click at [659, 474] on icon "Open" at bounding box center [657, 474] width 20 height 20
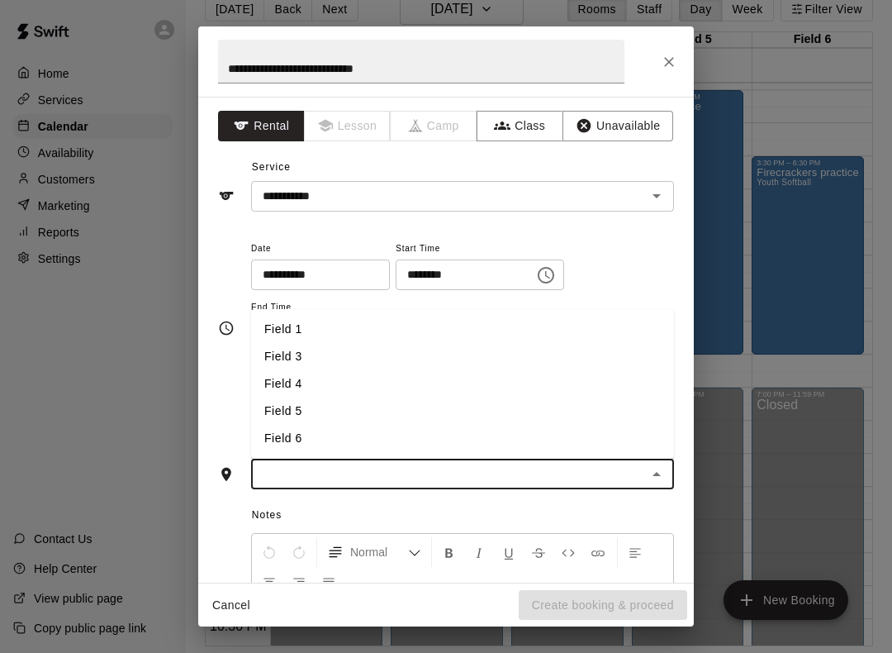
click at [308, 329] on li "Field 1" at bounding box center [462, 329] width 423 height 27
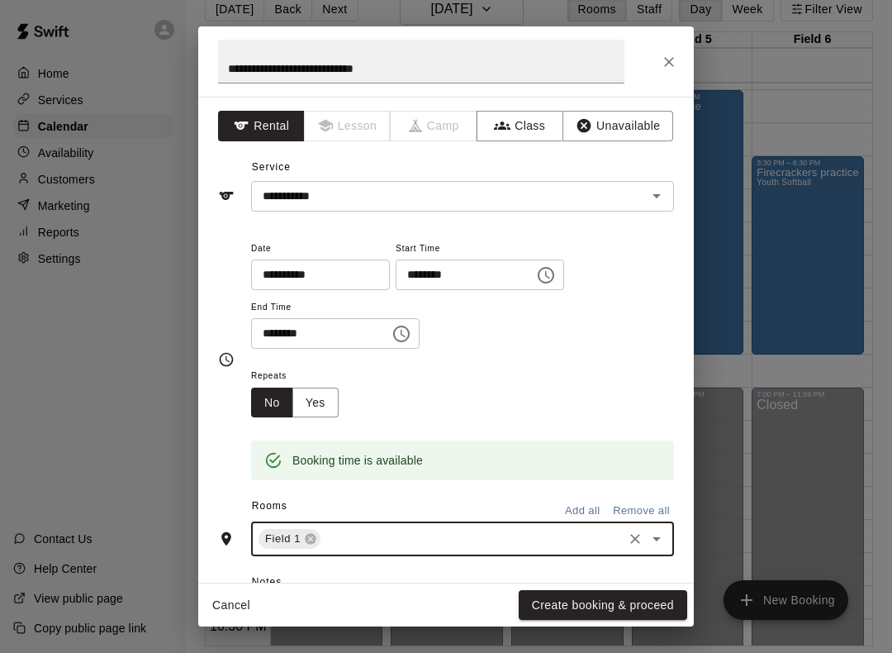
click at [628, 598] on button "Create booking & proceed" at bounding box center [603, 605] width 169 height 31
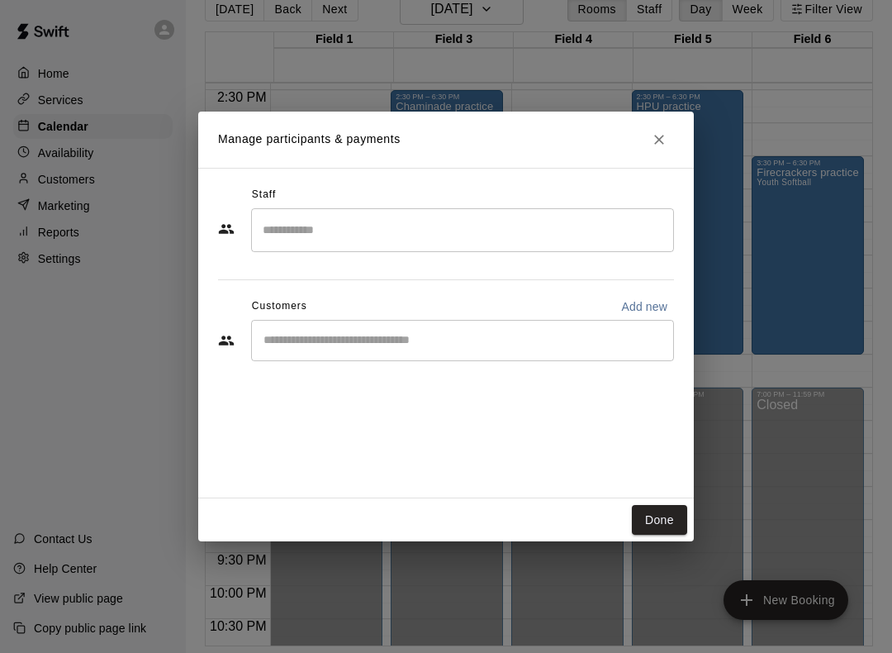
click at [672, 526] on button "Done" at bounding box center [659, 520] width 55 height 31
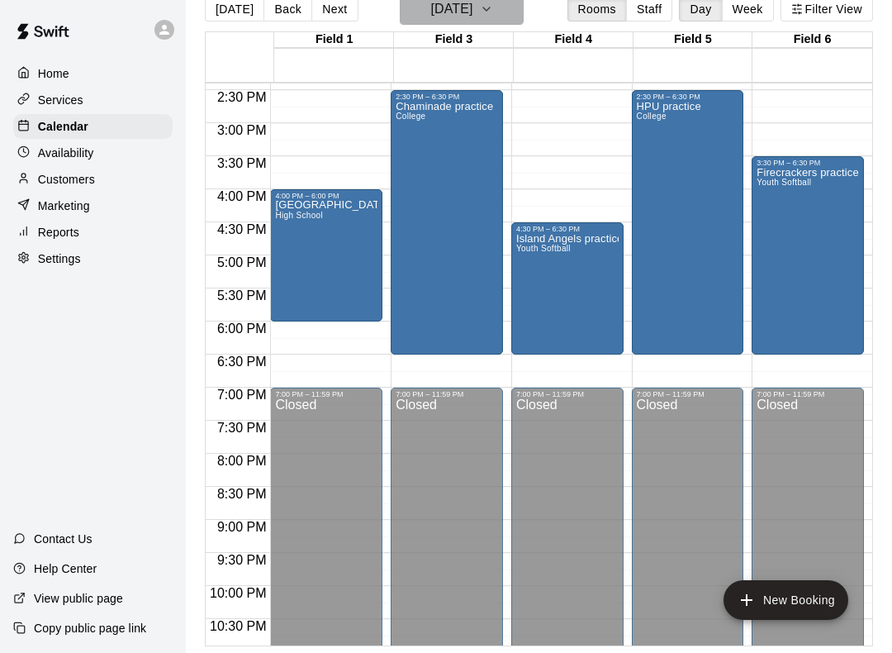
click at [490, 9] on icon "button" at bounding box center [486, 8] width 7 height 3
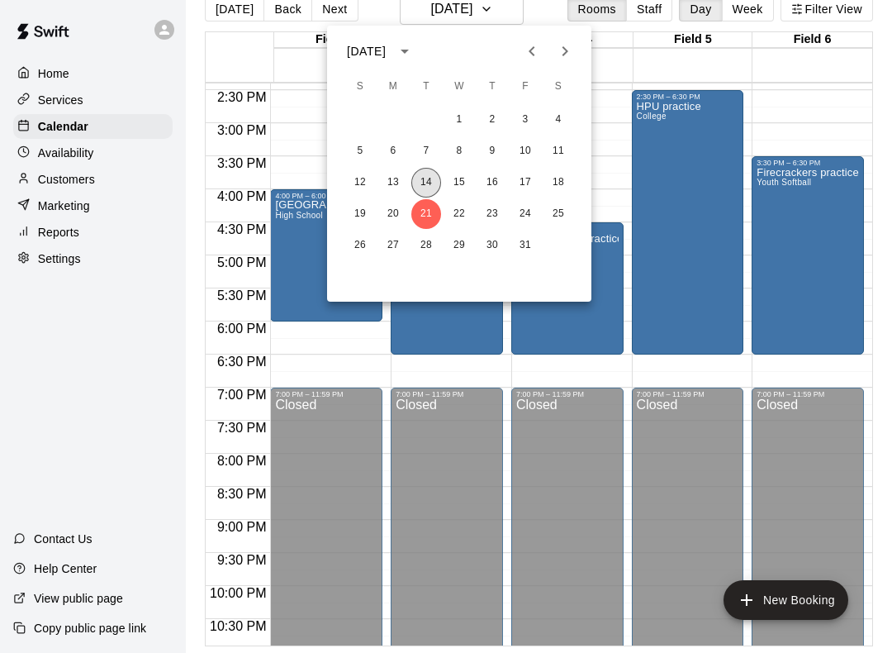
click at [431, 183] on button "14" at bounding box center [427, 183] width 30 height 30
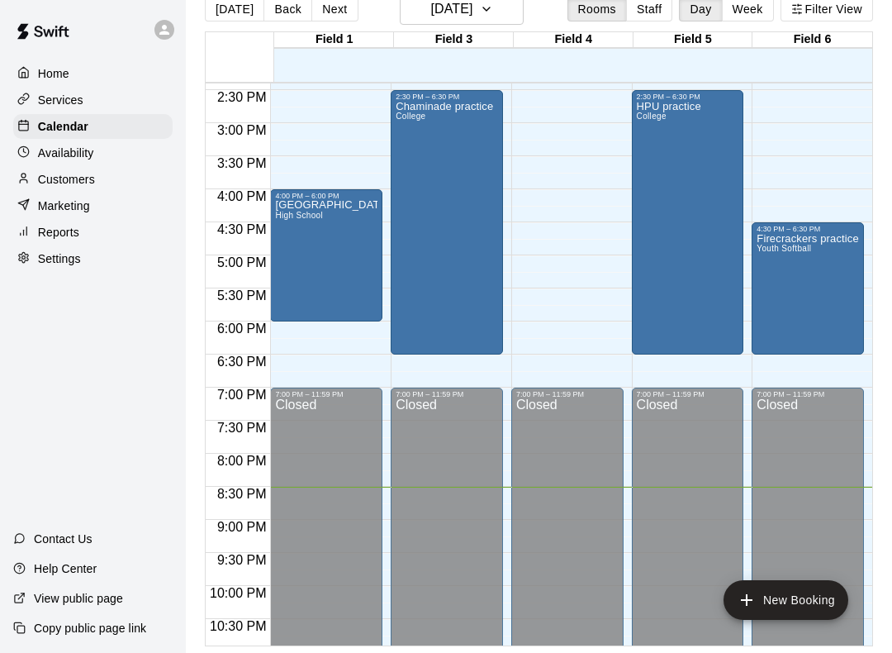
click at [341, 260] on div "[GEOGRAPHIC_DATA]" at bounding box center [326, 526] width 102 height 653
click at [300, 225] on icon "edit" at bounding box center [295, 219] width 20 height 20
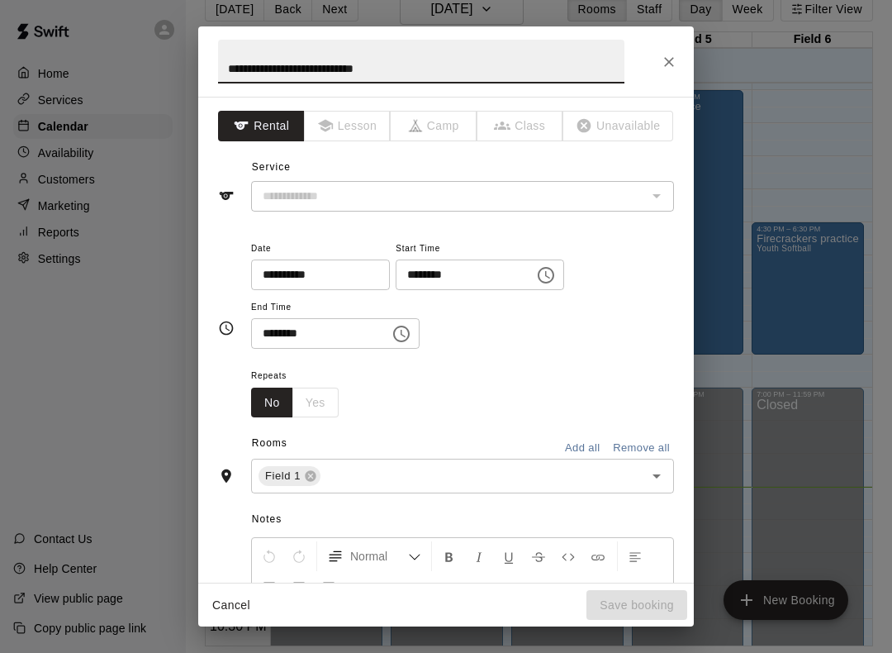
type input "**********"
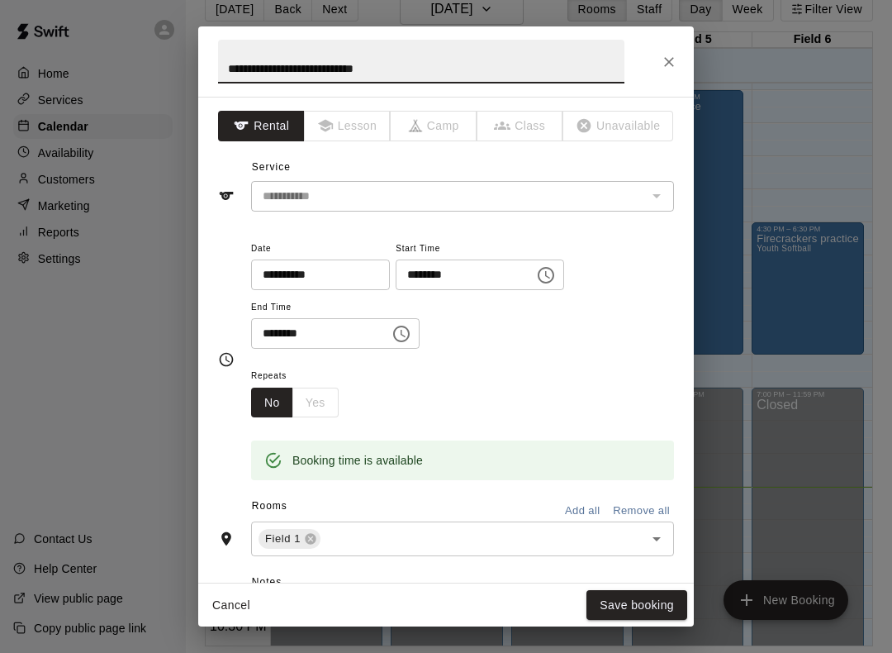
click at [678, 58] on button "Close" at bounding box center [669, 62] width 30 height 30
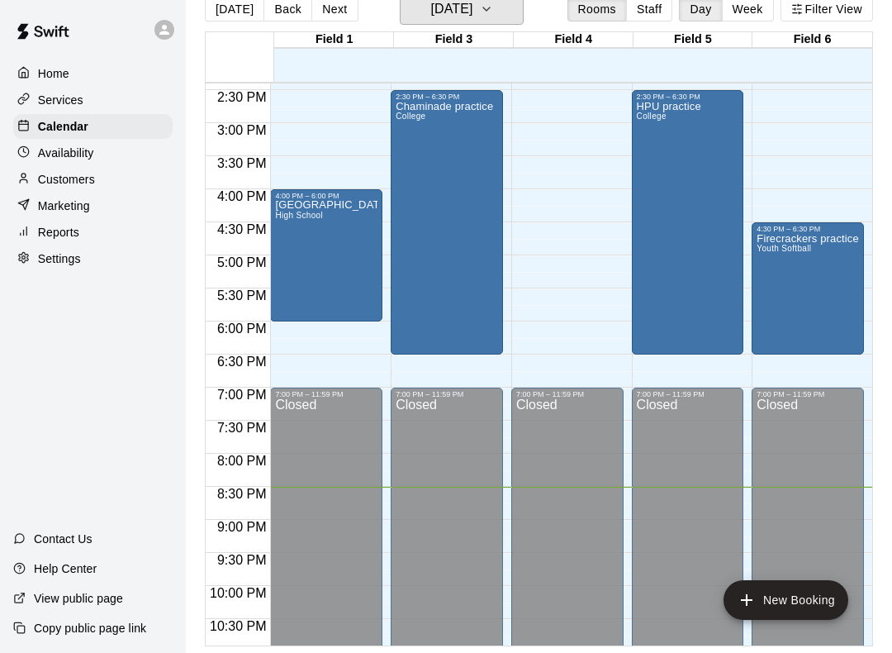
click at [518, 7] on button "[DATE]" at bounding box center [462, 8] width 124 height 31
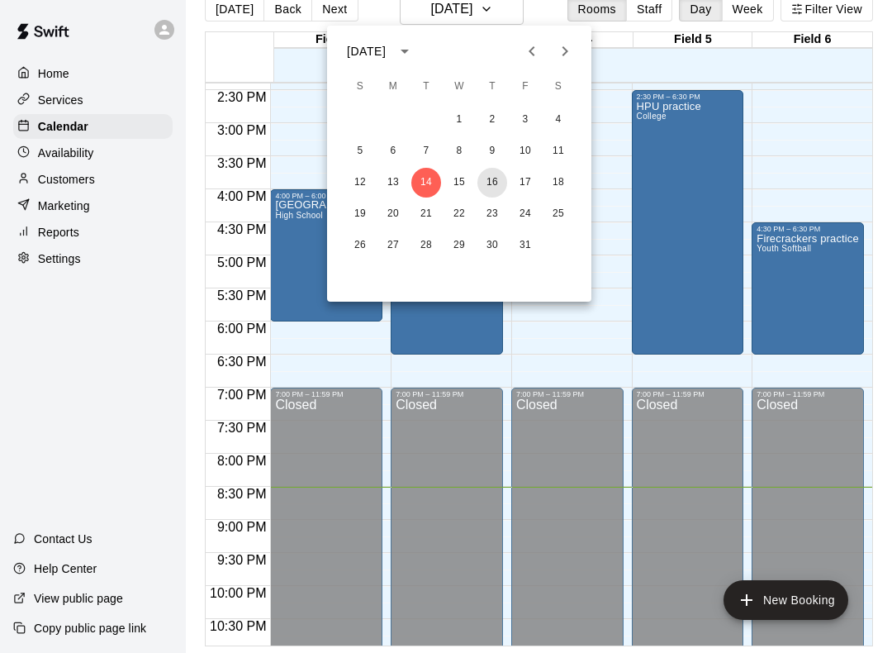
click at [497, 183] on button "16" at bounding box center [493, 183] width 30 height 30
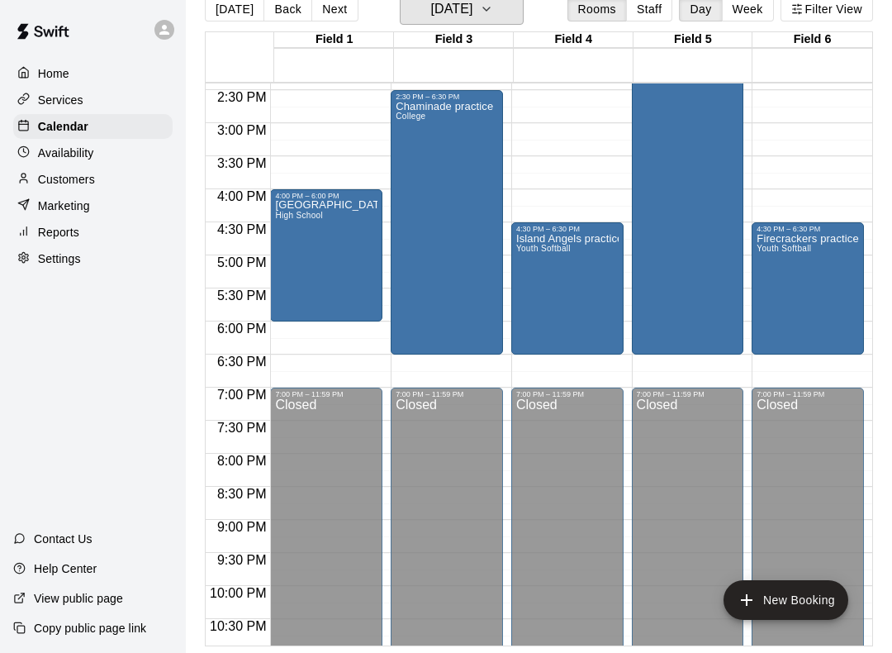
click at [493, 10] on icon "button" at bounding box center [486, 9] width 13 height 20
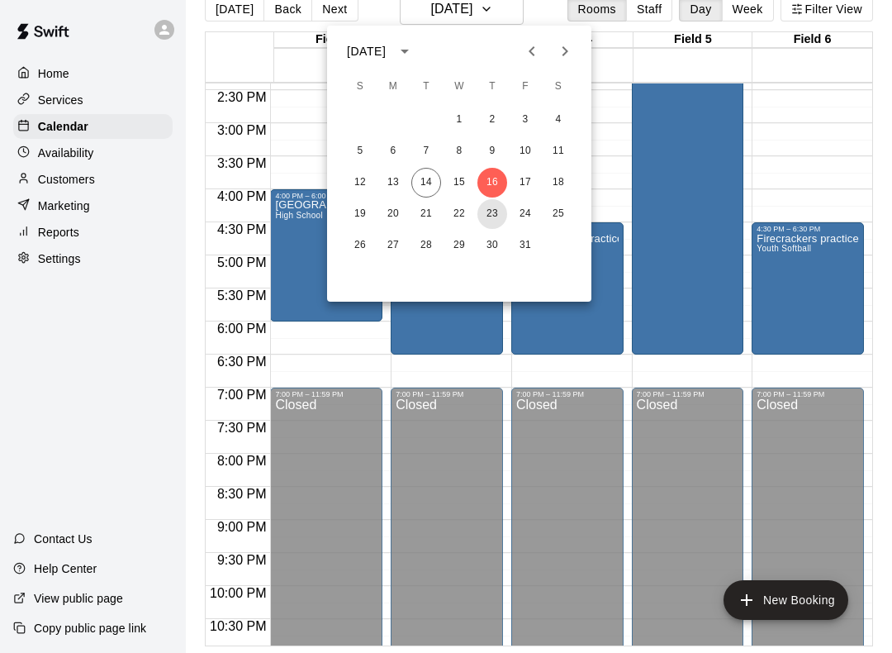
click at [494, 218] on button "23" at bounding box center [493, 214] width 30 height 30
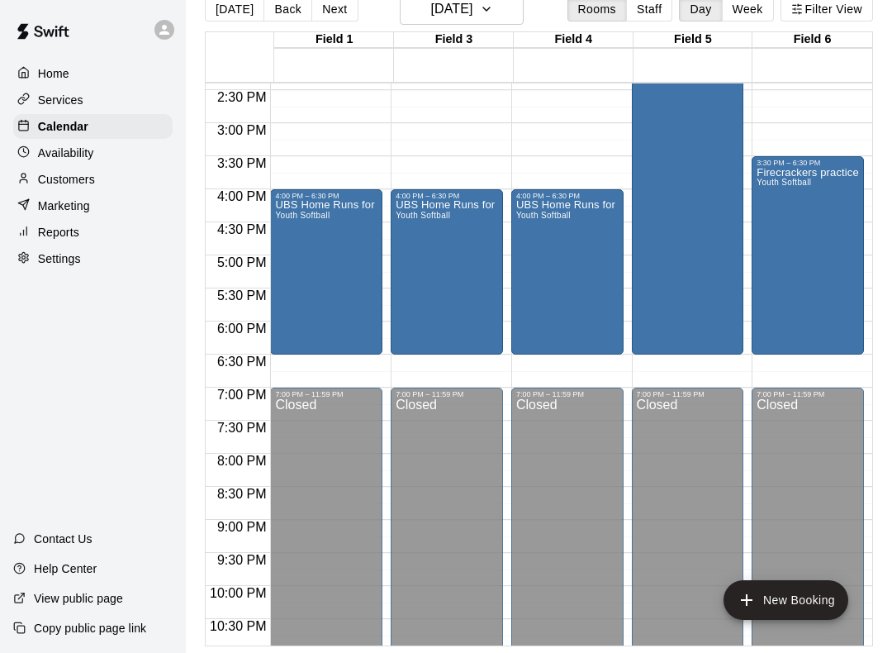
click at [350, 298] on div "UBS Home Runs for Hope Youth Softball" at bounding box center [326, 526] width 102 height 653
click at [289, 314] on div at bounding box center [446, 326] width 892 height 653
click at [321, 278] on div "UBS Home Runs for Hope Youth Softball" at bounding box center [326, 526] width 102 height 653
click at [293, 213] on icon "edit" at bounding box center [295, 219] width 20 height 20
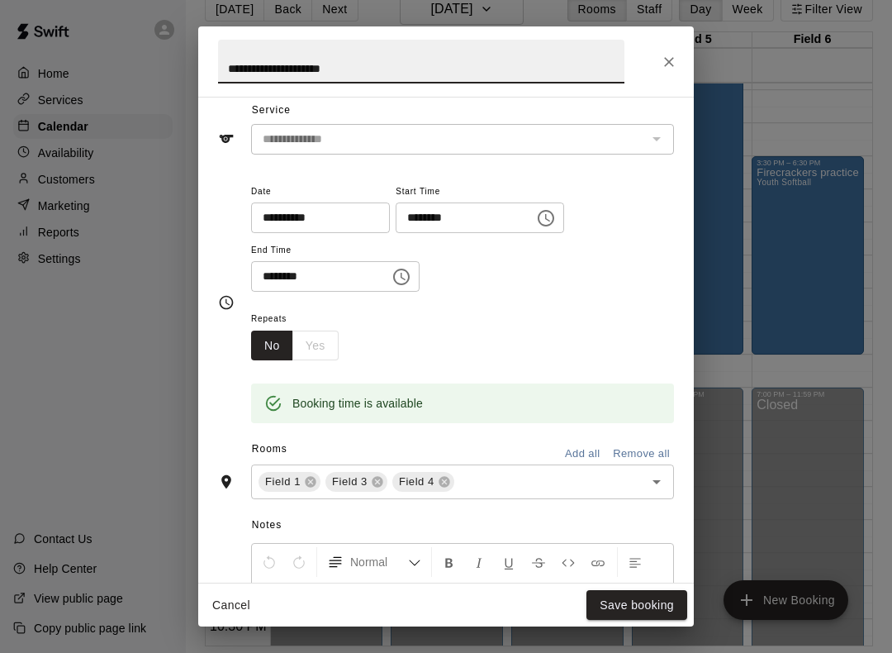
scroll to position [66, 0]
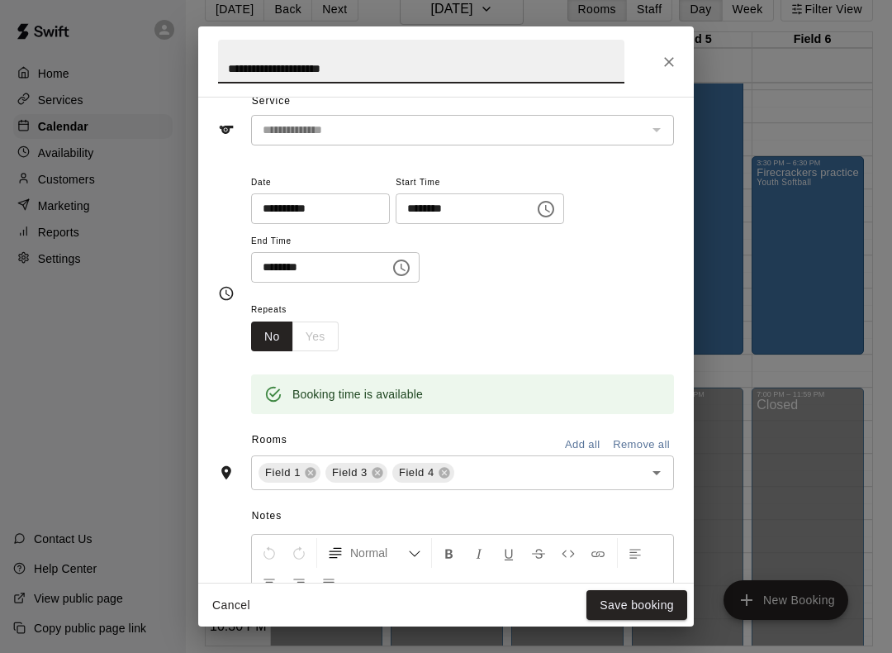
click at [305, 466] on icon at bounding box center [310, 472] width 13 height 13
click at [667, 595] on button "Save booking" at bounding box center [637, 605] width 101 height 31
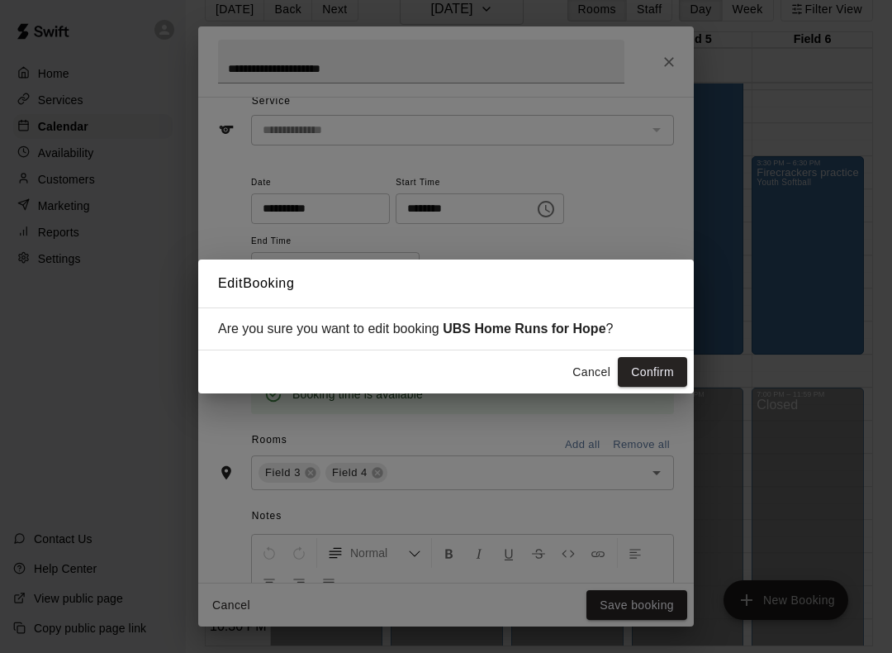
click at [656, 371] on button "Confirm" at bounding box center [652, 372] width 69 height 31
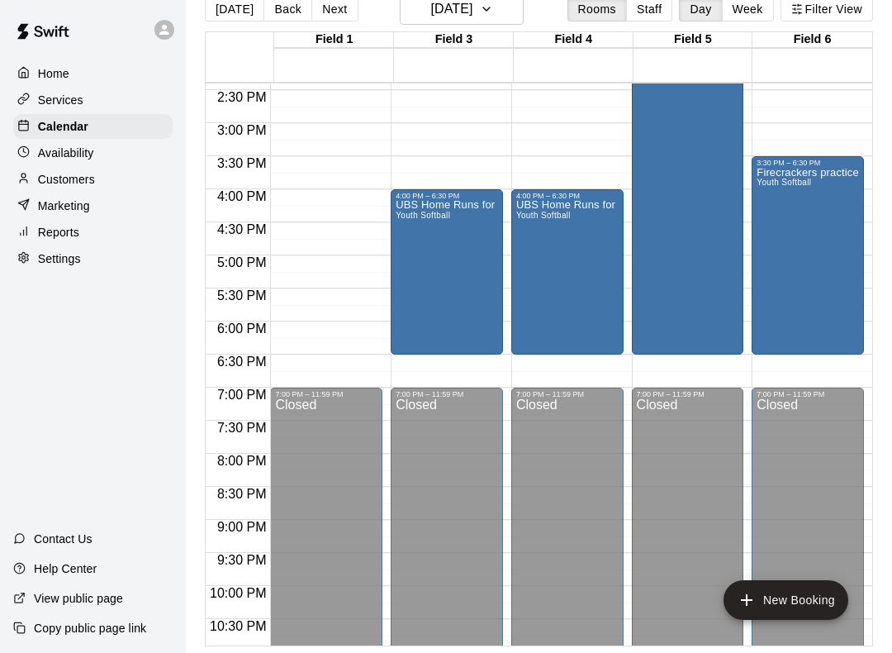
click at [796, 607] on button "New Booking" at bounding box center [786, 600] width 125 height 40
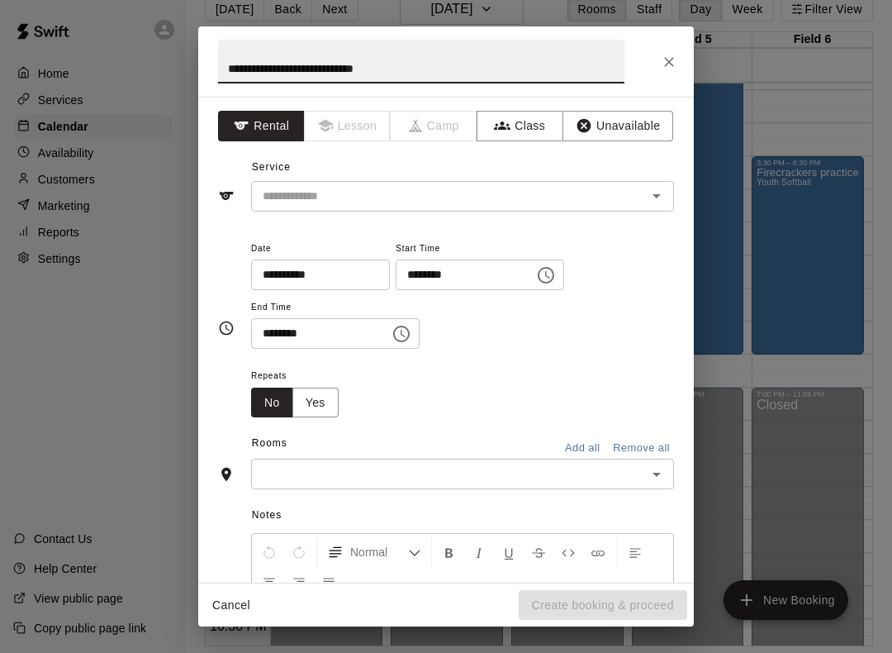
scroll to position [1, 0]
click at [666, 189] on icon "Open" at bounding box center [657, 195] width 20 height 20
type input "**********"
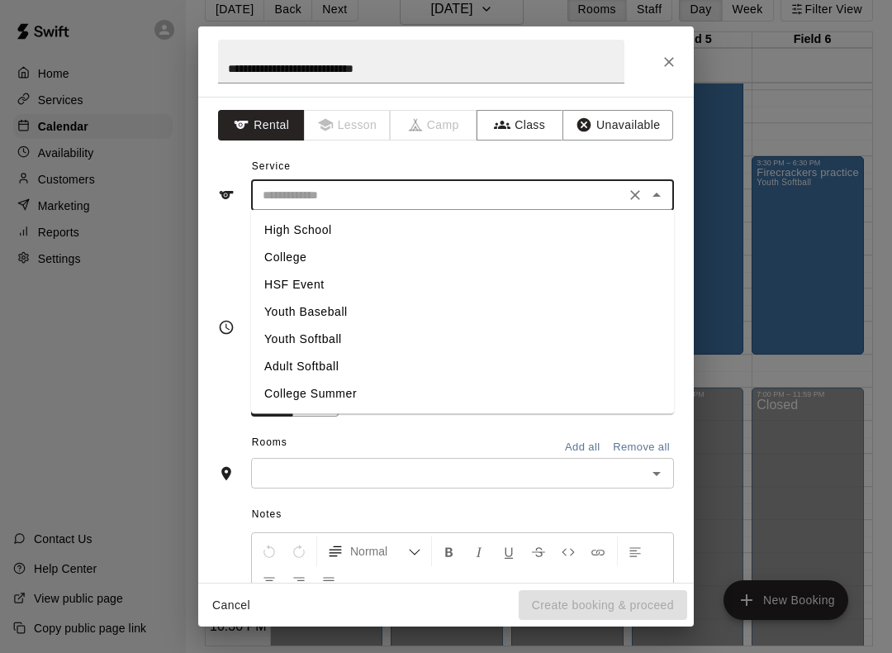
click at [327, 230] on li "High School" at bounding box center [462, 230] width 423 height 27
type input "**********"
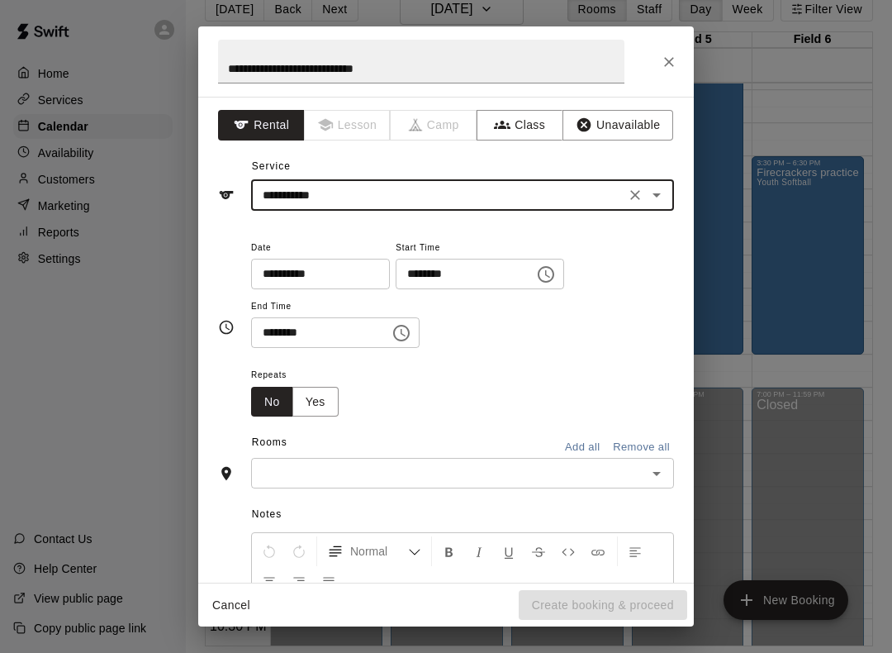
click at [490, 271] on input "********" at bounding box center [459, 274] width 127 height 31
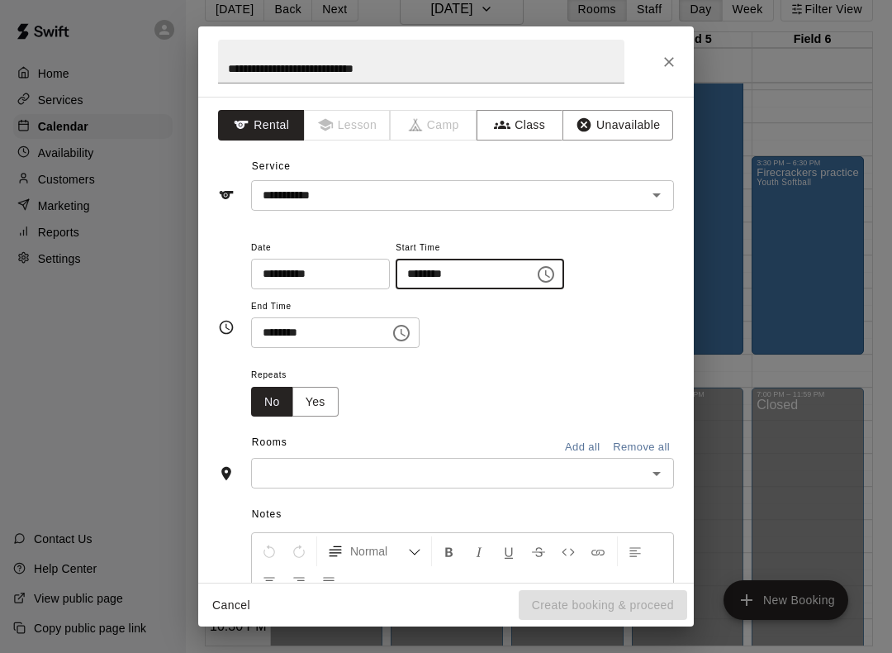
click at [536, 280] on icon "Choose time, selected time is 8:00 PM" at bounding box center [546, 274] width 20 height 20
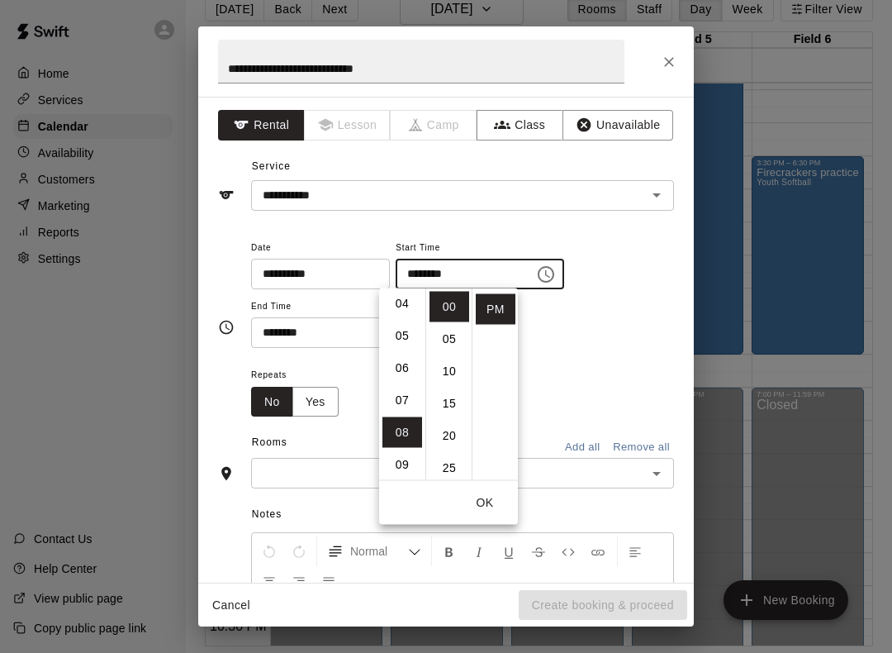
scroll to position [129, 0]
click at [404, 306] on li "04" at bounding box center [403, 307] width 40 height 31
type input "********"
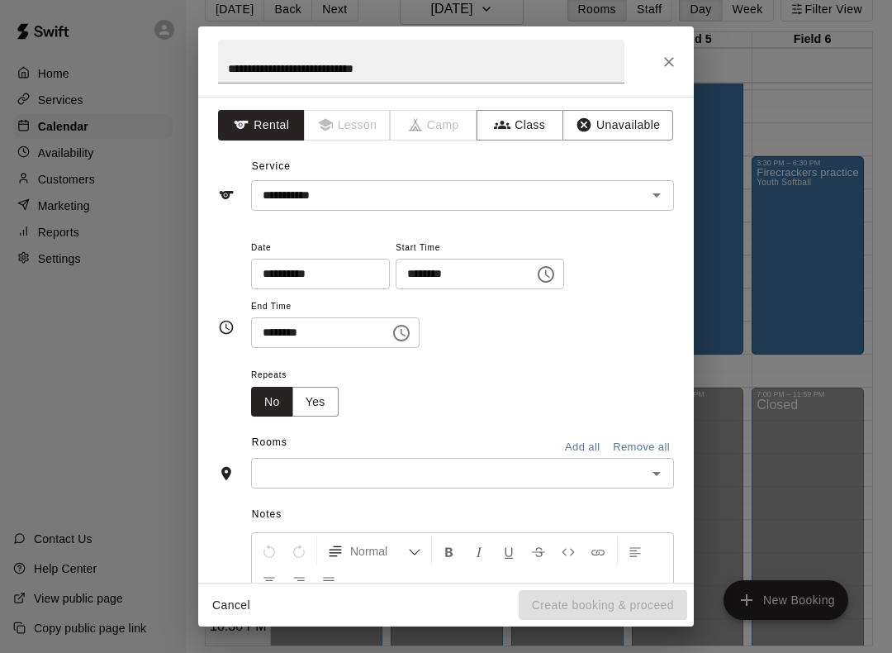
click at [603, 357] on div "**********" at bounding box center [462, 301] width 423 height 128
click at [393, 331] on icon "Choose time, selected time is 8:30 PM" at bounding box center [401, 333] width 17 height 17
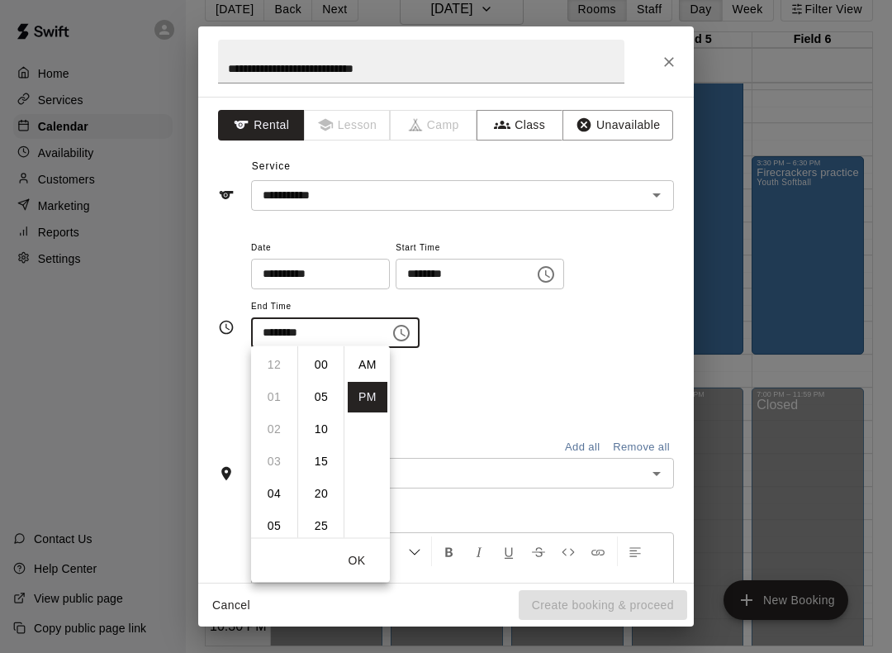
scroll to position [30, 0]
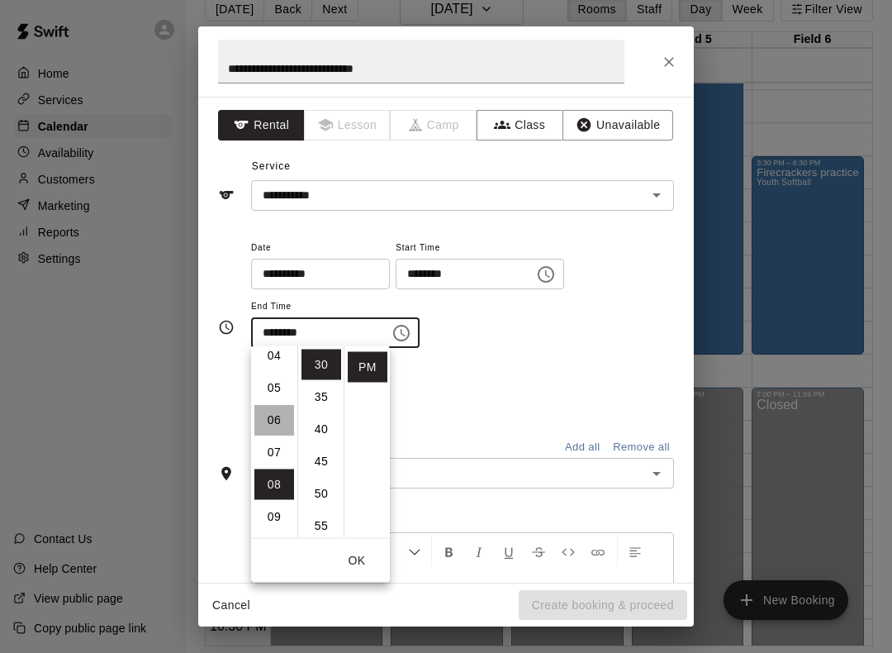
click at [273, 425] on li "06" at bounding box center [275, 420] width 40 height 31
click at [320, 369] on li "00" at bounding box center [322, 365] width 40 height 31
type input "********"
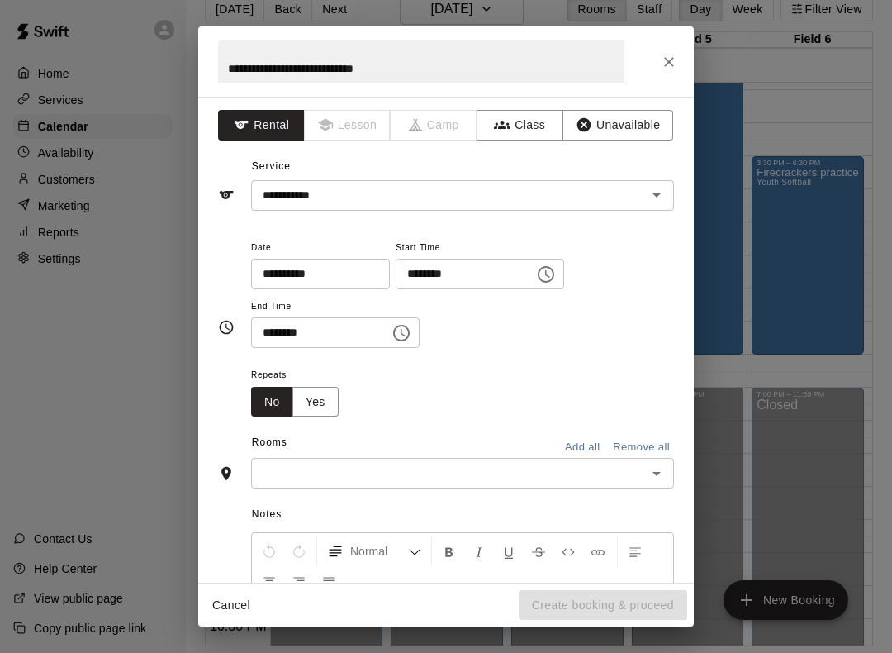
click at [632, 340] on div "**********" at bounding box center [462, 293] width 423 height 112
click at [666, 478] on icon "Open" at bounding box center [657, 474] width 20 height 20
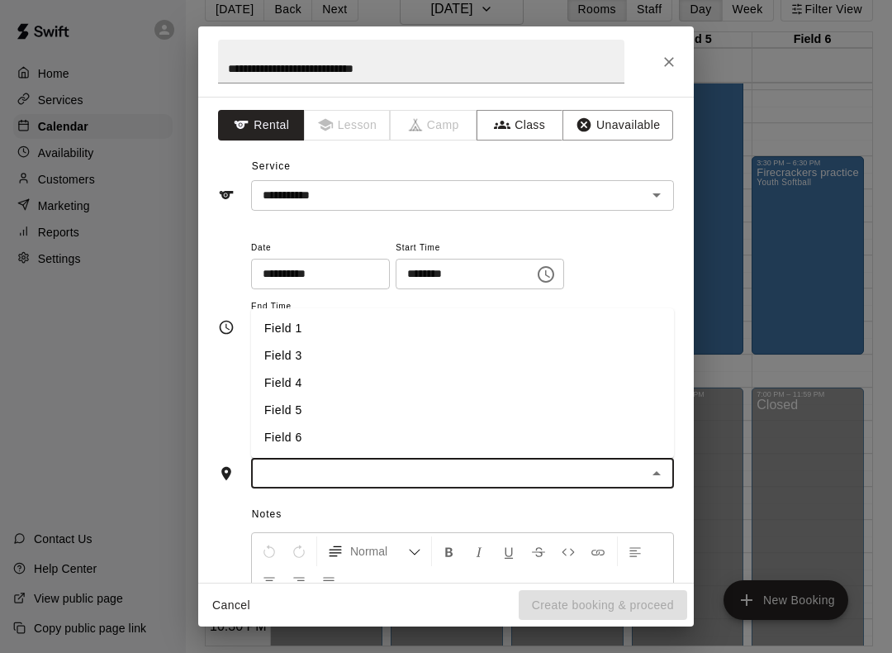
click at [297, 329] on li "Field 1" at bounding box center [462, 328] width 423 height 27
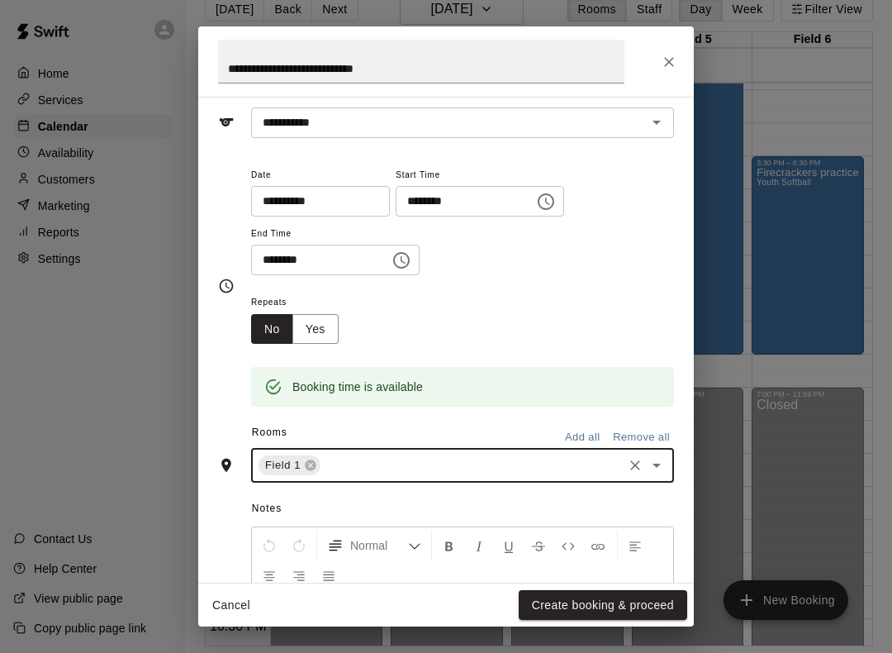
scroll to position [74, 0]
click at [671, 599] on button "Create booking & proceed" at bounding box center [603, 605] width 169 height 31
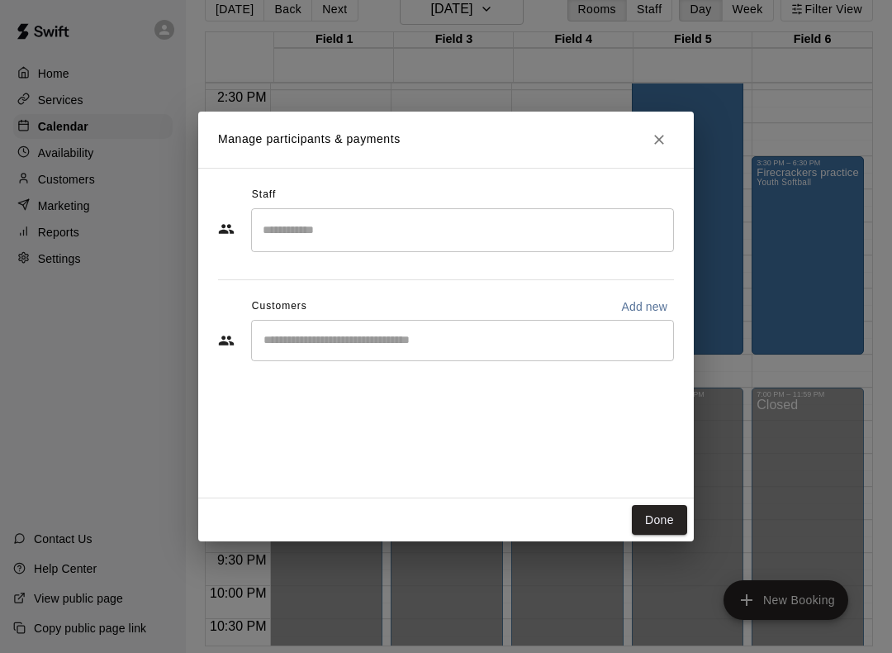
click at [662, 523] on button "Done" at bounding box center [659, 520] width 55 height 31
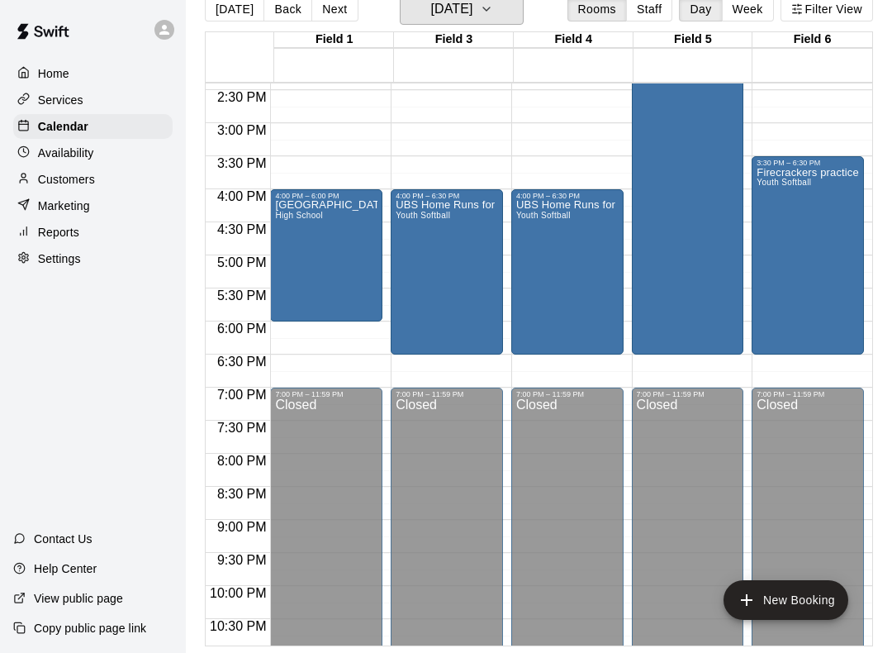
click at [523, 13] on button "[DATE]" at bounding box center [462, 8] width 124 height 31
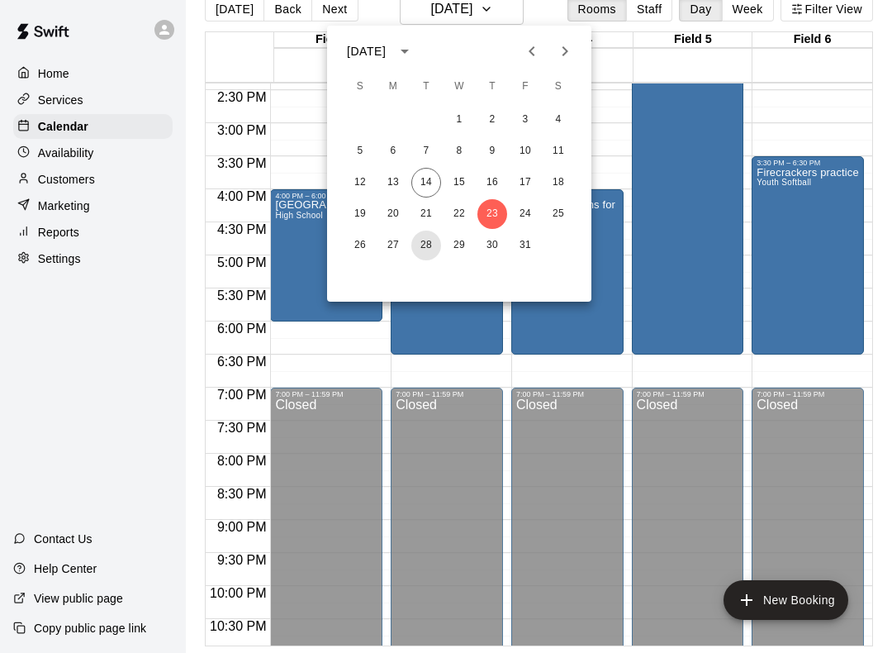
click at [427, 255] on button "28" at bounding box center [427, 246] width 30 height 30
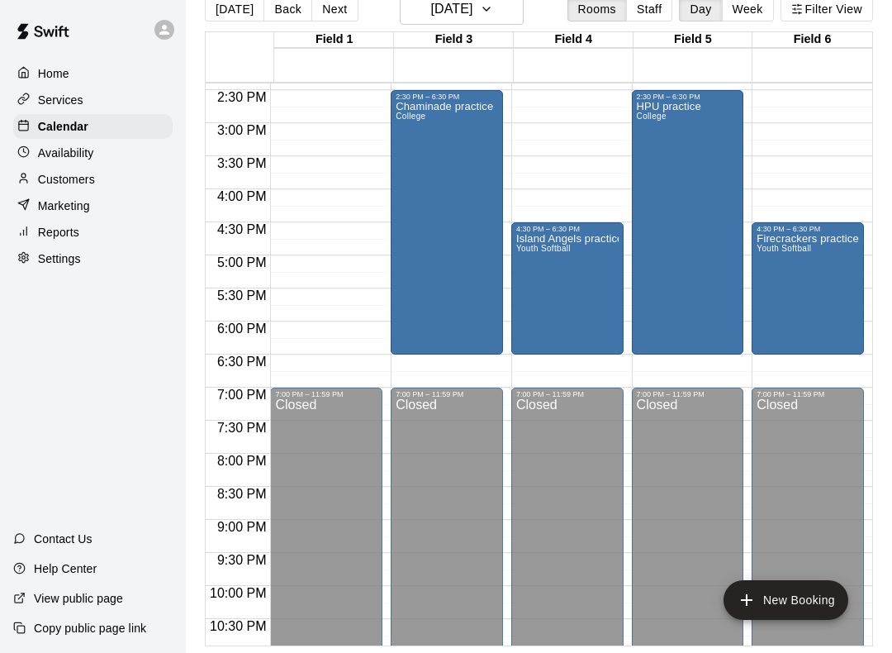
click at [816, 603] on button "New Booking" at bounding box center [786, 600] width 125 height 40
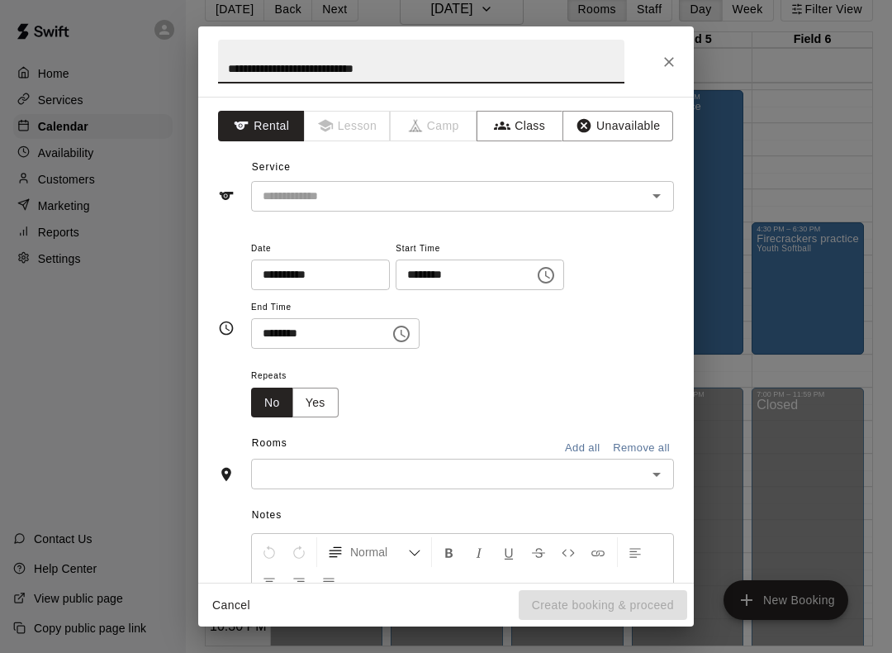
type input "**********"
click at [662, 193] on icon "Open" at bounding box center [657, 196] width 20 height 20
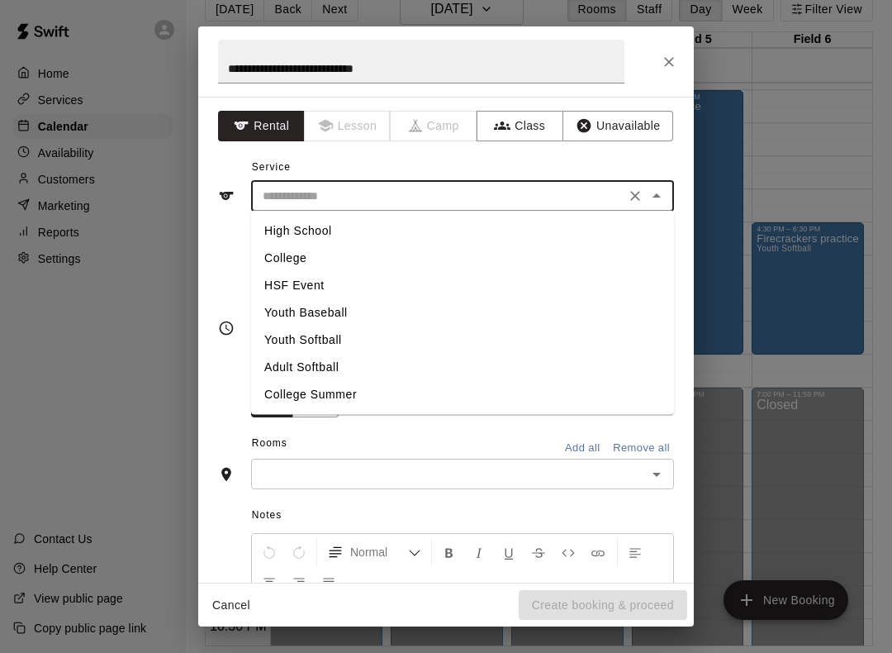
click at [332, 233] on li "High School" at bounding box center [462, 230] width 423 height 27
type input "**********"
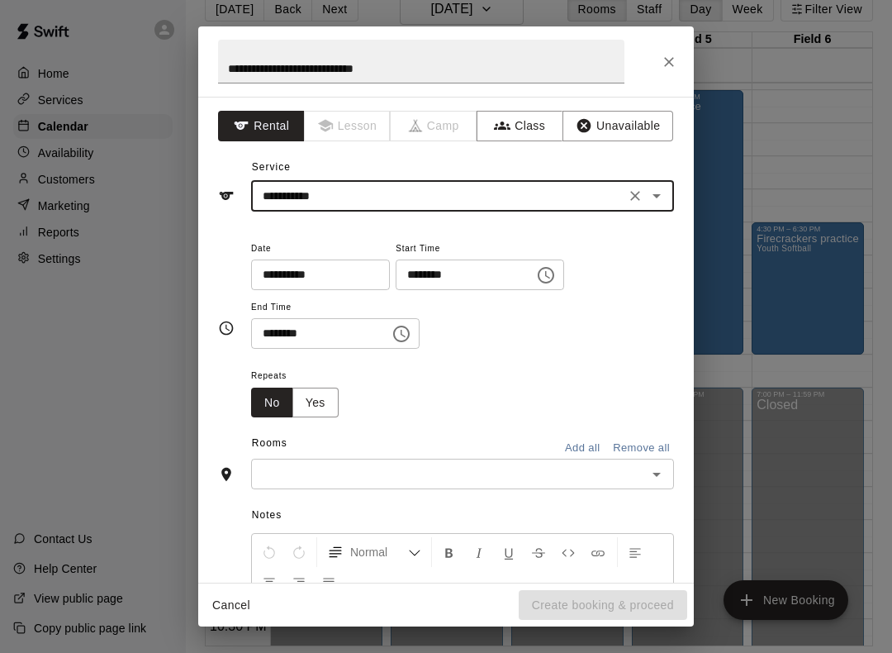
click at [536, 275] on icon "Choose time, selected time is 8:00 PM" at bounding box center [546, 275] width 20 height 20
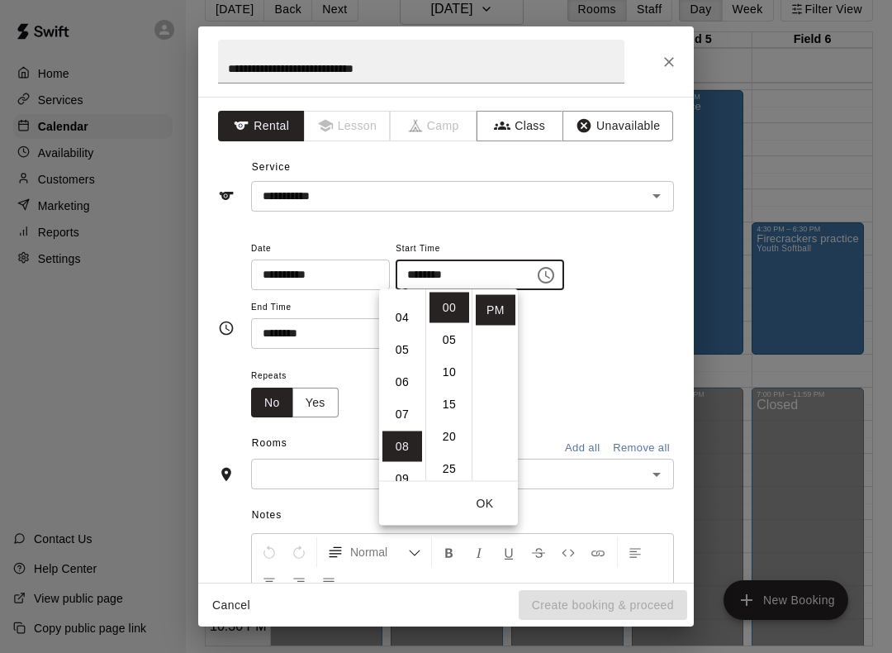
scroll to position [89, 0]
click at [408, 347] on li "04" at bounding box center [403, 347] width 40 height 31
type input "********"
click at [484, 506] on button "OK" at bounding box center [485, 503] width 53 height 31
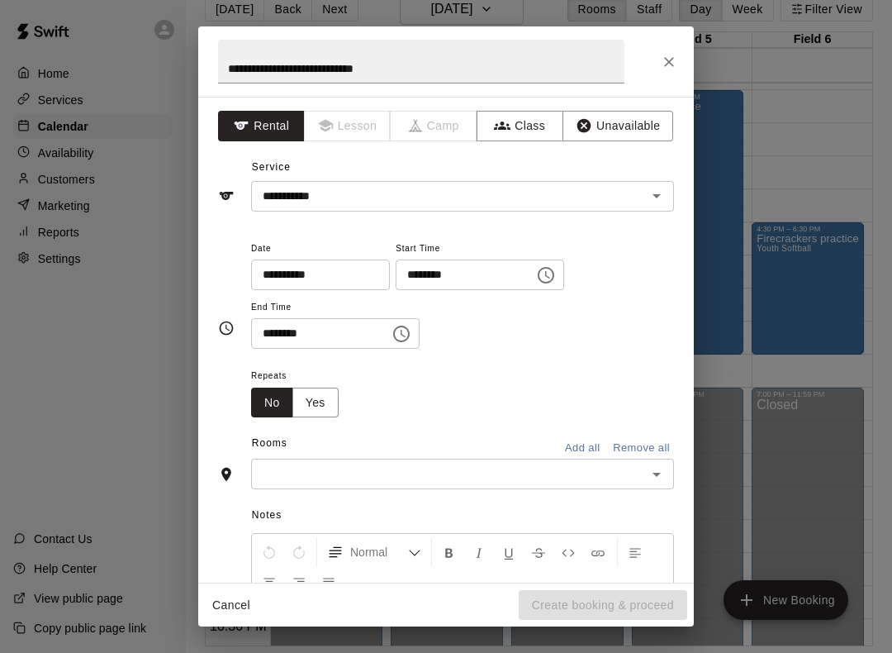
click at [394, 332] on icon "Choose time, selected time is 8:30 PM" at bounding box center [401, 334] width 17 height 17
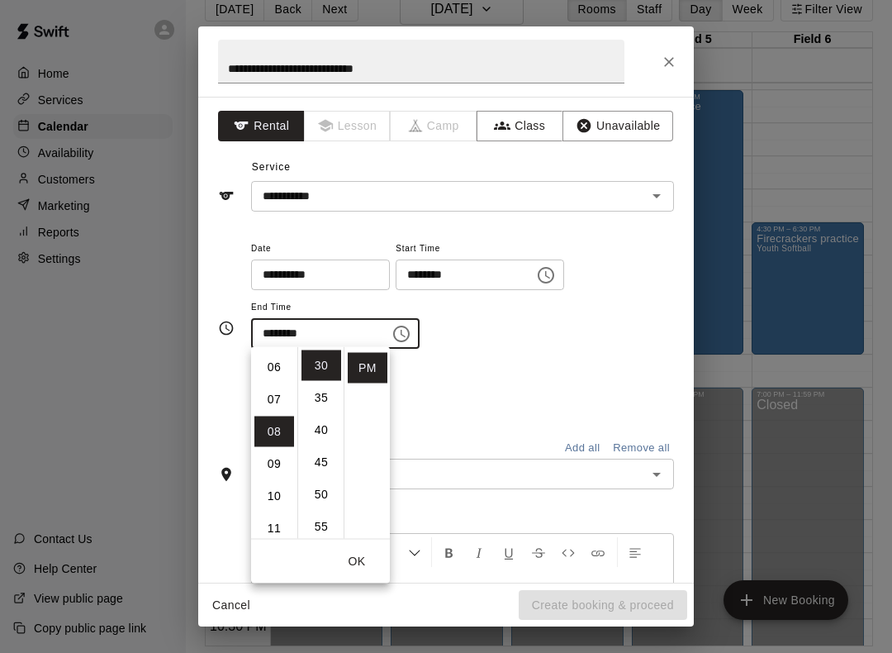
scroll to position [178, 0]
click at [276, 381] on li "06" at bounding box center [275, 380] width 40 height 31
click at [324, 364] on li "00" at bounding box center [322, 365] width 40 height 31
type input "********"
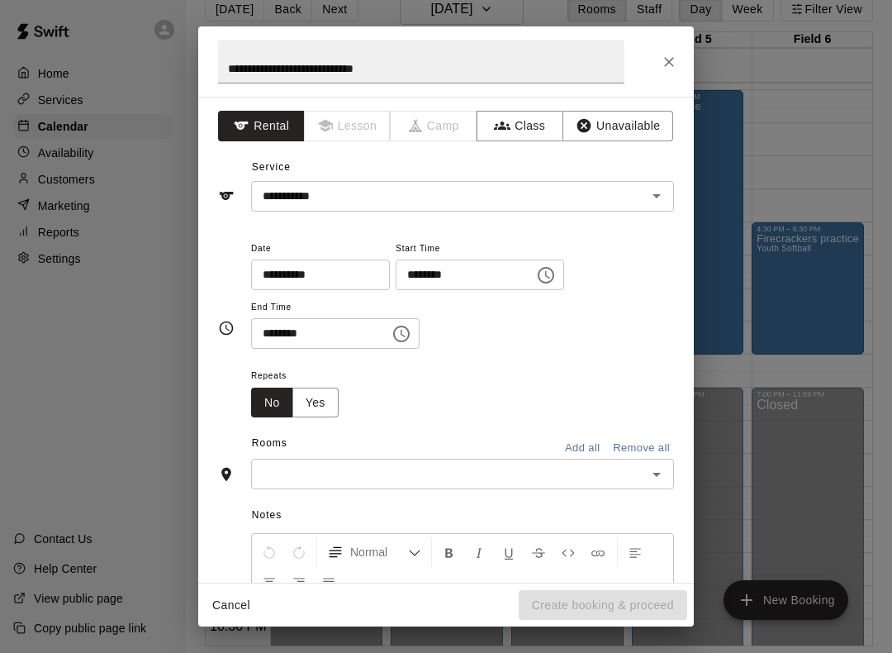
click at [511, 336] on div "**********" at bounding box center [462, 294] width 423 height 112
click at [657, 474] on icon "Open" at bounding box center [657, 474] width 20 height 20
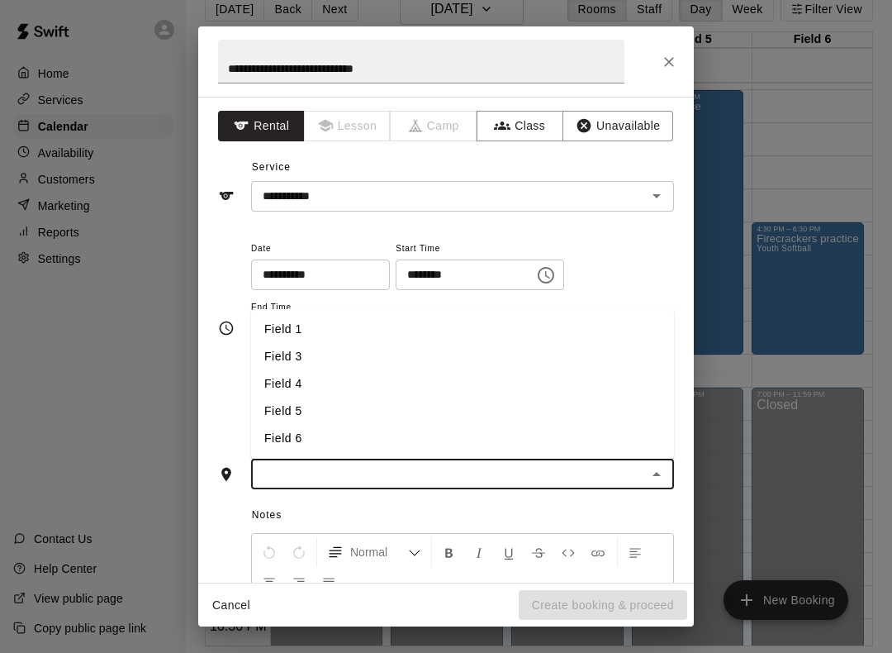
click at [298, 326] on li "Field 1" at bounding box center [462, 329] width 423 height 27
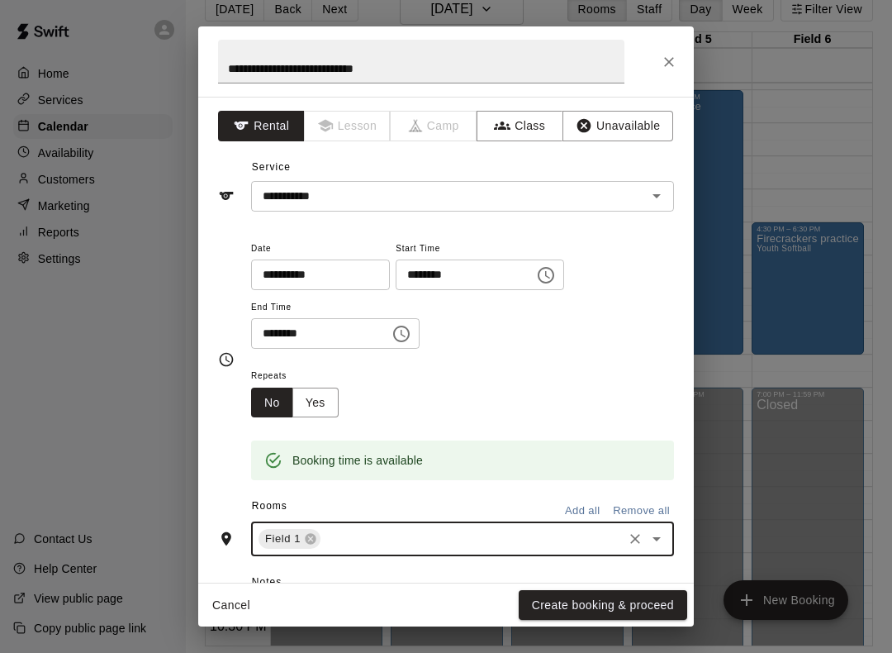
click at [662, 603] on button "Create booking & proceed" at bounding box center [603, 605] width 169 height 31
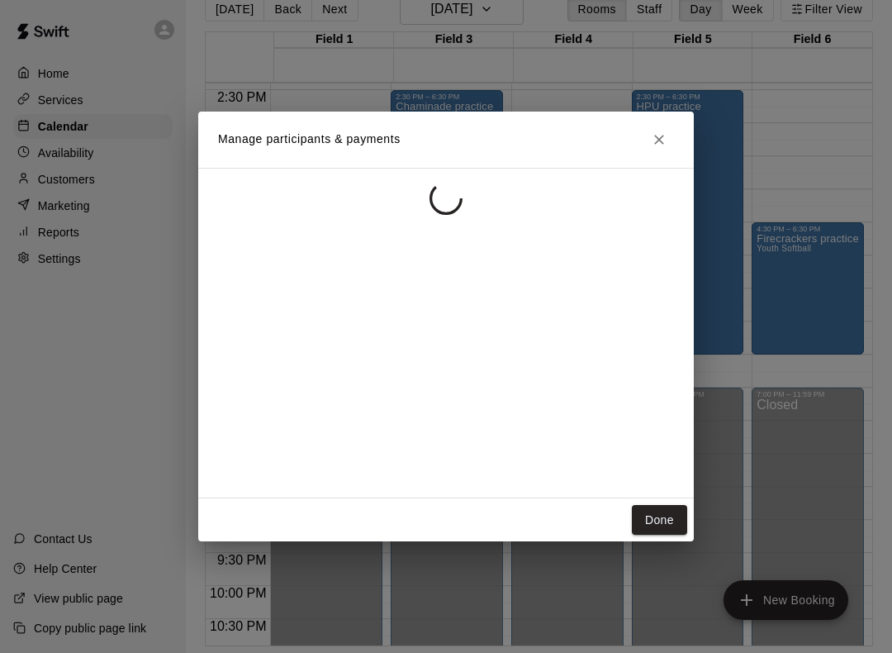
click at [661, 529] on button "Done" at bounding box center [659, 520] width 55 height 31
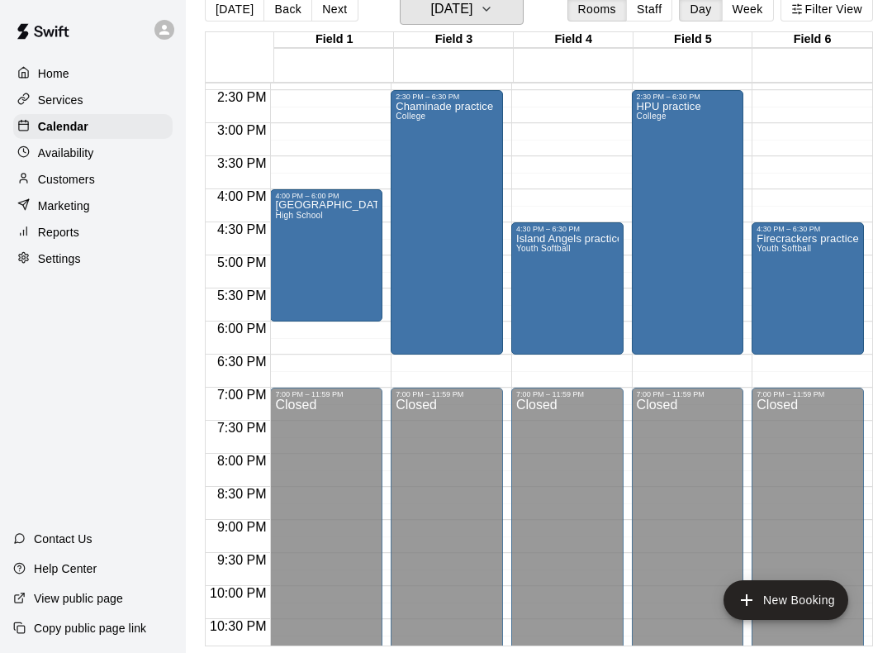
click at [493, 15] on icon "button" at bounding box center [486, 9] width 13 height 20
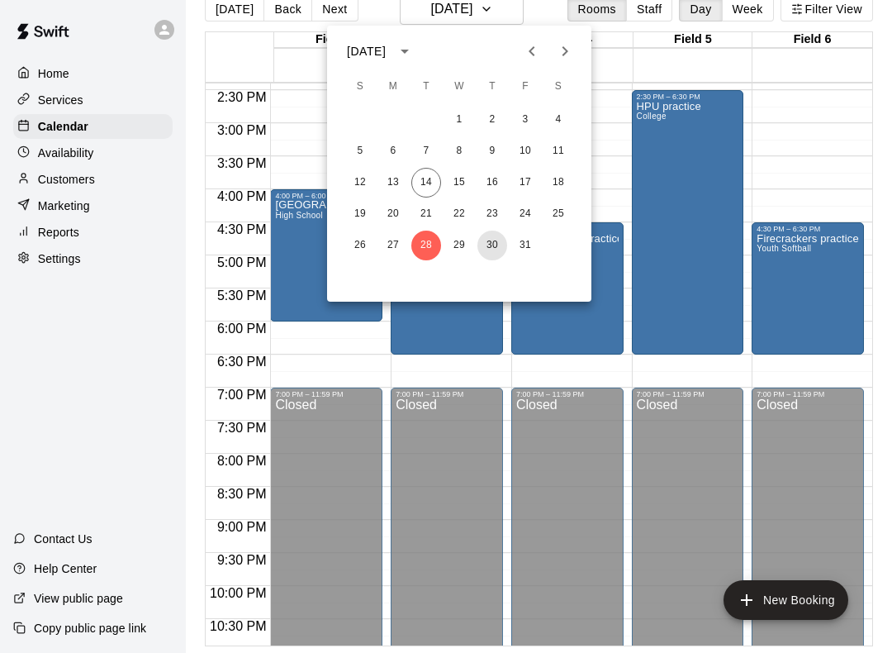
click at [493, 252] on button "30" at bounding box center [493, 246] width 30 height 30
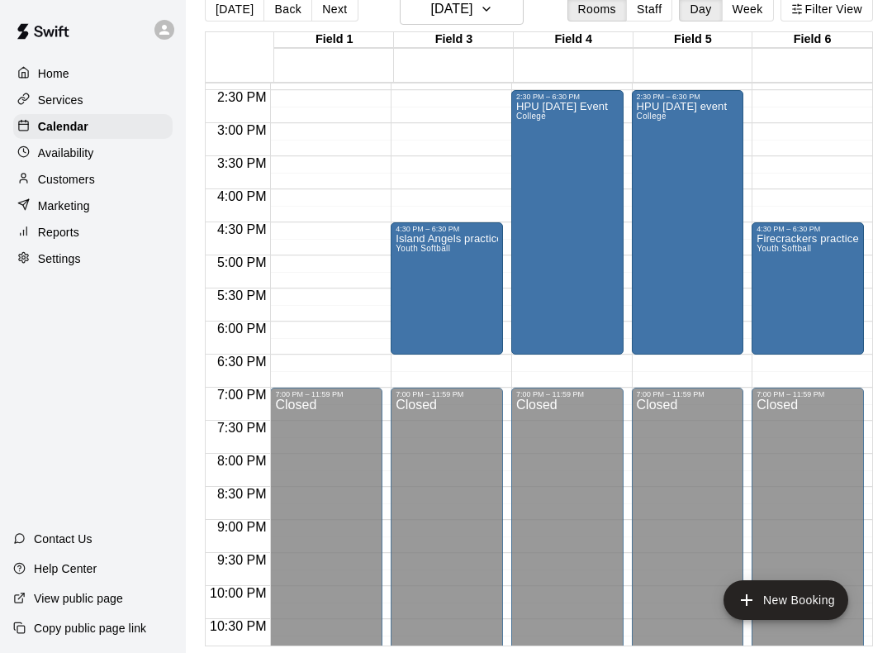
click at [803, 601] on button "New Booking" at bounding box center [786, 600] width 125 height 40
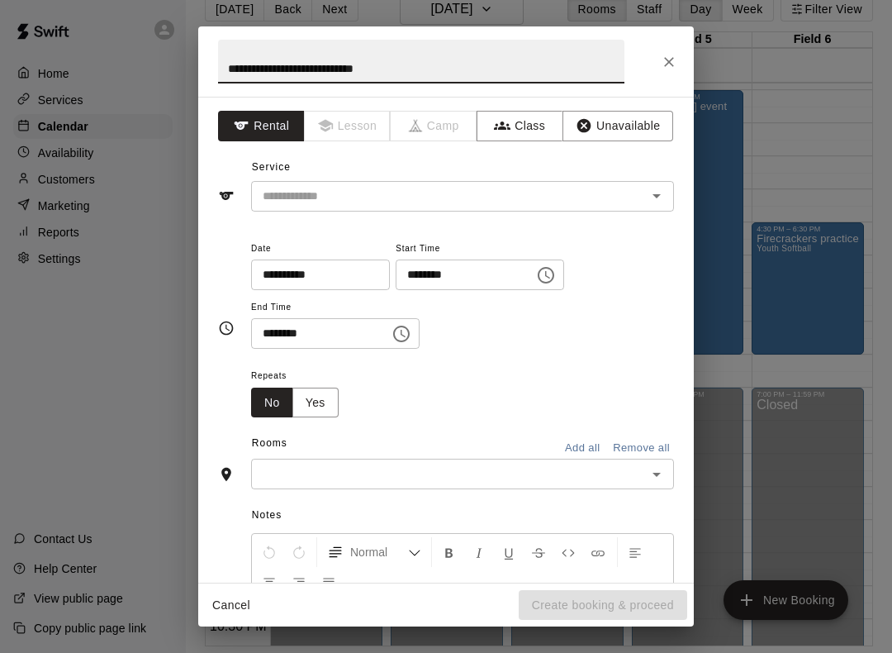
click at [669, 187] on div "​" at bounding box center [462, 196] width 423 height 31
type input "**********"
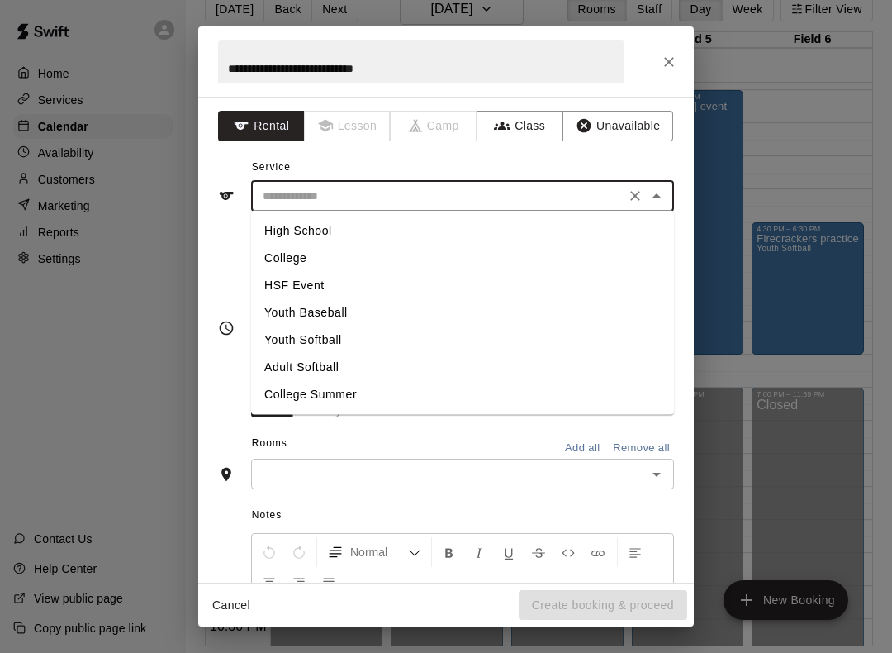
click at [352, 232] on li "High School" at bounding box center [462, 230] width 423 height 27
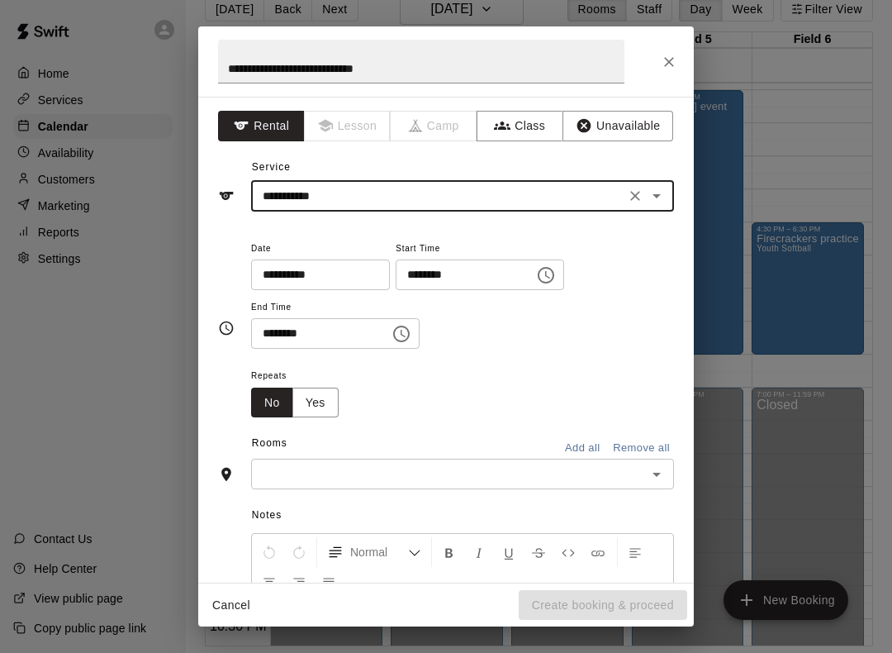
type input "**********"
click at [545, 276] on icon "Choose time, selected time is 8:00 PM" at bounding box center [547, 274] width 5 height 7
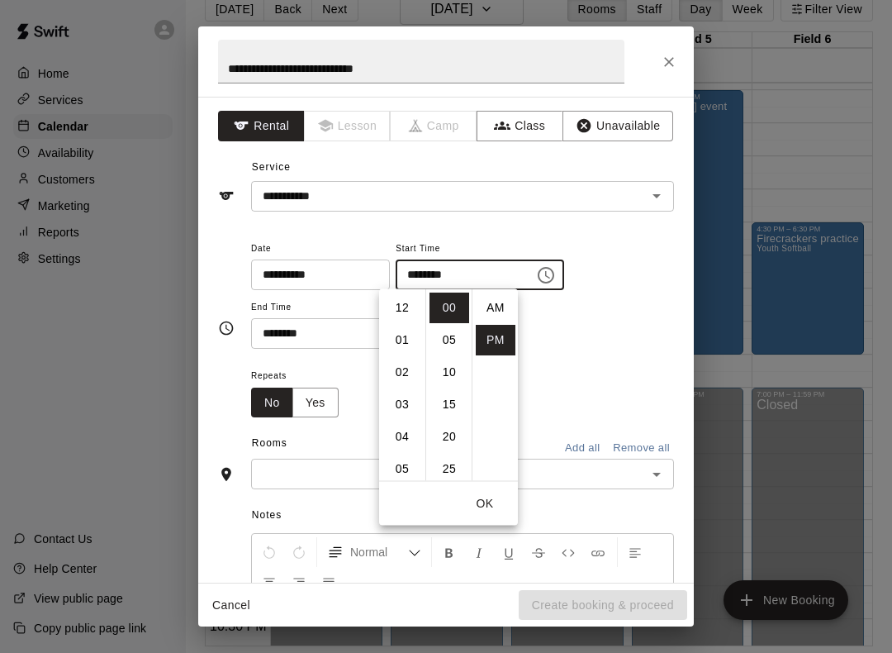
scroll to position [30, 0]
click at [400, 363] on li "04" at bounding box center [403, 361] width 40 height 31
type input "********"
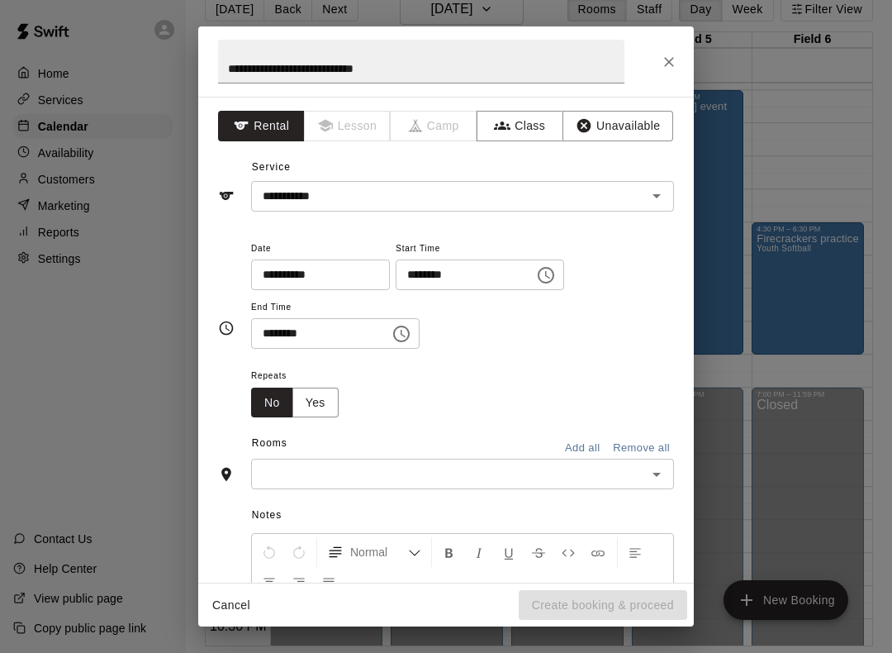
click at [573, 368] on div "Repeats No Yes" at bounding box center [462, 391] width 423 height 52
click at [388, 343] on button "Choose time, selected time is 8:30 PM" at bounding box center [401, 333] width 33 height 33
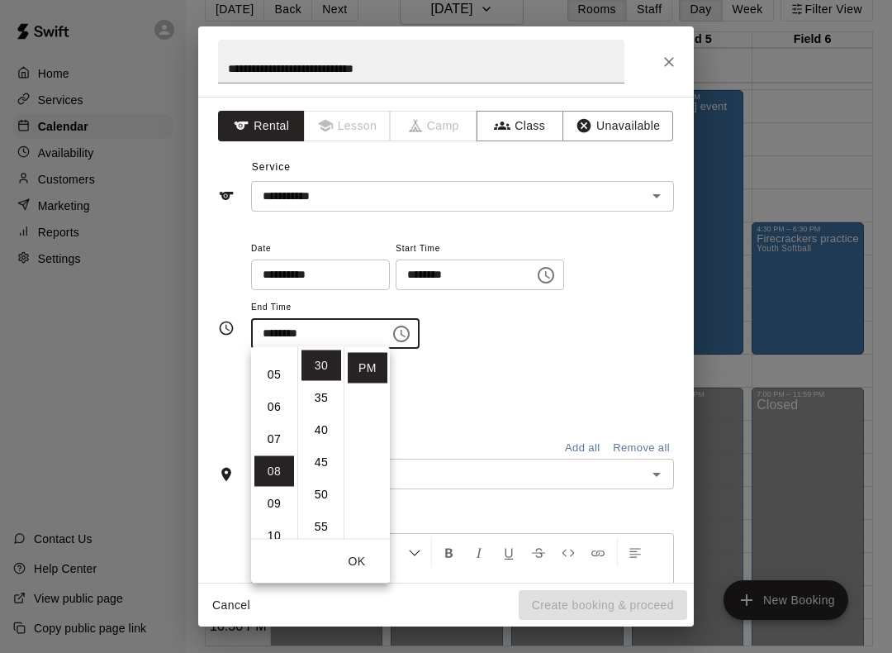
scroll to position [146, 0]
click at [276, 419] on li "06" at bounding box center [275, 412] width 40 height 31
click at [322, 371] on li "00" at bounding box center [322, 365] width 40 height 31
type input "********"
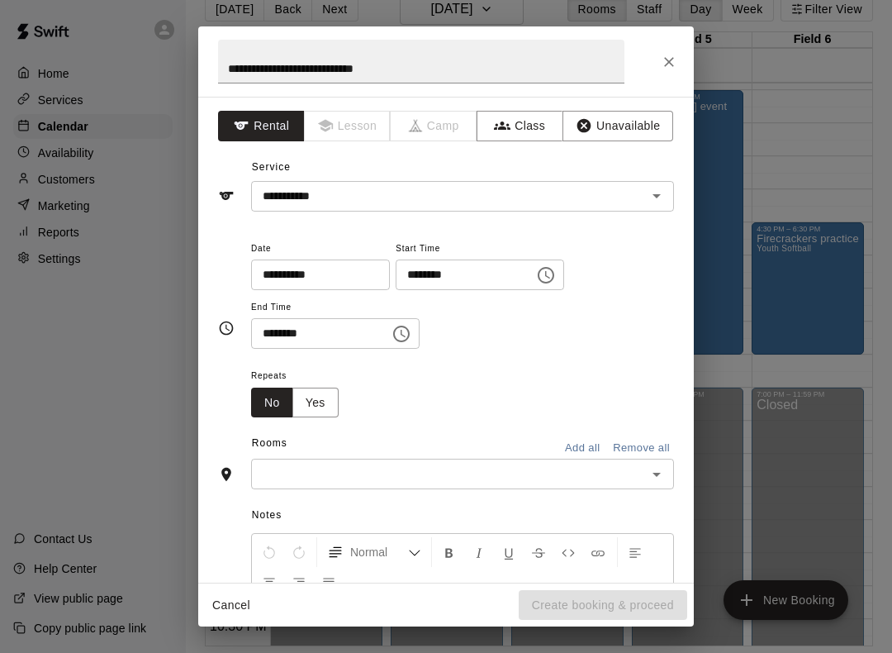
click at [538, 343] on div "**********" at bounding box center [462, 294] width 423 height 112
click at [665, 478] on icon "Open" at bounding box center [657, 474] width 20 height 20
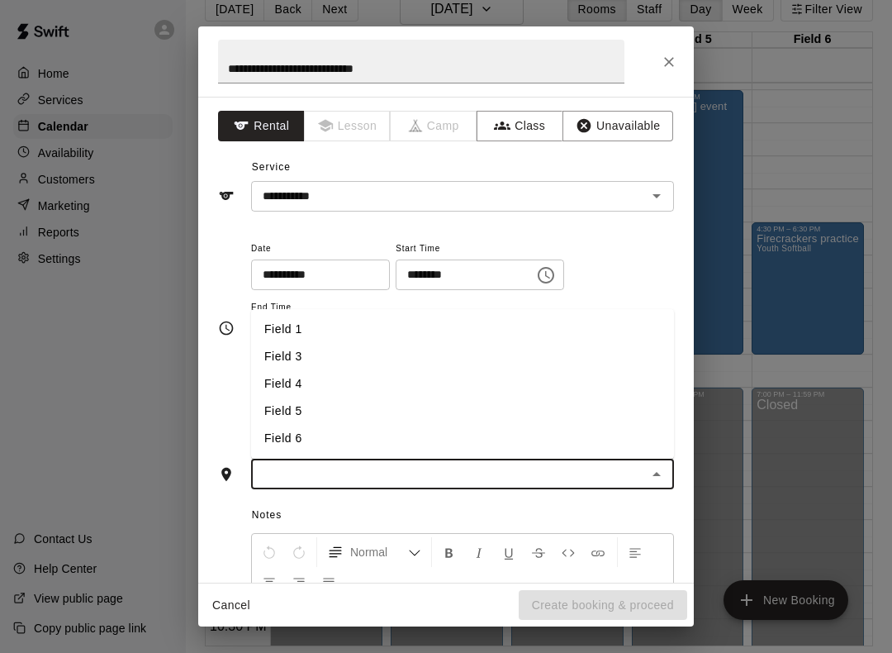
click at [300, 325] on li "Field 1" at bounding box center [462, 329] width 423 height 27
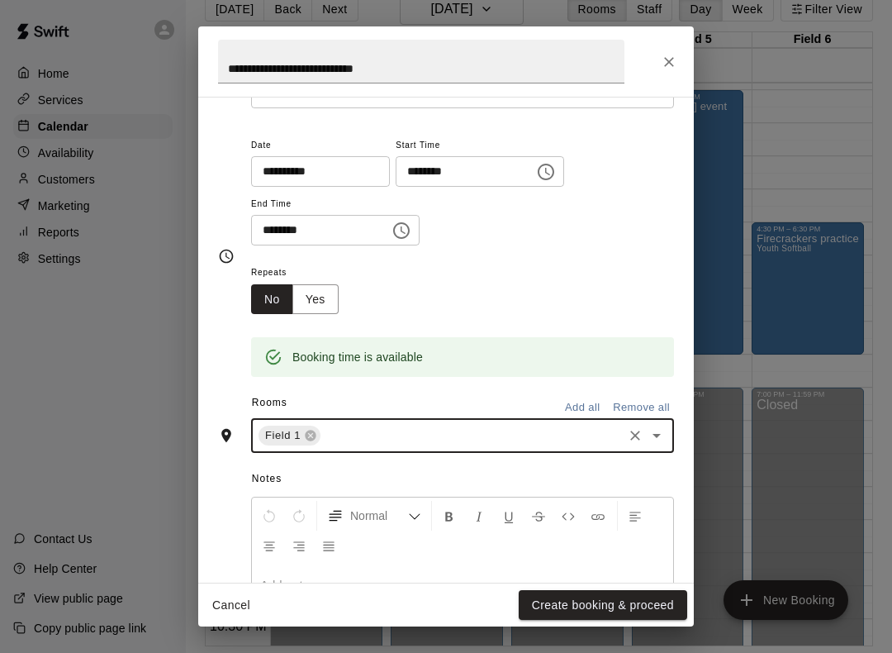
scroll to position [107, 0]
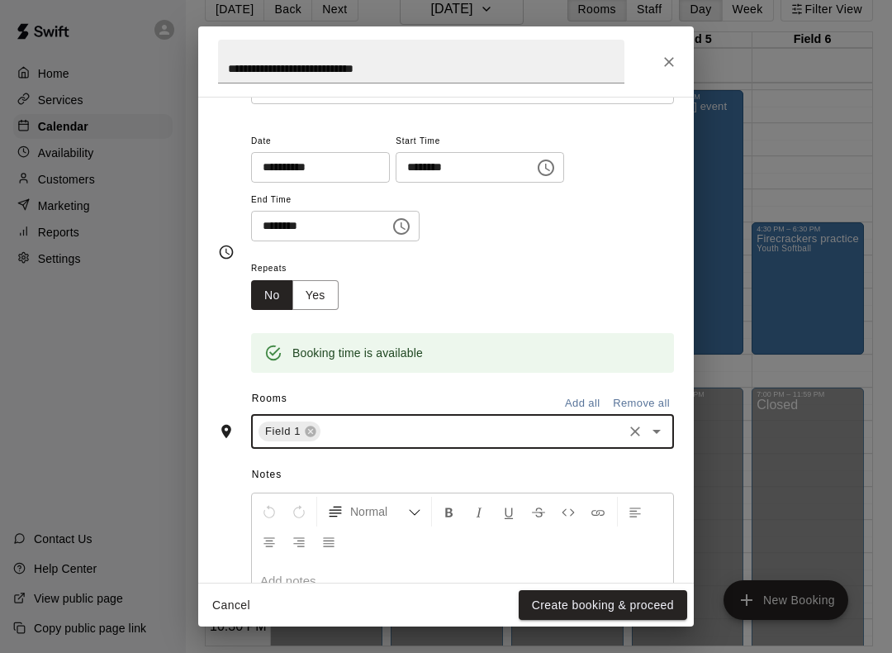
click at [579, 597] on button "Create booking & proceed" at bounding box center [603, 605] width 169 height 31
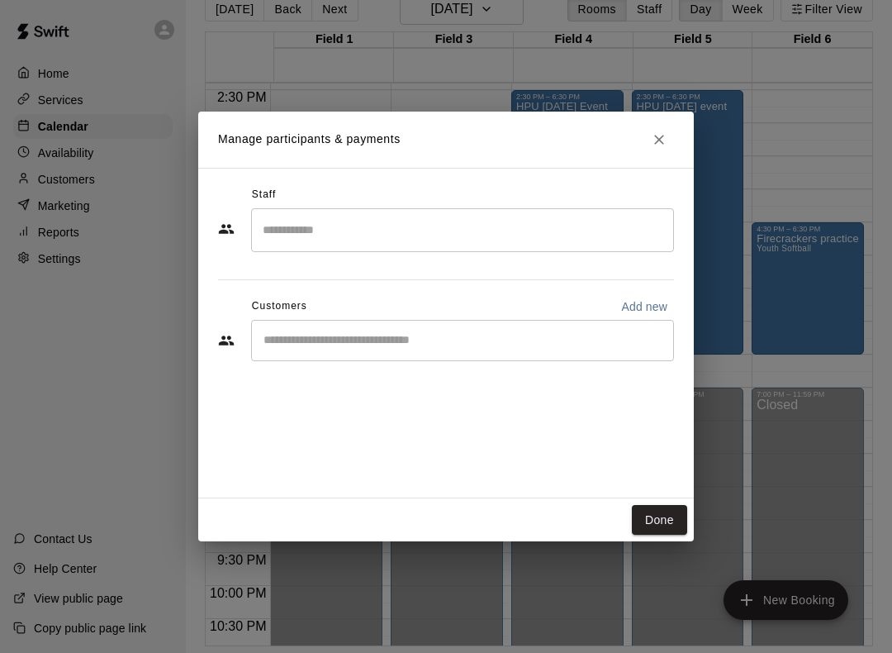
click at [663, 519] on button "Done" at bounding box center [659, 520] width 55 height 31
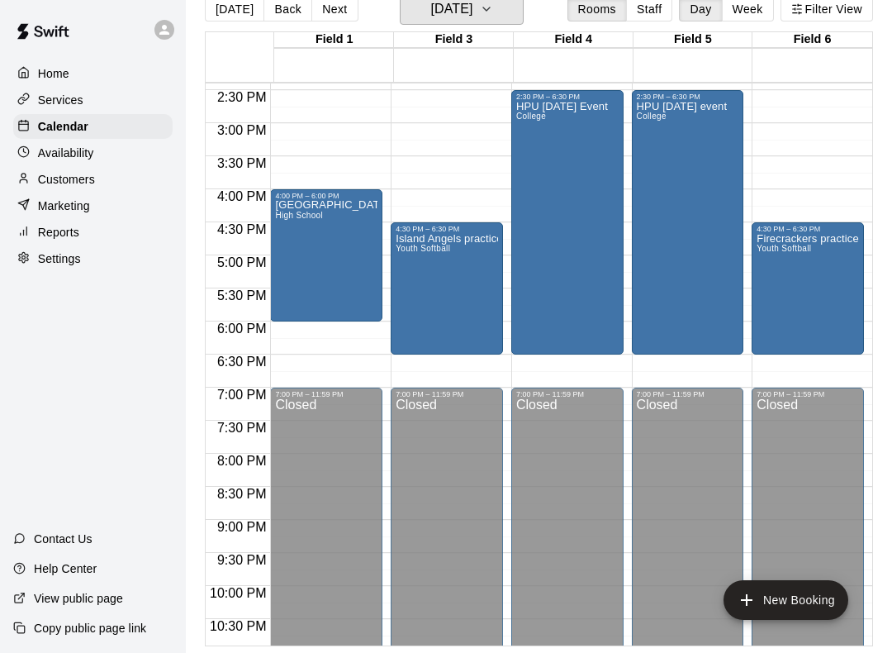
click at [493, 17] on icon "button" at bounding box center [486, 9] width 13 height 20
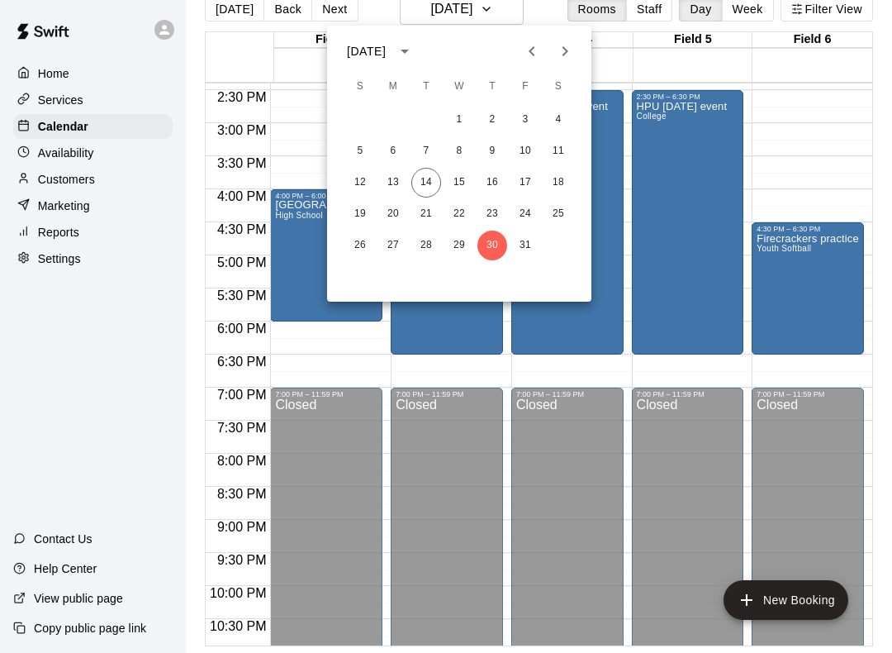
click at [836, 139] on div at bounding box center [446, 326] width 892 height 653
